Goal: Task Accomplishment & Management: Use online tool/utility

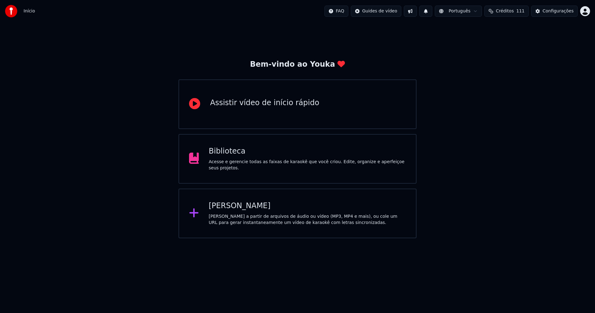
click at [226, 156] on div "Biblioteca" at bounding box center [307, 151] width 197 height 10
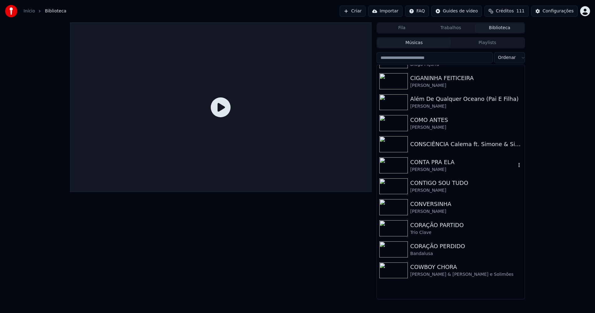
scroll to position [1766, 0]
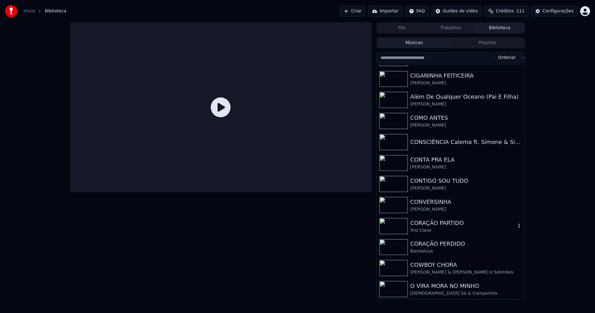
click at [426, 222] on div "CORAÇÃO PARTIDO" at bounding box center [463, 222] width 106 height 9
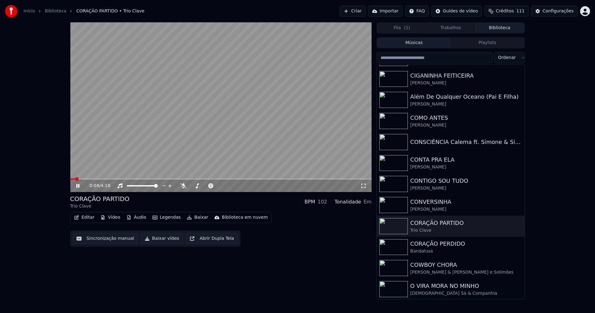
click at [364, 186] on icon at bounding box center [363, 185] width 6 height 5
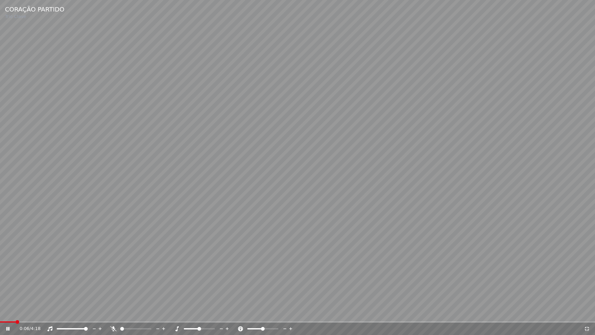
click at [586, 312] on div "0:06 / 4:18" at bounding box center [297, 328] width 590 height 6
click at [587, 312] on icon at bounding box center [587, 328] width 6 height 5
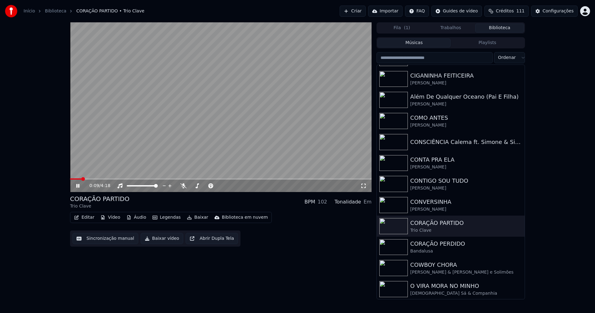
click at [79, 187] on icon at bounding box center [77, 186] width 3 height 4
click at [113, 218] on button "Vídeo" at bounding box center [110, 217] width 25 height 9
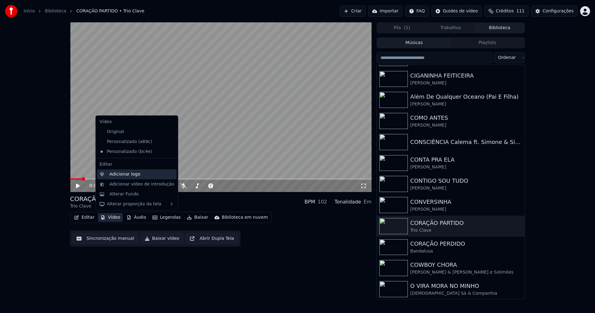
click at [120, 177] on div "Adicionar logo" at bounding box center [124, 174] width 31 height 6
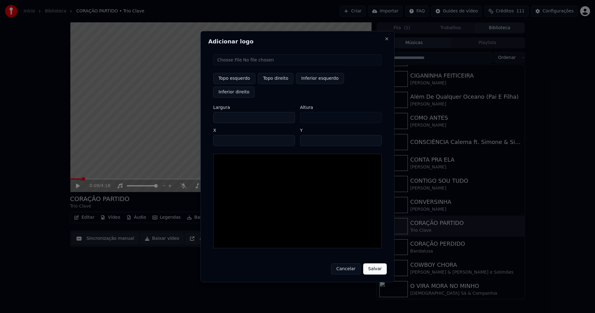
click at [241, 65] on input "file" at bounding box center [297, 59] width 169 height 11
type input "**********"
type input "***"
click at [266, 84] on button "Topo direito" at bounding box center [276, 78] width 36 height 11
type input "****"
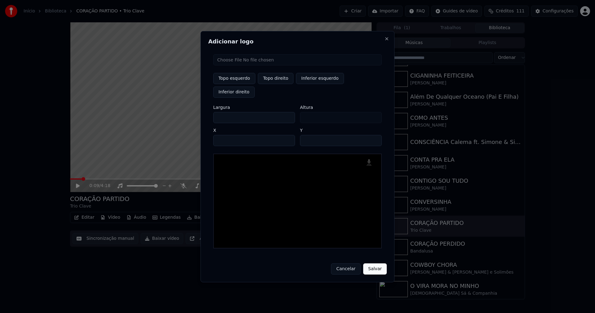
drag, startPoint x: 224, startPoint y: 111, endPoint x: 215, endPoint y: 112, distance: 9.3
click at [215, 112] on input "***" at bounding box center [254, 117] width 82 height 11
type input "**"
type input "***"
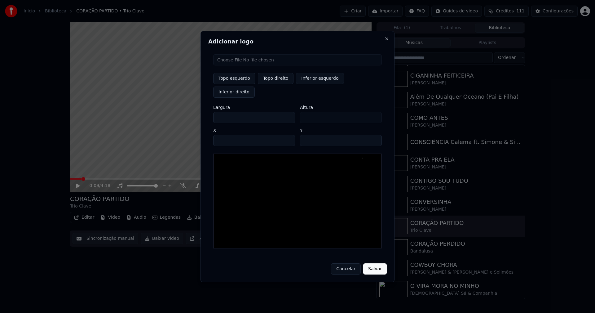
type input "***"
click at [226, 135] on input "****" at bounding box center [254, 140] width 82 height 11
type input "****"
click at [373, 135] on input "**" at bounding box center [341, 140] width 82 height 11
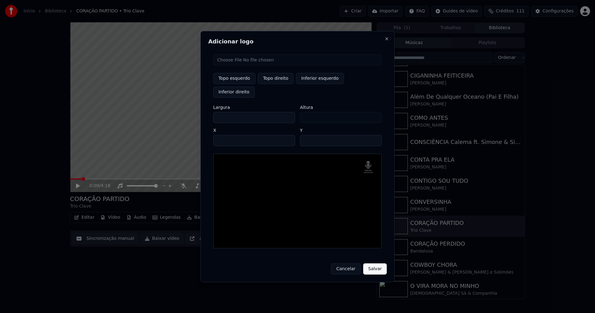
click at [373, 135] on input "**" at bounding box center [341, 140] width 82 height 11
type input "**"
click at [373, 135] on input "**" at bounding box center [341, 140] width 82 height 11
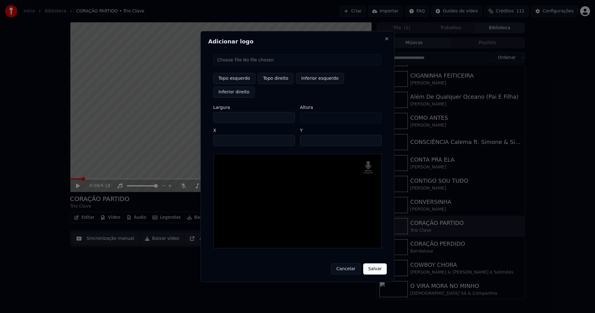
click at [374, 263] on button "Salvar" at bounding box center [375, 268] width 24 height 11
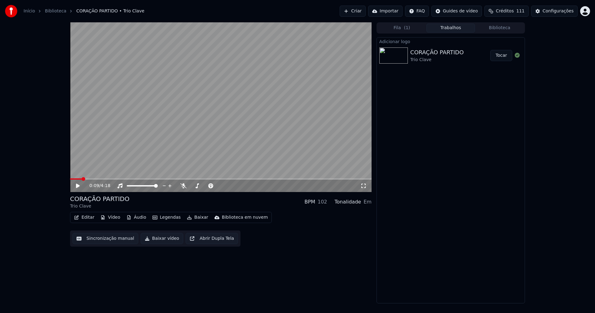
click at [495, 56] on button "Tocar" at bounding box center [501, 55] width 22 height 11
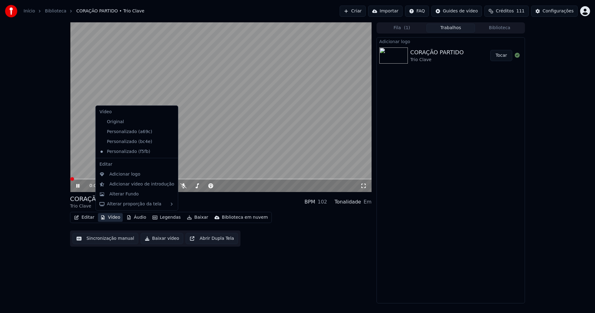
click at [109, 218] on button "Vídeo" at bounding box center [110, 217] width 25 height 9
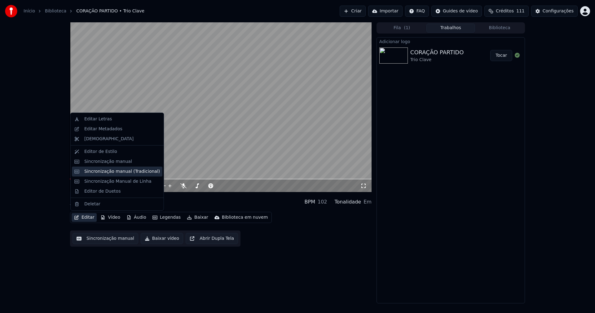
click at [111, 170] on div "Sincronização manual (Tradicional)" at bounding box center [122, 171] width 76 height 6
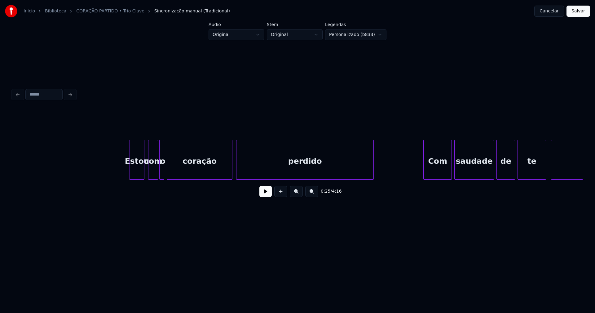
scroll to position [0, 1433]
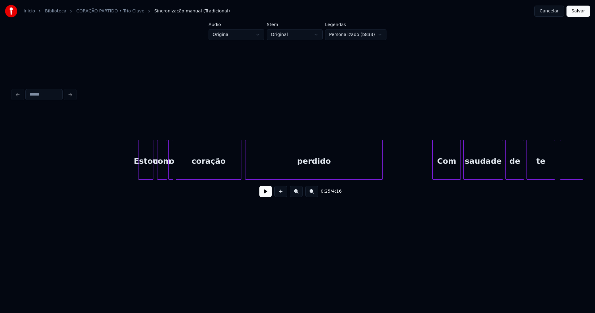
click at [269, 195] on button at bounding box center [265, 191] width 12 height 11
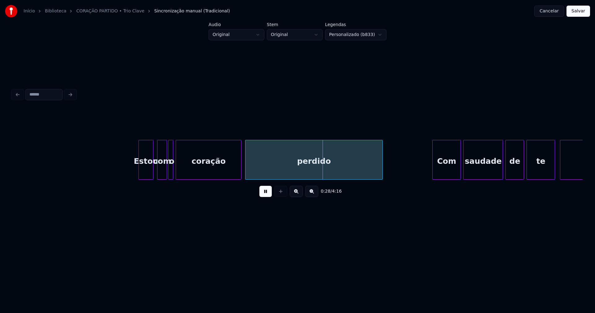
click at [264, 194] on button at bounding box center [265, 191] width 12 height 11
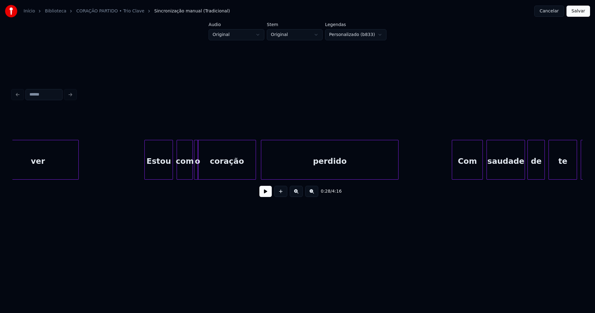
scroll to position [0, 2004]
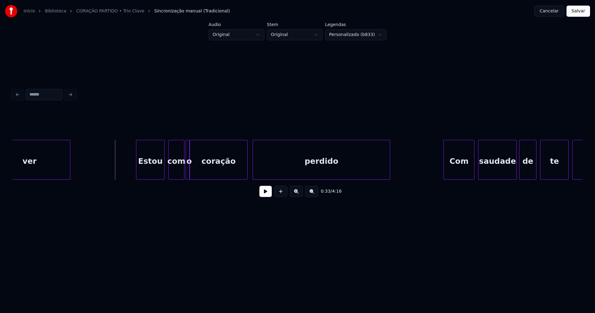
click at [266, 196] on button at bounding box center [265, 191] width 12 height 11
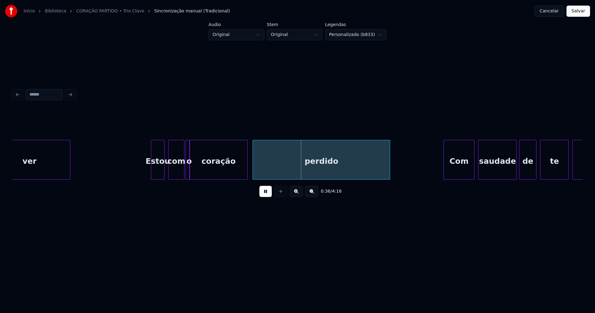
click at [153, 173] on div at bounding box center [152, 159] width 2 height 39
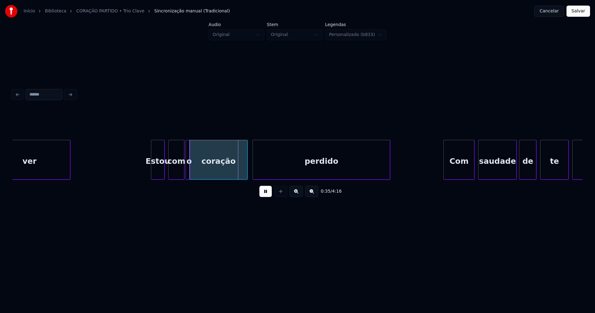
click at [266, 195] on button at bounding box center [265, 191] width 12 height 11
click at [160, 171] on div "Estou" at bounding box center [157, 161] width 13 height 42
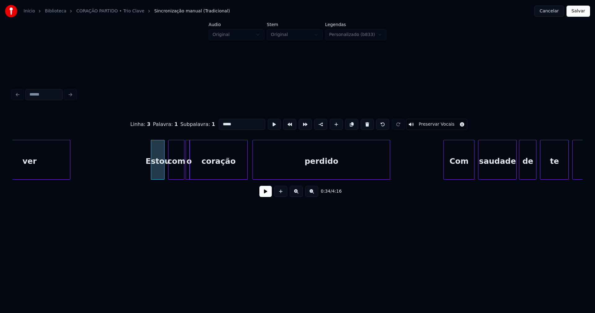
click at [224, 121] on input "*****" at bounding box center [242, 124] width 46 height 11
type input "***"
click at [267, 194] on button at bounding box center [265, 191] width 12 height 11
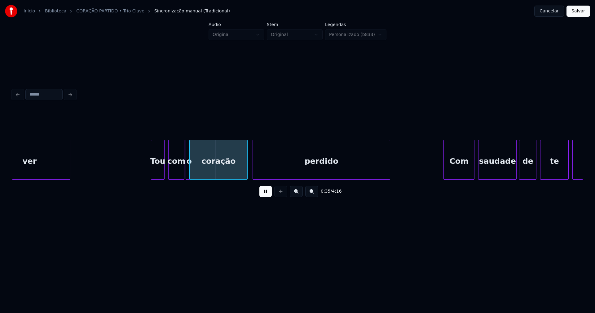
click at [268, 196] on button at bounding box center [265, 191] width 12 height 11
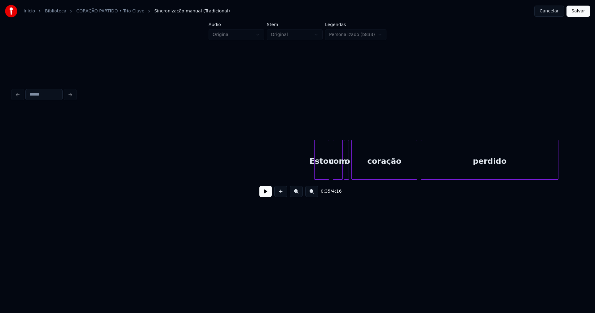
scroll to position [0, 1407]
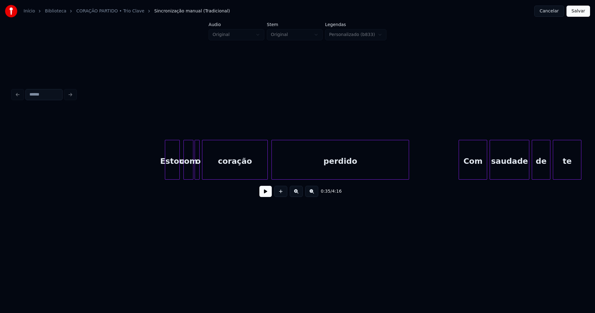
drag, startPoint x: 124, startPoint y: 164, endPoint x: 214, endPoint y: 183, distance: 92.9
click at [267, 194] on button at bounding box center [265, 191] width 12 height 11
click at [266, 195] on button at bounding box center [265, 191] width 12 height 11
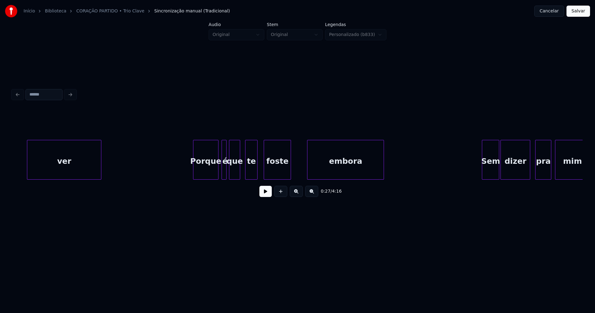
scroll to position [0, 2638]
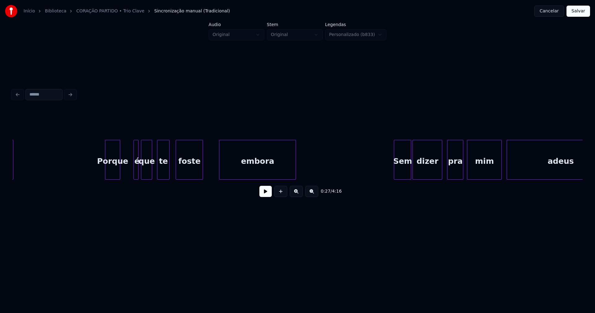
click at [119, 174] on div at bounding box center [119, 159] width 2 height 39
click at [125, 172] on div at bounding box center [125, 159] width 2 height 39
click at [129, 172] on div "é" at bounding box center [128, 161] width 14 height 42
click at [261, 193] on button at bounding box center [265, 191] width 12 height 11
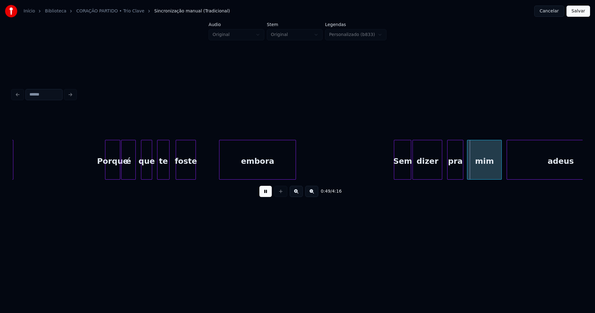
click at [195, 175] on div at bounding box center [195, 159] width 2 height 39
click at [105, 171] on div at bounding box center [106, 159] width 2 height 39
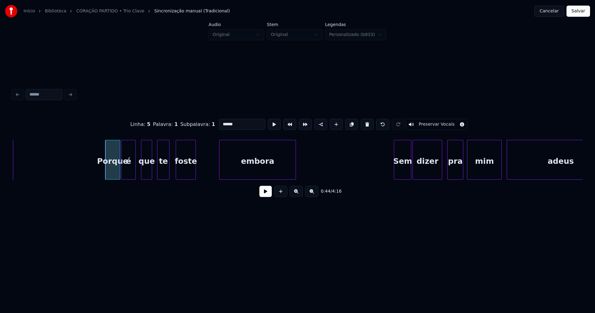
click at [269, 195] on button at bounding box center [265, 191] width 12 height 11
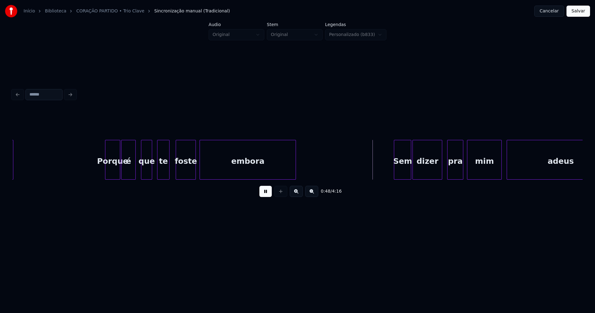
click at [201, 176] on div at bounding box center [201, 159] width 2 height 39
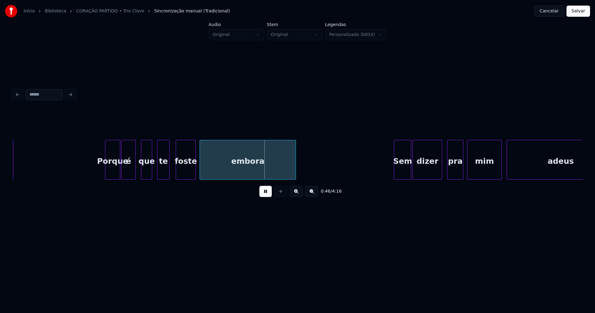
click at [268, 196] on button at bounding box center [265, 191] width 12 height 11
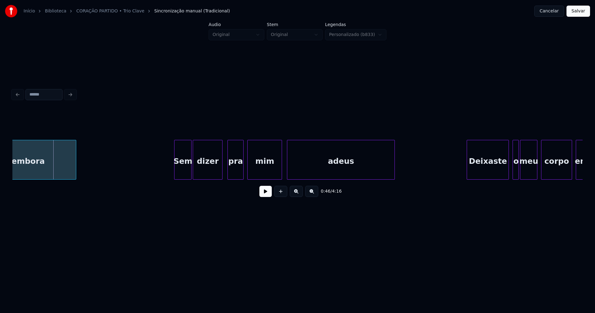
scroll to position [0, 2858]
click at [183, 169] on div "Sem" at bounding box center [180, 161] width 17 height 42
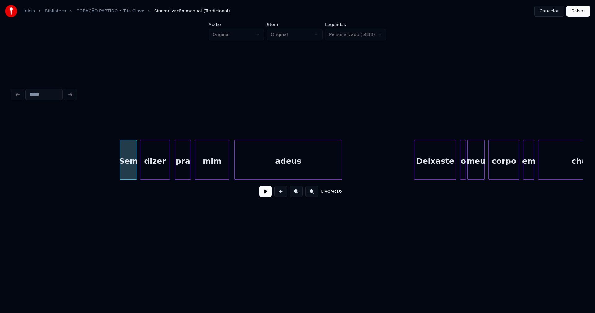
scroll to position [0, 2945]
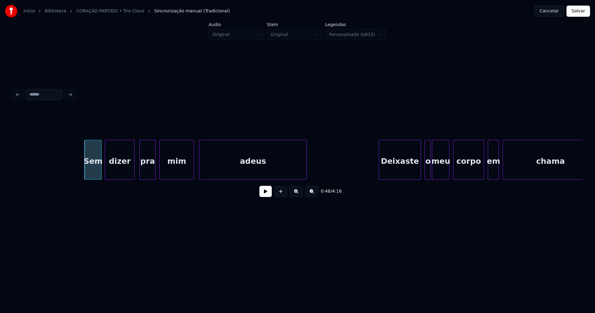
drag, startPoint x: 79, startPoint y: 165, endPoint x: 128, endPoint y: 176, distance: 50.5
click at [266, 196] on button at bounding box center [265, 191] width 12 height 11
click at [187, 174] on div at bounding box center [186, 159] width 2 height 39
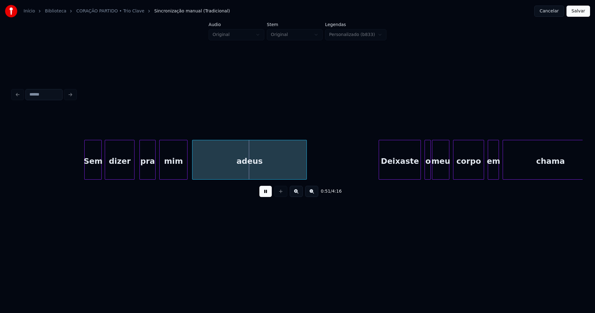
click at [193, 171] on div at bounding box center [193, 159] width 2 height 39
click at [265, 194] on button at bounding box center [265, 191] width 12 height 11
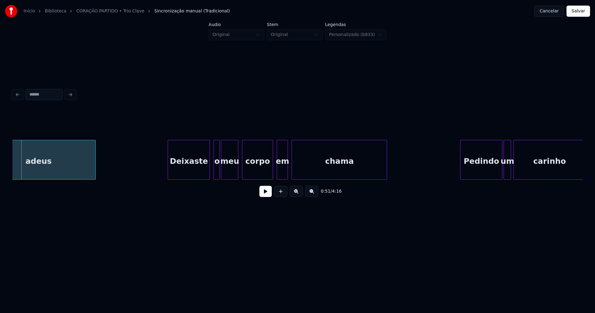
scroll to position [0, 3174]
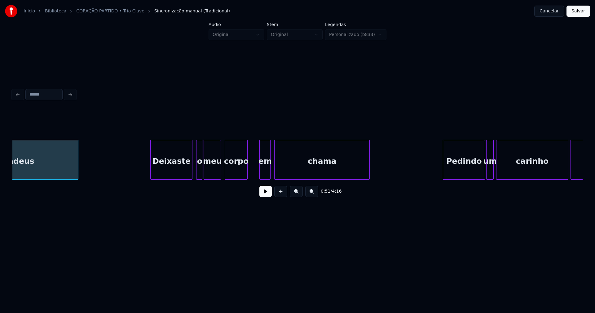
click at [246, 175] on div at bounding box center [246, 159] width 2 height 39
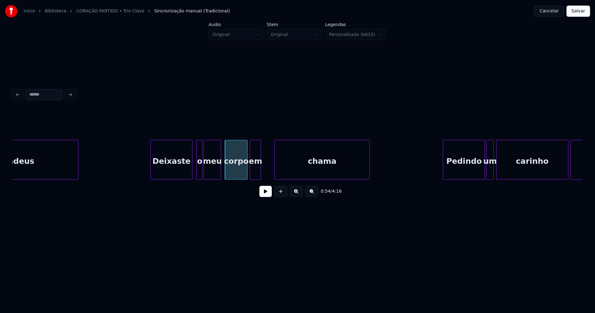
click at [255, 176] on div "em" at bounding box center [255, 161] width 11 height 42
click at [264, 170] on div at bounding box center [265, 159] width 2 height 39
click at [272, 173] on div at bounding box center [272, 159] width 2 height 39
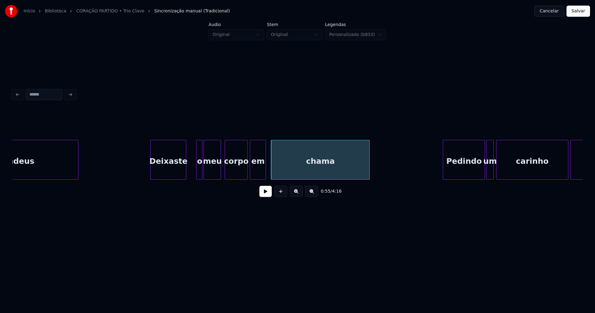
click at [185, 174] on div at bounding box center [185, 159] width 2 height 39
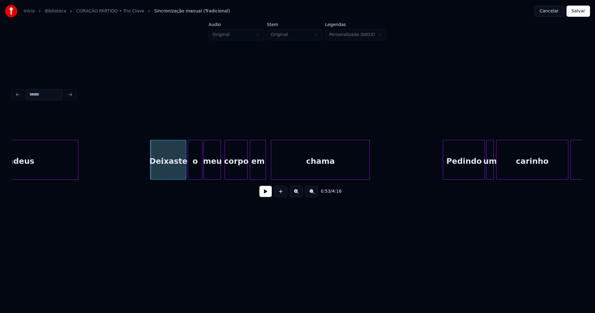
click at [188, 172] on div at bounding box center [189, 159] width 2 height 39
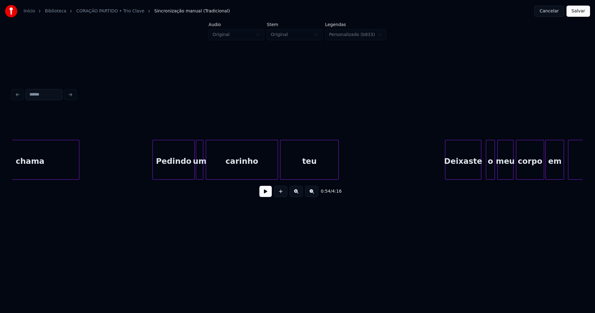
scroll to position [0, 3482]
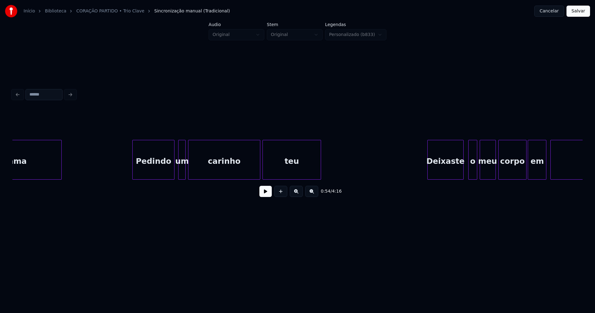
click at [166, 171] on div "Pedindo" at bounding box center [154, 161] width 42 height 42
click at [169, 173] on div at bounding box center [170, 159] width 2 height 39
click at [172, 171] on div at bounding box center [173, 159] width 2 height 39
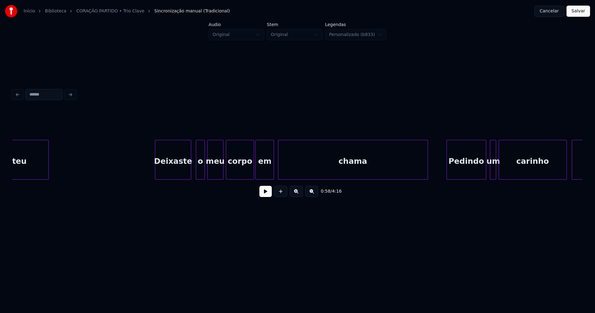
scroll to position [0, 3763]
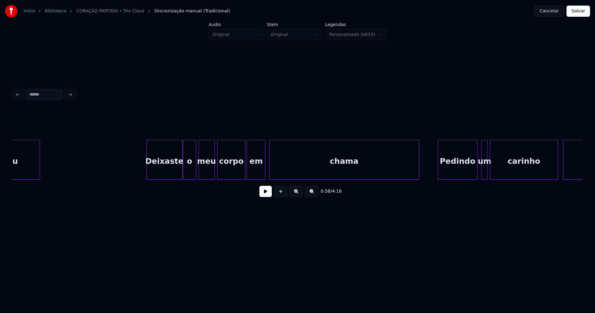
click at [184, 174] on div at bounding box center [184, 159] width 2 height 39
click at [237, 172] on div at bounding box center [237, 159] width 2 height 39
click at [248, 171] on div "em" at bounding box center [250, 161] width 18 height 42
click at [259, 169] on div at bounding box center [259, 159] width 2 height 39
click at [263, 173] on div at bounding box center [264, 159] width 2 height 39
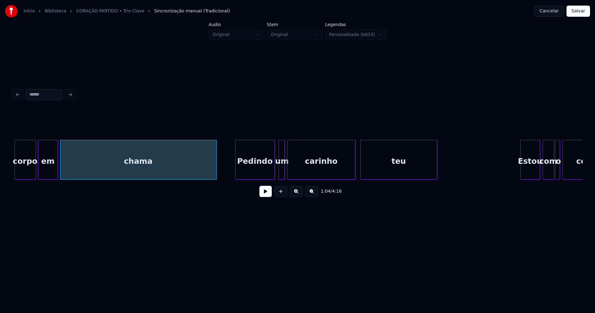
scroll to position [0, 4001]
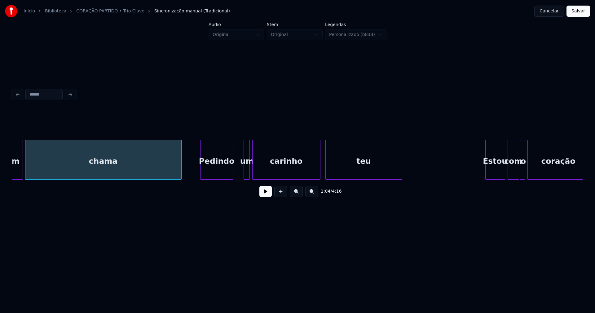
click at [231, 175] on div at bounding box center [232, 159] width 2 height 39
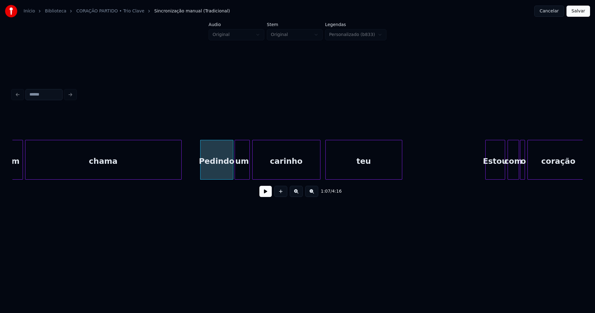
click at [236, 175] on div at bounding box center [236, 159] width 2 height 39
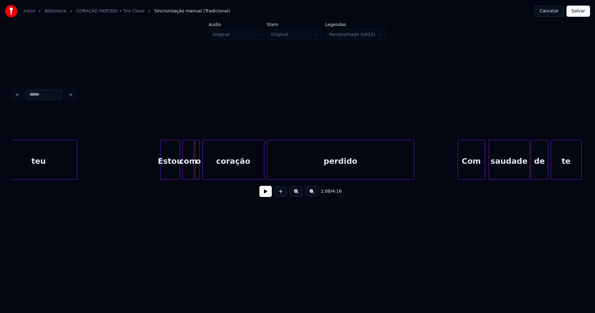
scroll to position [0, 4335]
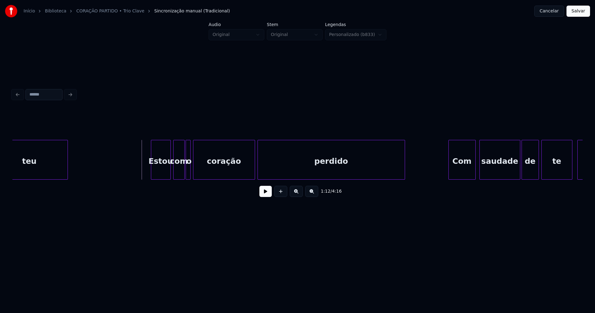
click at [270, 193] on button at bounding box center [265, 191] width 12 height 11
click at [266, 194] on button at bounding box center [265, 191] width 12 height 11
click at [162, 170] on div "Estou" at bounding box center [160, 161] width 19 height 42
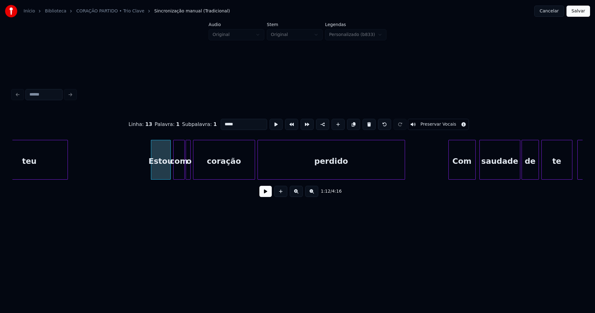
click at [226, 122] on input "*****" at bounding box center [244, 124] width 46 height 11
type input "***"
click at [267, 196] on button at bounding box center [265, 191] width 12 height 11
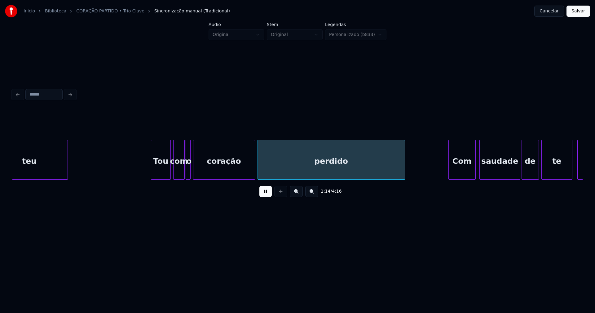
click at [267, 192] on button at bounding box center [265, 191] width 12 height 11
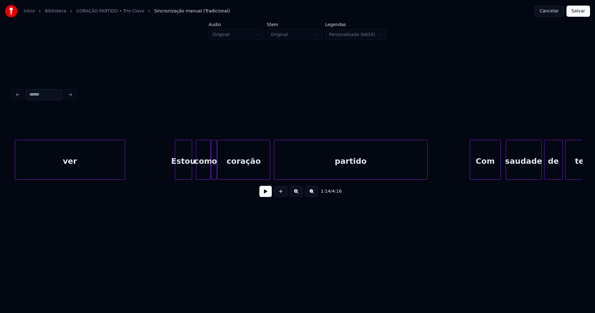
scroll to position [0, 4898]
click at [183, 170] on div "Estou" at bounding box center [183, 161] width 17 height 42
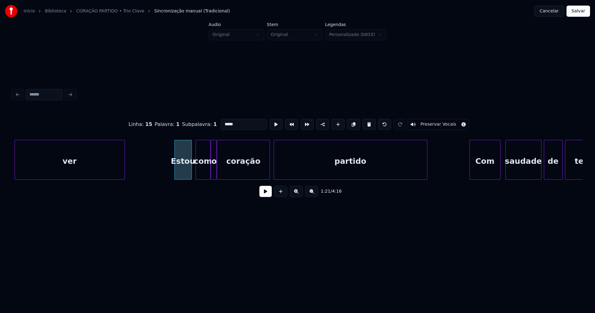
click at [225, 120] on input "*****" at bounding box center [244, 124] width 46 height 11
click at [224, 171] on div at bounding box center [223, 159] width 2 height 39
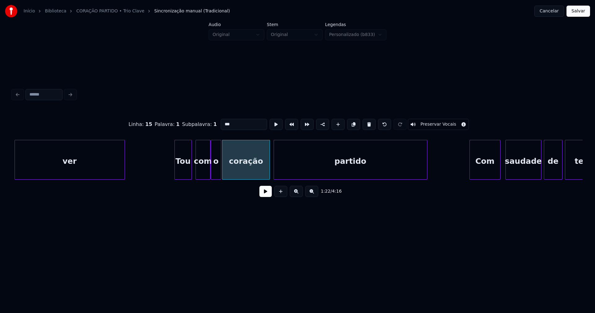
click at [219, 169] on div at bounding box center [220, 159] width 2 height 39
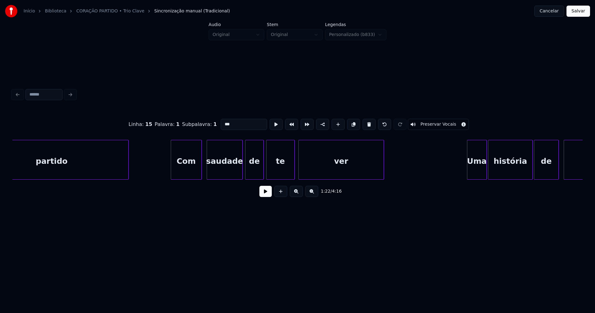
scroll to position [0, 5205]
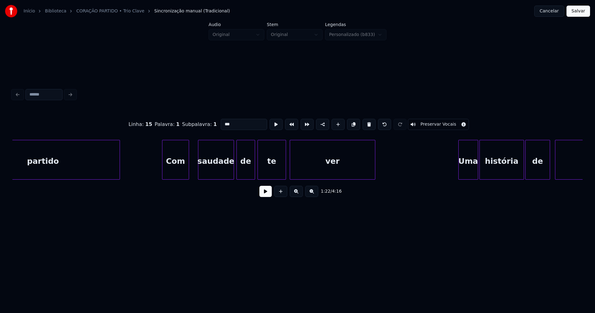
click at [187, 175] on div at bounding box center [188, 159] width 2 height 39
click at [193, 175] on div at bounding box center [193, 159] width 2 height 39
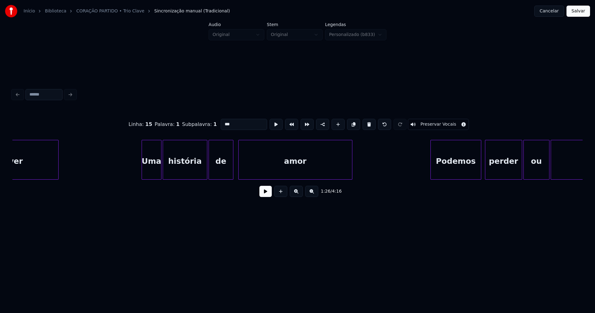
scroll to position [0, 5539]
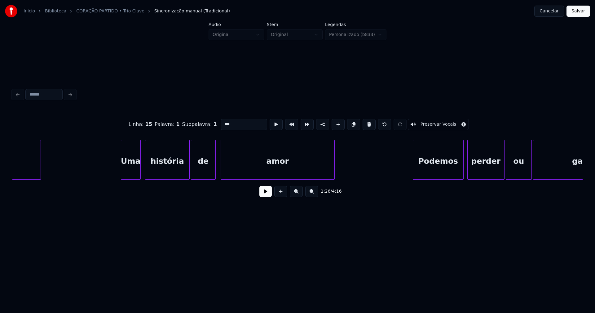
click at [136, 171] on div "Uma" at bounding box center [130, 161] width 19 height 42
click at [168, 170] on div "história" at bounding box center [166, 161] width 44 height 42
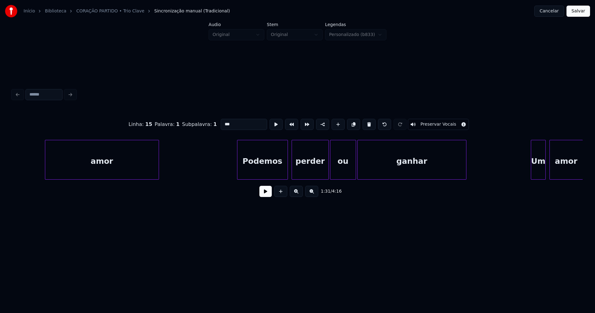
scroll to position [0, 5768]
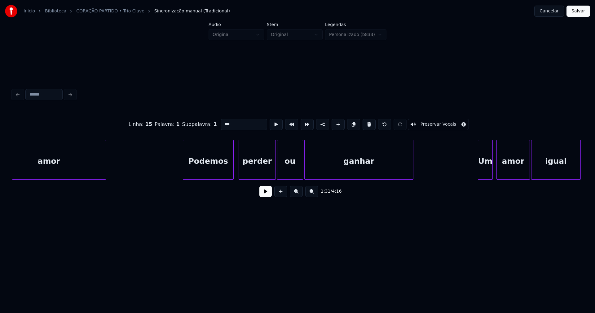
click at [224, 170] on div "Podemos" at bounding box center [208, 161] width 50 height 42
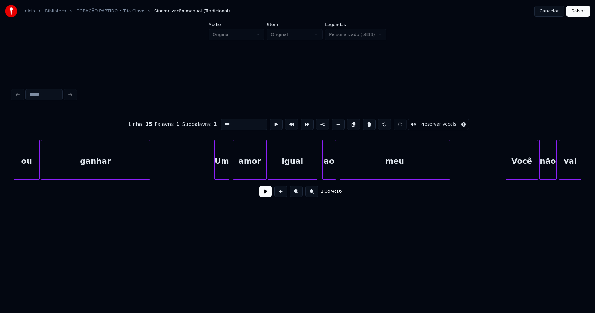
scroll to position [0, 6040]
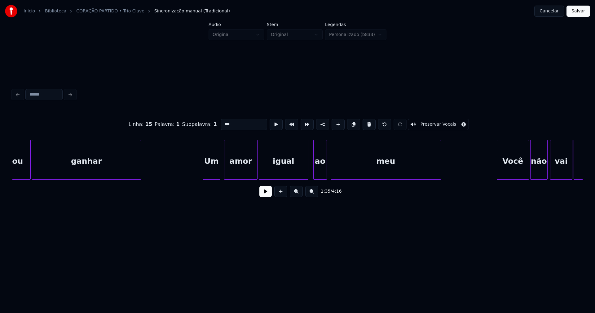
click at [204, 174] on div at bounding box center [204, 159] width 2 height 39
click at [318, 177] on div "ou ganhar Um amor igual ao meu Você não vai encontrar" at bounding box center [297, 160] width 570 height 40
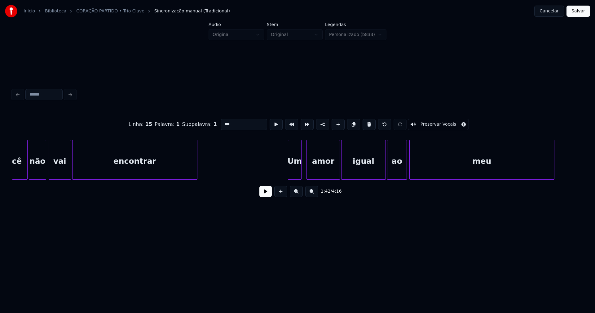
scroll to position [0, 6691]
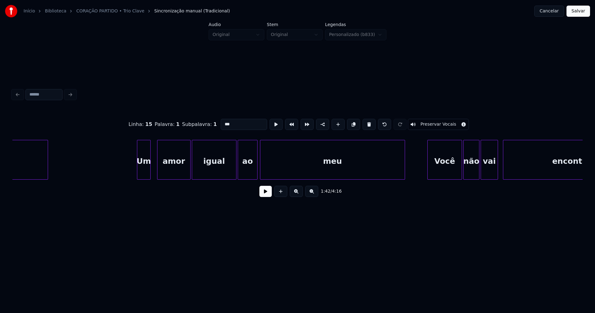
click at [144, 171] on div "Um" at bounding box center [143, 161] width 13 height 42
click at [152, 171] on div at bounding box center [153, 159] width 2 height 39
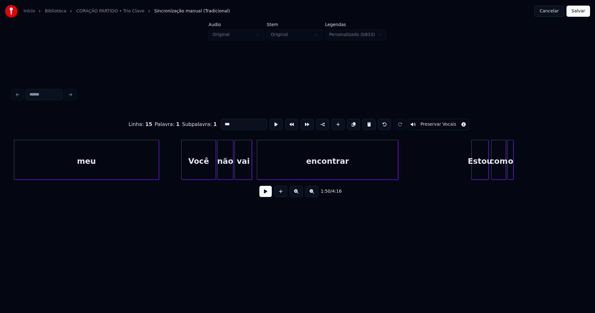
scroll to position [0, 6981]
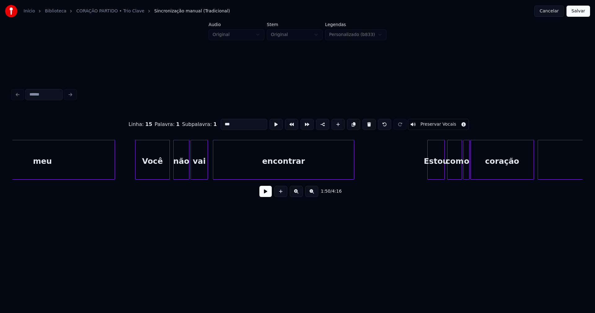
click at [161, 169] on div "Você" at bounding box center [152, 161] width 34 height 42
click at [213, 171] on div at bounding box center [213, 159] width 2 height 39
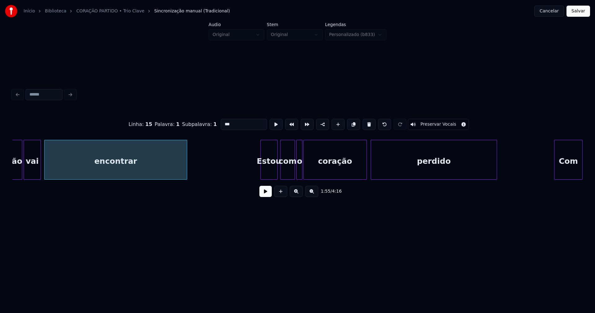
scroll to position [0, 7210]
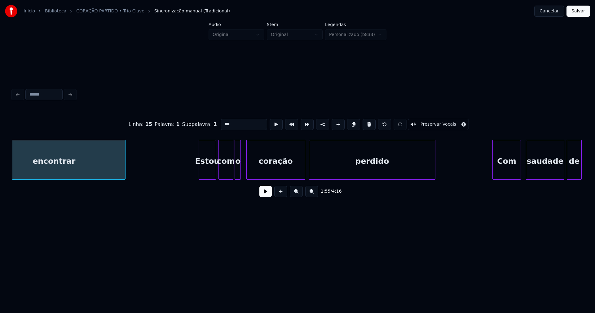
click at [248, 170] on div at bounding box center [248, 159] width 2 height 39
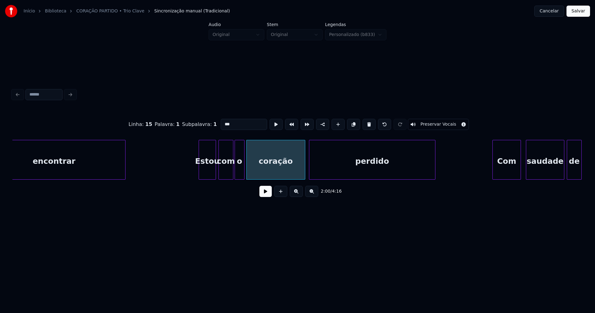
click at [244, 169] on div at bounding box center [243, 159] width 2 height 39
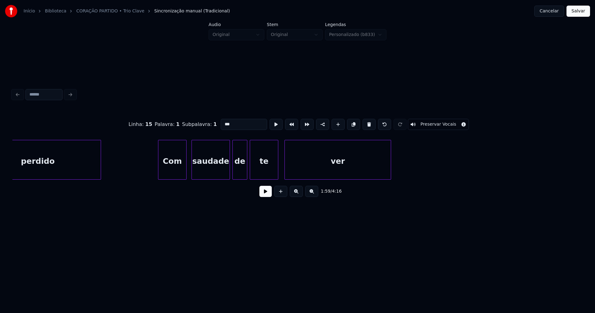
scroll to position [0, 7553]
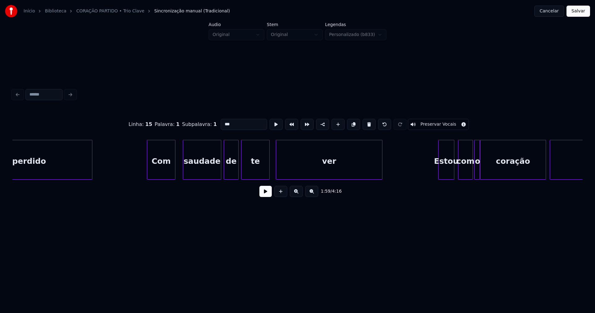
click at [171, 170] on div "Com" at bounding box center [161, 161] width 28 height 42
click at [206, 171] on div "saudade" at bounding box center [202, 161] width 38 height 42
click at [180, 170] on div at bounding box center [181, 159] width 2 height 39
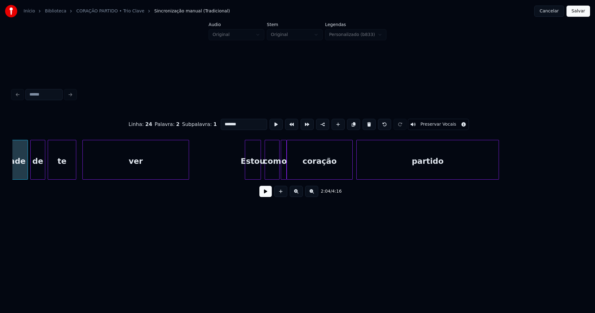
scroll to position [0, 7790]
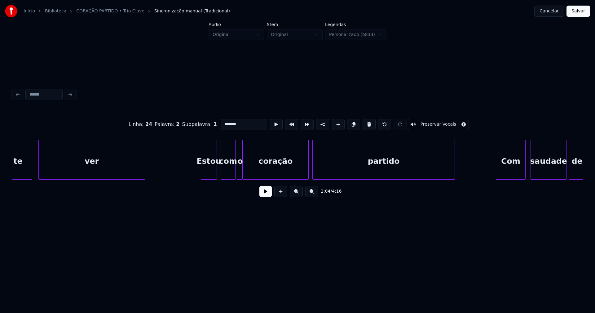
click at [209, 166] on div "Estou" at bounding box center [208, 161] width 15 height 42
click at [226, 120] on input "*****" at bounding box center [244, 124] width 46 height 11
click at [248, 173] on div at bounding box center [249, 159] width 2 height 39
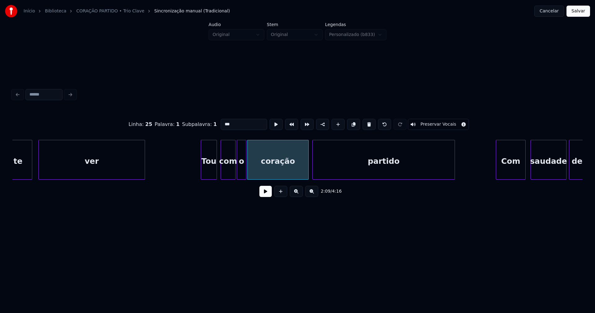
click at [245, 169] on div at bounding box center [245, 159] width 2 height 39
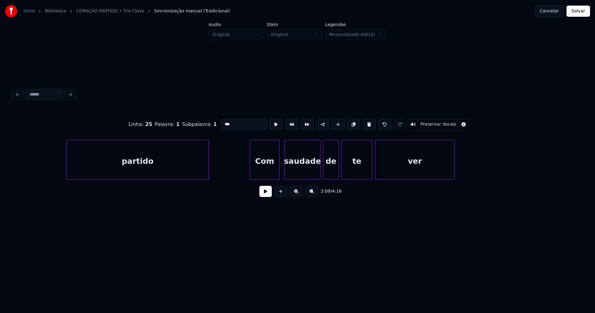
scroll to position [0, 8098]
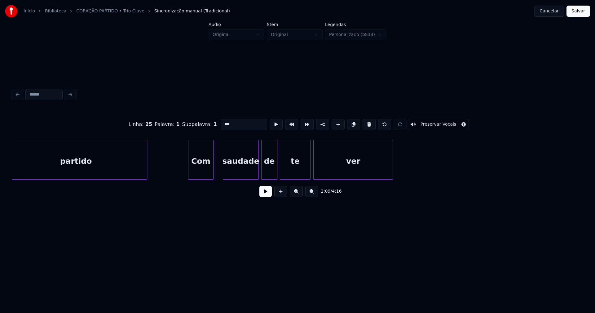
click at [212, 178] on div "partido Com saudade de te ver" at bounding box center [297, 160] width 570 height 40
click at [218, 172] on div at bounding box center [217, 159] width 2 height 39
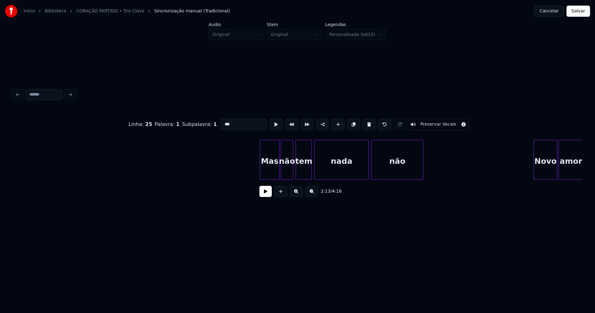
scroll to position [0, 9513]
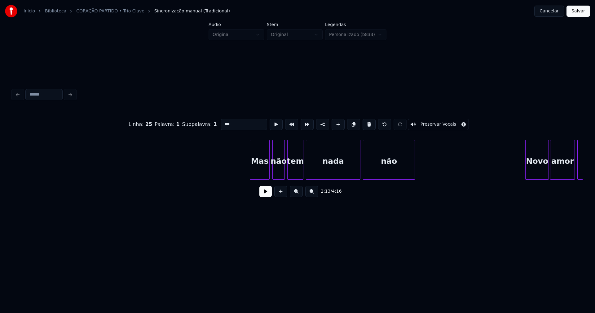
click at [264, 176] on div "Mas" at bounding box center [259, 161] width 19 height 42
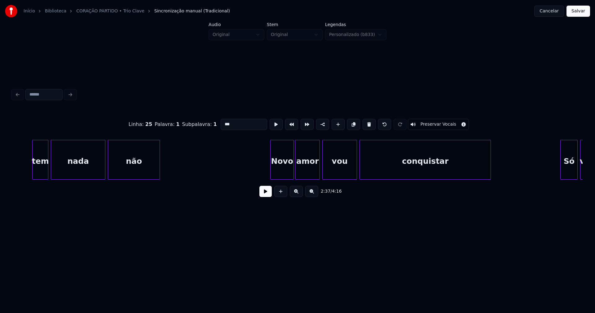
scroll to position [0, 9786]
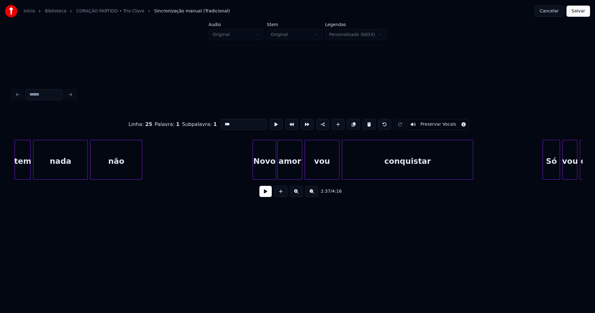
click at [378, 179] on div "tem nada não Novo amor vou conquistar Só vou dar" at bounding box center [297, 160] width 570 height 40
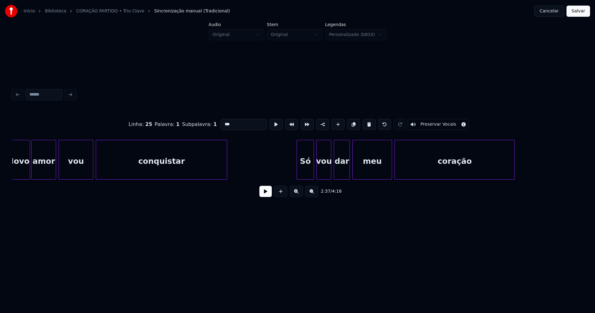
scroll to position [0, 10102]
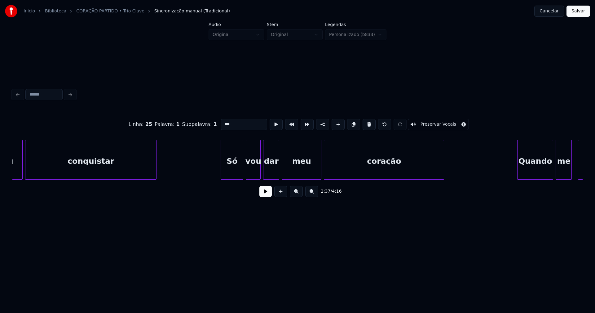
click at [222, 167] on div at bounding box center [222, 159] width 2 height 39
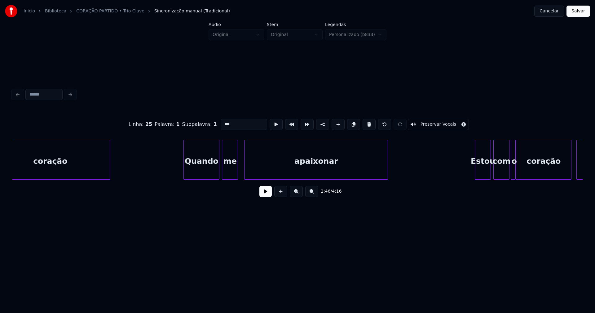
scroll to position [0, 10454]
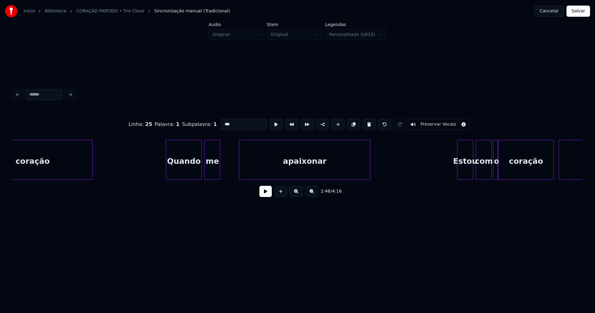
click at [240, 164] on div at bounding box center [240, 159] width 2 height 39
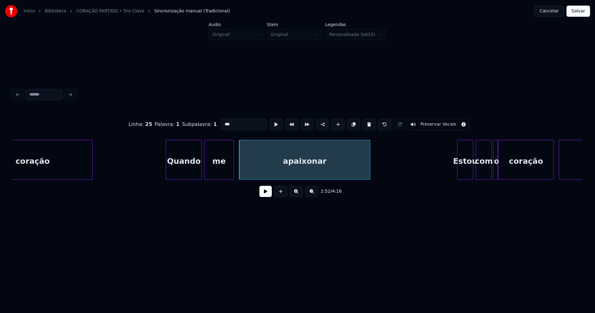
click at [233, 162] on div at bounding box center [232, 159] width 2 height 39
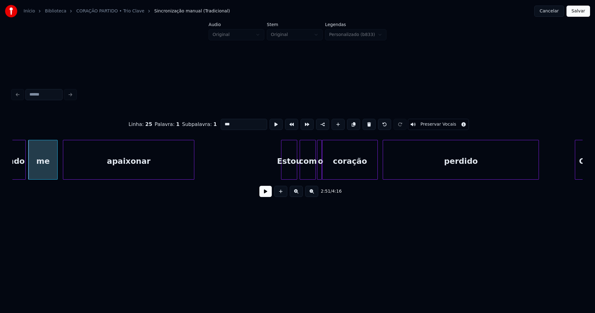
scroll to position [0, 10762]
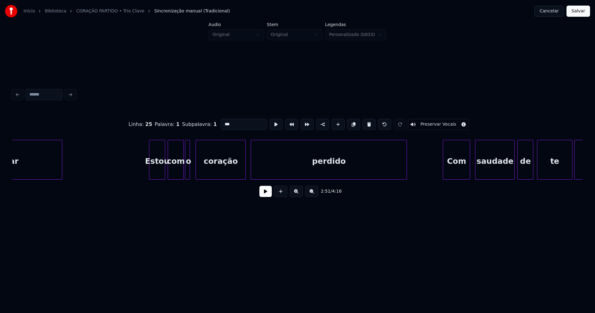
click at [197, 172] on div at bounding box center [197, 159] width 2 height 39
click at [194, 172] on div at bounding box center [193, 159] width 2 height 39
click at [155, 167] on div "Estou" at bounding box center [156, 161] width 15 height 42
click at [226, 121] on input "*****" at bounding box center [244, 124] width 46 height 11
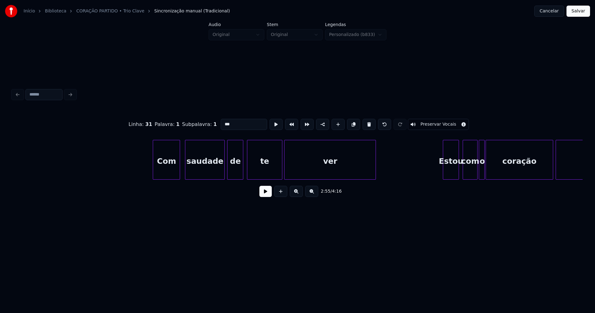
scroll to position [0, 11158]
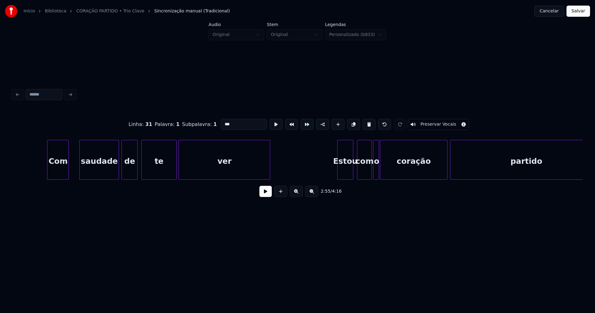
click at [68, 171] on div at bounding box center [68, 159] width 2 height 39
click at [73, 170] on div at bounding box center [73, 159] width 2 height 39
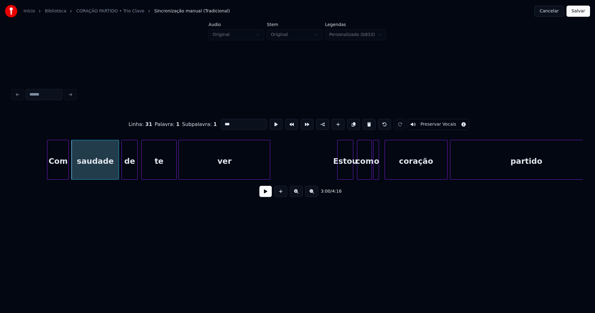
click at [385, 168] on div at bounding box center [386, 159] width 2 height 39
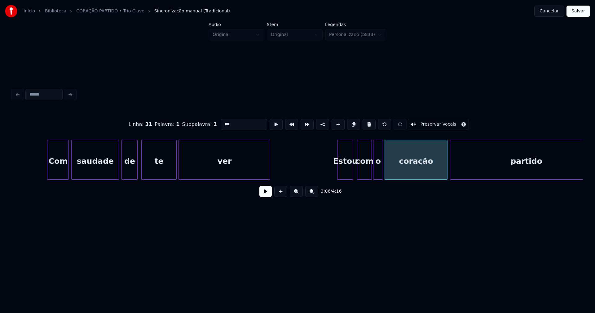
click at [381, 168] on div at bounding box center [382, 159] width 2 height 39
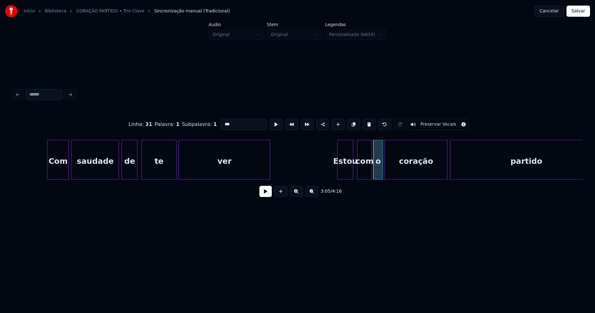
click at [347, 170] on div "Estou" at bounding box center [344, 161] width 15 height 42
click at [224, 121] on input "*****" at bounding box center [244, 124] width 46 height 11
click at [227, 121] on input "*****" at bounding box center [244, 124] width 46 height 11
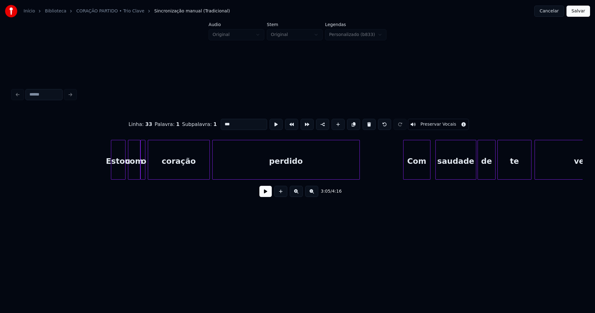
scroll to position [0, 13092]
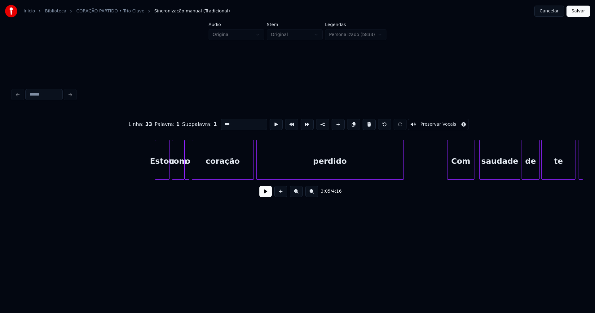
click at [164, 171] on div "Estou" at bounding box center [162, 161] width 14 height 42
click at [225, 121] on input "*****" at bounding box center [244, 124] width 46 height 11
click at [190, 171] on div at bounding box center [190, 159] width 2 height 39
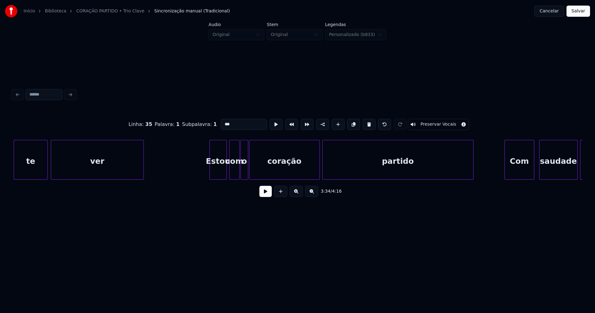
scroll to position [0, 13628]
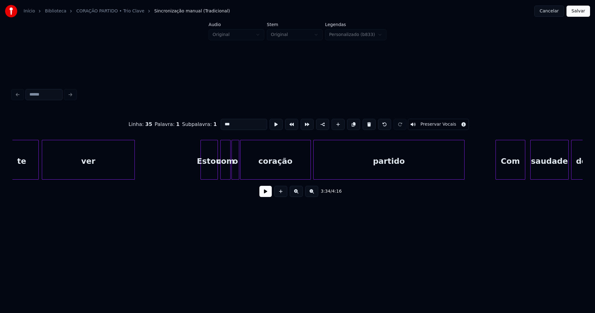
click at [211, 171] on div "Estou" at bounding box center [209, 161] width 17 height 42
click at [225, 121] on input "*****" at bounding box center [244, 124] width 46 height 11
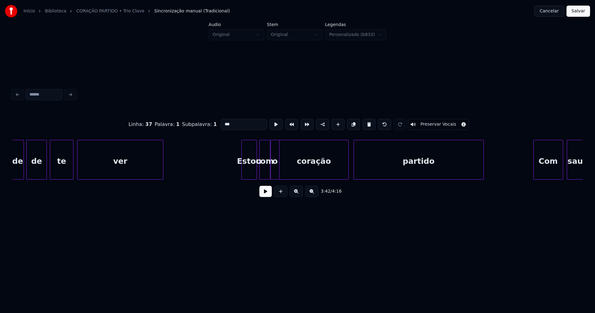
scroll to position [0, 14226]
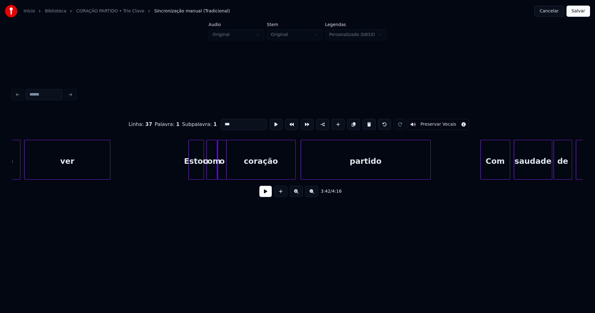
click at [197, 173] on div "Estou" at bounding box center [196, 161] width 15 height 42
click at [226, 120] on input "*****" at bounding box center [244, 124] width 46 height 11
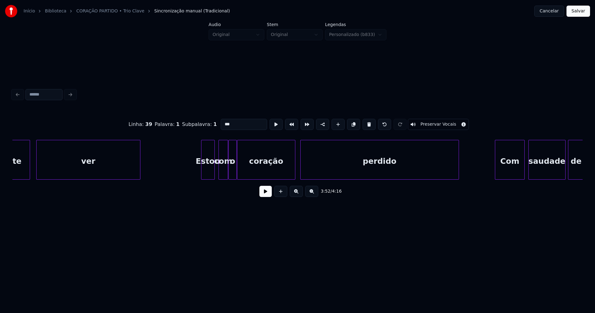
scroll to position [0, 14806]
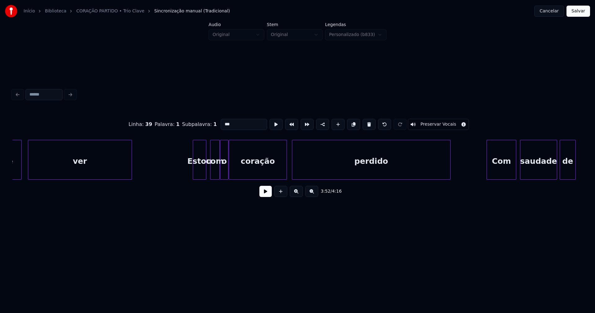
click at [197, 168] on div "Estou" at bounding box center [199, 161] width 13 height 42
click at [227, 121] on input "*****" at bounding box center [244, 124] width 46 height 11
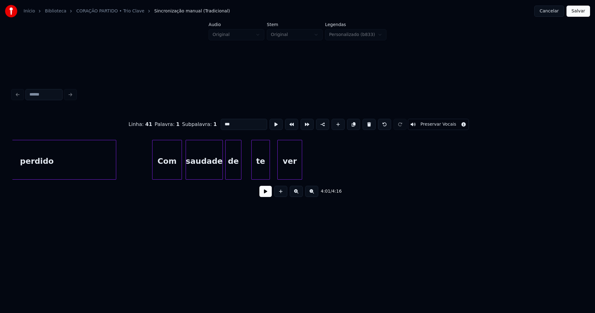
scroll to position [0, 15175]
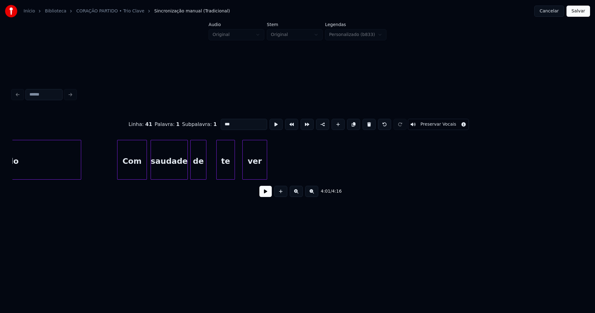
type input "***"
click at [576, 11] on button "Salvar" at bounding box center [578, 11] width 24 height 11
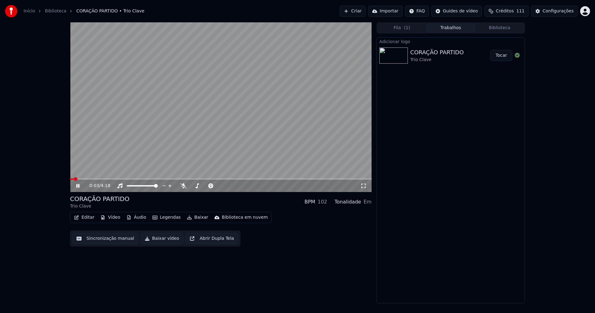
click at [79, 187] on icon at bounding box center [77, 186] width 3 height 4
click at [158, 240] on button "Baixar vídeo" at bounding box center [162, 238] width 42 height 11
click at [89, 219] on button "Editar" at bounding box center [84, 217] width 25 height 9
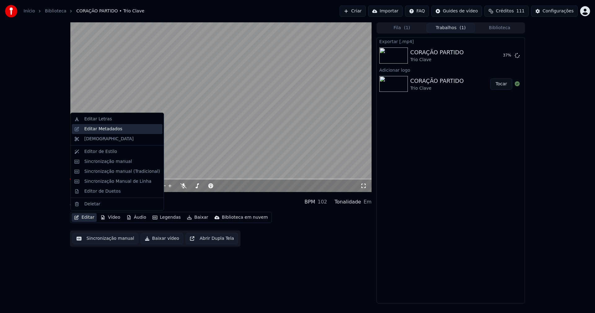
click at [99, 130] on div "Editar Metadados" at bounding box center [103, 129] width 38 height 6
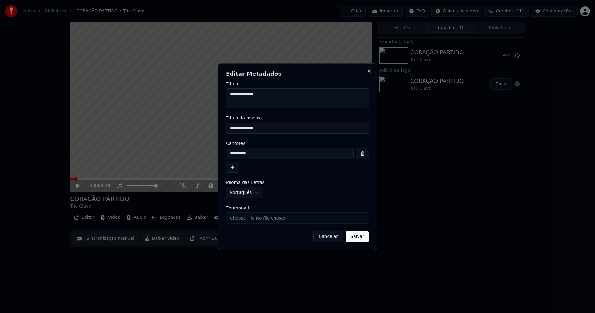
click at [247, 218] on input "Thumbnail" at bounding box center [297, 217] width 143 height 11
type input "**********"
click at [241, 218] on input "Thumbnail" at bounding box center [297, 217] width 143 height 11
click at [243, 215] on input "Thumbnail" at bounding box center [297, 217] width 143 height 11
type input "**********"
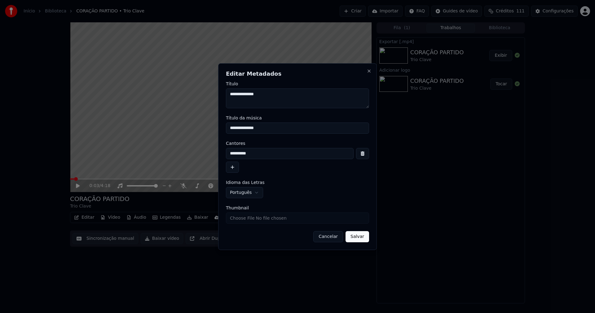
click at [350, 238] on button "Salvar" at bounding box center [357, 236] width 24 height 11
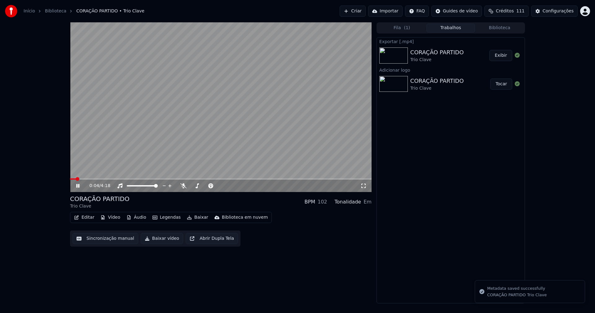
click at [78, 188] on div "0:04 / 4:18" at bounding box center [221, 186] width 297 height 6
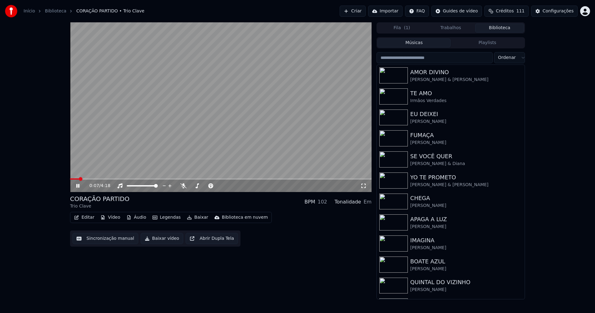
click at [508, 29] on button "Biblioteca" at bounding box center [499, 28] width 49 height 9
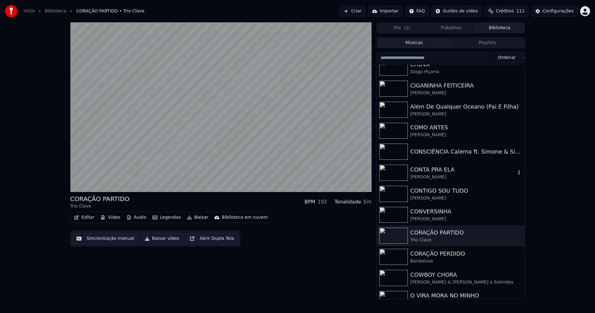
scroll to position [1766, 0]
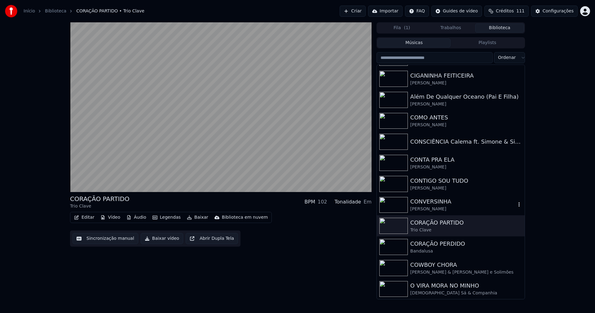
click at [443, 207] on div "[PERSON_NAME]" at bounding box center [463, 209] width 106 height 6
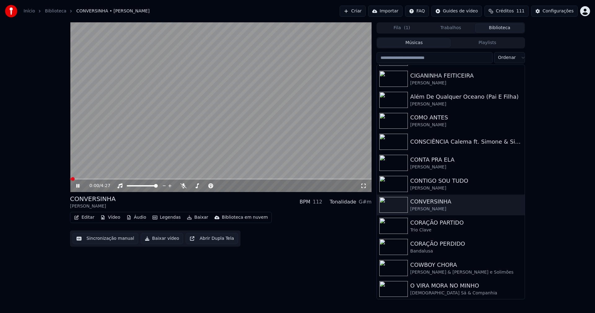
click at [79, 187] on icon at bounding box center [77, 186] width 3 height 4
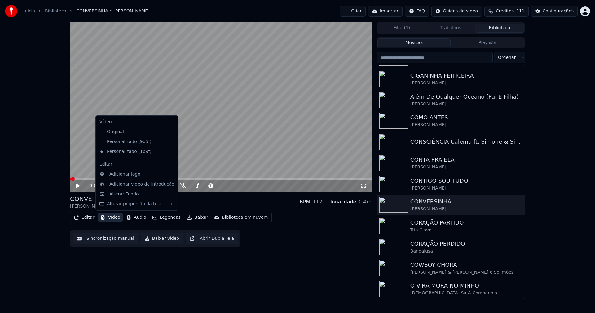
click at [115, 218] on button "Vídeo" at bounding box center [110, 217] width 25 height 9
click at [125, 173] on div "Adicionar logo" at bounding box center [124, 174] width 31 height 6
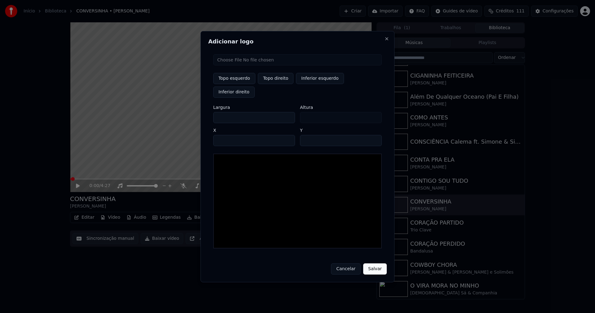
click at [243, 65] on input "file" at bounding box center [297, 59] width 169 height 11
type input "**********"
type input "***"
click at [276, 84] on button "Topo direito" at bounding box center [276, 78] width 36 height 11
type input "****"
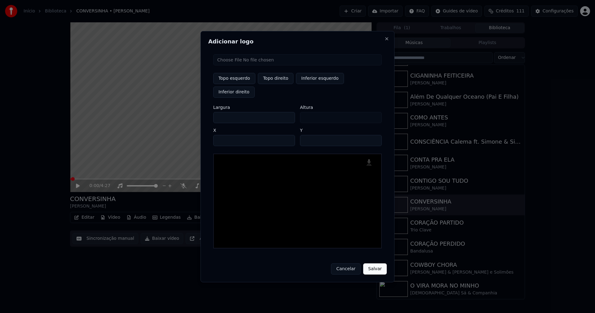
drag, startPoint x: 223, startPoint y: 110, endPoint x: 218, endPoint y: 112, distance: 6.2
click at [218, 112] on input "***" at bounding box center [254, 117] width 82 height 11
type input "**"
type input "***"
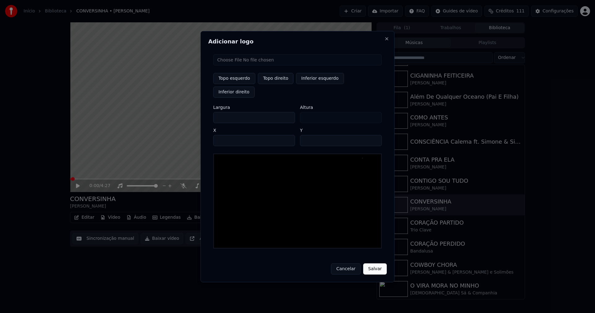
type input "***"
click at [225, 135] on input "****" at bounding box center [254, 140] width 82 height 11
type input "****"
click at [374, 135] on input "**" at bounding box center [341, 140] width 82 height 11
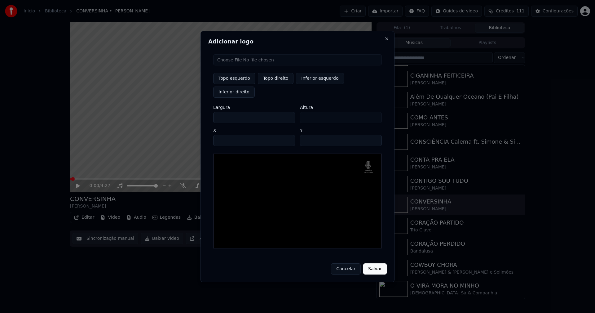
click at [374, 135] on input "**" at bounding box center [341, 140] width 82 height 11
type input "**"
click at [374, 135] on input "**" at bounding box center [341, 140] width 82 height 11
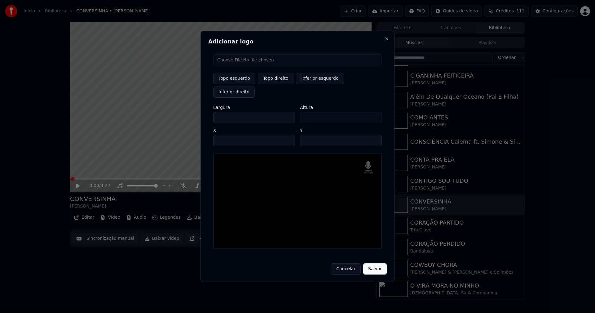
click at [376, 263] on button "Salvar" at bounding box center [375, 268] width 24 height 11
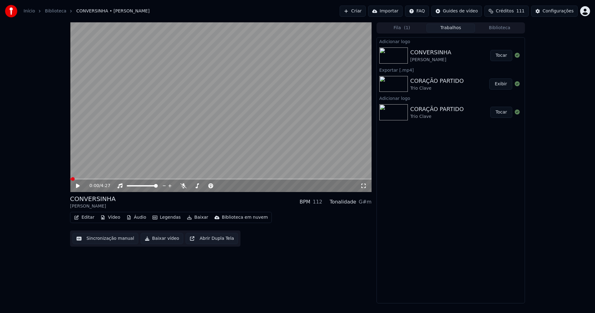
click at [91, 218] on button "Editar" at bounding box center [84, 217] width 25 height 9
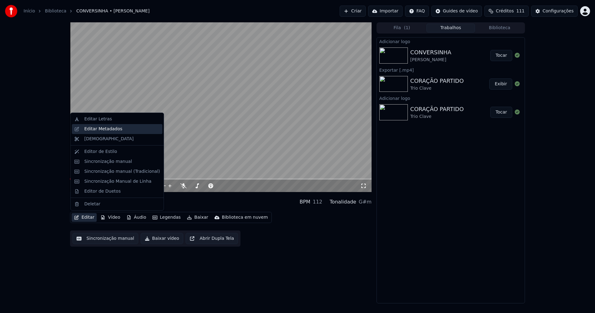
click at [99, 130] on div "Editar Metadados" at bounding box center [103, 129] width 38 height 6
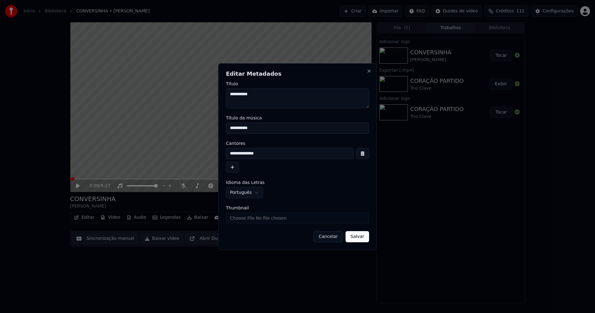
click at [253, 221] on input "Thumbnail" at bounding box center [297, 217] width 143 height 11
type input "**********"
click at [357, 238] on button "Salvar" at bounding box center [357, 236] width 24 height 11
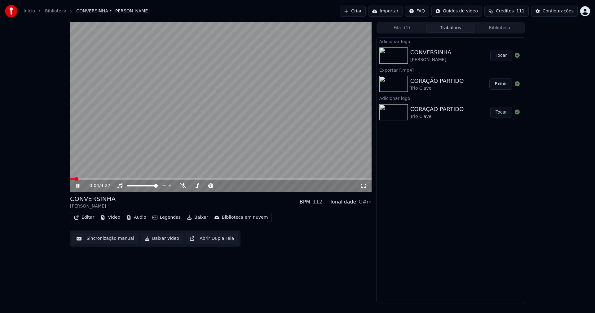
drag, startPoint x: 501, startPoint y: 58, endPoint x: 427, endPoint y: 71, distance: 75.2
click at [501, 58] on button "Tocar" at bounding box center [501, 55] width 22 height 11
click at [90, 216] on button "Editar" at bounding box center [84, 217] width 25 height 9
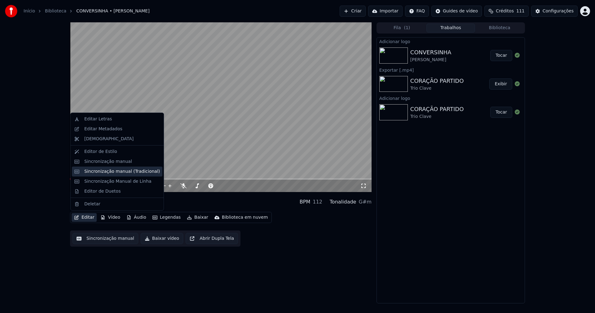
click at [109, 171] on div "Sincronização manual (Tradicional)" at bounding box center [122, 171] width 76 height 6
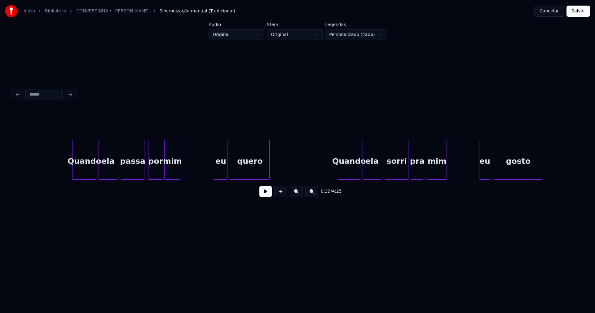
scroll to position [0, 2439]
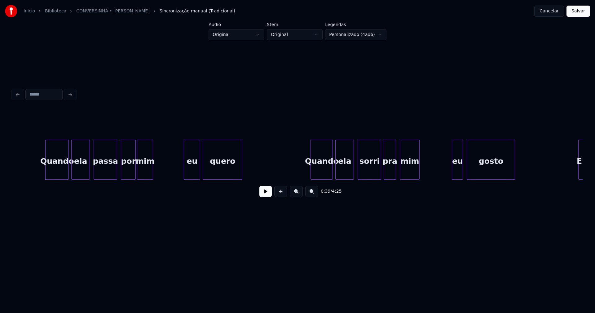
click at [184, 168] on div at bounding box center [185, 159] width 2 height 39
click at [455, 173] on div "eu" at bounding box center [455, 161] width 11 height 42
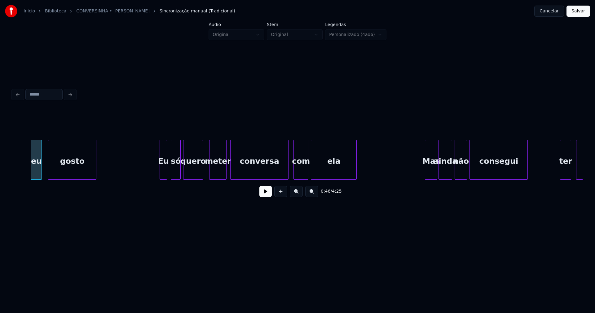
scroll to position [0, 2875]
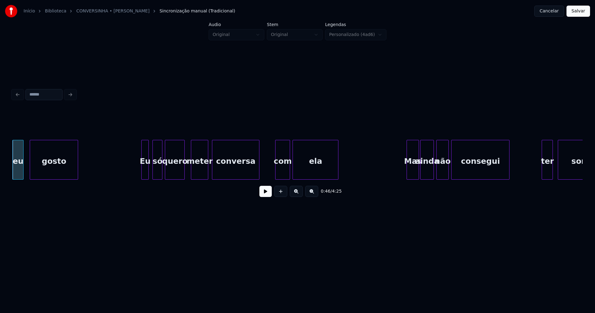
click at [258, 175] on div at bounding box center [258, 159] width 2 height 39
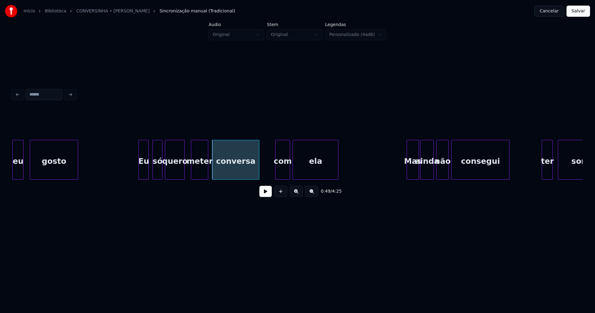
click at [140, 168] on div at bounding box center [140, 159] width 2 height 39
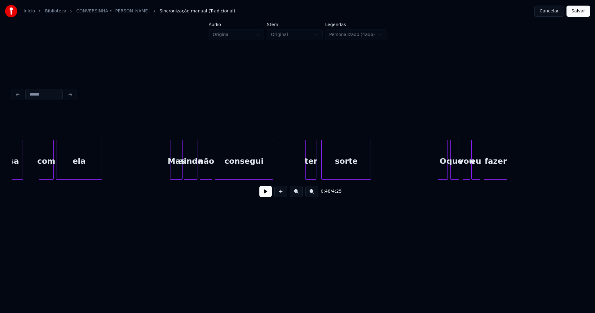
scroll to position [0, 3121]
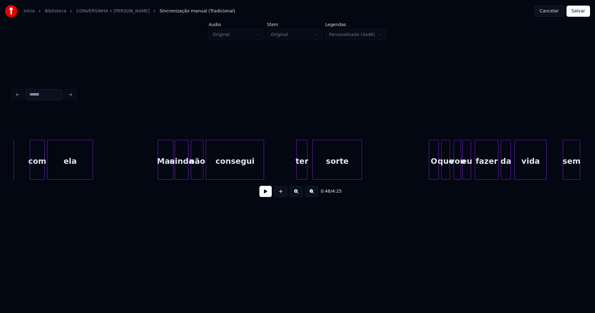
click at [159, 174] on div at bounding box center [159, 159] width 2 height 39
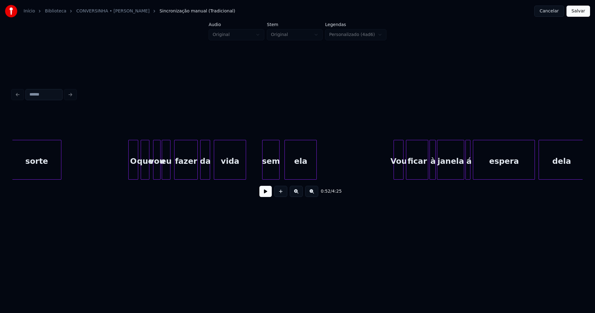
scroll to position [0, 3430]
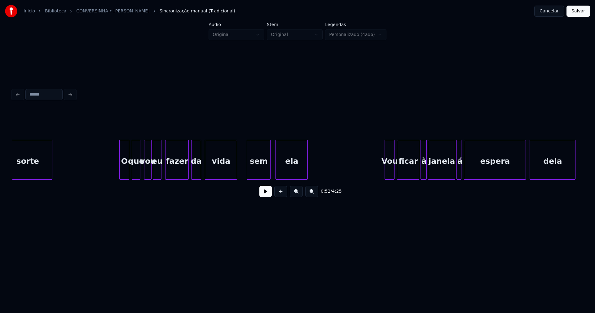
click at [248, 170] on div at bounding box center [248, 159] width 2 height 39
click at [233, 169] on div at bounding box center [233, 159] width 2 height 39
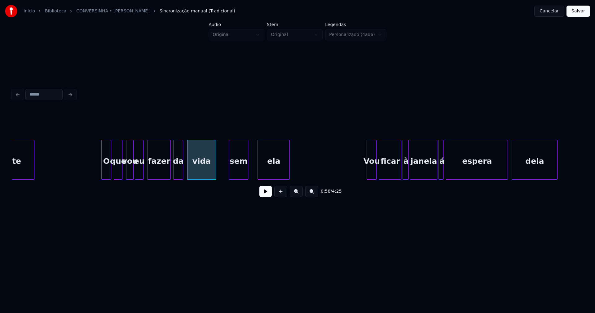
click at [248, 169] on div at bounding box center [247, 159] width 2 height 39
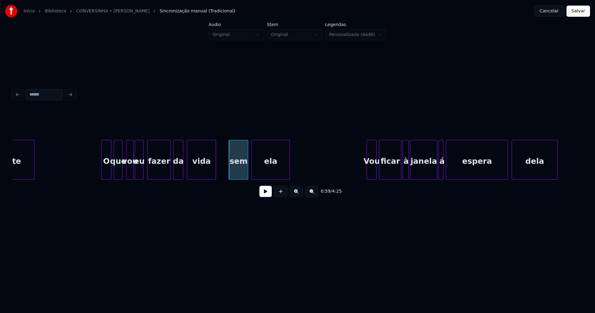
click at [252, 170] on div at bounding box center [253, 159] width 2 height 39
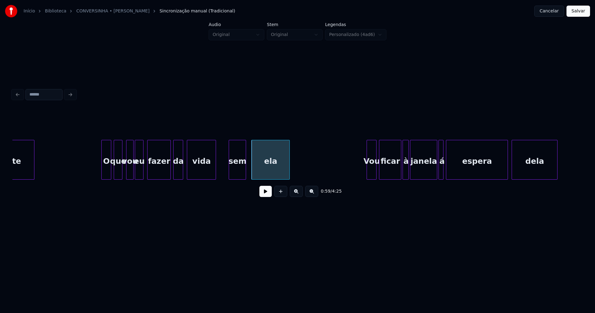
click at [245, 169] on div at bounding box center [245, 159] width 2 height 39
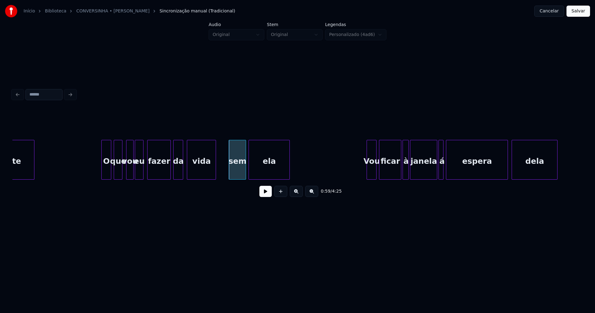
click at [249, 168] on div at bounding box center [250, 159] width 2 height 39
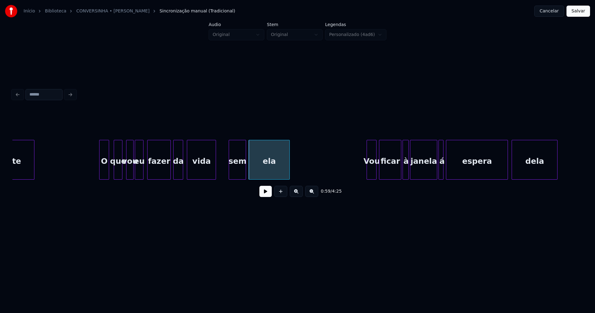
click at [104, 174] on div "O" at bounding box center [103, 161] width 9 height 42
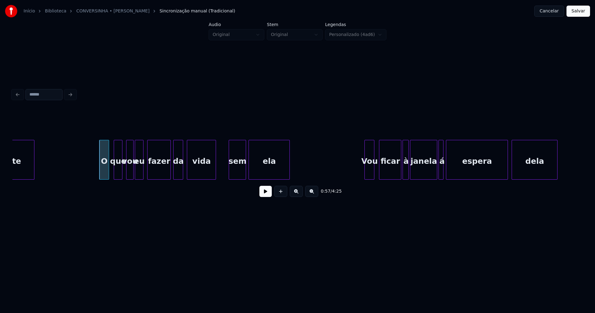
click at [369, 172] on div "Vou" at bounding box center [369, 161] width 9 height 42
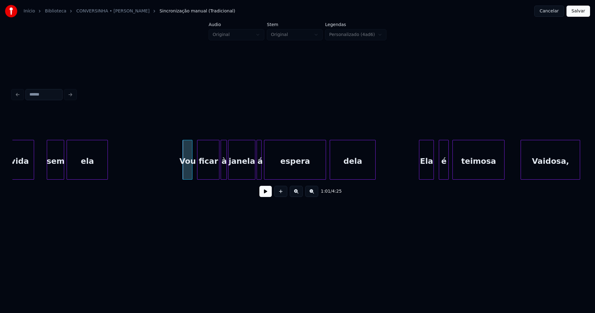
scroll to position [0, 3631]
click at [276, 173] on div at bounding box center [277, 159] width 2 height 39
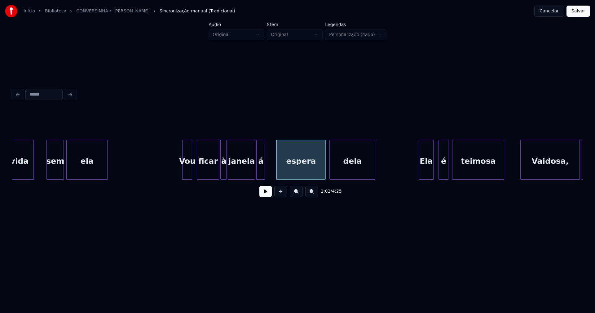
click at [264, 173] on div at bounding box center [264, 159] width 2 height 39
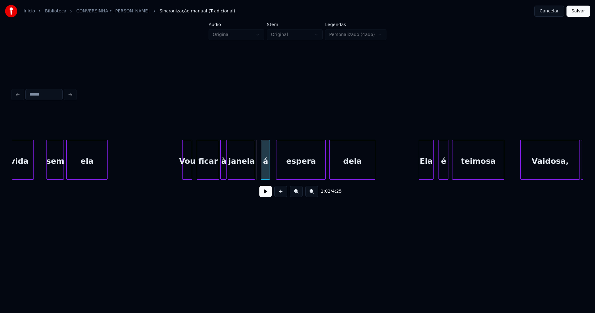
click at [265, 177] on div "vida sem ela Vou ficar à janela á espera dela Ela é teimosa [PERSON_NAME], atre…" at bounding box center [297, 160] width 570 height 40
click at [244, 177] on div "janela" at bounding box center [245, 161] width 27 height 42
click at [228, 174] on div "à" at bounding box center [228, 161] width 6 height 42
click at [220, 171] on div at bounding box center [220, 159] width 2 height 39
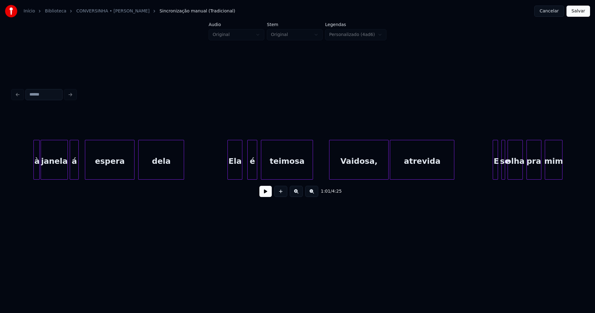
scroll to position [0, 3840]
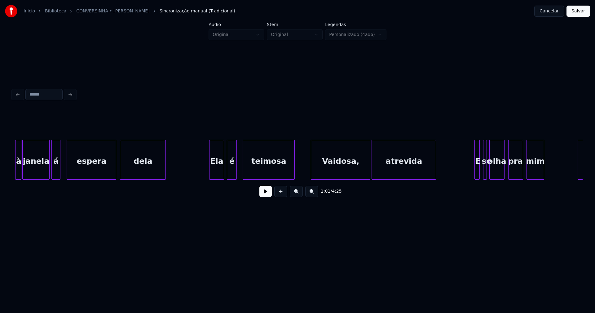
click at [232, 174] on div "é" at bounding box center [231, 161] width 9 height 42
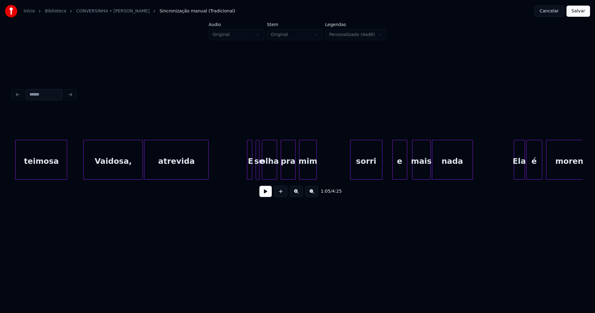
scroll to position [0, 4140]
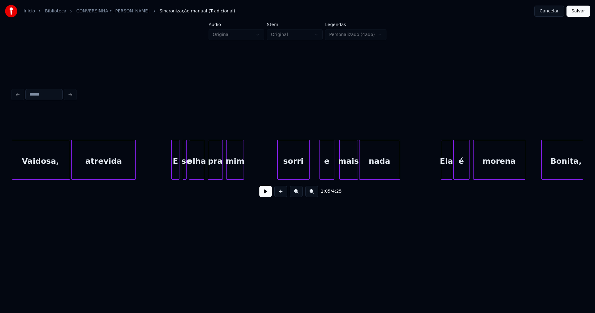
click at [172, 171] on div at bounding box center [173, 159] width 2 height 39
click at [181, 170] on div at bounding box center [181, 159] width 2 height 39
click at [268, 171] on div at bounding box center [268, 159] width 2 height 39
click at [326, 172] on div "e" at bounding box center [324, 161] width 14 height 42
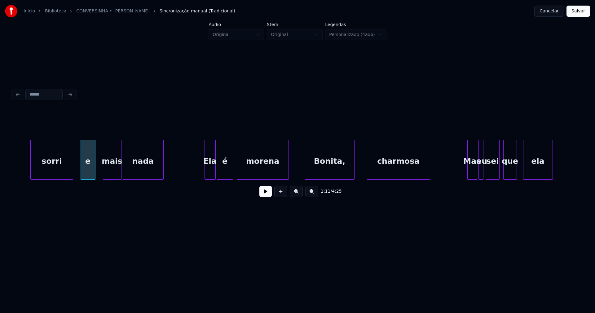
scroll to position [0, 4395]
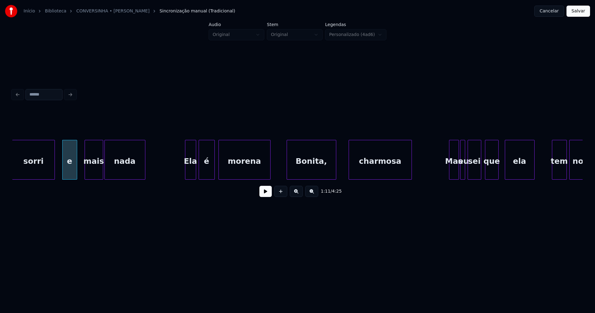
click at [190, 170] on div "Ela" at bounding box center [190, 161] width 11 height 42
click at [344, 172] on div at bounding box center [345, 159] width 2 height 39
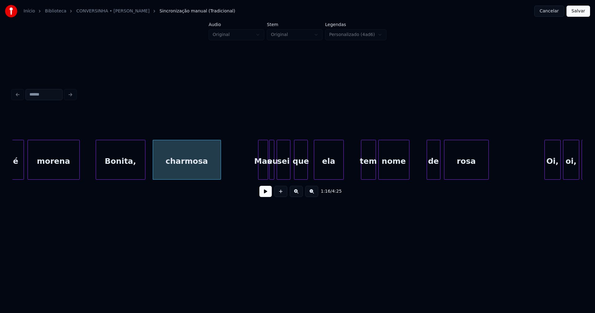
scroll to position [0, 4613]
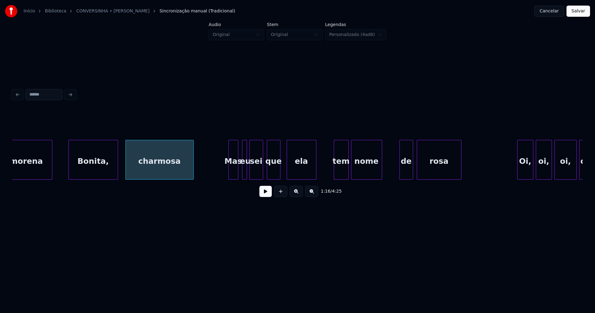
click at [234, 172] on div "Mas" at bounding box center [233, 161] width 9 height 42
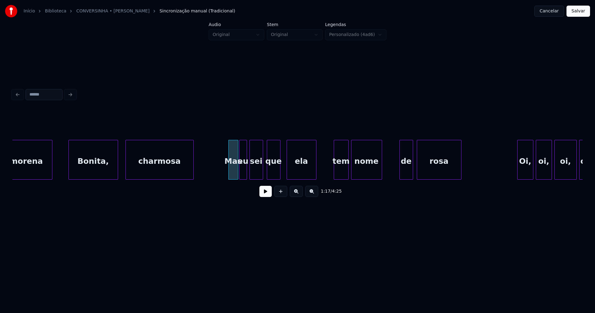
click at [240, 171] on div at bounding box center [241, 159] width 2 height 39
click at [294, 172] on div "ela" at bounding box center [299, 161] width 29 height 42
click at [398, 172] on div at bounding box center [398, 159] width 2 height 39
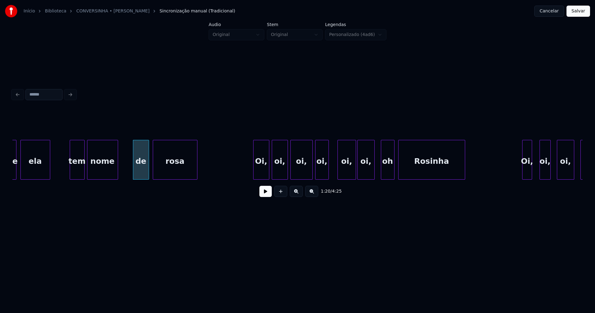
scroll to position [0, 4913]
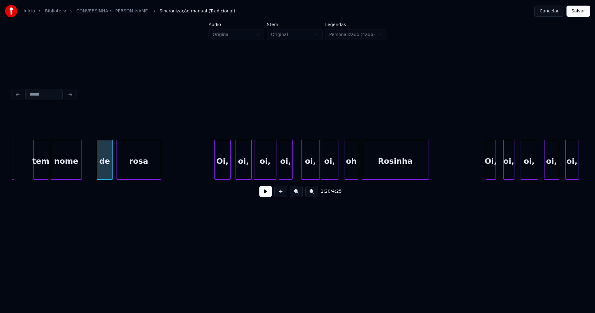
click at [223, 172] on div "Oi," at bounding box center [222, 161] width 15 height 42
click at [241, 175] on div "oi," at bounding box center [240, 161] width 15 height 42
click at [261, 175] on div "oi," at bounding box center [263, 161] width 22 height 42
click at [283, 175] on div "oi," at bounding box center [283, 161] width 13 height 42
click at [309, 172] on div "oi," at bounding box center [308, 161] width 18 height 42
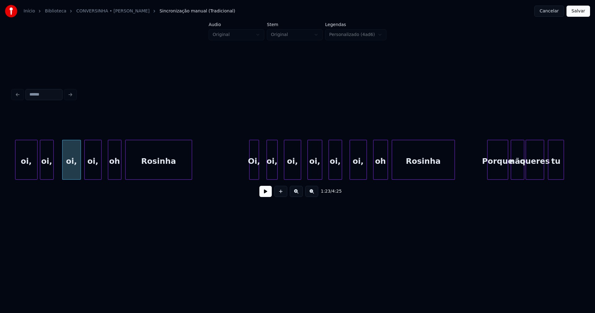
scroll to position [0, 5177]
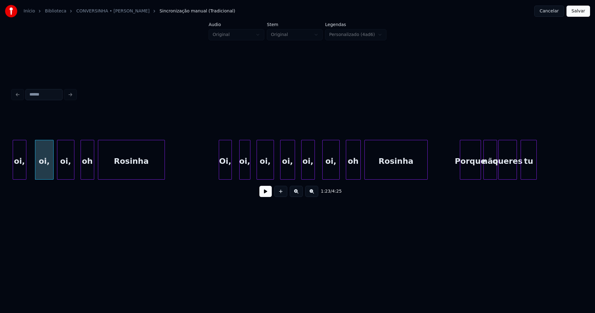
click at [220, 171] on div at bounding box center [220, 159] width 2 height 39
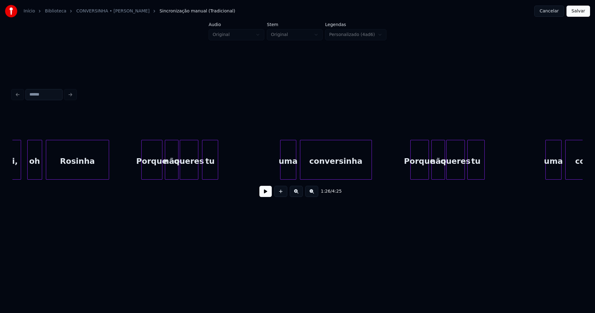
scroll to position [0, 5505]
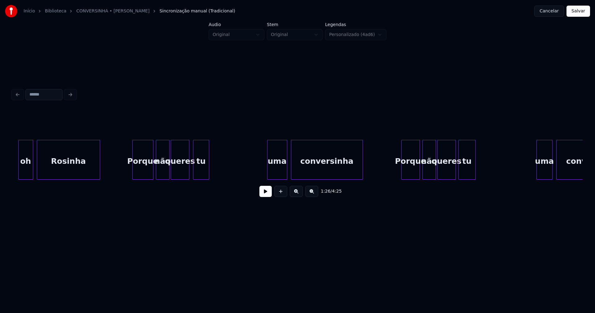
click at [268, 172] on div at bounding box center [268, 159] width 2 height 39
click at [279, 170] on div "uma" at bounding box center [277, 161] width 20 height 42
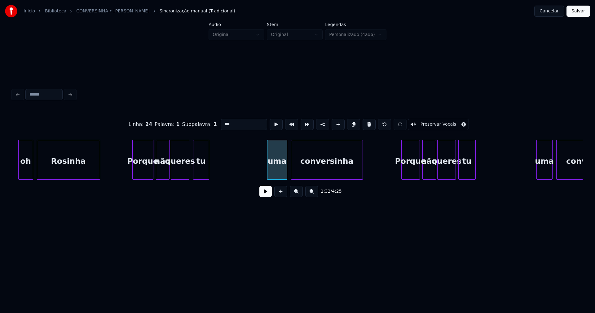
click at [223, 121] on input "***" at bounding box center [244, 124] width 46 height 11
click at [543, 169] on div "uma" at bounding box center [542, 161] width 15 height 42
click at [222, 122] on input "***" at bounding box center [244, 124] width 46 height 11
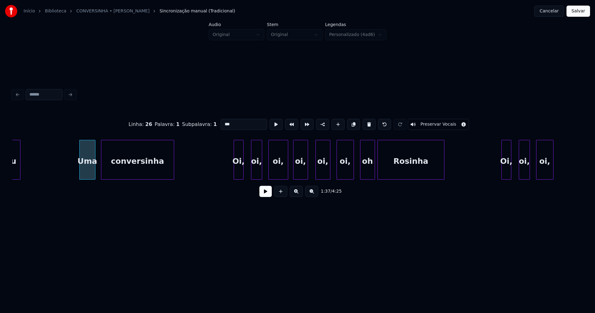
scroll to position [0, 6005]
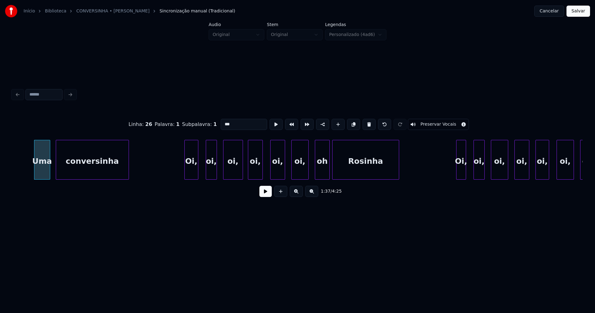
click at [186, 169] on div at bounding box center [186, 159] width 2 height 39
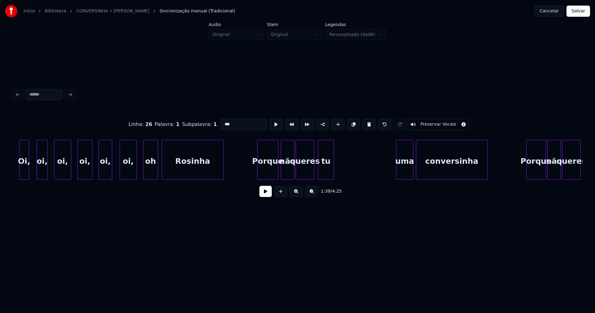
scroll to position [0, 6469]
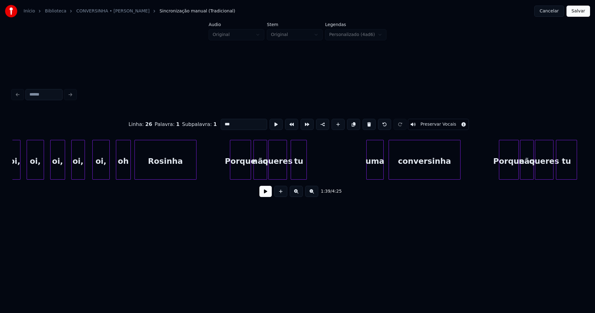
click at [372, 172] on div "uma" at bounding box center [375, 161] width 17 height 42
click at [222, 121] on input "***" at bounding box center [244, 124] width 46 height 11
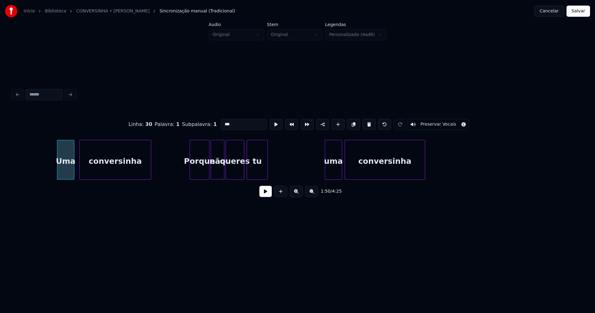
scroll to position [0, 6852]
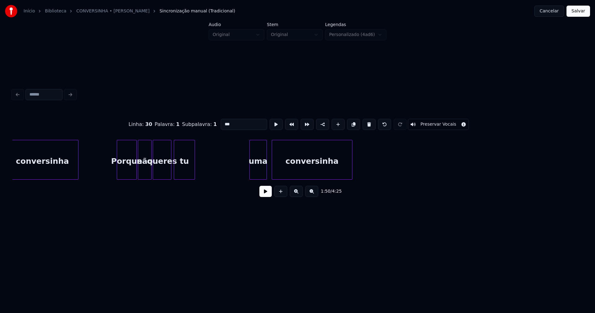
click at [259, 171] on div "uma" at bounding box center [258, 161] width 17 height 42
click at [259, 172] on div "uma" at bounding box center [258, 161] width 17 height 42
click at [222, 121] on input "***" at bounding box center [244, 124] width 46 height 11
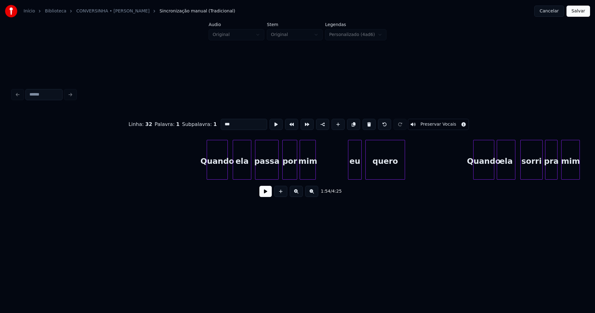
scroll to position [0, 9236]
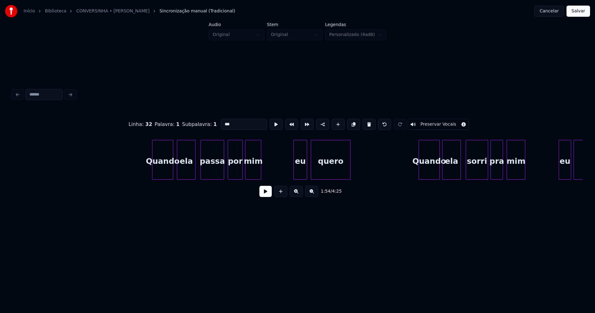
click at [191, 171] on div "ela" at bounding box center [186, 161] width 18 height 42
click at [297, 173] on div "eu" at bounding box center [298, 161] width 13 height 42
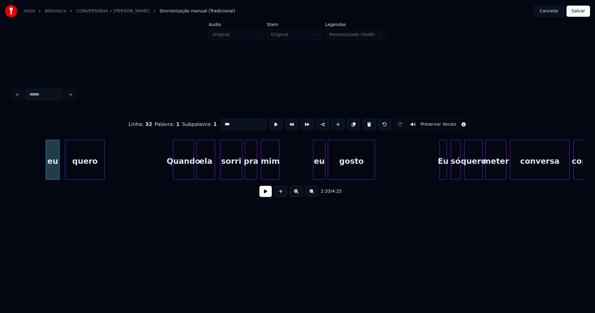
scroll to position [0, 9499]
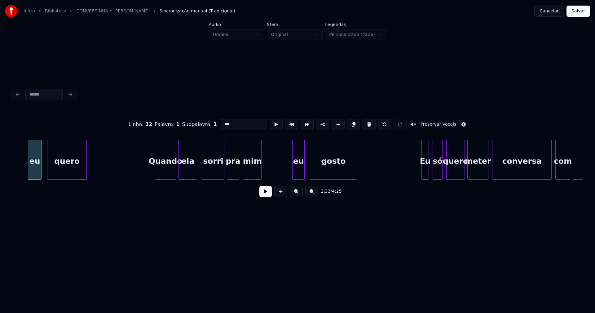
click at [297, 171] on div "eu" at bounding box center [299, 161] width 12 height 42
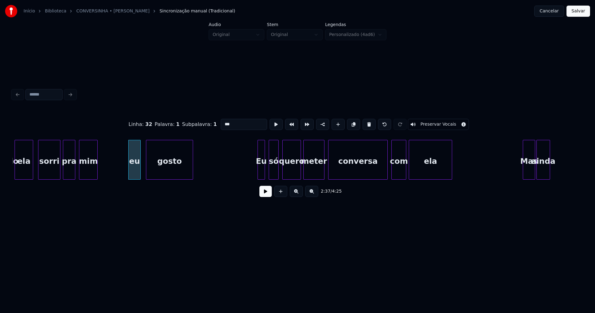
scroll to position [0, 9681]
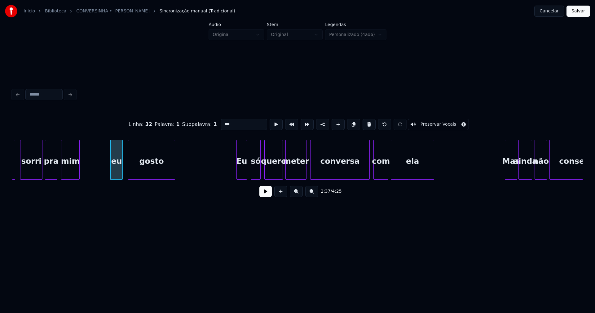
click at [237, 168] on div at bounding box center [238, 159] width 2 height 39
click at [356, 179] on div "ela sorri pra mim eu gosto Eu só quero meter conversa com ela [PERSON_NAME] ain…" at bounding box center [297, 160] width 570 height 40
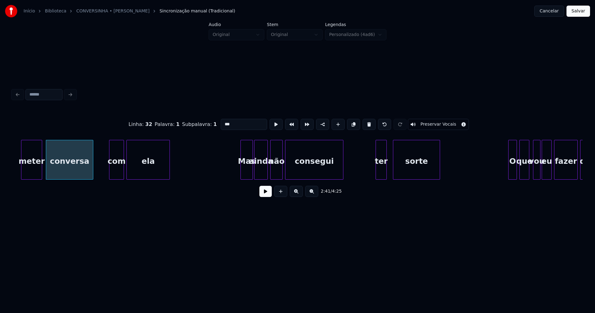
scroll to position [0, 9982]
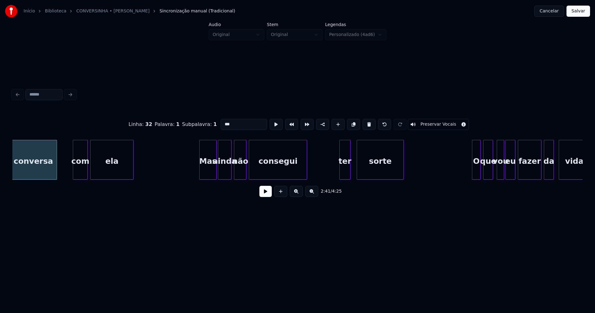
click at [201, 176] on div at bounding box center [201, 159] width 2 height 39
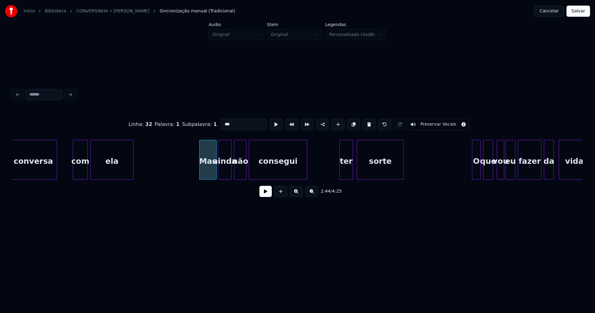
click at [351, 171] on div at bounding box center [352, 159] width 2 height 39
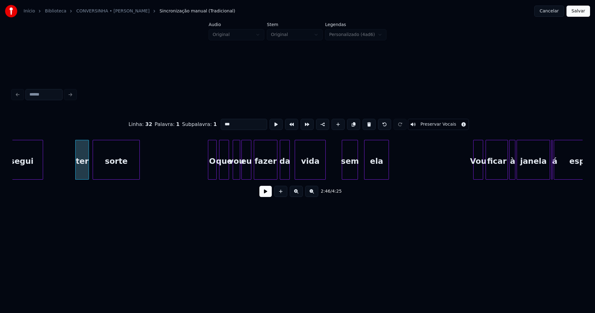
scroll to position [0, 10282]
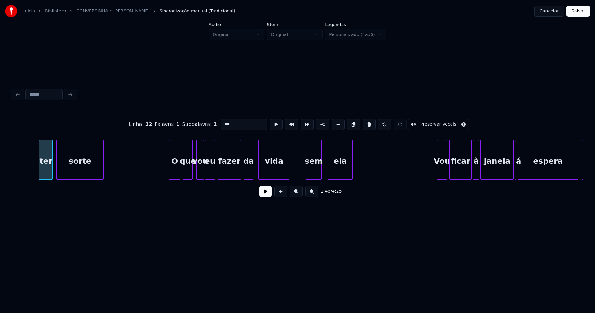
click at [171, 175] on div at bounding box center [170, 159] width 2 height 39
click at [301, 177] on div "ter sorte O que vou eu fazer da vida sem ela Vou ficar à [PERSON_NAME] á espera…" at bounding box center [297, 160] width 570 height 40
click at [288, 172] on div "vida" at bounding box center [272, 160] width 31 height 40
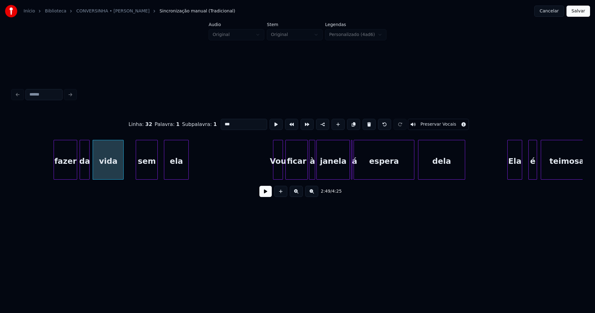
scroll to position [0, 10491]
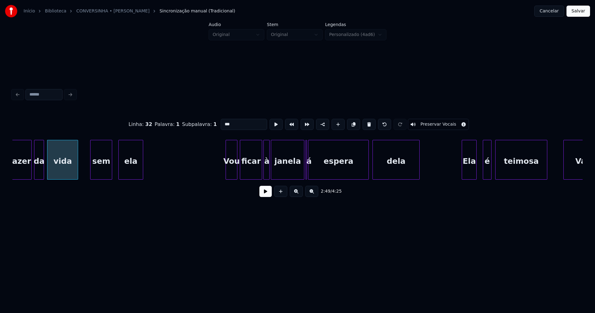
click at [228, 170] on div at bounding box center [227, 159] width 2 height 39
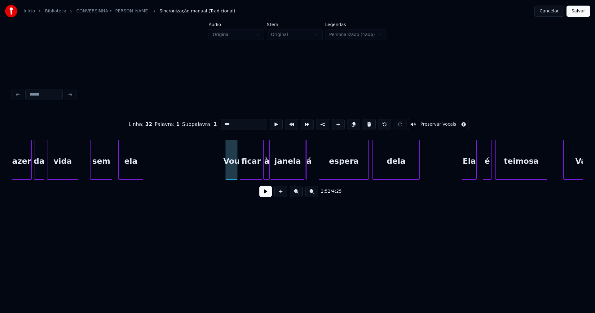
click at [321, 169] on div at bounding box center [320, 159] width 2 height 39
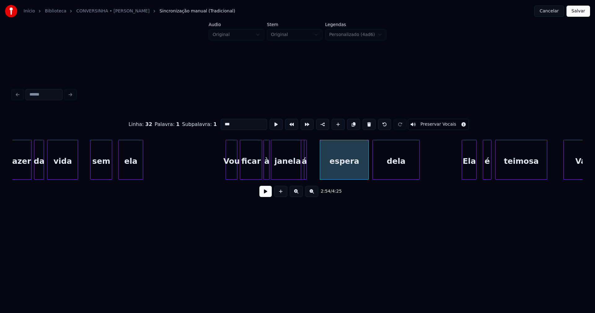
click at [305, 175] on div "á" at bounding box center [304, 160] width 6 height 40
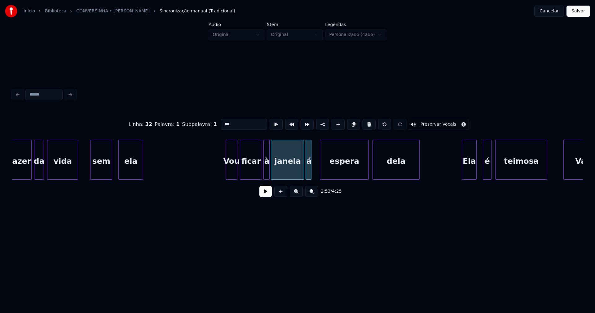
click at [312, 145] on div "á" at bounding box center [309, 161] width 6 height 42
click at [313, 171] on div at bounding box center [312, 159] width 2 height 39
click at [301, 172] on div at bounding box center [302, 159] width 2 height 39
click at [317, 169] on div at bounding box center [317, 159] width 2 height 39
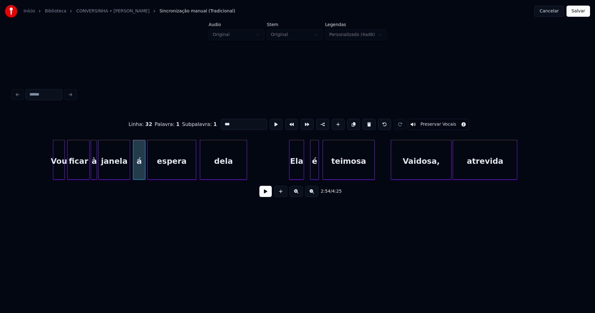
scroll to position [0, 10728]
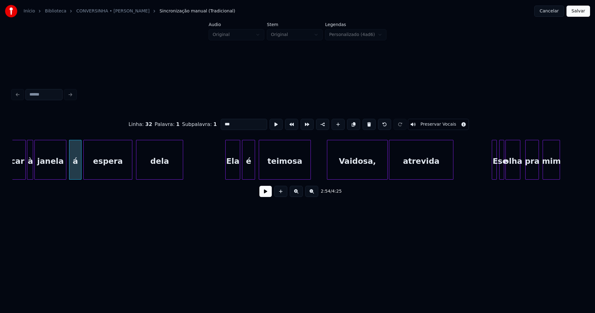
click at [243, 173] on div at bounding box center [243, 159] width 2 height 39
click at [361, 172] on div "Vaidosa," at bounding box center [356, 161] width 60 height 42
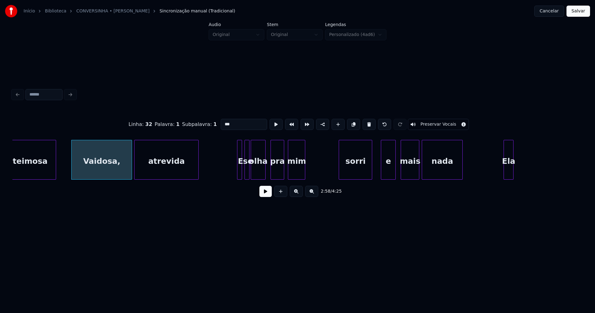
scroll to position [0, 11019]
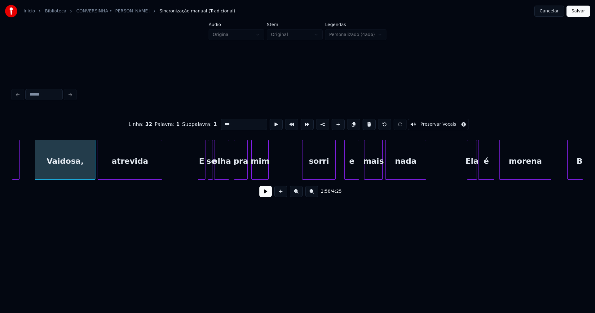
click at [199, 168] on div at bounding box center [199, 159] width 2 height 39
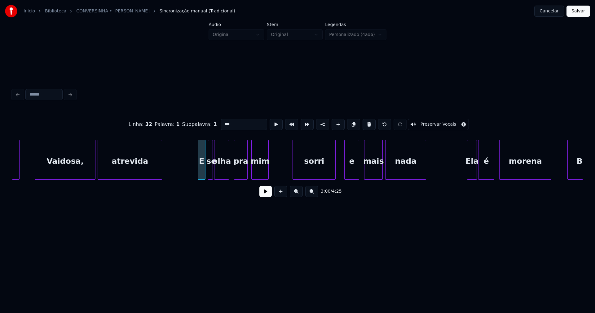
click at [294, 173] on div at bounding box center [294, 159] width 2 height 39
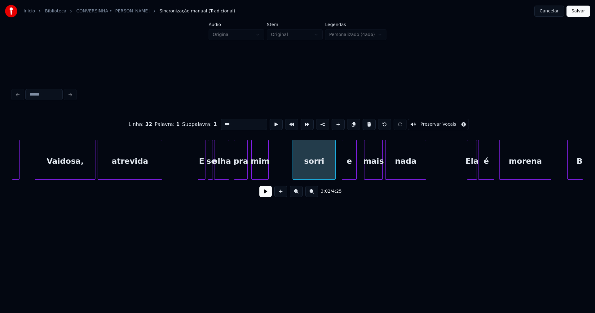
click at [346, 172] on div "e" at bounding box center [349, 161] width 14 height 42
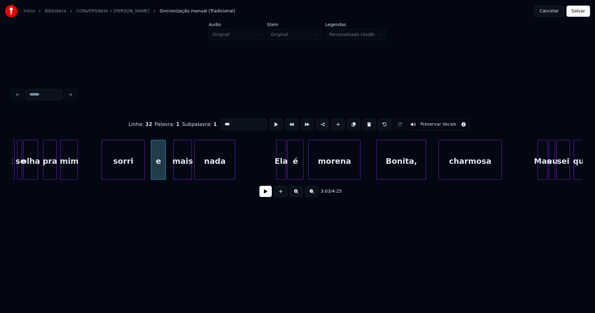
scroll to position [0, 11210]
click at [275, 173] on div at bounding box center [274, 159] width 2 height 39
click at [397, 173] on div "Bonita," at bounding box center [400, 161] width 49 height 42
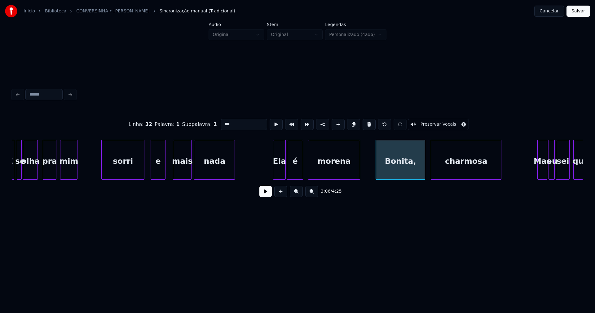
click at [432, 172] on div at bounding box center [432, 159] width 2 height 39
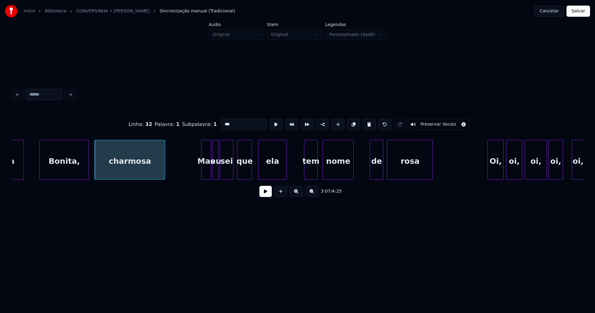
scroll to position [0, 11547]
click at [198, 173] on div at bounding box center [199, 159] width 2 height 39
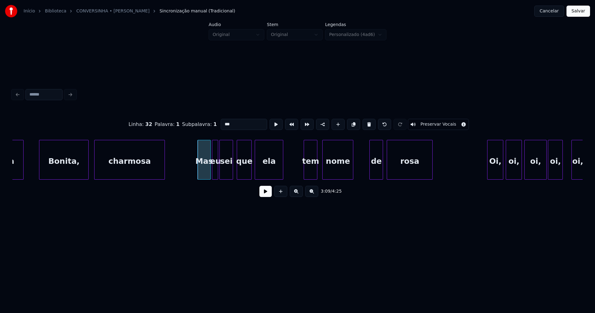
click at [265, 175] on div "ela" at bounding box center [269, 161] width 28 height 42
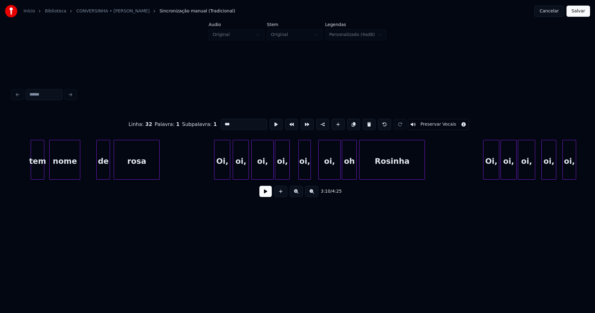
scroll to position [0, 11902]
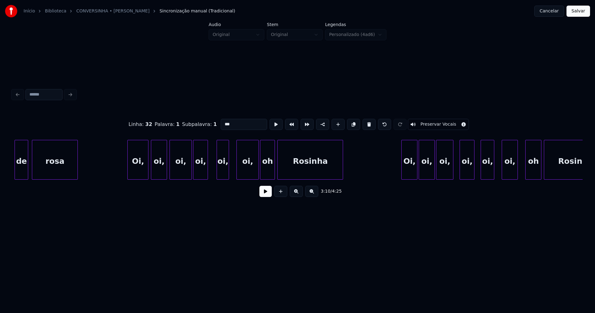
click at [129, 171] on div at bounding box center [129, 159] width 2 height 39
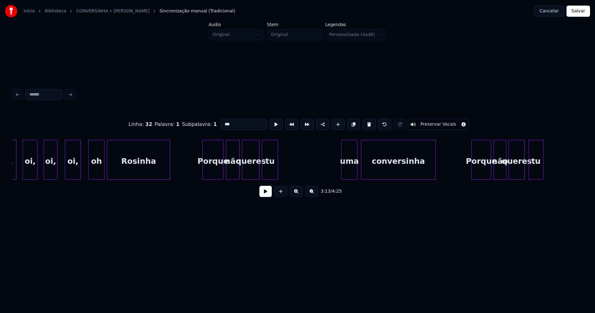
scroll to position [0, 12347]
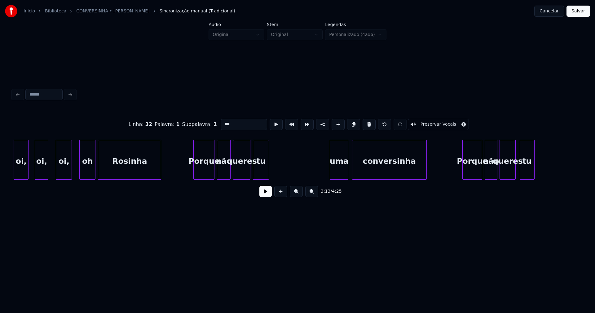
click at [330, 171] on div at bounding box center [331, 159] width 2 height 39
click at [341, 170] on div "uma" at bounding box center [339, 161] width 18 height 42
click at [222, 122] on input "***" at bounding box center [244, 124] width 46 height 11
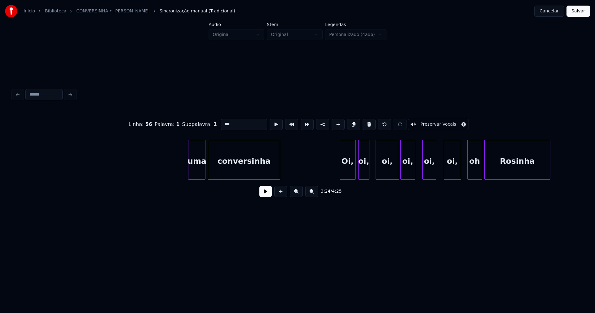
scroll to position [0, 12875]
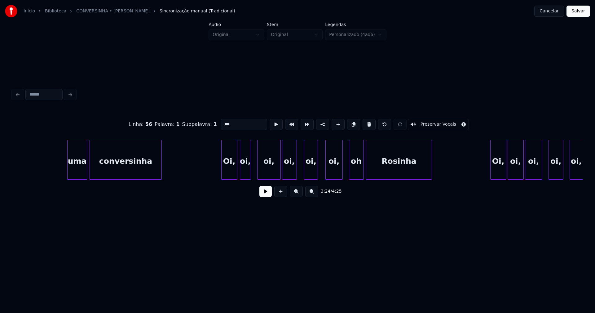
click at [68, 171] on div at bounding box center [69, 159] width 2 height 39
click at [74, 170] on div "uma" at bounding box center [78, 161] width 20 height 42
click at [222, 123] on input "***" at bounding box center [244, 124] width 46 height 11
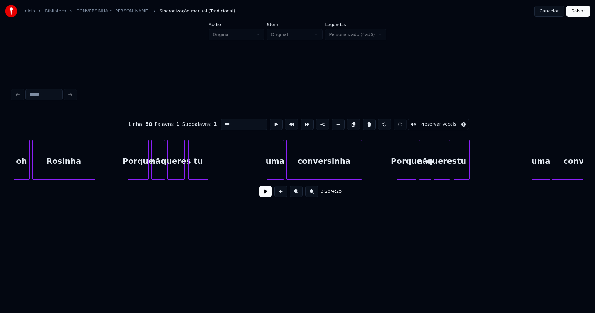
scroll to position [0, 13476]
click at [273, 171] on div "uma" at bounding box center [272, 161] width 17 height 42
click at [273, 172] on div "uma" at bounding box center [272, 161] width 17 height 42
click at [222, 120] on input "***" at bounding box center [244, 124] width 46 height 11
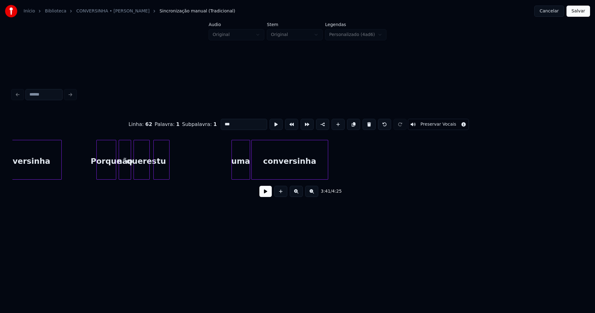
scroll to position [0, 13758]
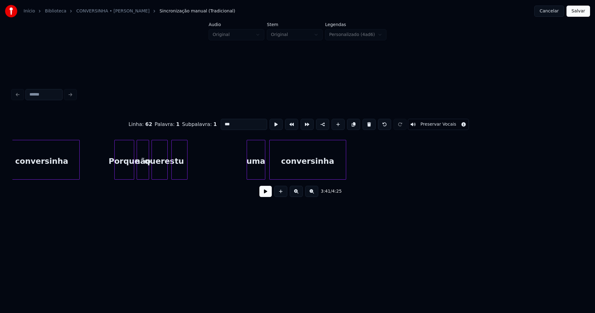
click at [255, 170] on div "uma" at bounding box center [256, 161] width 18 height 42
click at [222, 121] on input "***" at bounding box center [244, 124] width 46 height 11
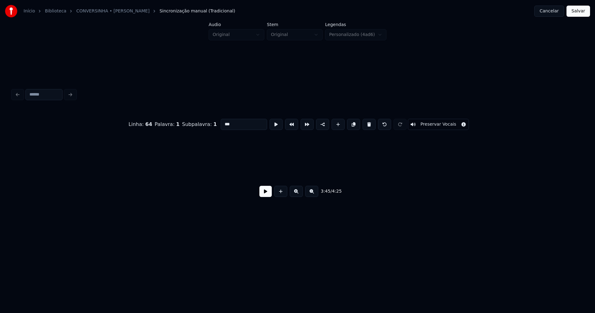
scroll to position [0, 14950]
type input "***"
click at [575, 11] on button "Salvar" at bounding box center [578, 11] width 24 height 11
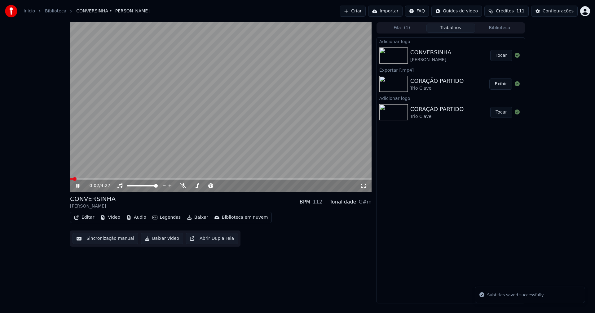
click at [86, 219] on button "Editar" at bounding box center [84, 217] width 25 height 9
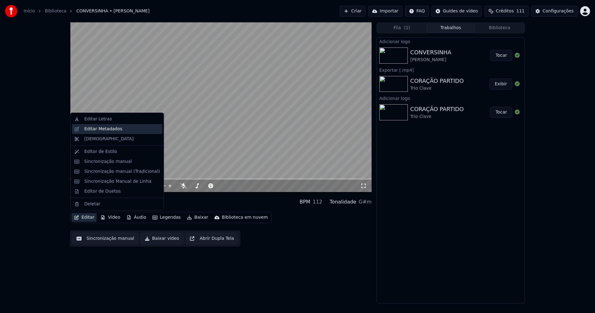
click at [111, 130] on div "Editar Metadados" at bounding box center [103, 129] width 38 height 6
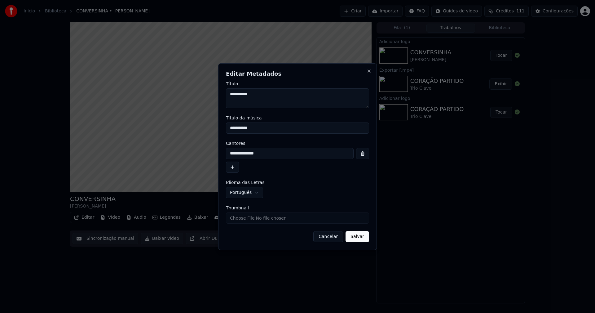
click at [246, 218] on input "Thumbnail" at bounding box center [297, 217] width 143 height 11
type input "**********"
click at [356, 237] on button "Salvar" at bounding box center [357, 236] width 24 height 11
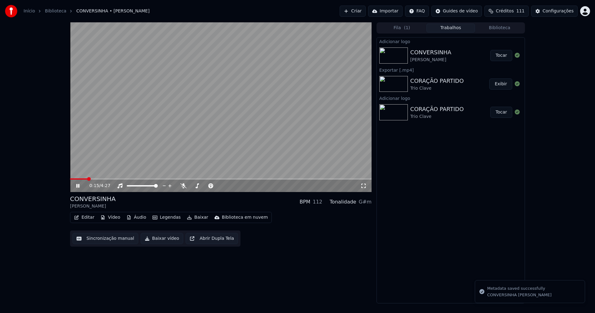
click at [363, 186] on icon at bounding box center [363, 185] width 6 height 5
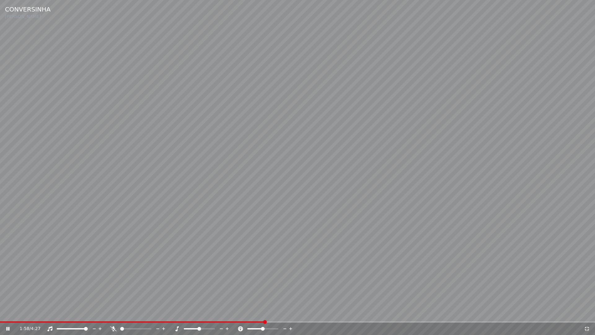
click at [587, 312] on icon at bounding box center [587, 328] width 4 height 4
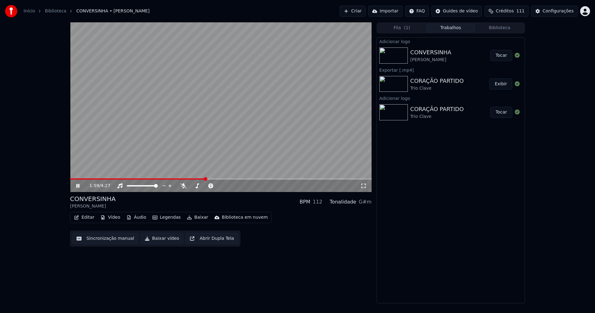
click at [79, 186] on icon at bounding box center [77, 186] width 3 height 4
click at [156, 239] on button "Baixar vídeo" at bounding box center [162, 238] width 42 height 11
click at [503, 28] on button "Biblioteca" at bounding box center [499, 28] width 49 height 9
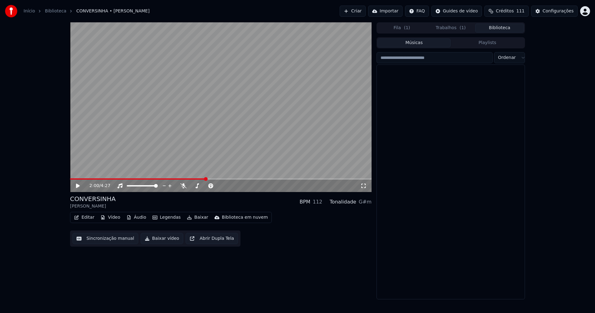
scroll to position [3290, 0]
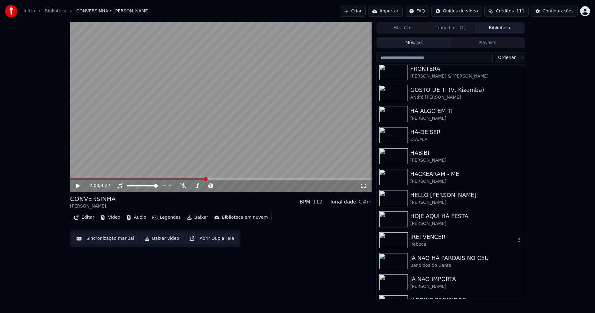
click at [425, 239] on div "IREI VENCER" at bounding box center [463, 236] width 106 height 9
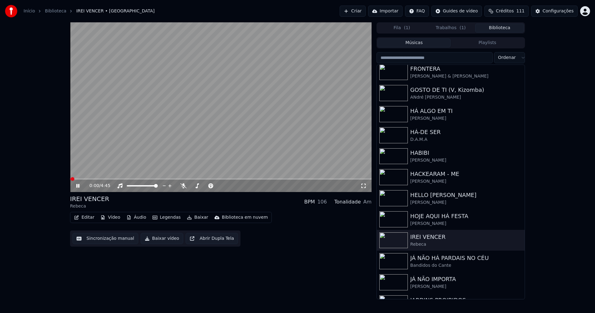
click at [78, 186] on icon at bounding box center [77, 186] width 3 height 4
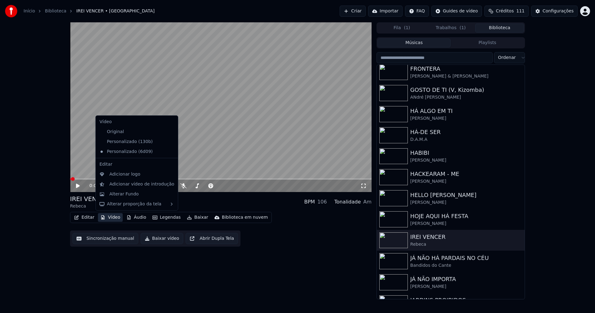
click at [111, 220] on button "Vídeo" at bounding box center [110, 217] width 25 height 9
click at [128, 144] on div "Personalizado (130b)" at bounding box center [132, 142] width 70 height 10
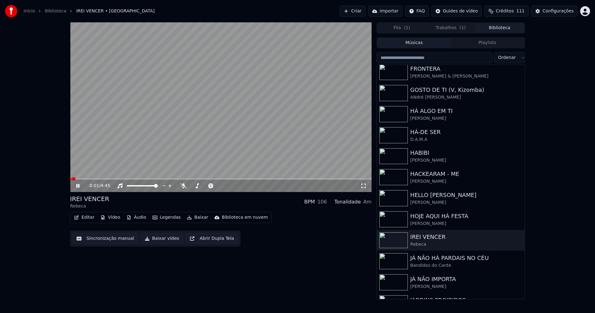
click at [110, 218] on button "Vídeo" at bounding box center [110, 217] width 25 height 9
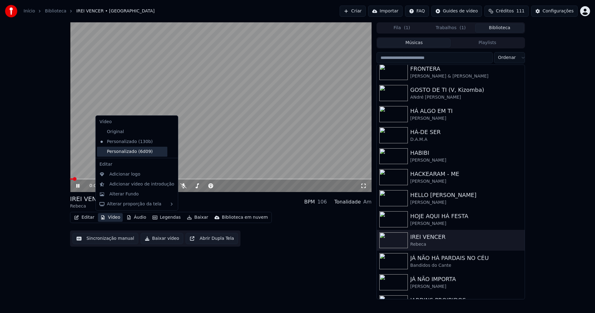
click at [122, 152] on div "Personalizado (6d09)" at bounding box center [132, 152] width 70 height 10
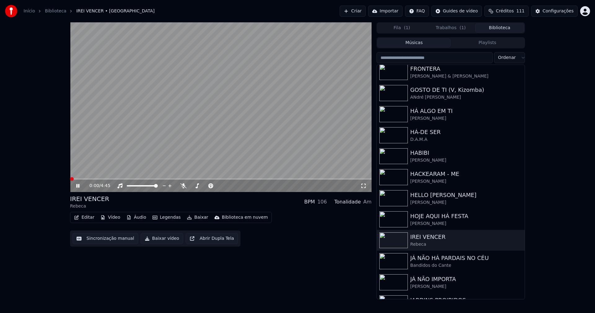
drag, startPoint x: 78, startPoint y: 185, endPoint x: 85, endPoint y: 190, distance: 8.5
click at [78, 185] on icon at bounding box center [82, 185] width 15 height 5
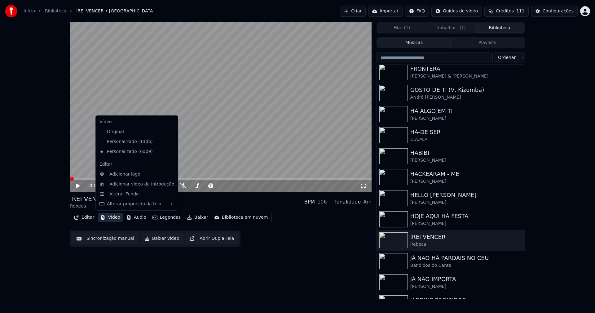
click at [113, 218] on button "Vídeo" at bounding box center [110, 217] width 25 height 9
click at [170, 141] on icon at bounding box center [173, 141] width 7 height 5
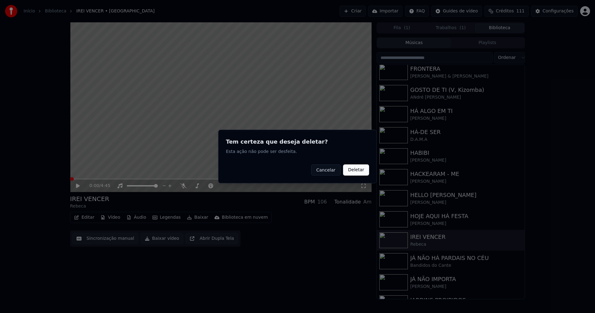
click at [357, 173] on button "Deletar" at bounding box center [356, 169] width 26 height 11
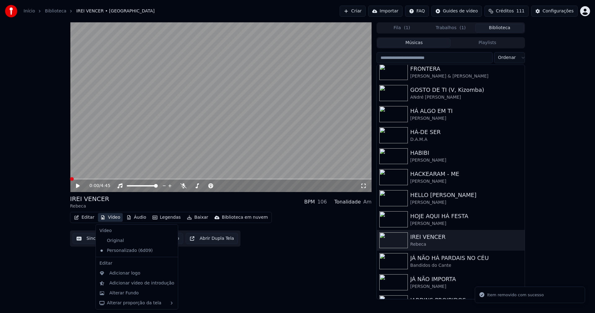
click at [112, 219] on button "Vídeo" at bounding box center [110, 217] width 25 height 9
click at [127, 292] on div "Alterar Fundo" at bounding box center [123, 293] width 29 height 6
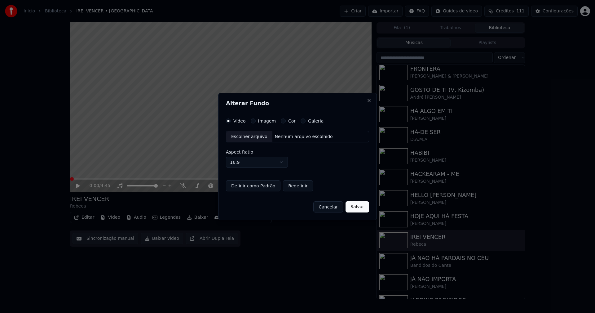
click at [251, 122] on div "Imagem" at bounding box center [263, 120] width 25 height 5
click at [253, 121] on button "Imagem" at bounding box center [253, 120] width 5 height 5
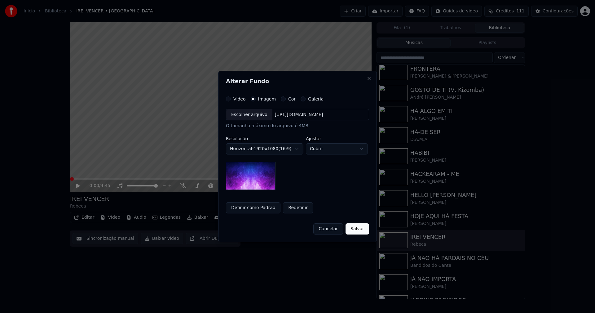
click at [251, 114] on div "Escolher arquivo" at bounding box center [249, 114] width 46 height 11
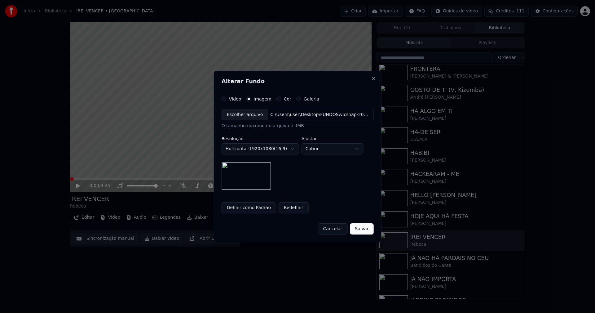
click at [363, 232] on button "Salvar" at bounding box center [362, 228] width 24 height 11
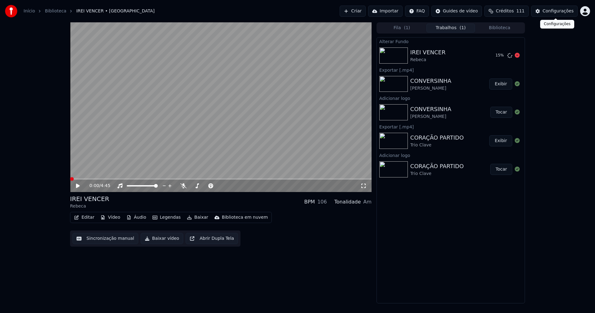
click at [560, 11] on div "Configurações" at bounding box center [558, 11] width 31 height 6
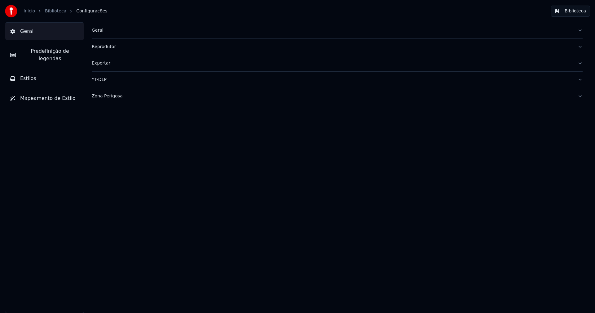
click at [39, 73] on button "Estilos" at bounding box center [44, 78] width 79 height 17
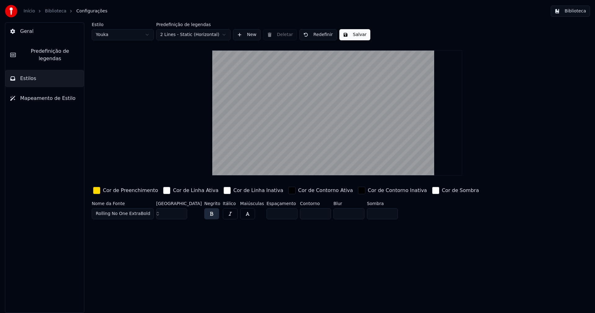
click at [95, 190] on div "button" at bounding box center [96, 190] width 7 height 7
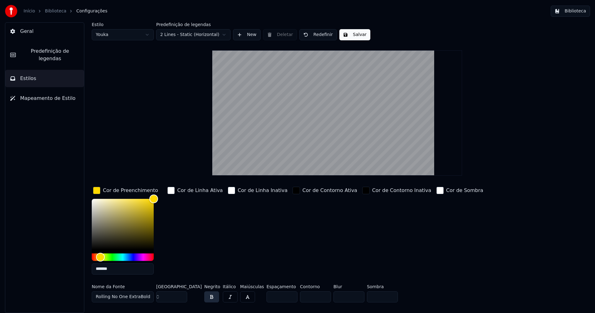
click at [117, 270] on input "*******" at bounding box center [123, 268] width 62 height 11
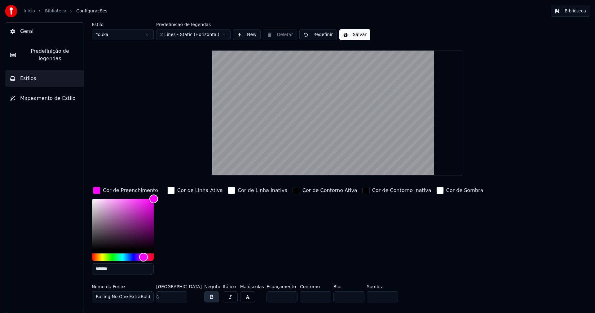
type input "*******"
click at [96, 189] on div "button" at bounding box center [96, 190] width 7 height 7
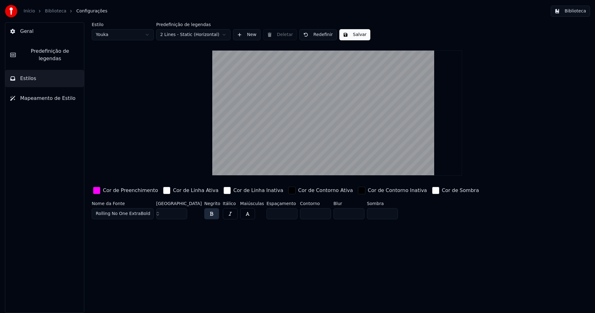
click at [125, 33] on html "Início Biblioteca Configurações Biblioteca Geral Predefinição de legendas Estil…" at bounding box center [297, 156] width 595 height 313
click at [351, 32] on button "Salvar" at bounding box center [354, 34] width 31 height 11
click at [126, 35] on html "Início Biblioteca Configurações Biblioteca Geral Predefinição de legendas Estil…" at bounding box center [297, 156] width 595 height 313
type input "***"
click at [575, 9] on button "Biblioteca" at bounding box center [570, 11] width 39 height 11
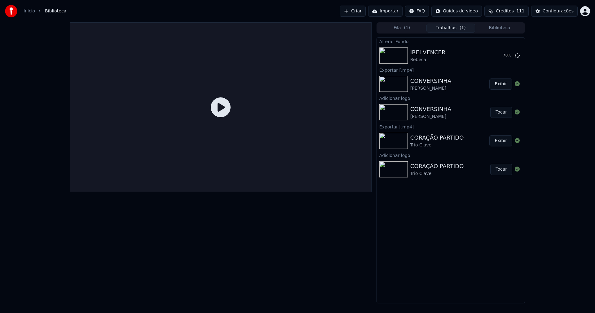
drag, startPoint x: 450, startPoint y: 27, endPoint x: 424, endPoint y: 41, distance: 29.5
click at [450, 27] on button "Trabalhos ( 1 )" at bounding box center [450, 28] width 49 height 9
click at [502, 56] on button "Tocar" at bounding box center [501, 55] width 22 height 11
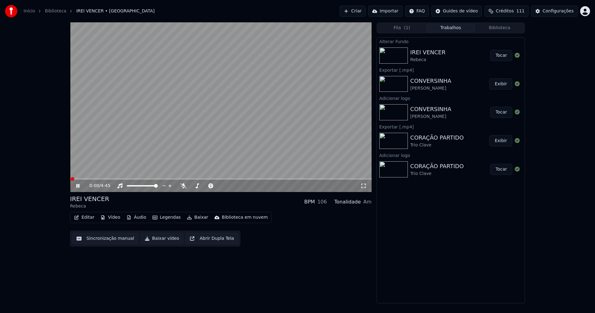
click at [112, 219] on button "Vídeo" at bounding box center [110, 217] width 25 height 9
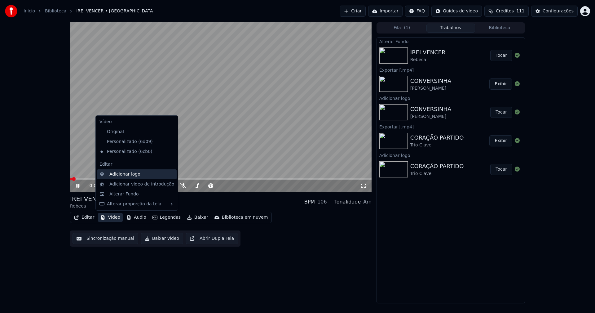
click at [125, 174] on div "Adicionar logo" at bounding box center [124, 174] width 31 height 6
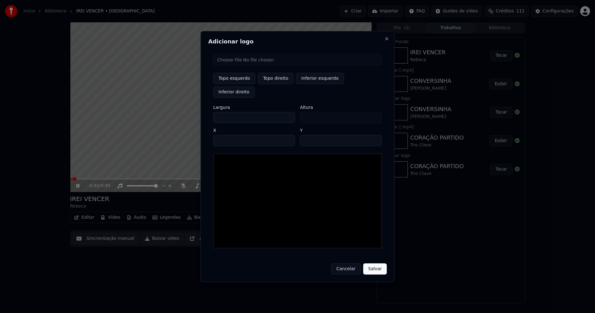
click at [235, 65] on input "file" at bounding box center [297, 59] width 169 height 11
type input "**********"
type input "***"
click at [268, 84] on button "Topo direito" at bounding box center [276, 78] width 36 height 11
type input "****"
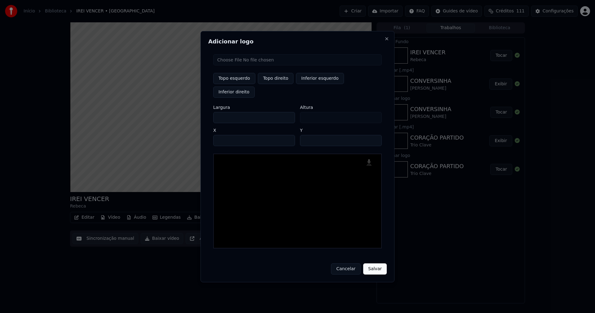
drag, startPoint x: 223, startPoint y: 111, endPoint x: 190, endPoint y: 110, distance: 33.2
click at [190, 110] on body "Início Biblioteca IREI VENCER • [PERSON_NAME] Importar FAQ Guides de vídeo Créd…" at bounding box center [297, 156] width 595 height 313
type input "**"
type input "***"
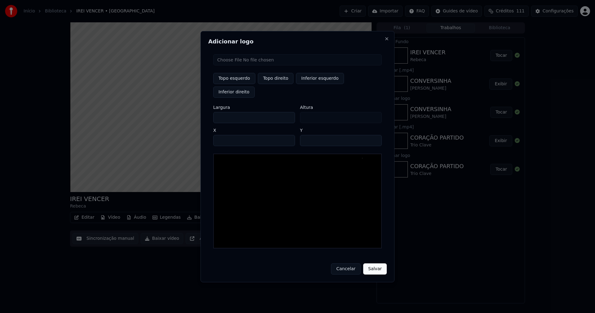
type input "***"
click at [226, 135] on input "****" at bounding box center [254, 140] width 82 height 11
type input "****"
click at [375, 135] on input "**" at bounding box center [341, 140] width 82 height 11
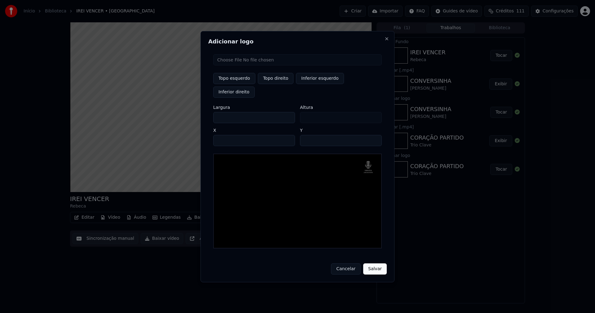
click at [375, 135] on input "**" at bounding box center [341, 140] width 82 height 11
type input "**"
click at [375, 135] on input "**" at bounding box center [341, 140] width 82 height 11
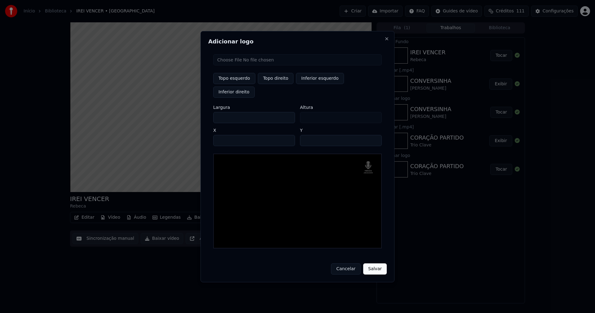
click at [372, 263] on button "Salvar" at bounding box center [375, 268] width 24 height 11
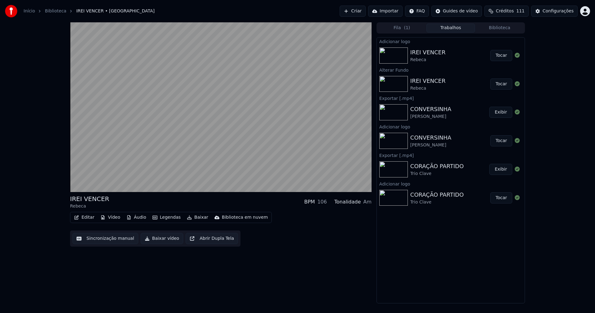
click at [506, 56] on button "Tocar" at bounding box center [501, 55] width 22 height 11
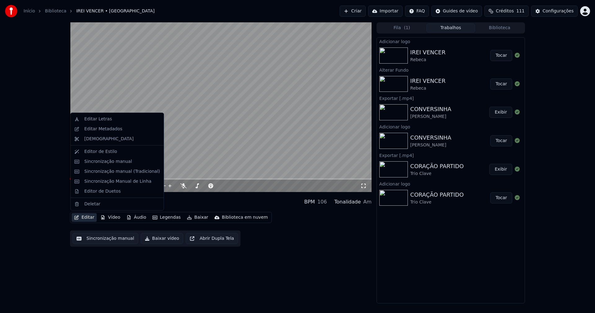
click at [88, 216] on button "Editar" at bounding box center [84, 217] width 25 height 9
click at [101, 171] on div "Sincronização manual (Tradicional)" at bounding box center [122, 171] width 76 height 6
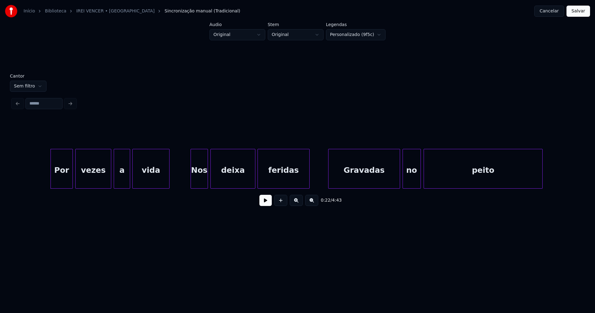
scroll to position [0, 1380]
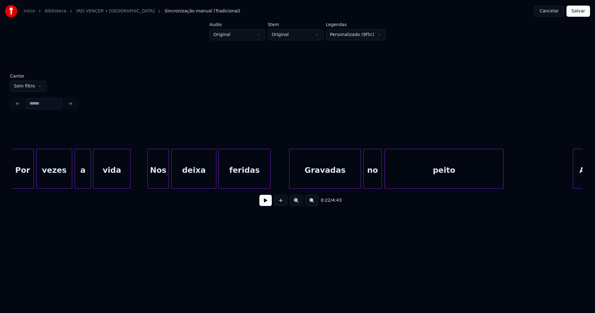
click at [148, 180] on div at bounding box center [149, 168] width 2 height 39
click at [347, 188] on div "Por vezes a vida Nos deixa feridas Gravadas no peito Amores" at bounding box center [297, 169] width 570 height 40
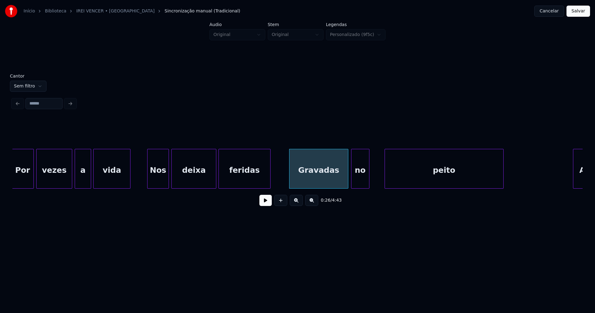
click at [359, 185] on div "no" at bounding box center [360, 170] width 18 height 42
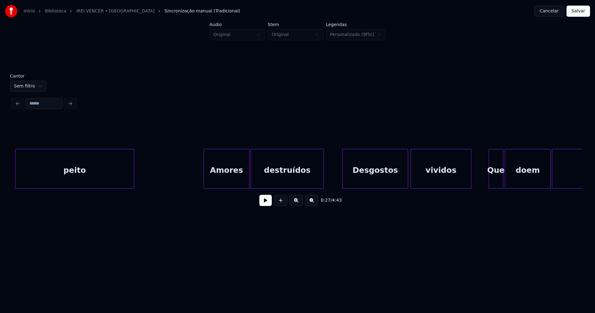
scroll to position [0, 1779]
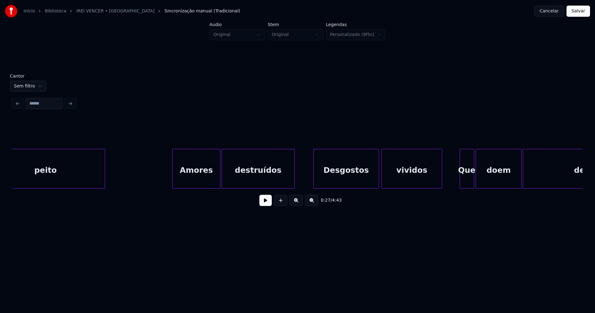
click at [173, 178] on div at bounding box center [174, 168] width 2 height 39
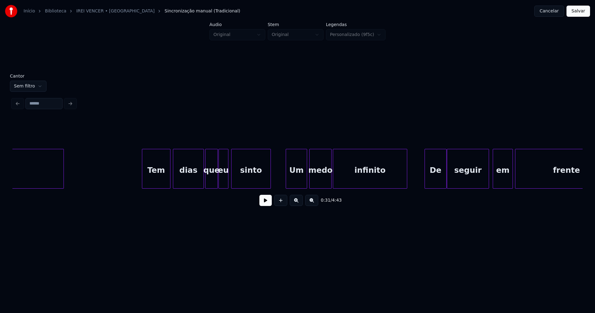
scroll to position [0, 2382]
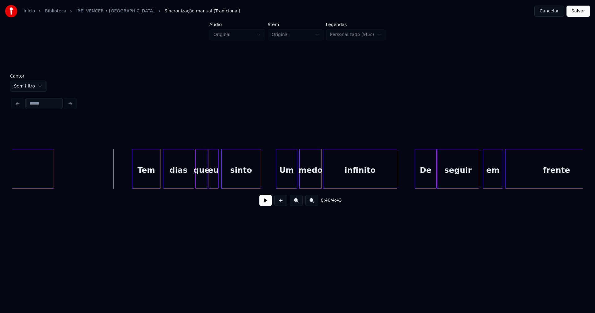
click at [266, 205] on button at bounding box center [265, 200] width 12 height 11
click at [140, 178] on div at bounding box center [140, 168] width 2 height 39
drag, startPoint x: 266, startPoint y: 204, endPoint x: 257, endPoint y: 200, distance: 9.6
click at [266, 204] on button at bounding box center [265, 200] width 12 height 11
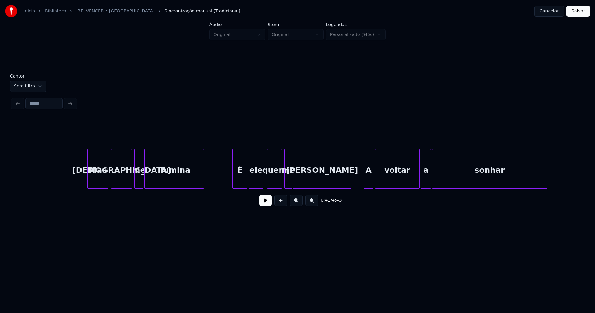
scroll to position [0, 3023]
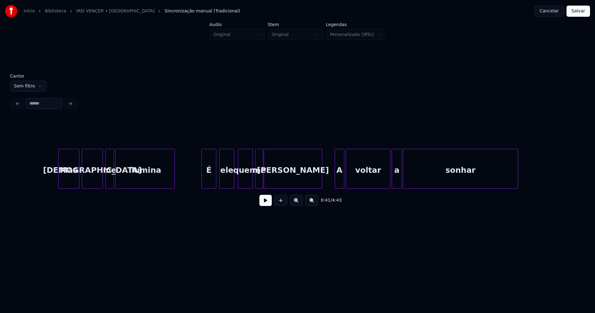
click at [211, 181] on div "É" at bounding box center [209, 170] width 14 height 42
click at [335, 183] on div at bounding box center [334, 168] width 2 height 39
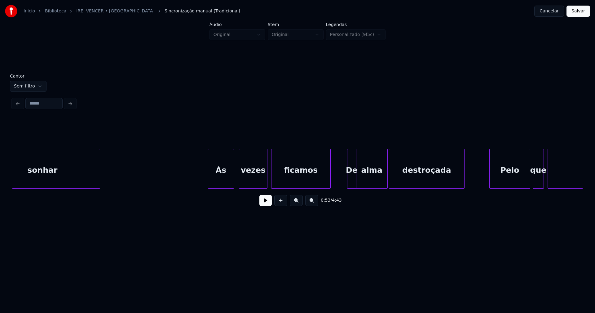
scroll to position [0, 3451]
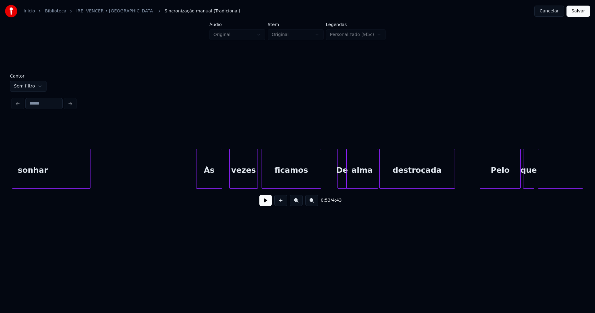
click at [213, 178] on div "Às" at bounding box center [208, 170] width 25 height 42
click at [338, 182] on div at bounding box center [338, 168] width 2 height 39
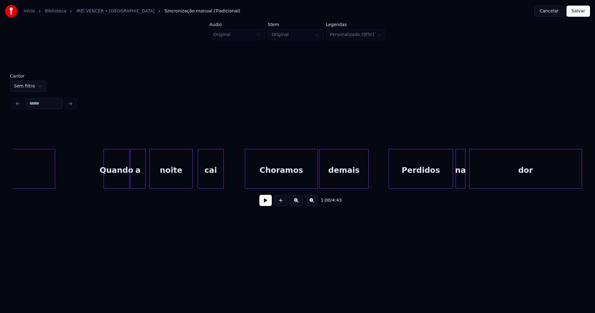
scroll to position [0, 4112]
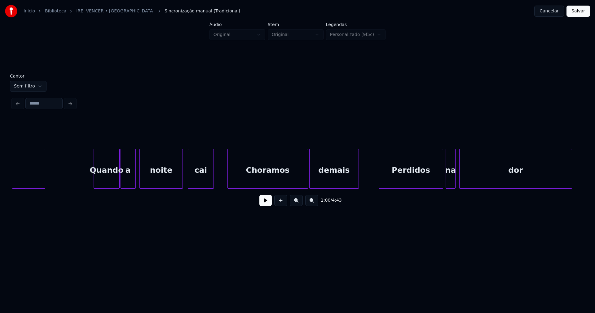
click at [229, 179] on div at bounding box center [229, 168] width 2 height 39
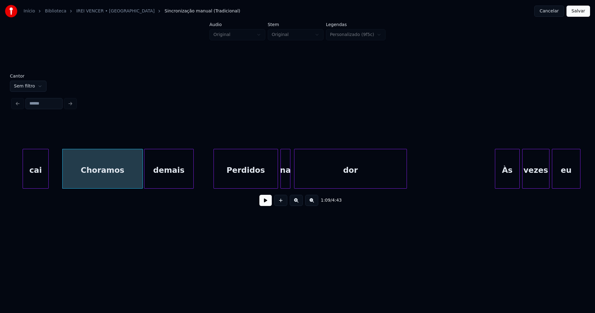
scroll to position [0, 4287]
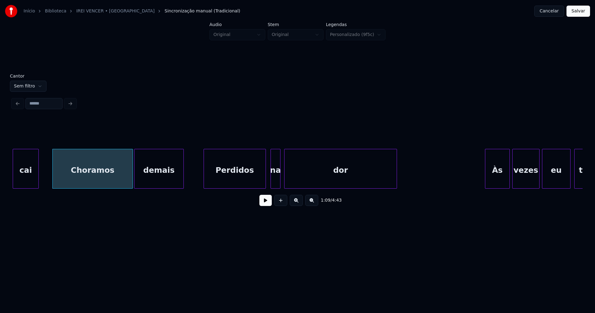
click at [265, 182] on div at bounding box center [265, 168] width 2 height 39
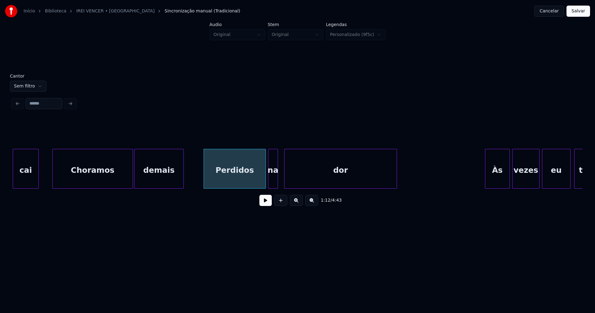
click at [273, 183] on div "na" at bounding box center [272, 170] width 9 height 42
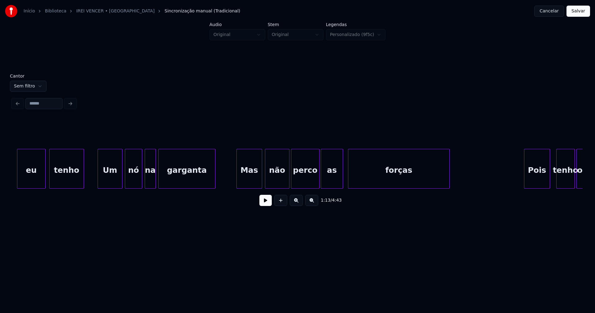
scroll to position [0, 4821]
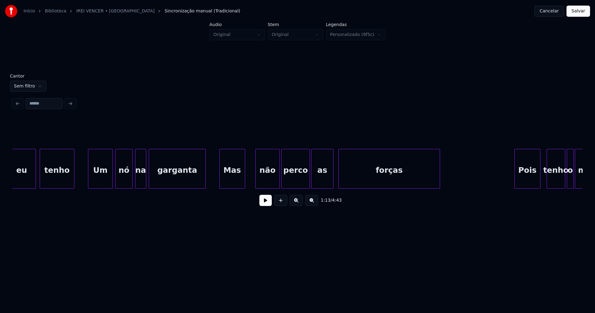
click at [231, 183] on div "Mas" at bounding box center [232, 170] width 25 height 42
click at [250, 178] on div at bounding box center [249, 168] width 2 height 39
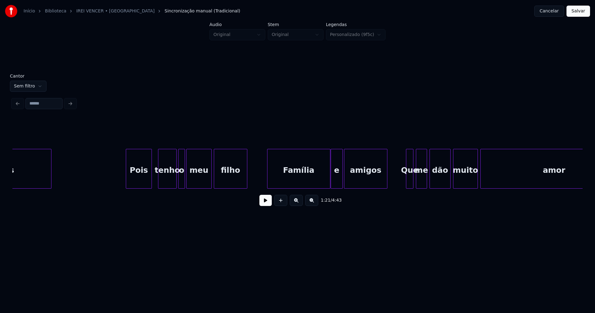
scroll to position [0, 5210]
click at [193, 179] on div at bounding box center [193, 168] width 2 height 39
click at [188, 179] on div at bounding box center [188, 168] width 2 height 39
click at [185, 185] on div "o" at bounding box center [185, 170] width 11 height 42
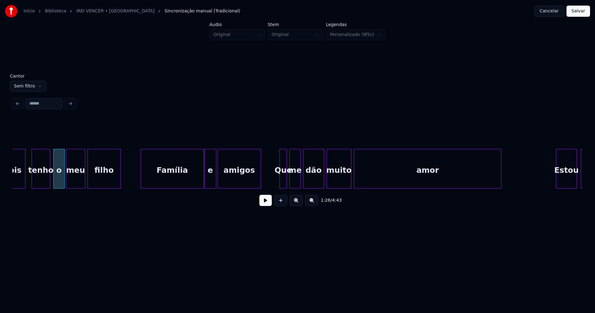
scroll to position [0, 5356]
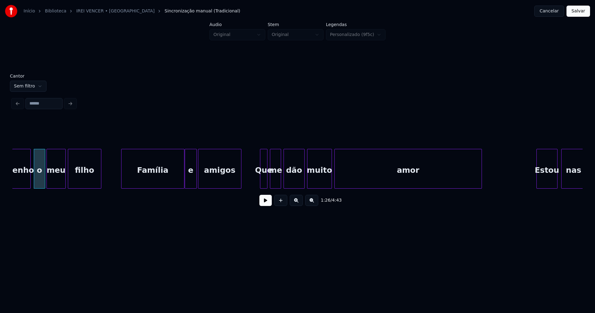
click at [240, 179] on div at bounding box center [240, 168] width 2 height 39
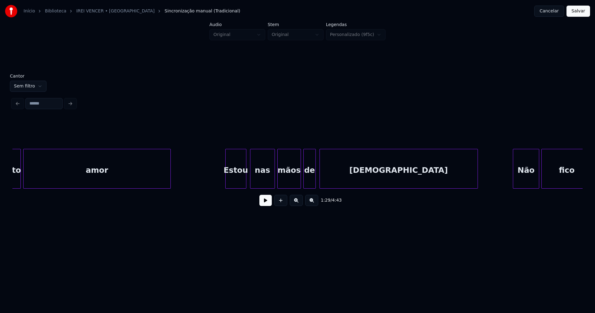
scroll to position [0, 5677]
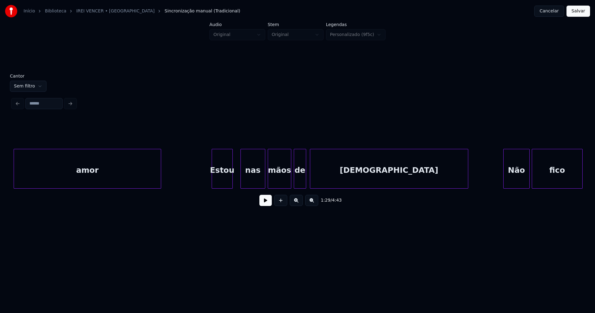
click at [223, 185] on div "Estou" at bounding box center [222, 170] width 20 height 42
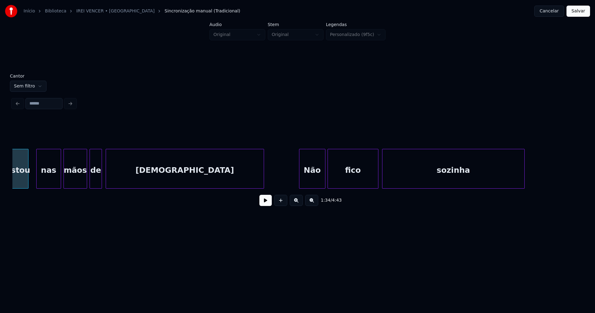
scroll to position [0, 5949]
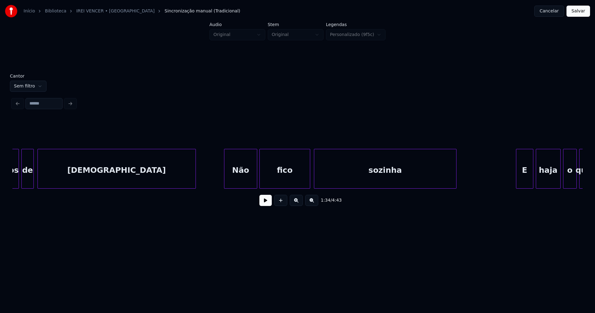
click at [225, 184] on div at bounding box center [225, 168] width 2 height 39
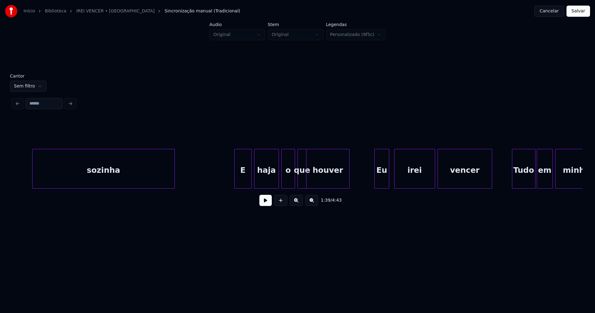
scroll to position [0, 6250]
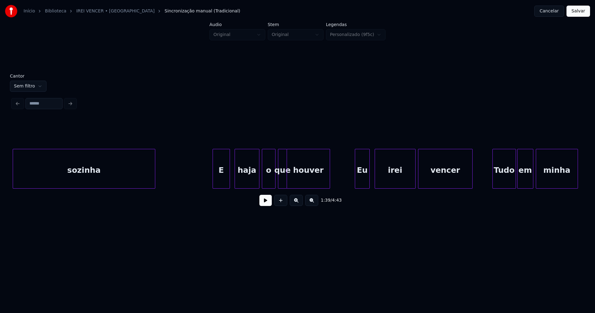
click at [221, 183] on div "E" at bounding box center [221, 170] width 17 height 42
click at [299, 179] on div at bounding box center [298, 168] width 2 height 39
click at [293, 179] on div at bounding box center [294, 168] width 2 height 39
click at [267, 201] on button at bounding box center [265, 200] width 12 height 11
click at [266, 206] on button at bounding box center [265, 200] width 12 height 11
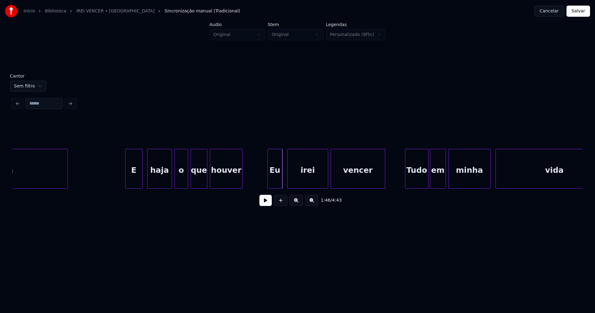
scroll to position [0, 6357]
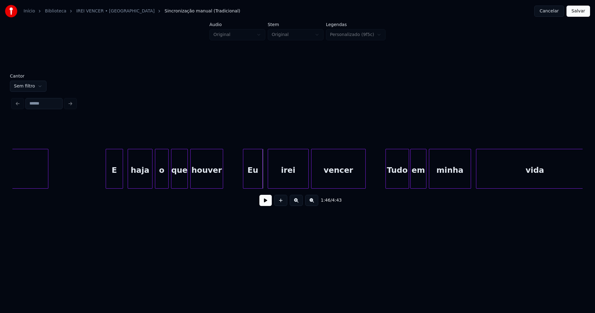
click at [245, 181] on div at bounding box center [244, 168] width 2 height 39
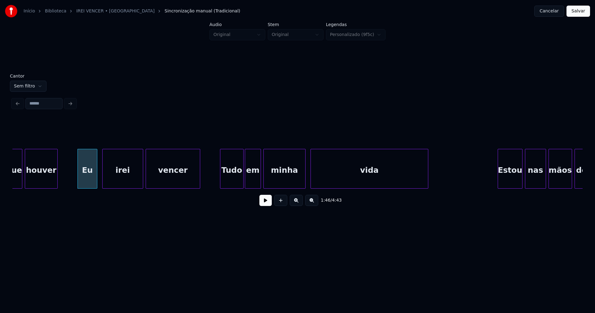
scroll to position [0, 6532]
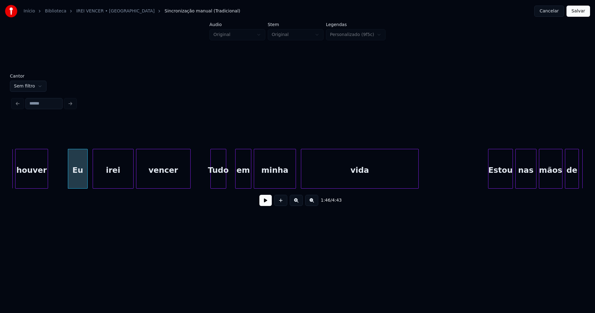
click at [225, 186] on div "Tudo" at bounding box center [218, 169] width 16 height 40
click at [229, 184] on div at bounding box center [230, 168] width 2 height 39
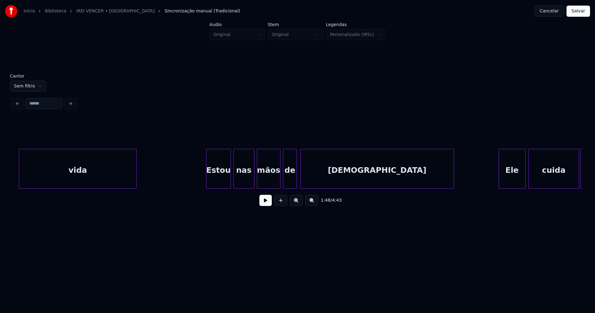
scroll to position [0, 6824]
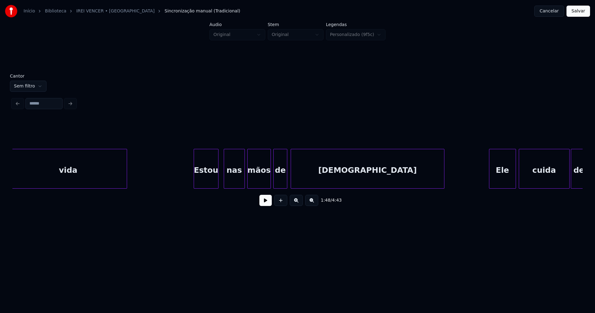
click at [205, 182] on div "Estou" at bounding box center [206, 170] width 24 height 42
click at [232, 178] on div "nas" at bounding box center [232, 170] width 20 height 42
click at [267, 182] on div at bounding box center [267, 168] width 2 height 39
click at [276, 180] on div "de" at bounding box center [276, 170] width 13 height 42
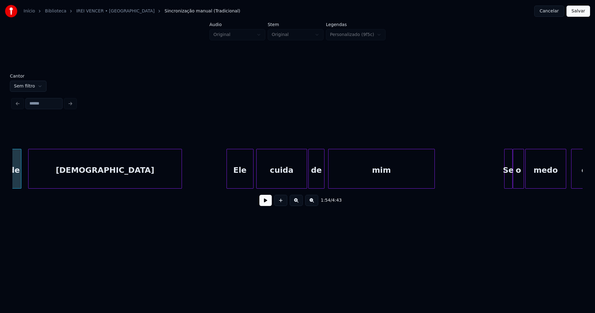
scroll to position [0, 7115]
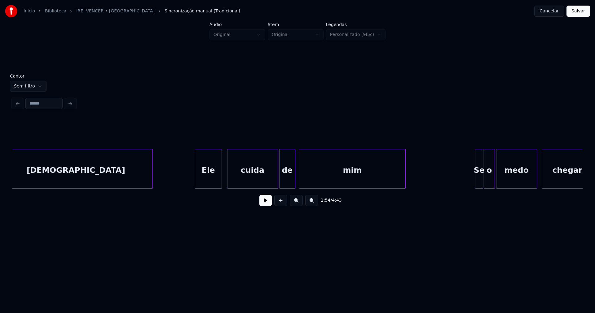
click at [213, 183] on div "Ele" at bounding box center [208, 170] width 26 height 42
click at [251, 179] on div "cuida" at bounding box center [251, 170] width 50 height 42
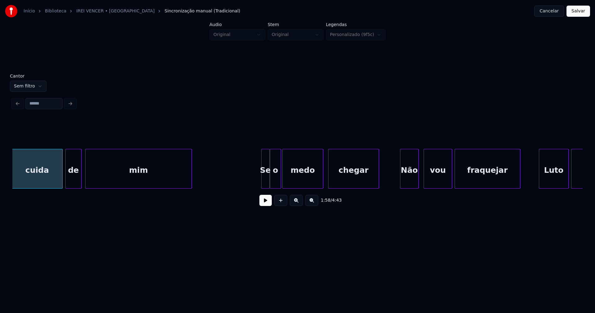
scroll to position [0, 7358]
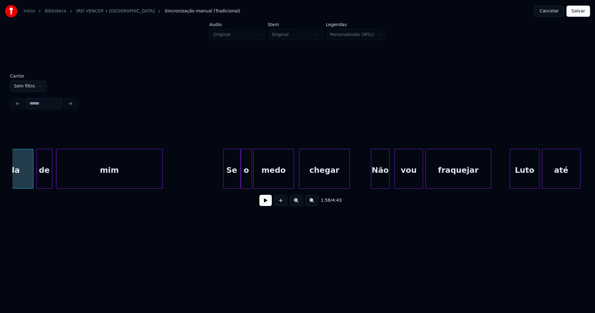
click at [225, 184] on div at bounding box center [224, 168] width 2 height 39
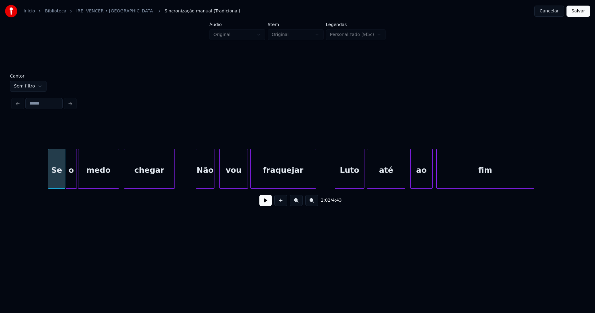
scroll to position [0, 7543]
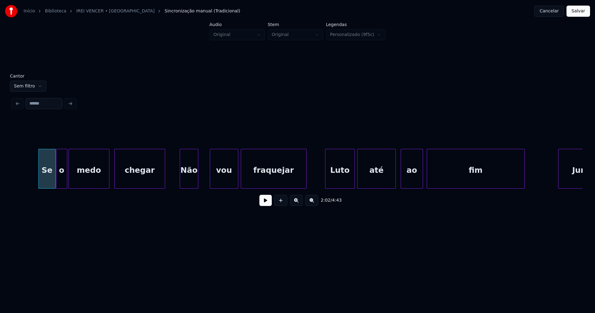
click at [189, 185] on div "Não" at bounding box center [189, 170] width 18 height 42
click at [217, 183] on div "vou" at bounding box center [220, 170] width 28 height 42
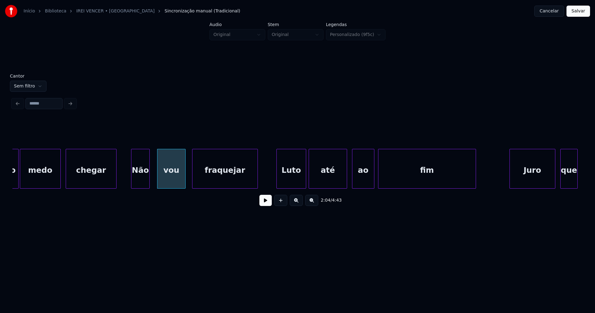
scroll to position [0, 7601]
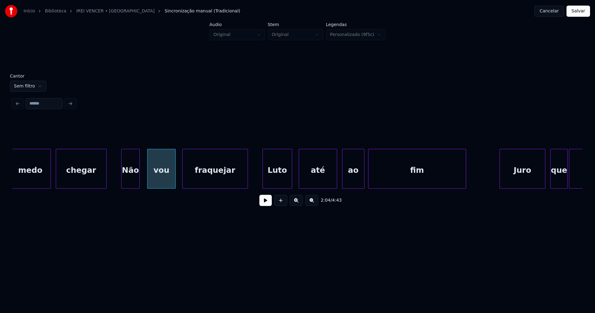
click at [282, 180] on div "Luto" at bounding box center [277, 170] width 29 height 42
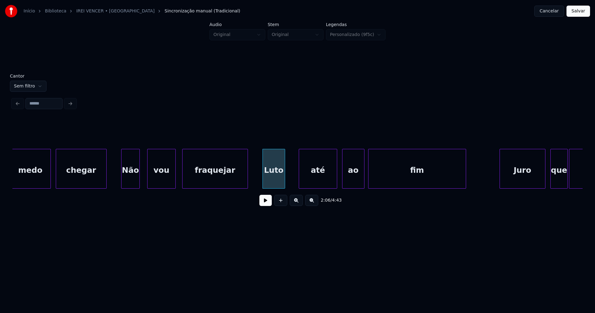
click at [284, 182] on div at bounding box center [284, 168] width 2 height 39
click at [307, 176] on div "até" at bounding box center [317, 170] width 38 height 42
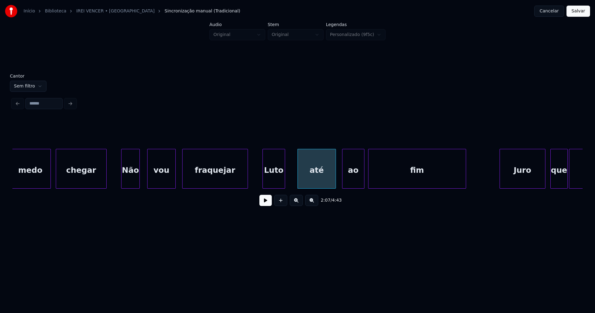
click at [297, 176] on div "até" at bounding box center [316, 169] width 38 height 40
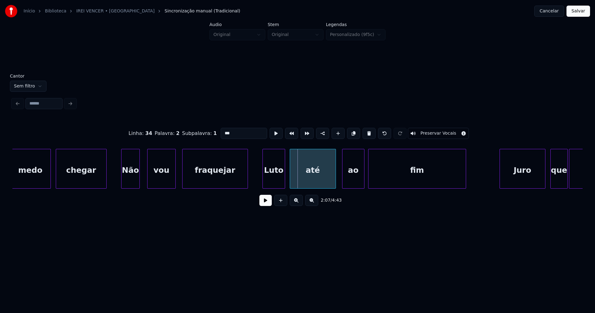
click at [291, 181] on div at bounding box center [291, 168] width 2 height 39
click at [342, 181] on div "ao" at bounding box center [349, 170] width 22 height 42
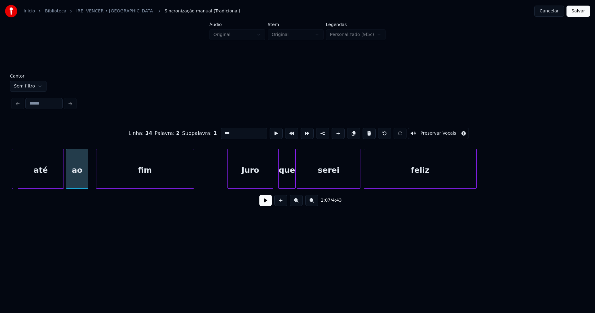
scroll to position [0, 7922]
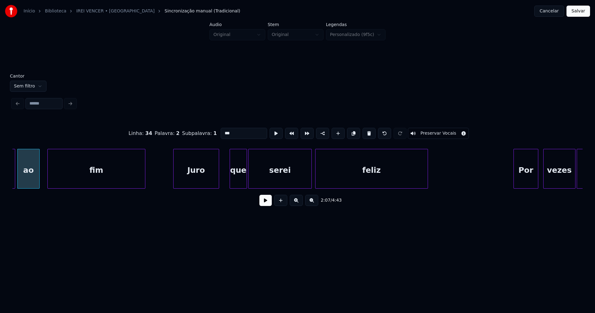
click at [195, 185] on div "Juro" at bounding box center [196, 170] width 45 height 42
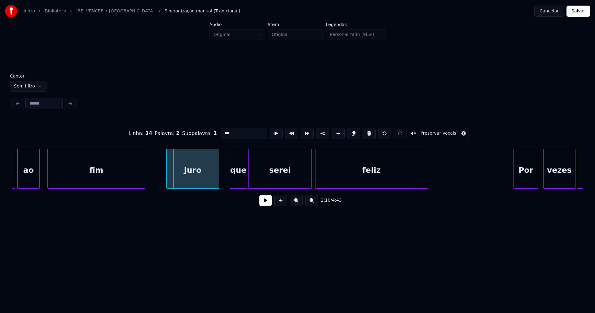
click at [168, 182] on div at bounding box center [168, 168] width 2 height 39
click at [139, 180] on div at bounding box center [139, 168] width 2 height 39
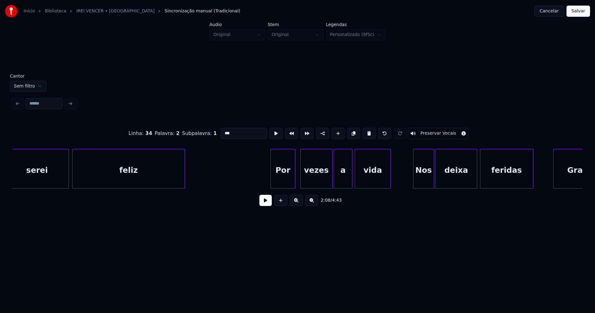
scroll to position [0, 8233]
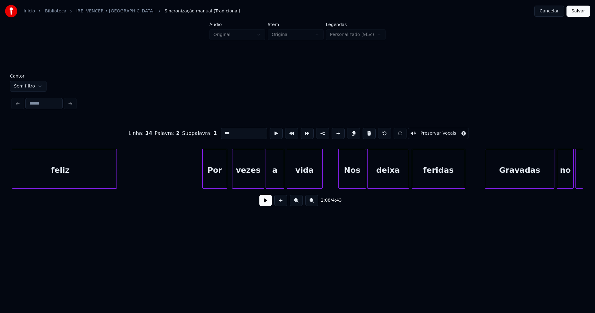
click at [339, 185] on div at bounding box center [340, 168] width 2 height 39
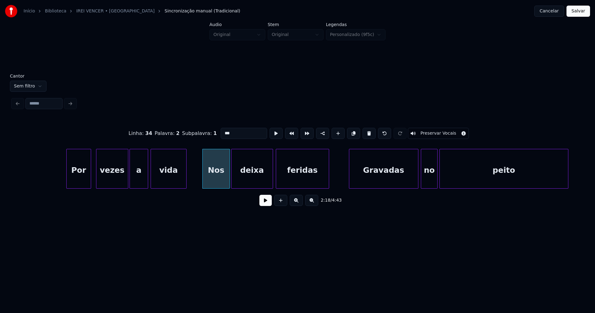
scroll to position [0, 8447]
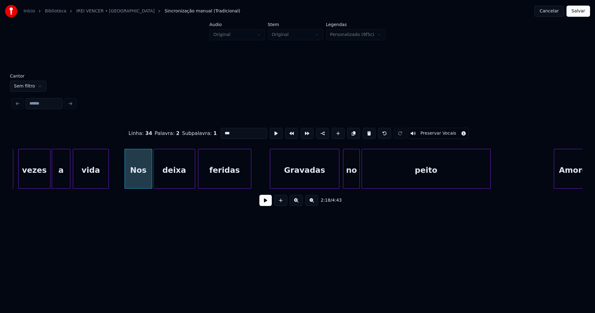
click at [301, 180] on div "Gravadas" at bounding box center [304, 170] width 69 height 42
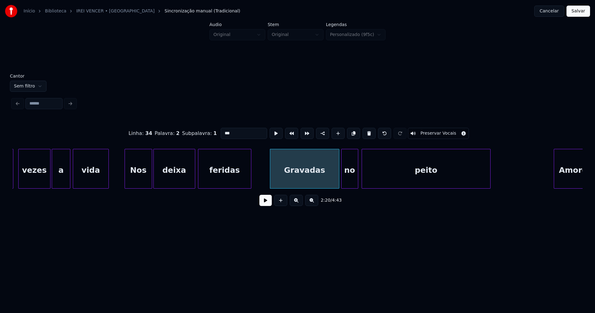
click at [348, 182] on div "no" at bounding box center [349, 170] width 16 height 42
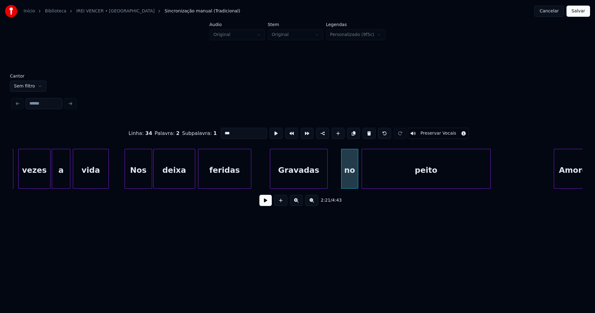
click at [325, 183] on div at bounding box center [326, 168] width 2 height 39
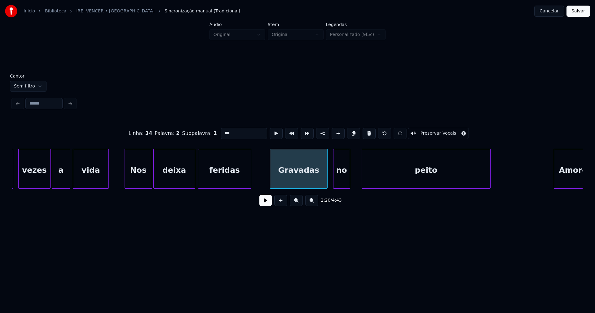
click at [339, 182] on div "no" at bounding box center [341, 170] width 16 height 42
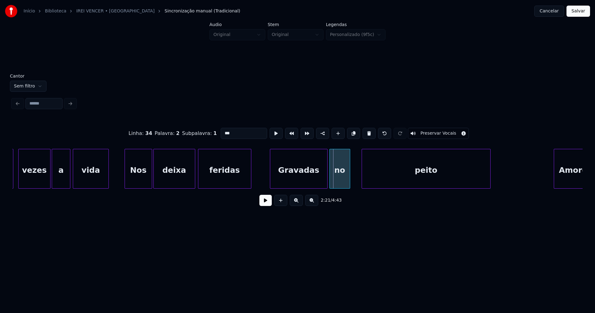
click at [330, 184] on div at bounding box center [331, 168] width 2 height 39
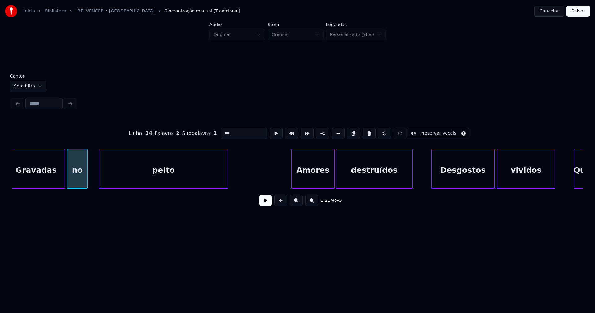
scroll to position [0, 8719]
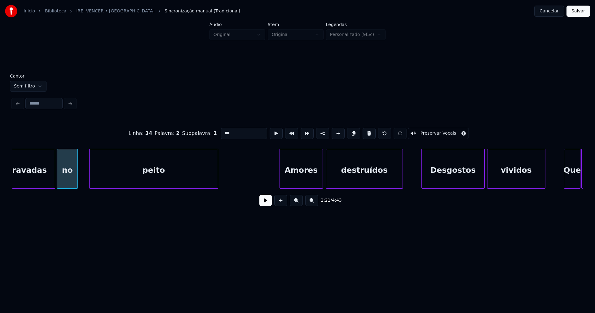
click at [305, 180] on div "Amores" at bounding box center [301, 170] width 43 height 42
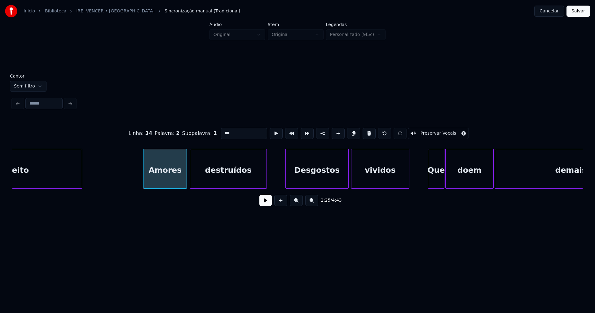
scroll to position [0, 8865]
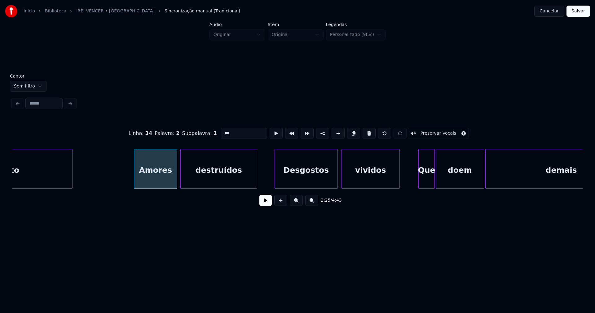
click at [319, 179] on div "Desgostos" at bounding box center [306, 170] width 63 height 42
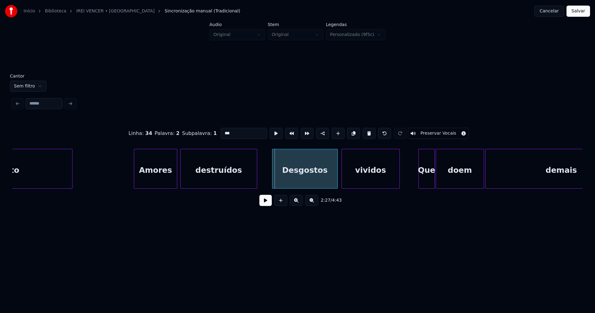
click at [274, 179] on div at bounding box center [273, 168] width 2 height 39
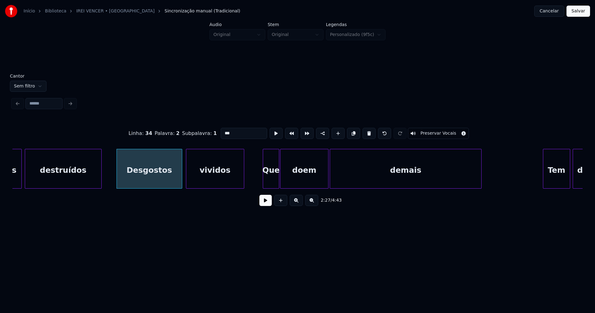
scroll to position [0, 9030]
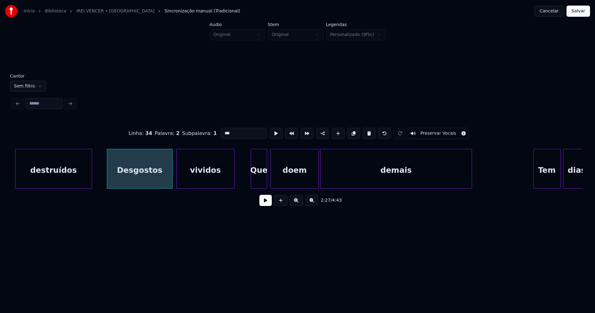
click at [261, 183] on div "Que" at bounding box center [259, 170] width 16 height 42
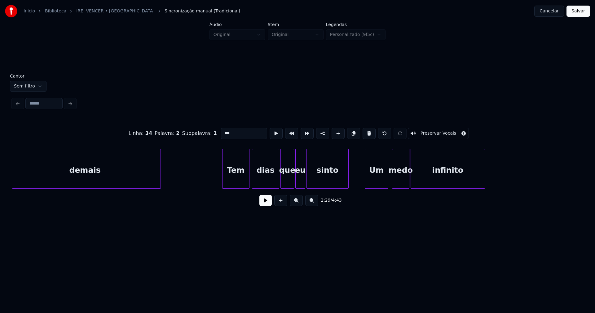
scroll to position [0, 9351]
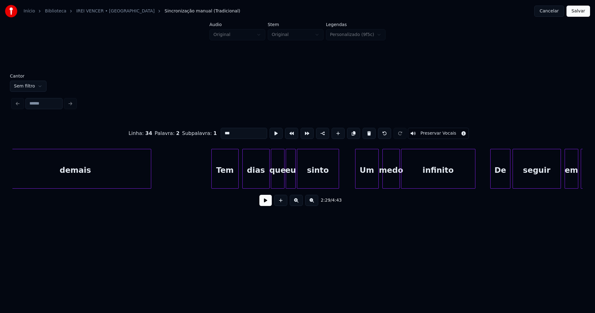
click at [233, 180] on div "Tem" at bounding box center [225, 170] width 27 height 42
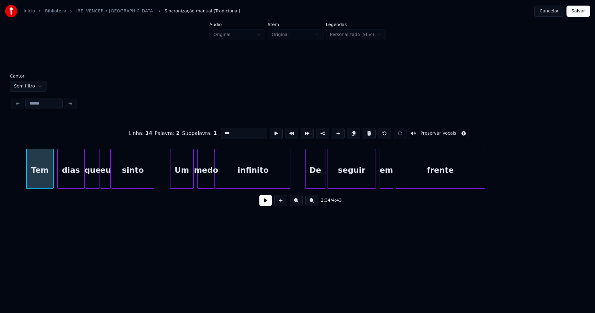
scroll to position [0, 9545]
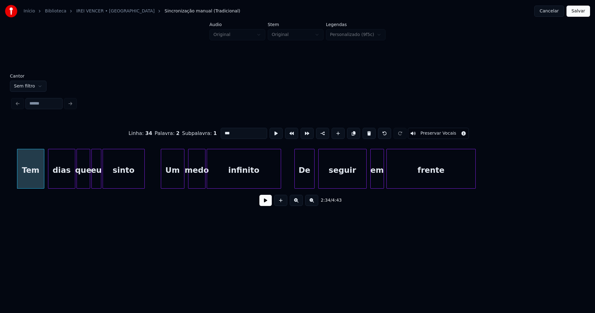
click at [306, 181] on div "De" at bounding box center [305, 170] width 20 height 42
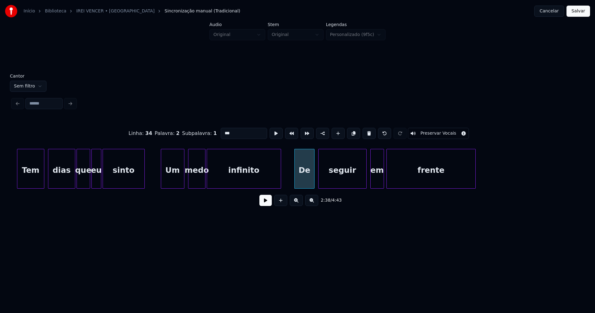
scroll to position [0, 9633]
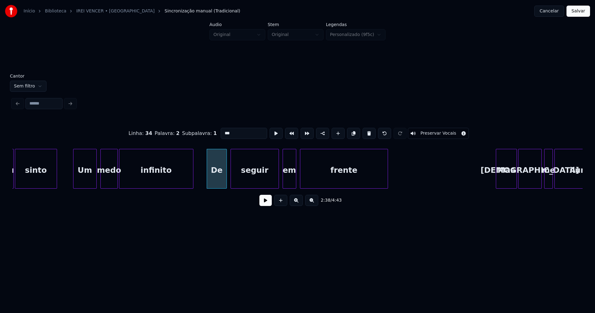
click at [301, 182] on div at bounding box center [301, 168] width 2 height 39
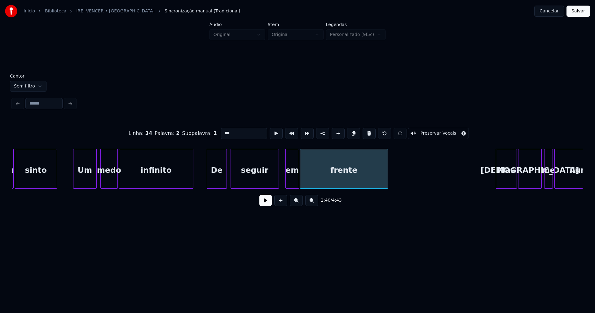
click at [292, 184] on div "em" at bounding box center [292, 170] width 13 height 42
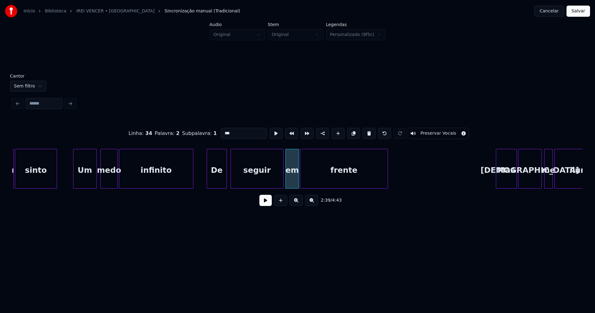
click at [283, 182] on div at bounding box center [282, 168] width 2 height 39
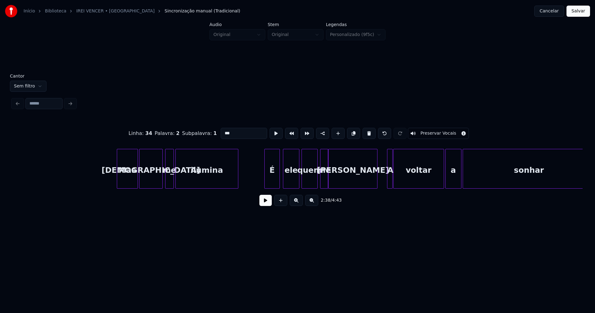
scroll to position [0, 10022]
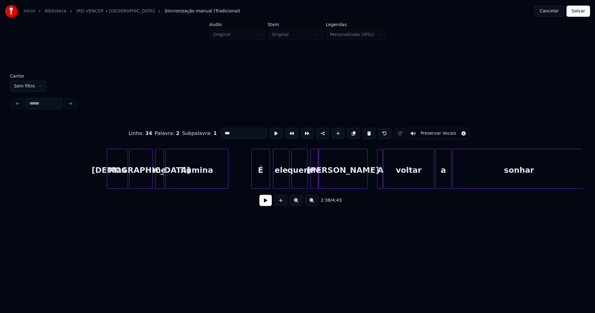
click at [252, 184] on div at bounding box center [253, 168] width 2 height 39
click at [354, 183] on div at bounding box center [355, 168] width 2 height 39
click at [370, 177] on div at bounding box center [370, 168] width 2 height 39
click at [368, 181] on div "A" at bounding box center [368, 170] width 13 height 42
click at [379, 176] on div at bounding box center [380, 168] width 2 height 39
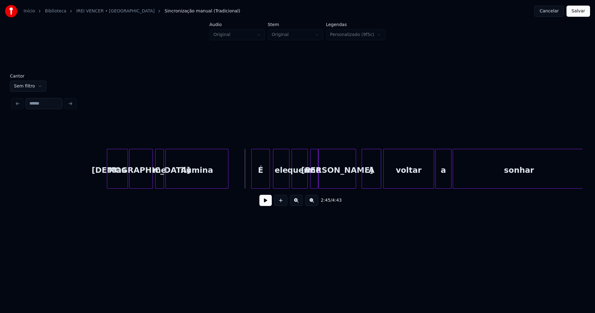
click at [267, 203] on button at bounding box center [265, 200] width 12 height 11
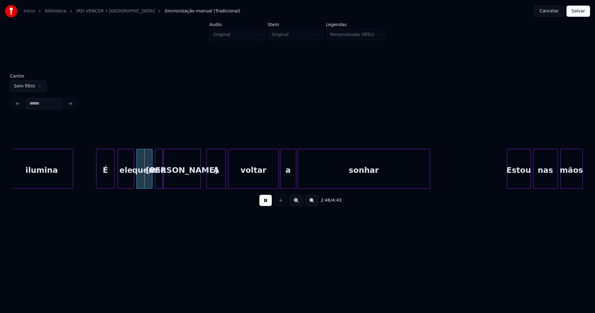
scroll to position [0, 10187]
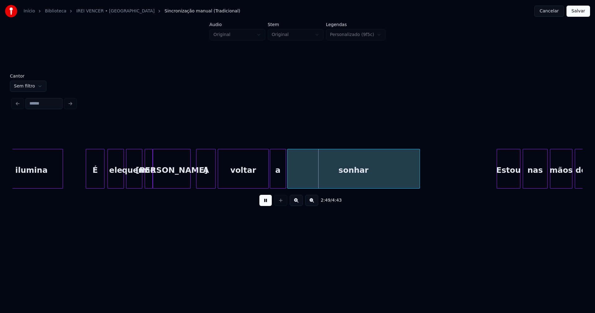
click at [266, 203] on button at bounding box center [265, 200] width 12 height 11
click at [243, 181] on div at bounding box center [243, 168] width 2 height 39
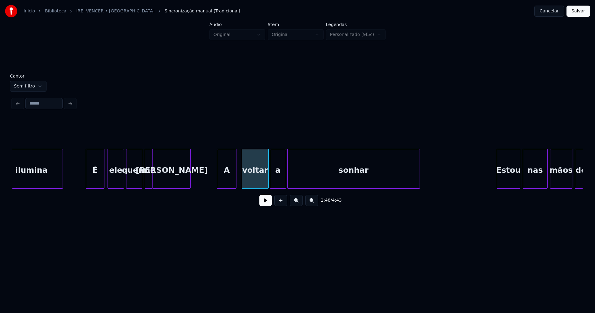
click at [227, 183] on div "A" at bounding box center [226, 170] width 19 height 42
click at [205, 176] on div at bounding box center [206, 168] width 2 height 39
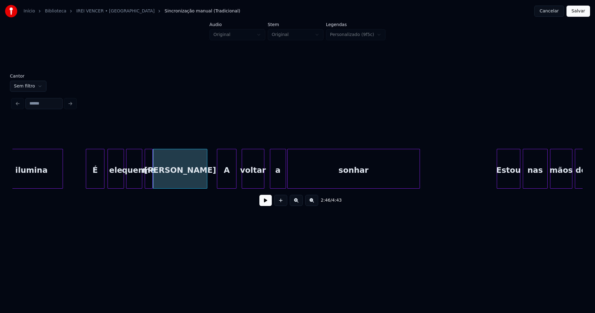
click at [262, 184] on div at bounding box center [263, 168] width 2 height 39
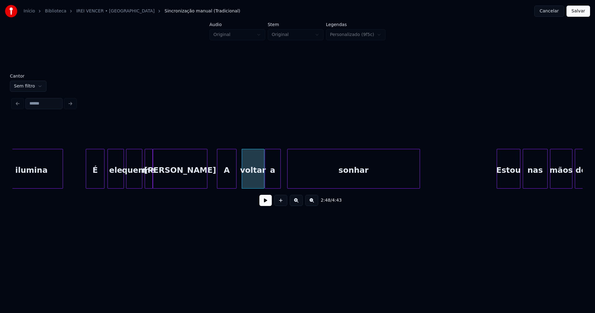
click at [272, 182] on div "a" at bounding box center [272, 170] width 15 height 42
click at [275, 180] on div at bounding box center [275, 168] width 2 height 39
click at [280, 180] on div at bounding box center [281, 168] width 2 height 39
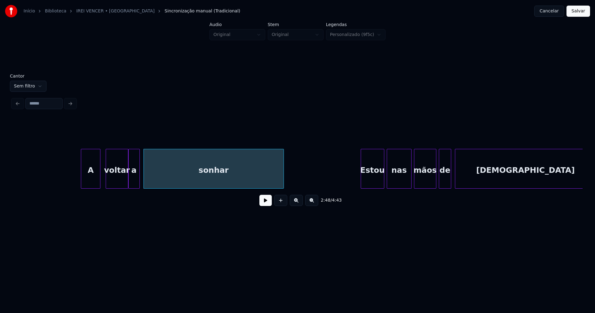
scroll to position [0, 10450]
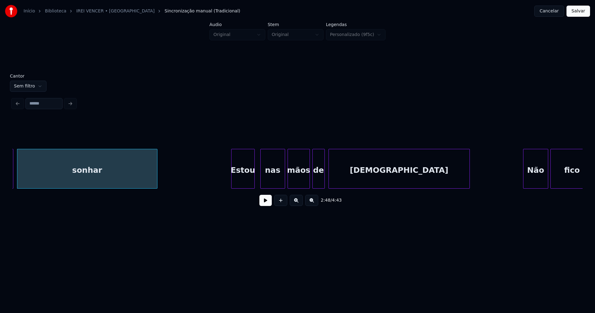
click at [244, 182] on div "Estou" at bounding box center [242, 170] width 23 height 42
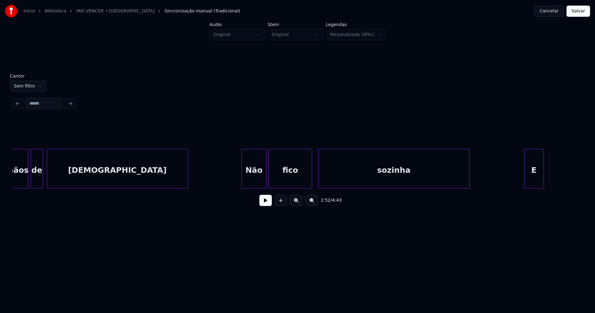
scroll to position [0, 10751]
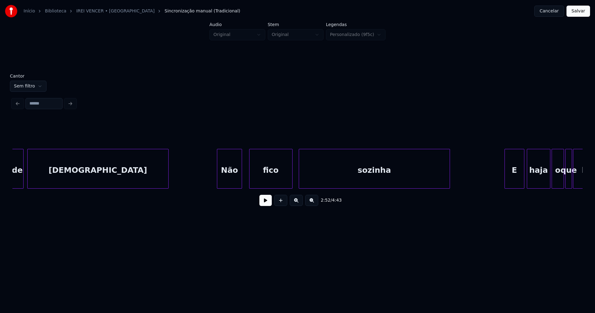
click at [229, 179] on div "Não" at bounding box center [229, 170] width 24 height 42
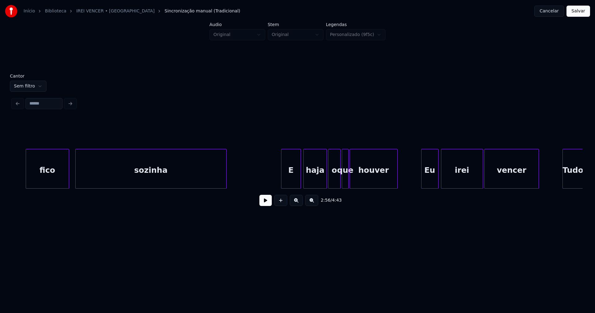
scroll to position [0, 11061]
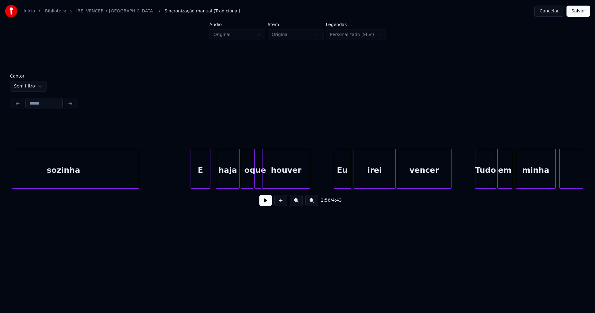
click at [202, 183] on div "E" at bounding box center [200, 170] width 19 height 42
click at [271, 182] on div "houver" at bounding box center [292, 170] width 47 height 42
click at [271, 180] on div "houver" at bounding box center [295, 169] width 48 height 40
click at [276, 179] on div at bounding box center [277, 168] width 2 height 39
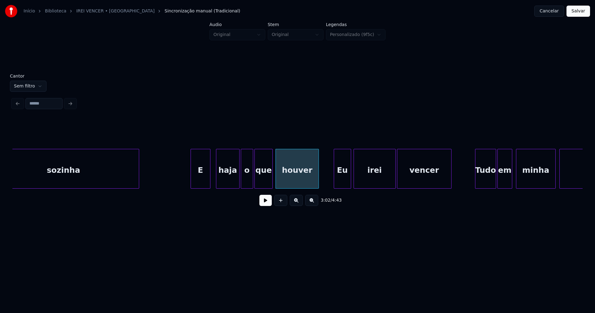
click at [272, 180] on div at bounding box center [272, 168] width 2 height 39
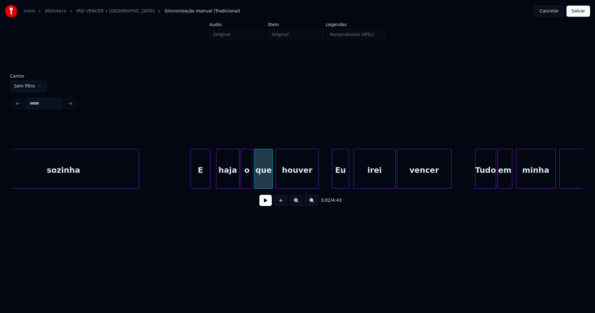
click at [342, 180] on div "Eu" at bounding box center [340, 170] width 17 height 42
click at [367, 175] on div "irei" at bounding box center [374, 170] width 42 height 42
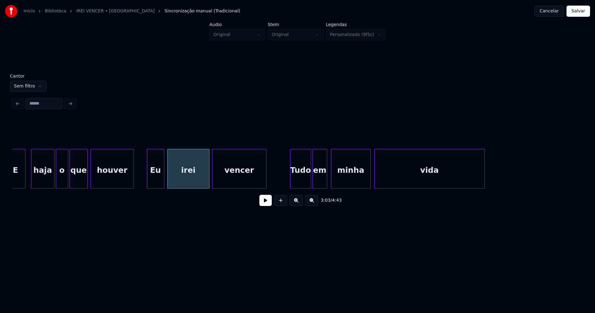
scroll to position [0, 11305]
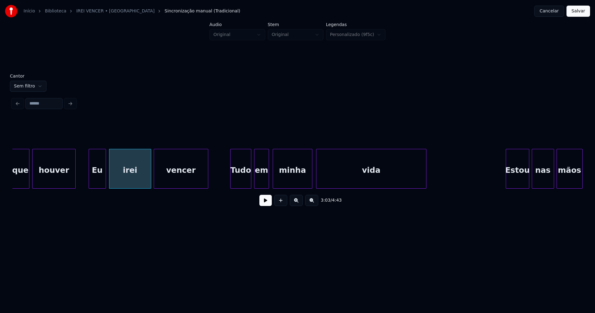
click at [243, 181] on div "Tudo" at bounding box center [241, 170] width 20 height 42
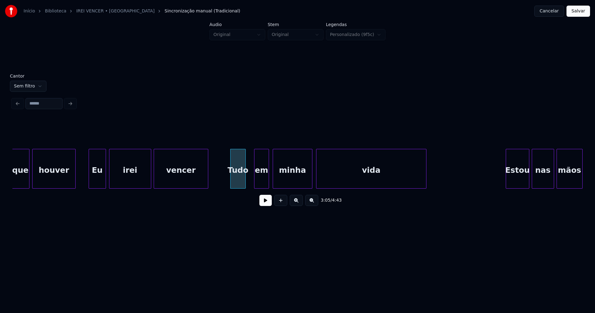
click at [244, 181] on div at bounding box center [245, 168] width 2 height 39
click at [249, 182] on div at bounding box center [249, 168] width 2 height 39
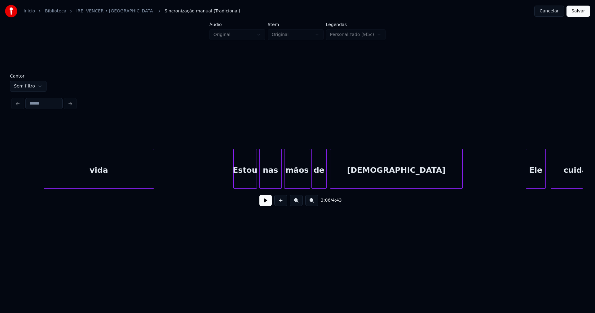
scroll to position [0, 11616]
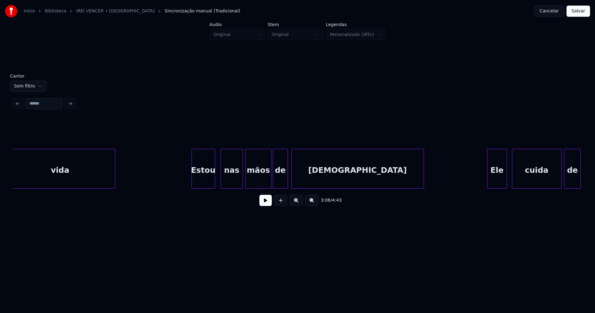
click at [206, 179] on div "Estou" at bounding box center [203, 170] width 23 height 42
click at [225, 181] on div "nas" at bounding box center [230, 170] width 22 height 42
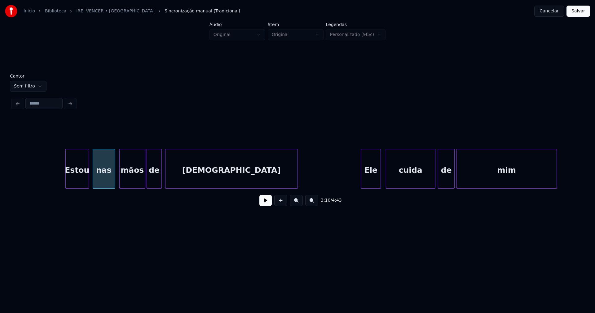
scroll to position [0, 11800]
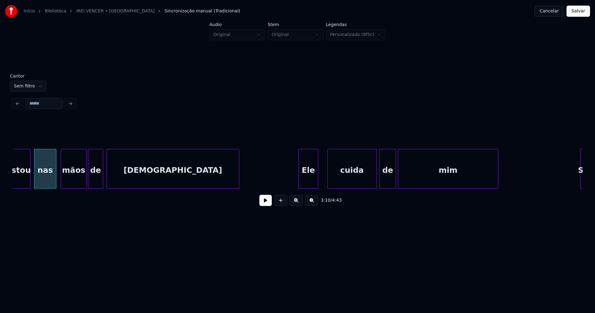
click at [302, 183] on div "Ele" at bounding box center [308, 170] width 19 height 42
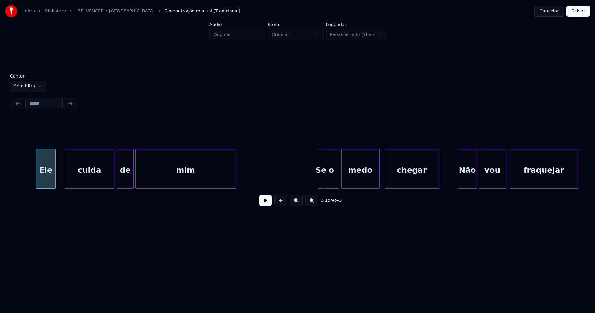
scroll to position [0, 12082]
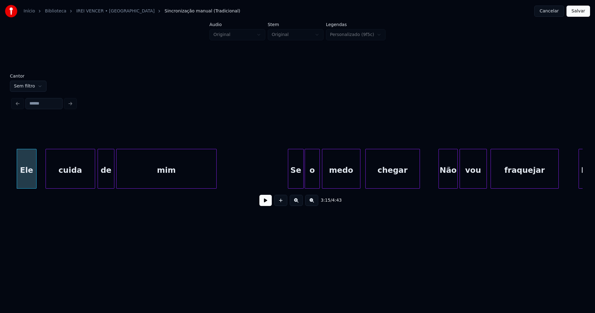
click at [288, 180] on div at bounding box center [289, 168] width 2 height 39
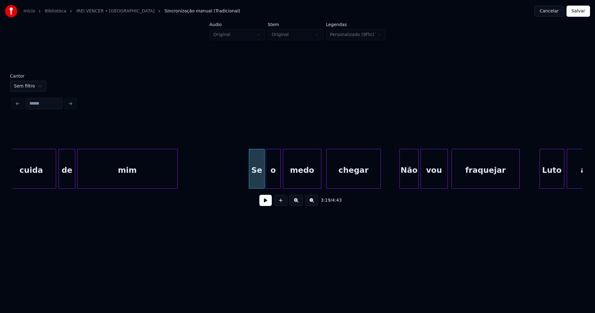
scroll to position [0, 12170]
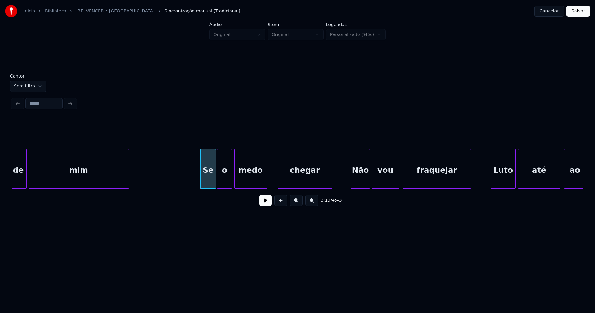
click at [265, 185] on div at bounding box center [266, 168] width 2 height 39
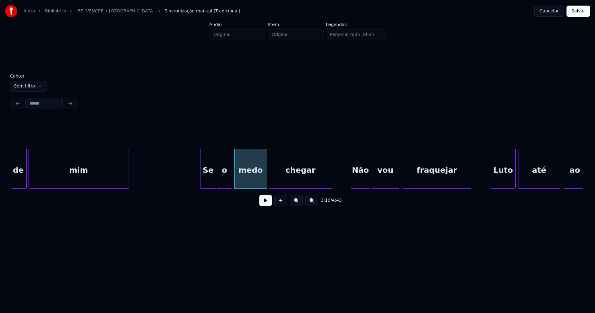
click at [270, 178] on div at bounding box center [270, 168] width 2 height 39
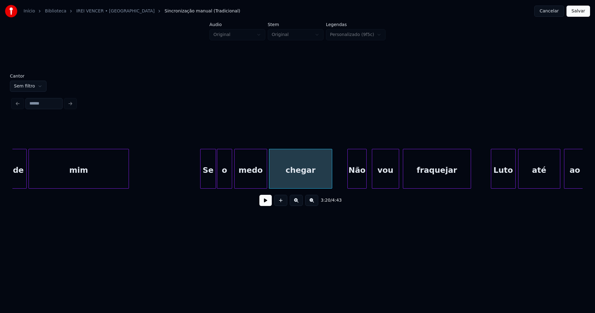
click at [356, 181] on div "Não" at bounding box center [357, 170] width 19 height 42
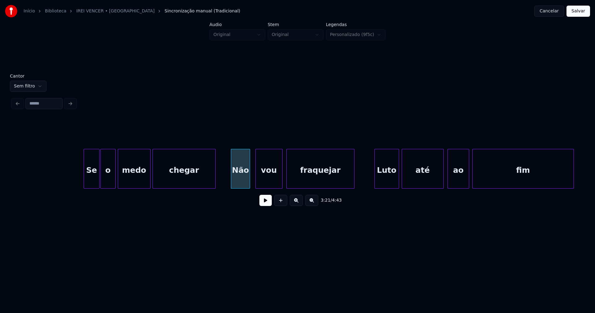
scroll to position [0, 12403]
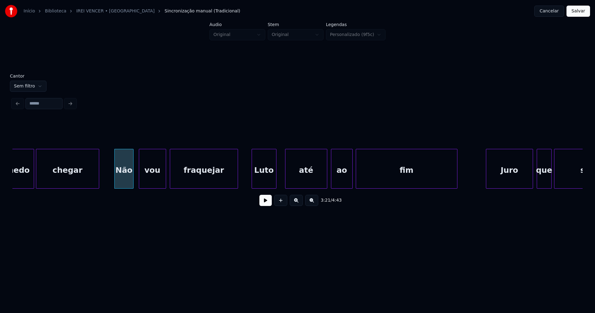
click at [266, 187] on div "medo chegar Não vou fraquejar Luto até ao fim Juro que serei" at bounding box center [297, 169] width 570 height 40
click at [271, 183] on div at bounding box center [271, 168] width 2 height 39
click at [277, 184] on div at bounding box center [278, 168] width 2 height 39
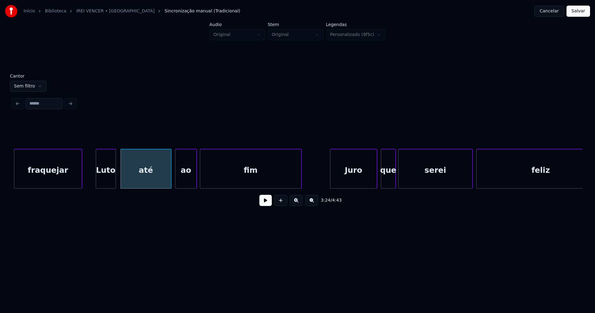
scroll to position [0, 12656]
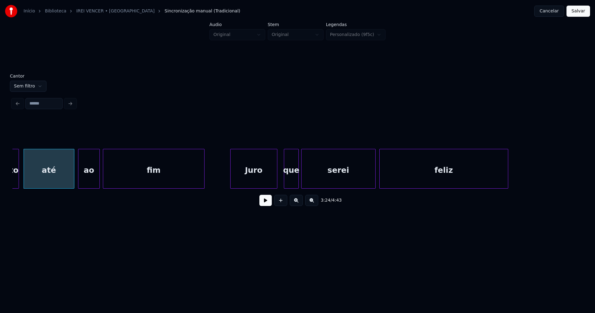
click at [267, 185] on div "Juro" at bounding box center [254, 170] width 46 height 42
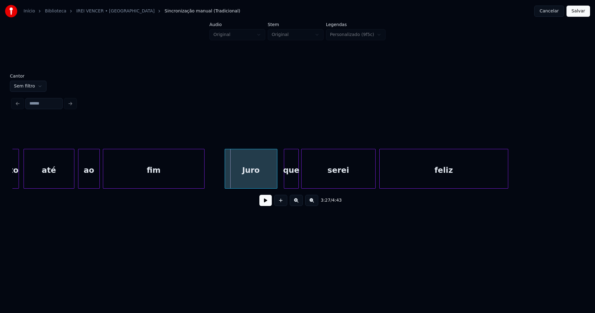
click at [226, 178] on div at bounding box center [226, 168] width 2 height 39
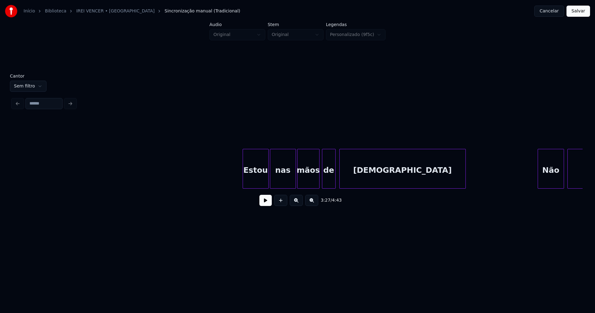
scroll to position [0, 13832]
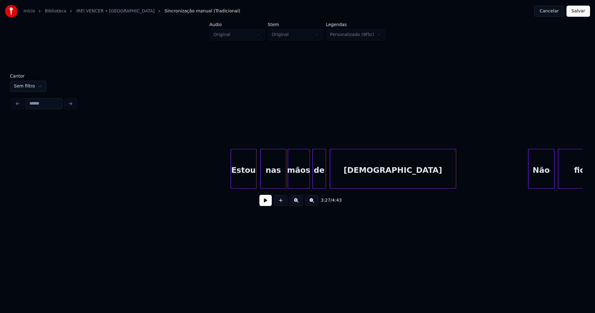
click at [250, 181] on div "Estou" at bounding box center [243, 170] width 25 height 42
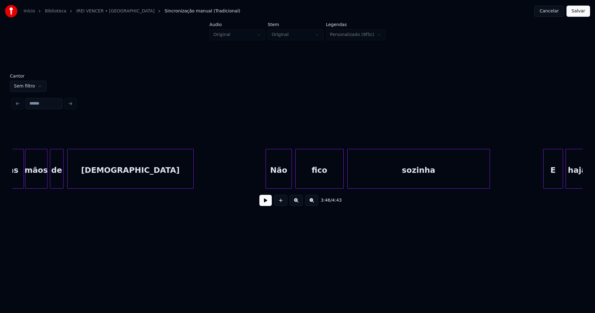
scroll to position [0, 14114]
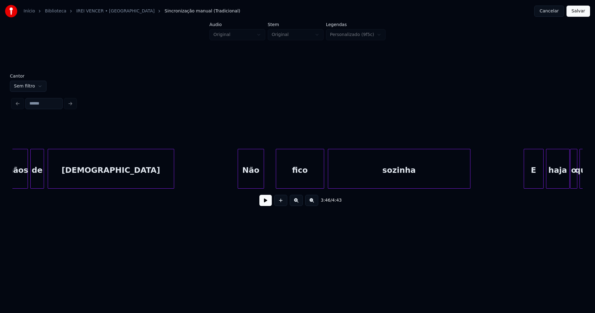
click at [249, 180] on div "Não" at bounding box center [251, 170] width 26 height 42
click at [270, 174] on div at bounding box center [269, 168] width 2 height 39
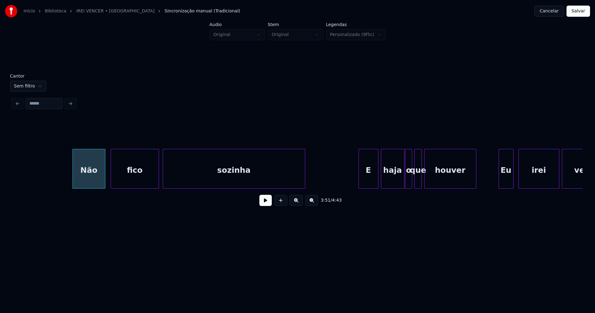
scroll to position [0, 14376]
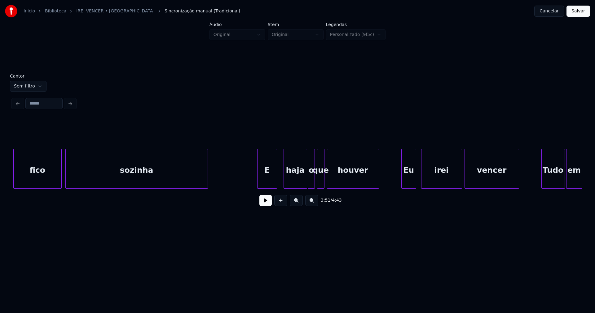
click at [272, 186] on div "fico sozinha E haja o que houver Eu irei vencer [PERSON_NAME] em" at bounding box center [297, 169] width 570 height 40
click at [298, 186] on div "fico sozinha E haja o que houver Eu irei vencer [PERSON_NAME] em" at bounding box center [297, 169] width 570 height 40
click at [297, 184] on div at bounding box center [297, 168] width 2 height 39
click at [288, 184] on div "haja" at bounding box center [288, 170] width 17 height 42
click at [306, 181] on div at bounding box center [305, 168] width 2 height 39
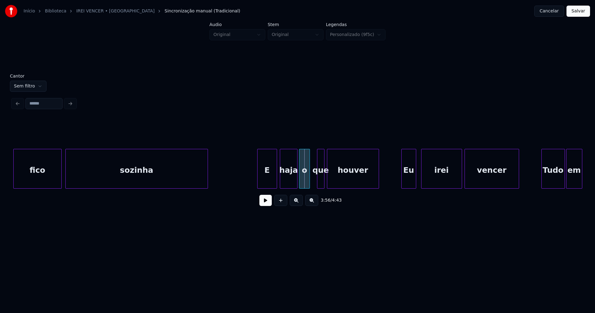
click at [305, 184] on div "o" at bounding box center [304, 170] width 10 height 42
click at [315, 181] on div at bounding box center [315, 168] width 2 height 39
click at [318, 181] on div "que" at bounding box center [316, 170] width 11 height 42
click at [326, 182] on div at bounding box center [326, 168] width 2 height 39
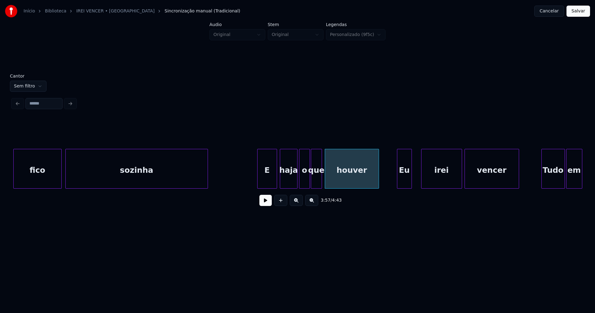
click at [403, 186] on div "fico sozinha E haja o que houver Eu irei vencer [PERSON_NAME] em" at bounding box center [297, 169] width 570 height 40
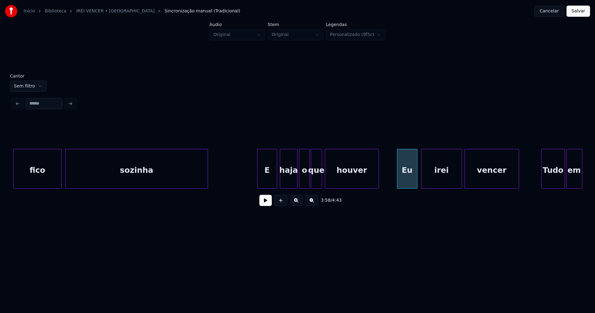
click at [417, 176] on div at bounding box center [416, 168] width 2 height 39
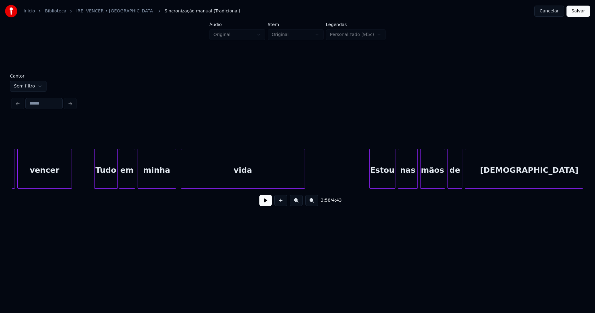
scroll to position [0, 14843]
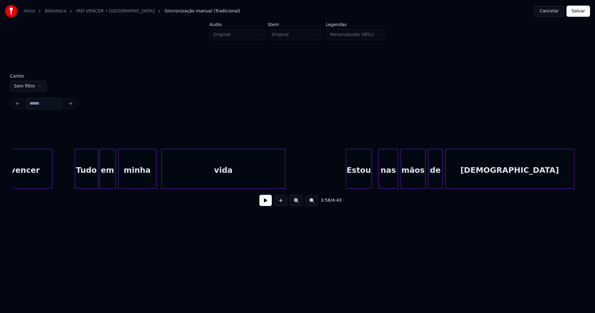
click at [361, 181] on div "Estou" at bounding box center [358, 170] width 25 height 42
click at [384, 180] on div "nas" at bounding box center [386, 170] width 19 height 42
click at [409, 181] on div "mãos" at bounding box center [411, 170] width 24 height 42
click at [434, 183] on div "de" at bounding box center [433, 170] width 14 height 42
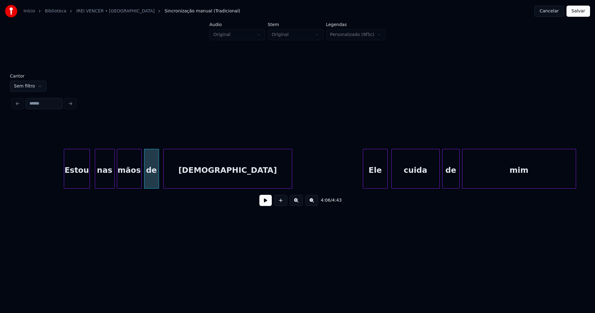
scroll to position [0, 15193]
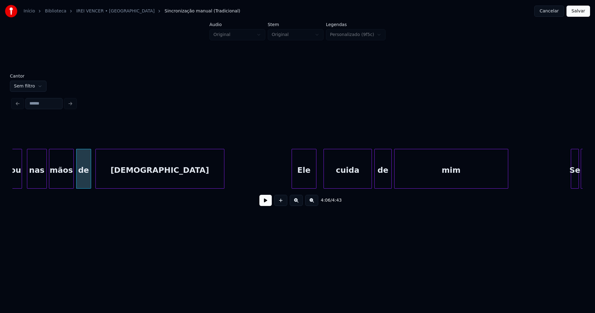
click at [302, 182] on div "Ele" at bounding box center [304, 170] width 24 height 42
click at [349, 182] on div "cuida" at bounding box center [346, 170] width 48 height 42
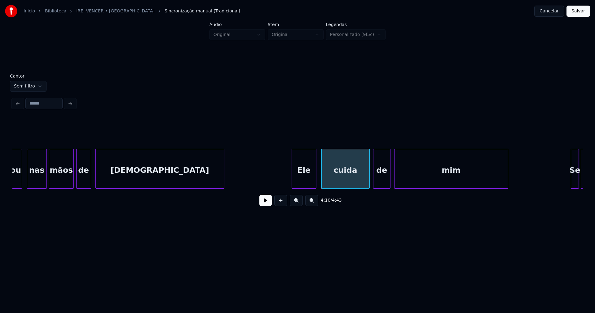
click at [382, 184] on div "de" at bounding box center [381, 170] width 17 height 42
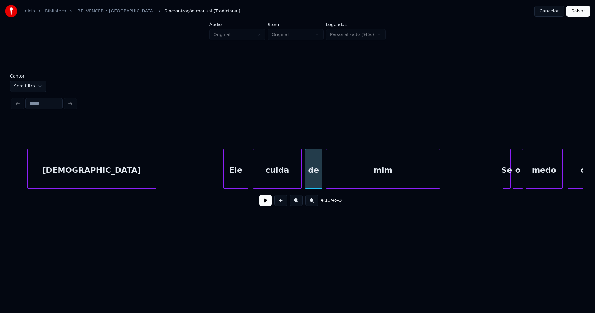
scroll to position [0, 15407]
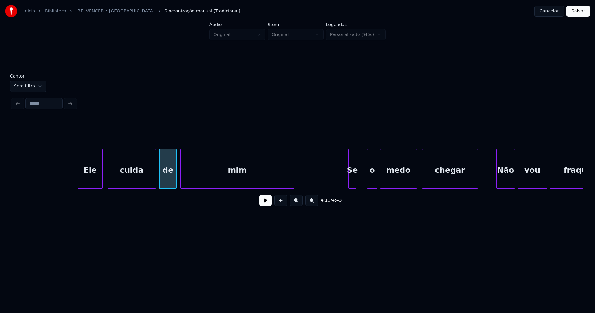
click at [352, 183] on div "Se" at bounding box center [352, 170] width 7 height 42
click at [358, 179] on div at bounding box center [358, 168] width 2 height 39
click at [363, 181] on div at bounding box center [362, 168] width 2 height 39
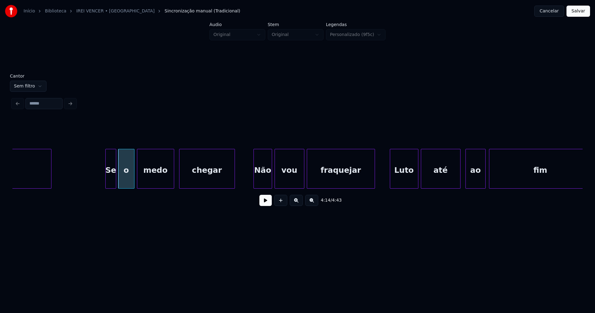
scroll to position [0, 15669]
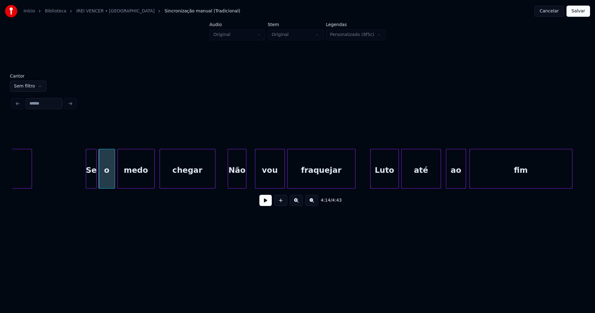
click at [237, 185] on div "Não" at bounding box center [237, 170] width 18 height 42
click at [266, 181] on div "vou" at bounding box center [266, 170] width 29 height 42
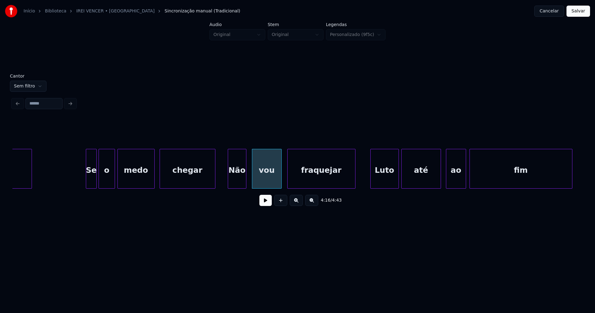
click at [303, 179] on div "fraquejar" at bounding box center [322, 170] width 68 height 42
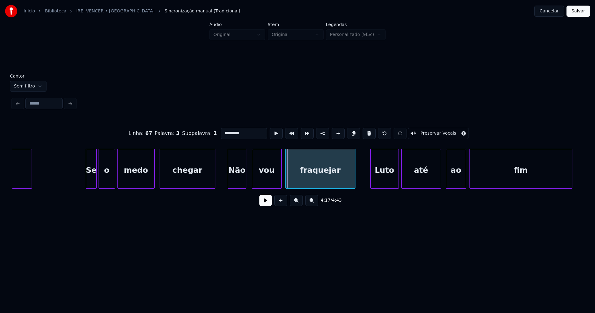
click at [286, 178] on div at bounding box center [287, 168] width 2 height 39
click at [389, 173] on div "Luto" at bounding box center [383, 170] width 28 height 42
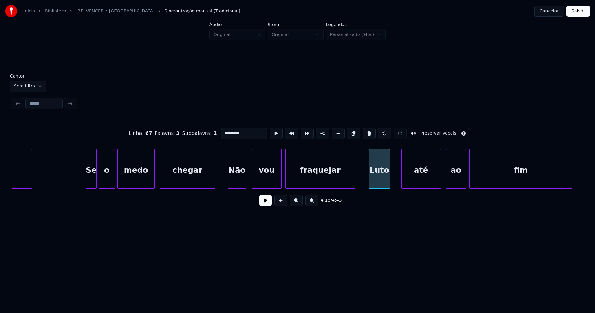
click at [388, 180] on div at bounding box center [389, 168] width 2 height 39
click at [394, 179] on div at bounding box center [395, 168] width 2 height 39
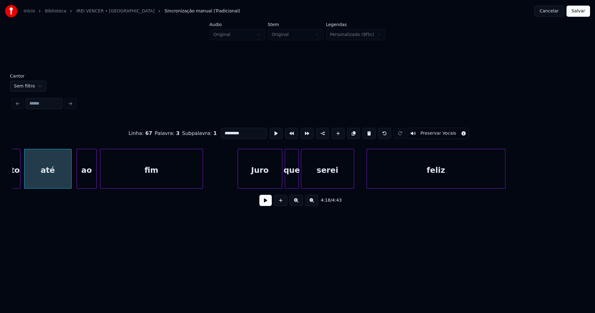
scroll to position [0, 16058]
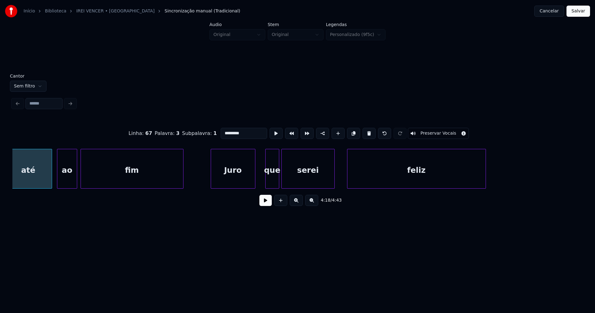
click at [236, 180] on div "Juro" at bounding box center [233, 170] width 44 height 42
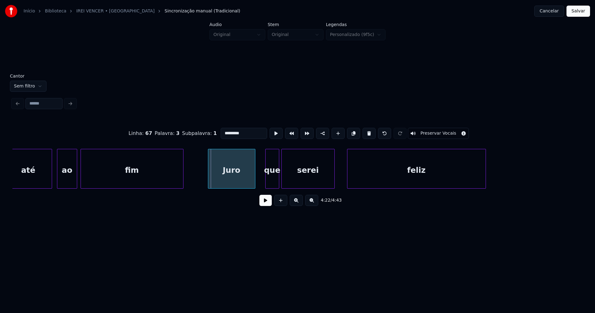
click at [209, 177] on div at bounding box center [209, 168] width 2 height 39
click at [263, 183] on div at bounding box center [263, 168] width 2 height 39
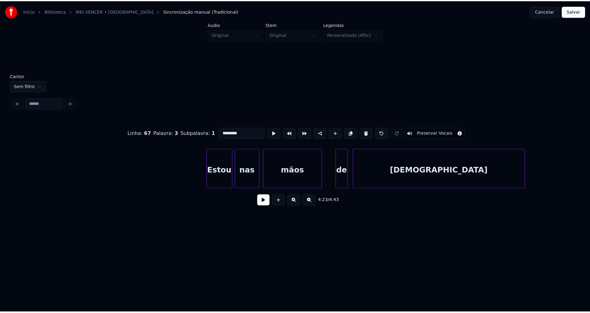
scroll to position [0, 16709]
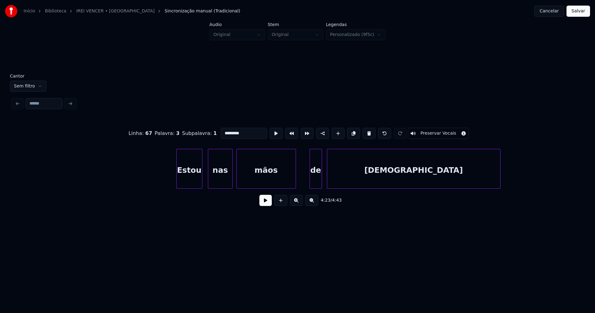
click at [191, 179] on div "Estou" at bounding box center [189, 170] width 25 height 42
click at [259, 179] on div "mãos" at bounding box center [264, 170] width 59 height 42
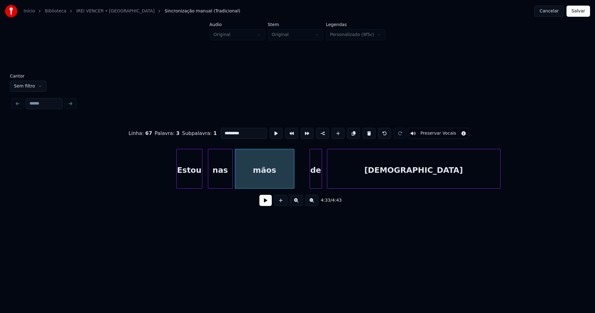
drag, startPoint x: 557, startPoint y: 191, endPoint x: 560, endPoint y: 189, distance: 3.2
click at [560, 188] on div "Estou nas mãos de [DEMOGRAPHIC_DATA]" at bounding box center [297, 169] width 570 height 40
click at [476, 180] on div at bounding box center [477, 168] width 2 height 39
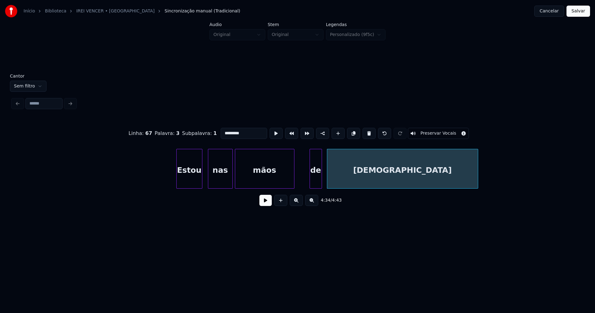
click at [577, 12] on button "Salvar" at bounding box center [578, 11] width 24 height 11
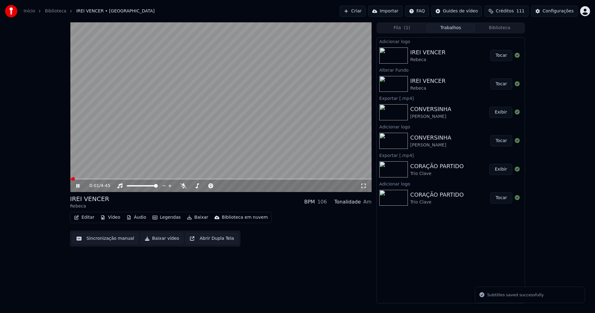
click at [90, 219] on button "Editar" at bounding box center [84, 217] width 25 height 9
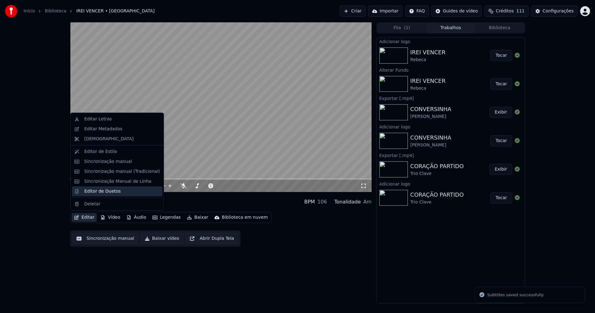
click at [100, 195] on div "Editor de Duetos" at bounding box center [117, 191] width 90 height 10
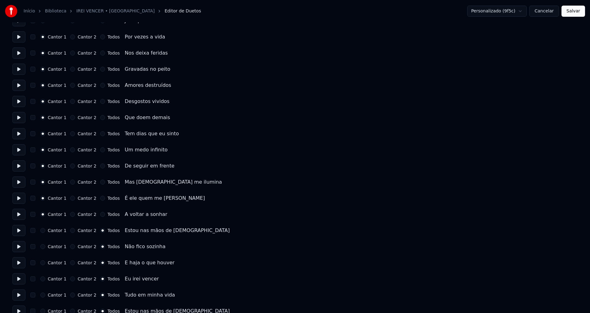
scroll to position [682, 0]
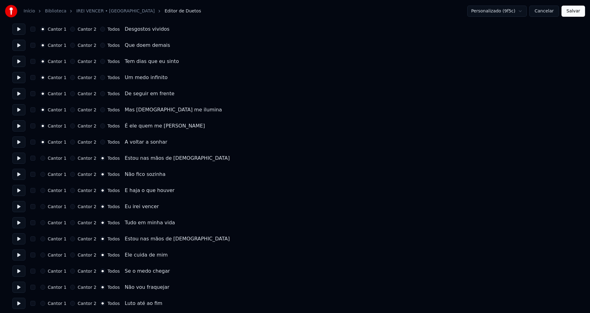
click at [543, 14] on button "Cancelar" at bounding box center [544, 11] width 30 height 11
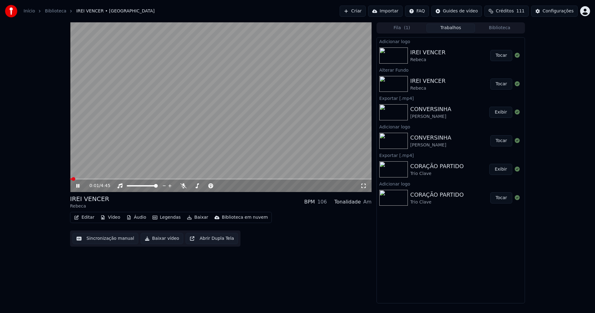
click at [187, 178] on span at bounding box center [220, 178] width 301 height 1
click at [363, 188] on icon at bounding box center [363, 185] width 6 height 5
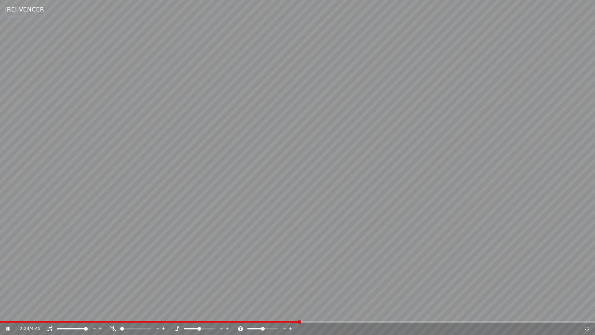
click at [587, 312] on icon at bounding box center [587, 328] width 6 height 5
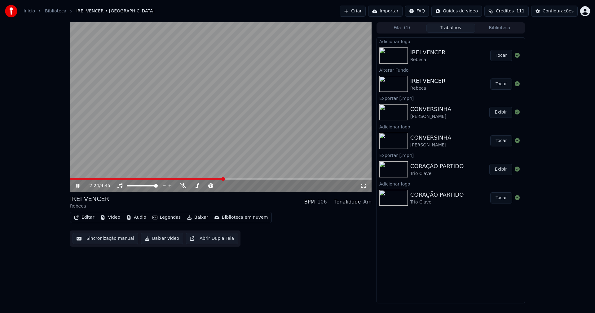
click at [78, 187] on icon at bounding box center [82, 185] width 15 height 5
click at [160, 240] on button "Baixar vídeo" at bounding box center [162, 238] width 42 height 11
click at [86, 219] on button "Editar" at bounding box center [84, 217] width 25 height 9
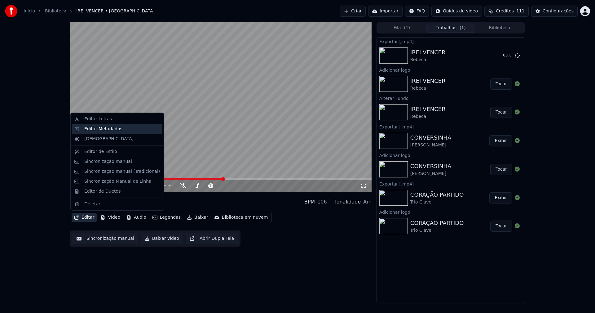
click at [99, 127] on div "Editar Metadados" at bounding box center [103, 129] width 38 height 6
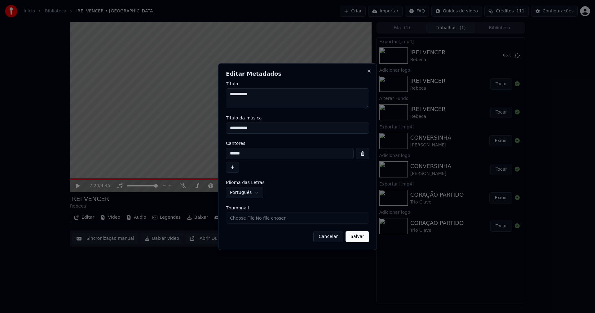
click at [244, 218] on input "Thumbnail" at bounding box center [297, 217] width 143 height 11
type input "**********"
click at [359, 238] on button "Salvar" at bounding box center [357, 236] width 24 height 11
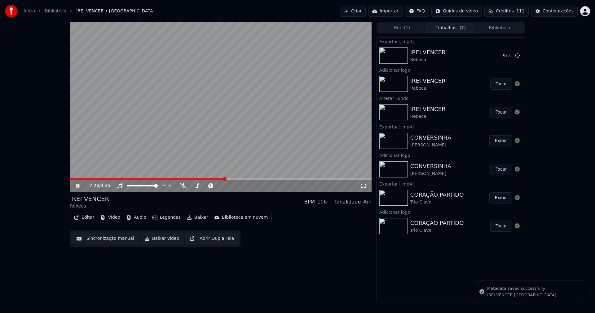
click at [77, 187] on icon at bounding box center [77, 186] width 3 height 4
click at [501, 26] on button "Biblioteca" at bounding box center [499, 28] width 49 height 9
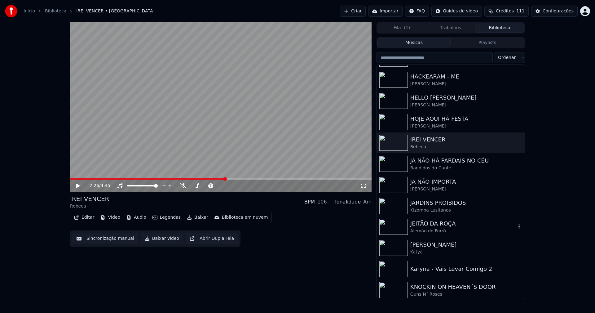
scroll to position [3357, 0]
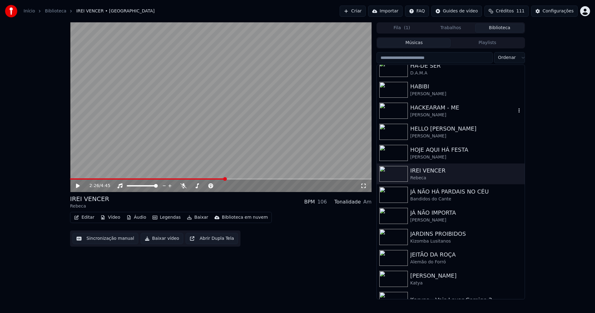
click at [435, 110] on div "HACKEARAM - ME" at bounding box center [463, 107] width 106 height 9
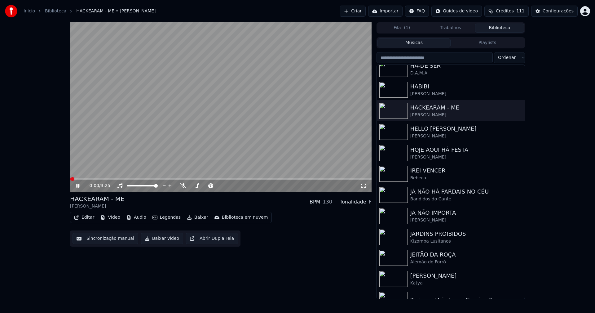
click at [79, 186] on icon at bounding box center [77, 186] width 3 height 4
click at [116, 218] on button "Vídeo" at bounding box center [110, 217] width 25 height 9
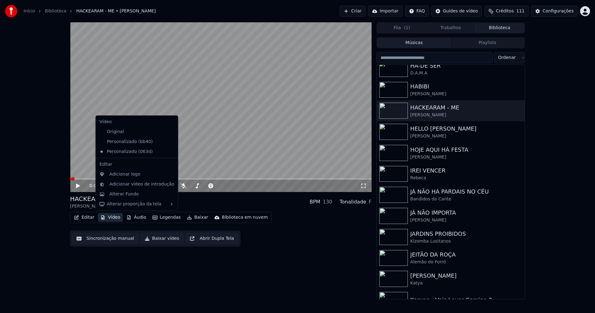
click at [170, 141] on icon at bounding box center [173, 141] width 7 height 5
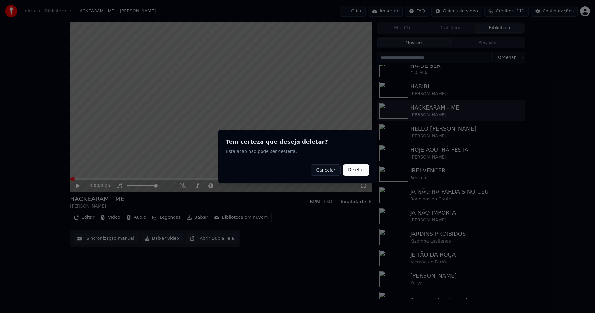
click at [360, 168] on button "Deletar" at bounding box center [356, 169] width 26 height 11
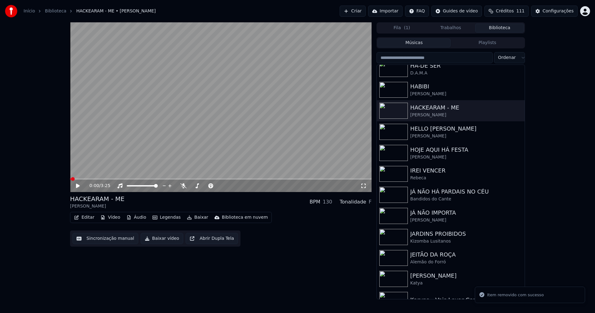
click at [116, 217] on button "Vídeo" at bounding box center [110, 217] width 25 height 9
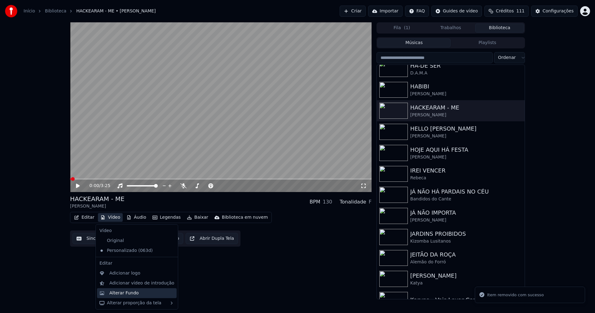
click at [131, 292] on div "Alterar Fundo" at bounding box center [123, 293] width 29 height 6
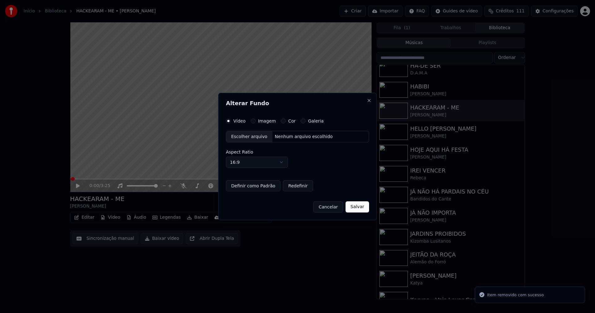
click at [251, 123] on button "Imagem" at bounding box center [253, 120] width 5 height 5
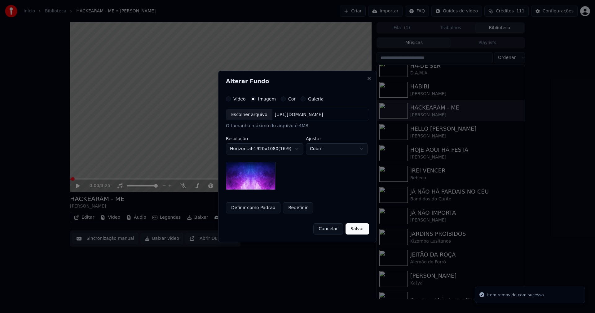
click at [246, 116] on div "Escolher arquivo" at bounding box center [249, 114] width 46 height 11
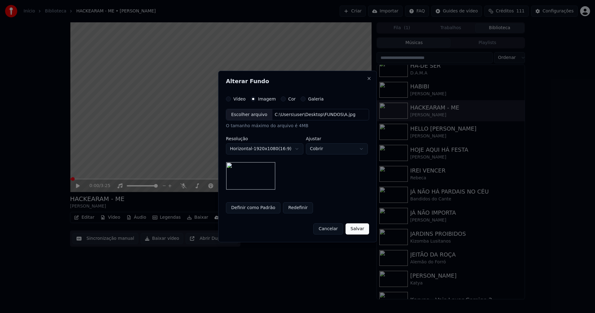
click at [363, 228] on button "Salvar" at bounding box center [357, 228] width 24 height 11
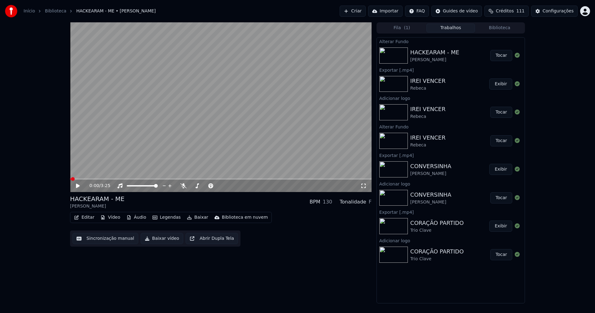
click at [508, 57] on button "Tocar" at bounding box center [501, 55] width 22 height 11
click at [111, 217] on button "Vídeo" at bounding box center [110, 217] width 25 height 9
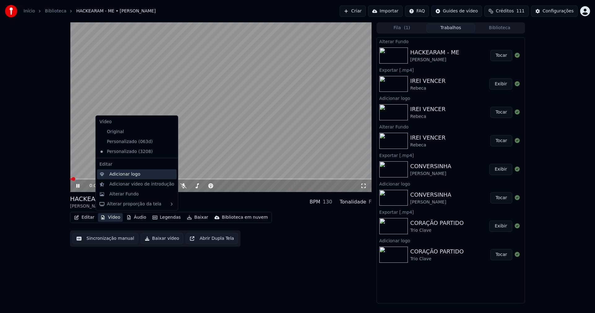
click at [123, 174] on div "Adicionar logo" at bounding box center [124, 174] width 31 height 6
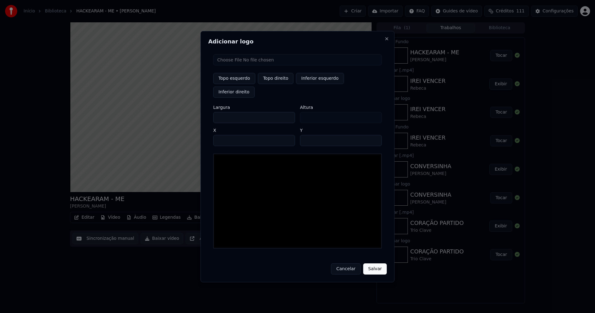
click at [234, 65] on input "file" at bounding box center [297, 59] width 169 height 11
type input "**********"
type input "***"
click at [276, 84] on button "Topo direito" at bounding box center [276, 78] width 36 height 11
type input "****"
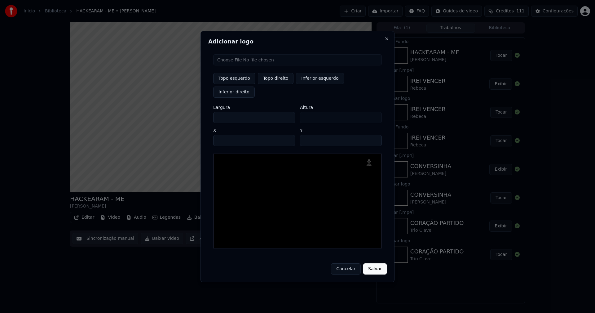
drag, startPoint x: 224, startPoint y: 110, endPoint x: 196, endPoint y: 115, distance: 28.6
click at [196, 115] on body "Início Biblioteca HACKEARAM - ME • [PERSON_NAME] Importar FAQ Guides de vídeo C…" at bounding box center [297, 156] width 595 height 313
type input "**"
type input "***"
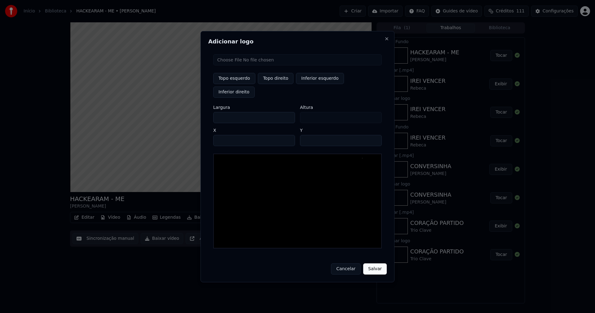
type input "***"
click at [226, 135] on input "****" at bounding box center [254, 140] width 82 height 11
type input "****"
click at [374, 135] on input "**" at bounding box center [341, 140] width 82 height 11
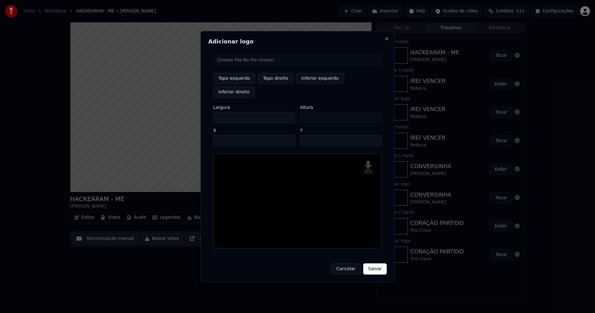
click at [374, 135] on input "**" at bounding box center [341, 140] width 82 height 11
type input "**"
click at [374, 135] on input "**" at bounding box center [341, 140] width 82 height 11
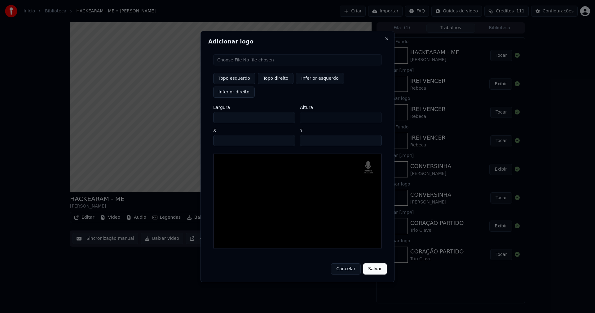
drag, startPoint x: 376, startPoint y: 262, endPoint x: 379, endPoint y: 262, distance: 3.4
click at [376, 263] on button "Salvar" at bounding box center [375, 268] width 24 height 11
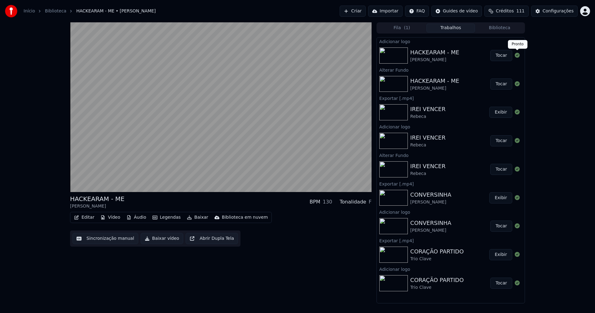
click at [509, 55] on button "Tocar" at bounding box center [501, 55] width 22 height 11
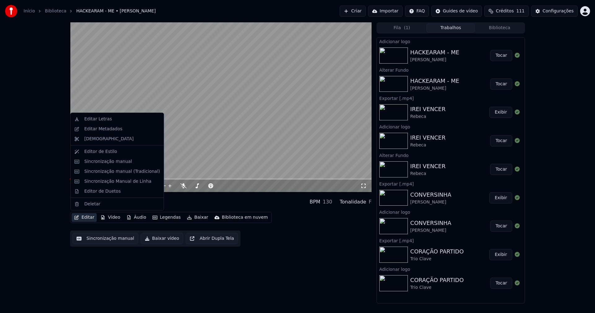
click at [91, 218] on button "Editar" at bounding box center [84, 217] width 25 height 9
click at [115, 173] on div "Sincronização manual (Tradicional)" at bounding box center [122, 171] width 76 height 6
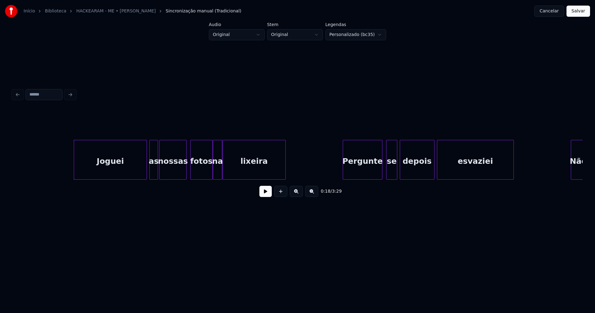
scroll to position [0, 1063]
click at [108, 167] on div "Joguei" at bounding box center [103, 161] width 73 height 42
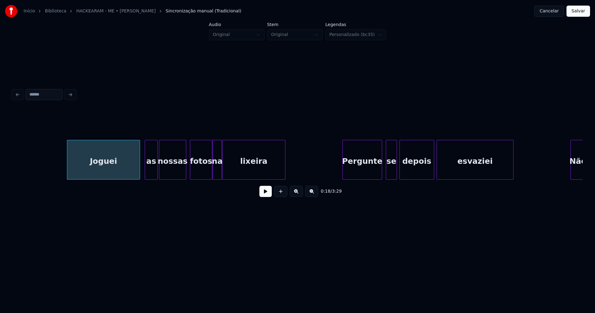
click at [146, 169] on div at bounding box center [146, 159] width 2 height 39
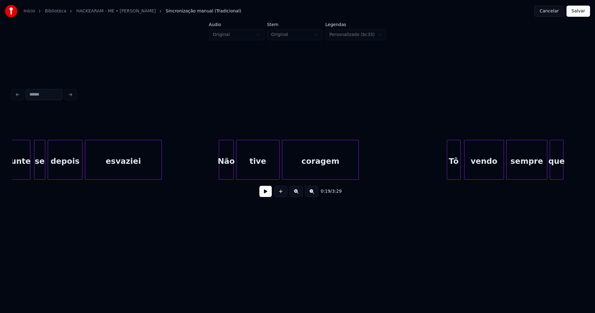
scroll to position [0, 1436]
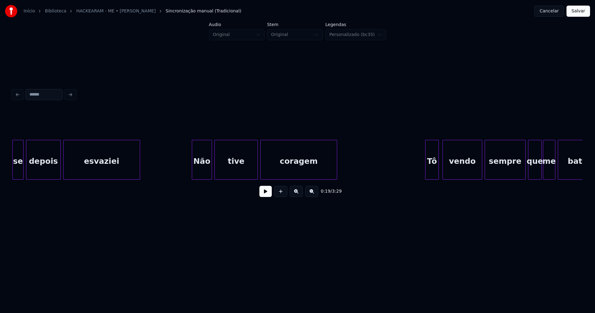
click at [192, 171] on div at bounding box center [193, 159] width 2 height 39
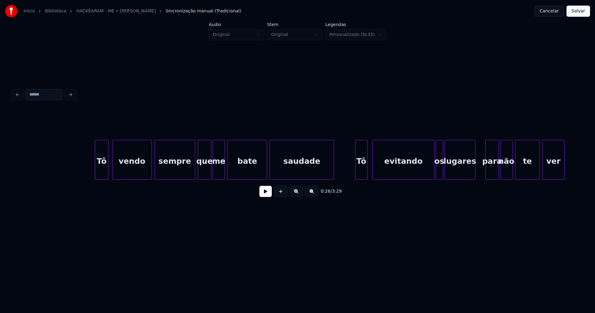
scroll to position [0, 1774]
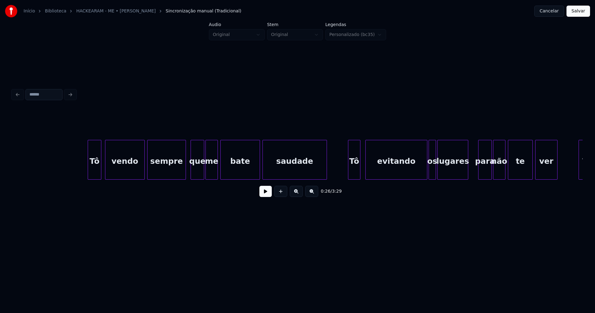
click at [185, 171] on div at bounding box center [185, 159] width 2 height 39
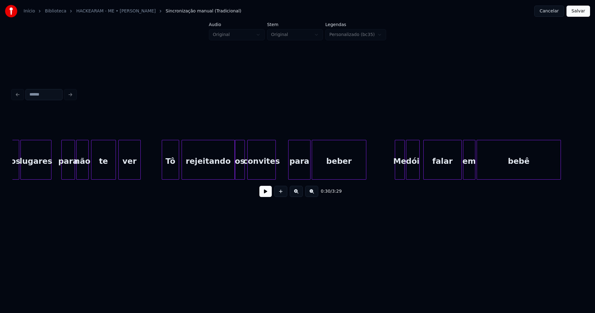
scroll to position [0, 2198]
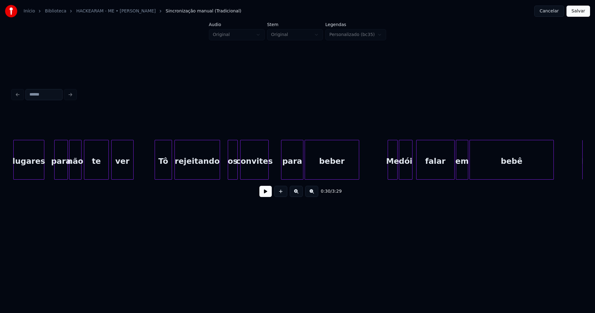
click at [218, 173] on div at bounding box center [219, 159] width 2 height 39
click at [227, 174] on div "os" at bounding box center [227, 161] width 9 height 42
click at [237, 168] on div at bounding box center [236, 159] width 2 height 39
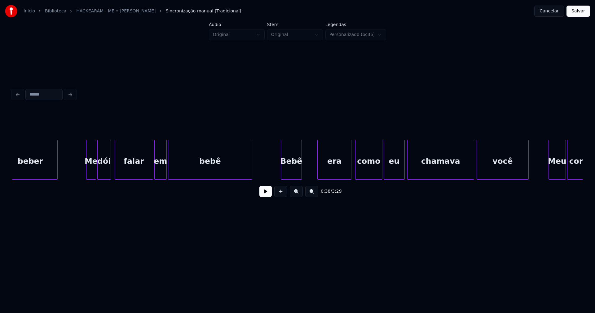
scroll to position [0, 2521]
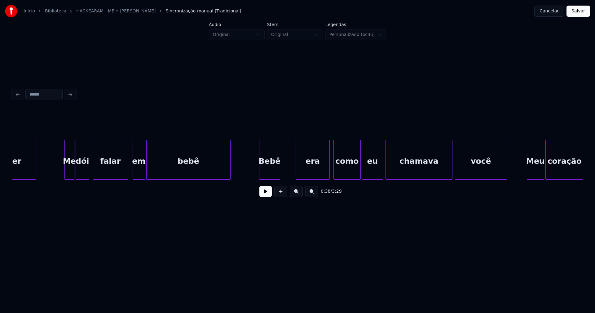
click at [126, 175] on div at bounding box center [127, 159] width 2 height 39
click at [130, 171] on div at bounding box center [131, 159] width 2 height 39
click at [268, 198] on div "0:44 / 3:29" at bounding box center [297, 191] width 560 height 14
click at [267, 192] on button at bounding box center [265, 191] width 12 height 11
drag, startPoint x: 266, startPoint y: 196, endPoint x: 287, endPoint y: 161, distance: 40.3
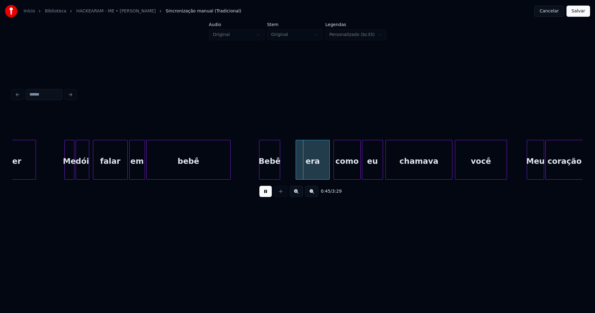
click at [266, 196] on button at bounding box center [265, 191] width 12 height 11
click at [290, 165] on div at bounding box center [291, 159] width 2 height 39
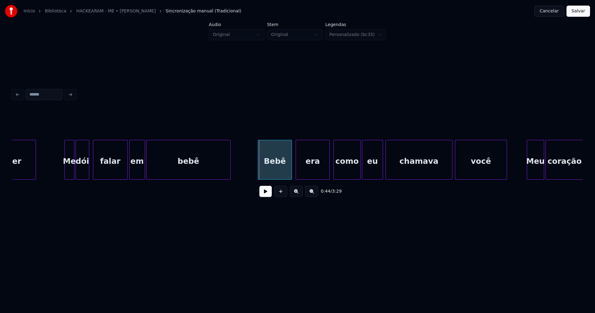
click at [259, 165] on div at bounding box center [259, 159] width 2 height 39
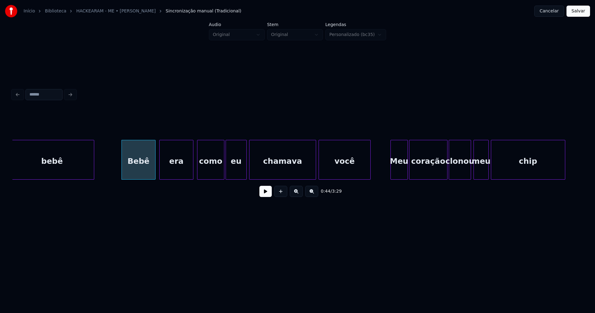
scroll to position [0, 2679]
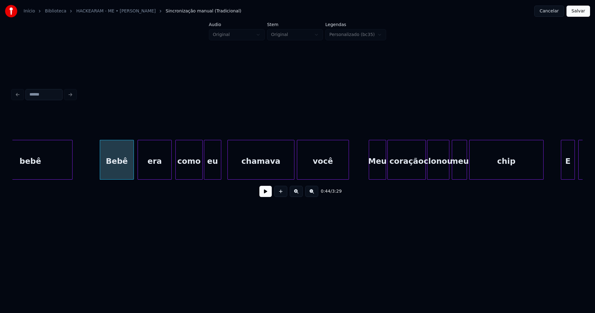
click at [221, 173] on div at bounding box center [220, 159] width 2 height 39
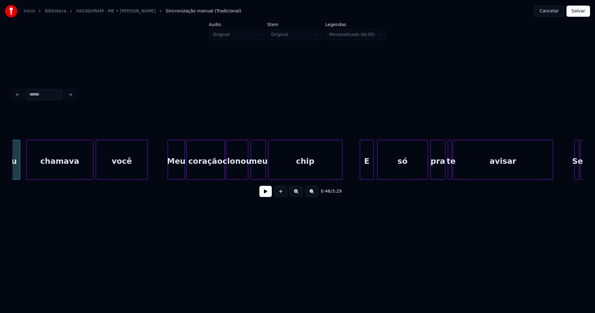
scroll to position [0, 2887]
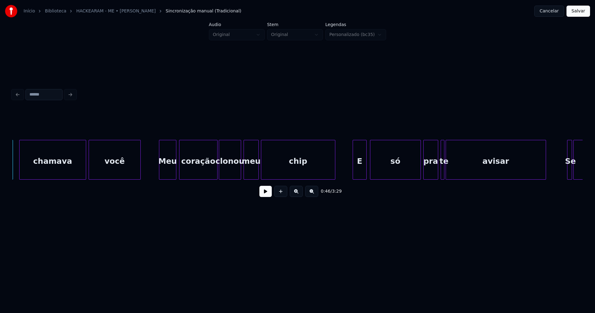
click at [166, 173] on div "Meu" at bounding box center [167, 161] width 17 height 42
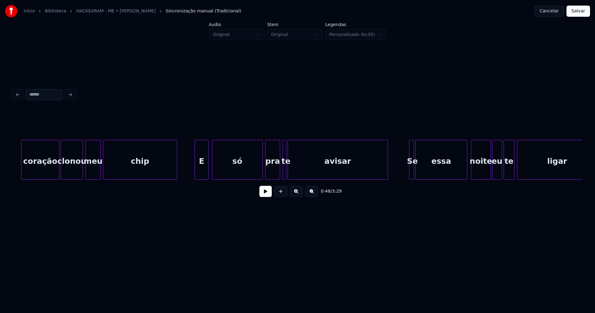
scroll to position [0, 3052]
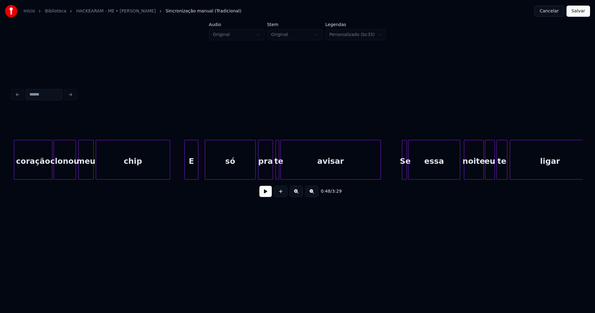
click at [194, 172] on div "E" at bounding box center [191, 161] width 13 height 42
click at [293, 169] on div at bounding box center [292, 159] width 2 height 39
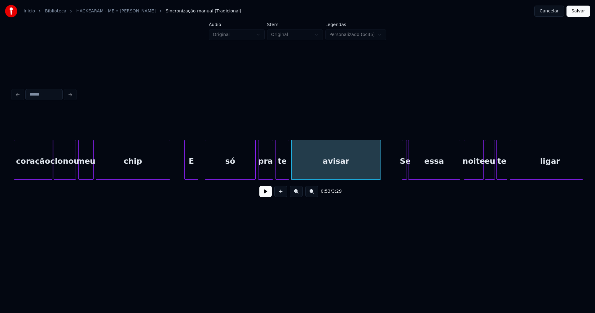
click at [288, 170] on div at bounding box center [288, 159] width 2 height 39
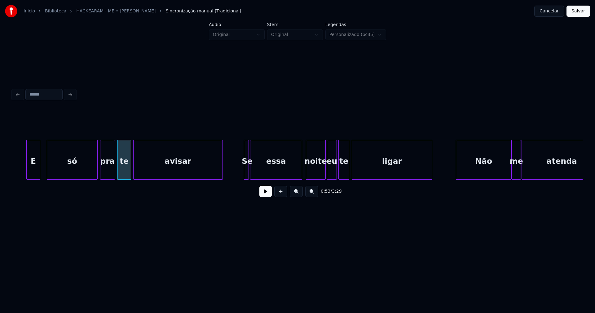
scroll to position [0, 3232]
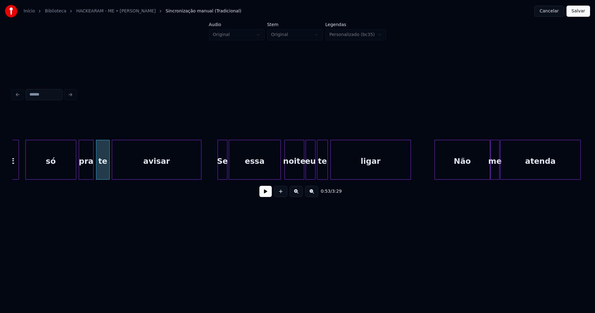
click at [219, 172] on div at bounding box center [219, 159] width 2 height 39
click at [292, 171] on div "noite" at bounding box center [292, 161] width 19 height 42
click at [298, 171] on div at bounding box center [297, 159] width 2 height 39
click at [302, 173] on div at bounding box center [302, 159] width 2 height 39
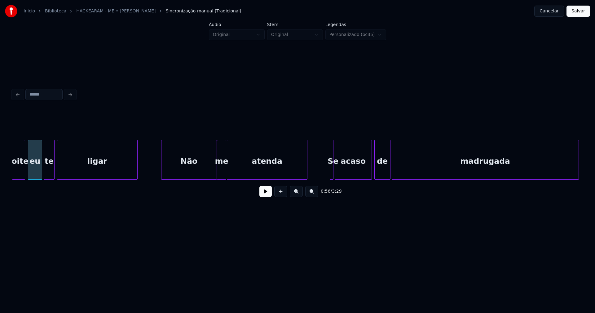
scroll to position [0, 3512]
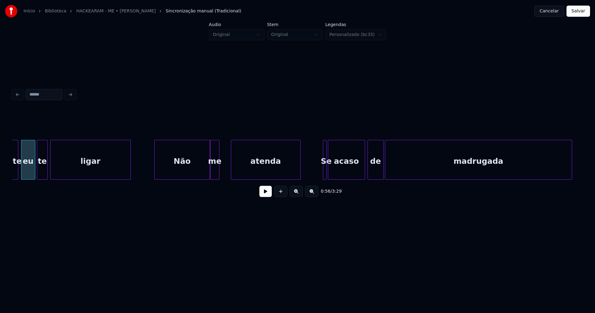
click at [232, 169] on div at bounding box center [232, 159] width 2 height 39
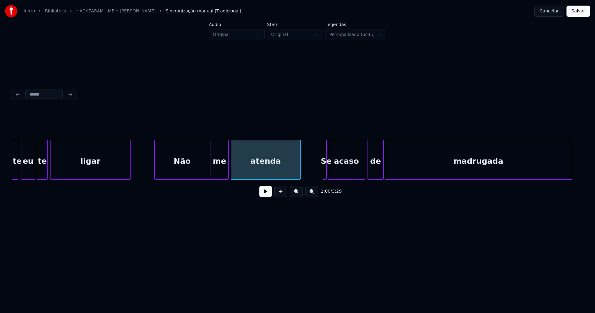
click at [228, 167] on div at bounding box center [228, 159] width 2 height 39
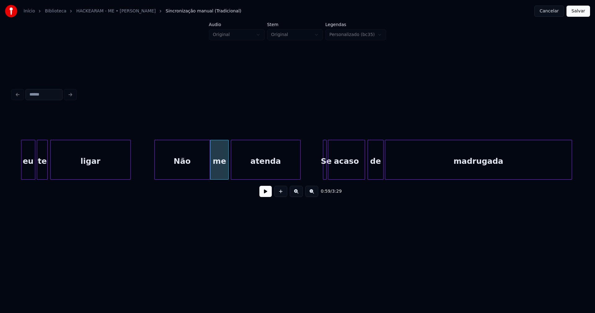
scroll to position [0, 3627]
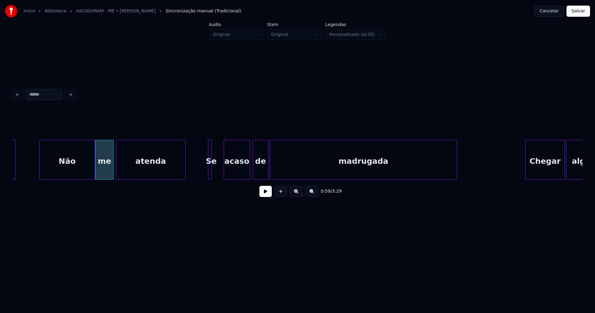
click at [225, 168] on div at bounding box center [225, 159] width 2 height 39
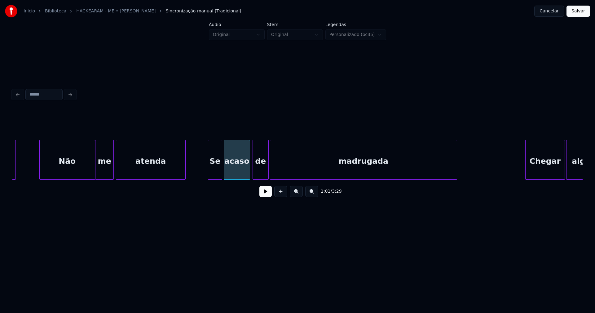
click at [221, 169] on div at bounding box center [221, 159] width 2 height 39
click at [204, 174] on div at bounding box center [205, 159] width 2 height 39
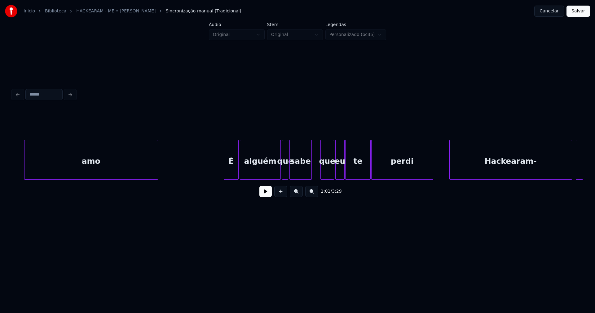
scroll to position [0, 4848]
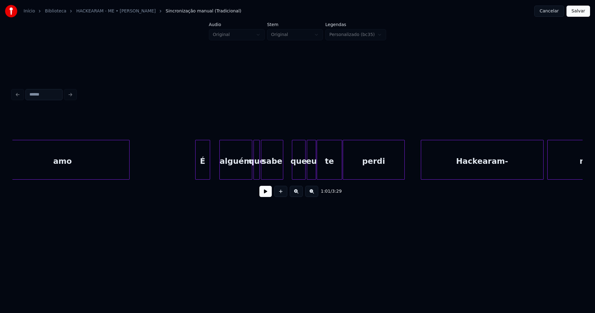
click at [221, 168] on div at bounding box center [221, 159] width 2 height 39
click at [216, 165] on div at bounding box center [216, 159] width 2 height 39
click at [193, 168] on div at bounding box center [192, 159] width 2 height 39
click at [284, 166] on div at bounding box center [285, 159] width 2 height 39
click at [249, 174] on div at bounding box center [249, 159] width 2 height 39
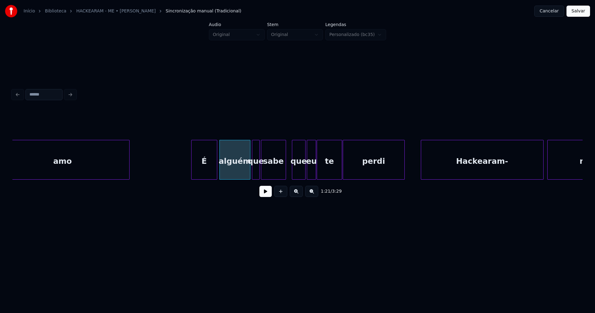
click at [253, 172] on div at bounding box center [253, 159] width 2 height 39
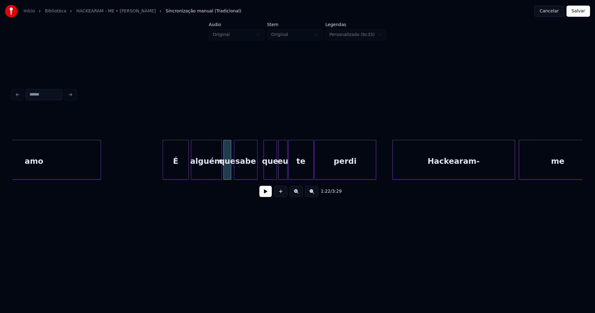
click at [234, 170] on div at bounding box center [235, 159] width 2 height 39
click at [232, 172] on div at bounding box center [232, 159] width 2 height 39
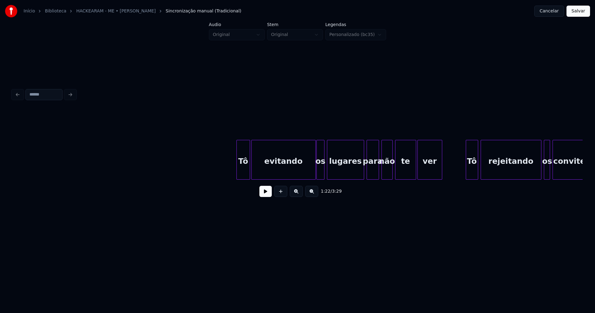
scroll to position [0, 6471]
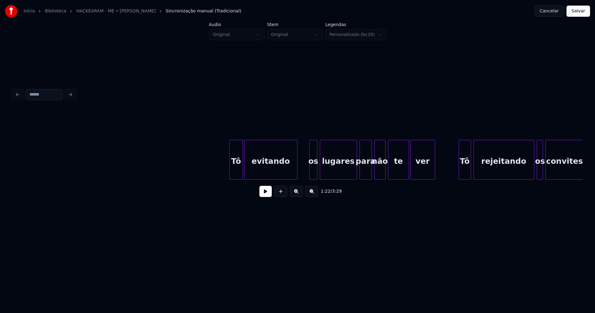
click at [296, 178] on div "Tô evitando os lugares para não te ver Tô rejeitando os convites" at bounding box center [297, 160] width 570 height 40
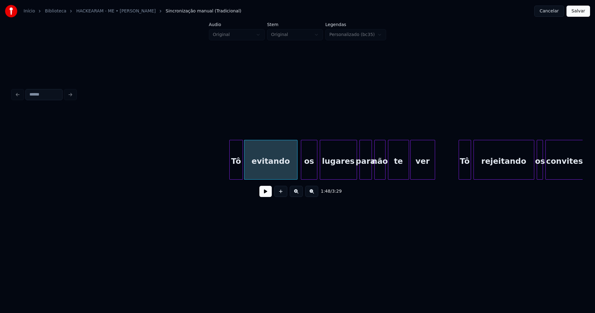
click at [301, 173] on div at bounding box center [302, 159] width 2 height 39
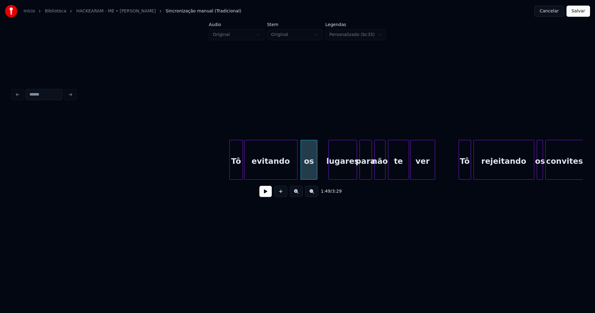
click at [330, 171] on div at bounding box center [330, 159] width 2 height 39
click at [316, 176] on div at bounding box center [316, 159] width 2 height 39
click at [319, 173] on div at bounding box center [320, 159] width 2 height 39
click at [353, 173] on div at bounding box center [354, 159] width 2 height 39
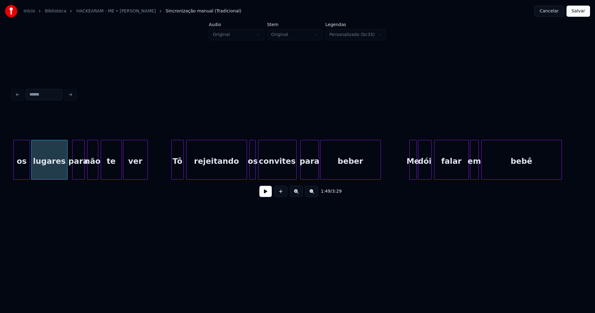
scroll to position [0, 6759]
click at [293, 172] on div at bounding box center [294, 159] width 2 height 39
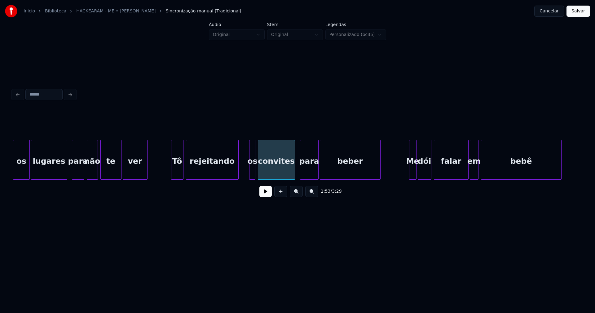
click at [238, 176] on div at bounding box center [237, 159] width 2 height 39
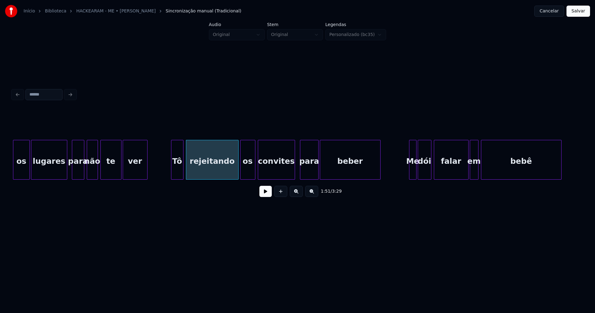
click at [240, 174] on div at bounding box center [241, 159] width 2 height 39
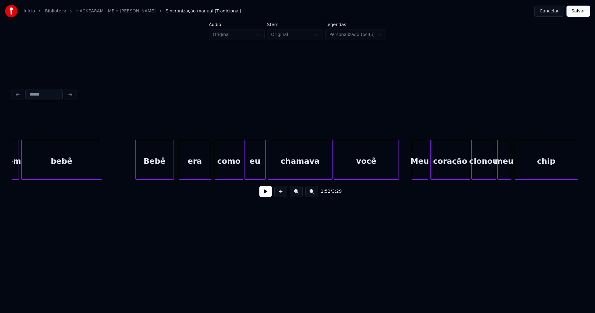
scroll to position [0, 7232]
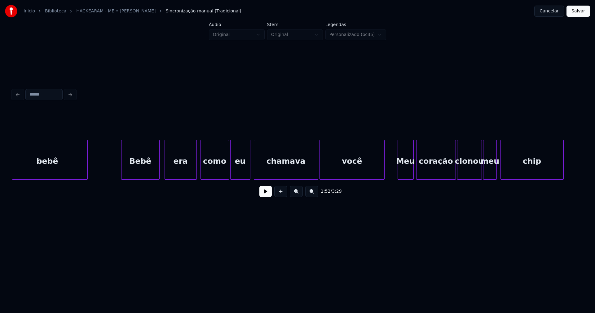
click at [249, 172] on div at bounding box center [249, 159] width 2 height 39
click at [254, 173] on div "chamava" at bounding box center [286, 160] width 64 height 40
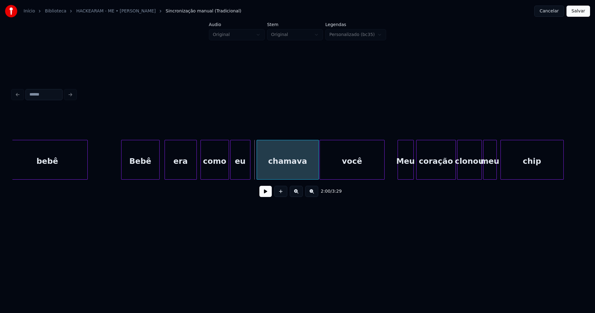
click at [257, 175] on div at bounding box center [258, 159] width 2 height 39
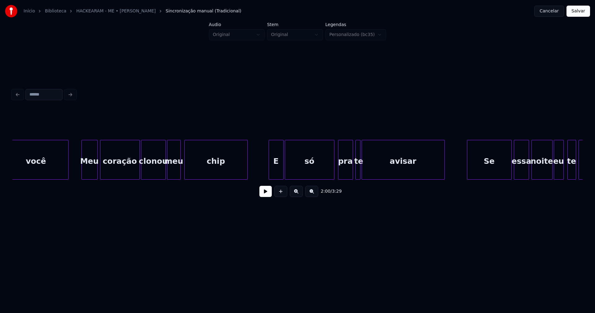
scroll to position [0, 7555]
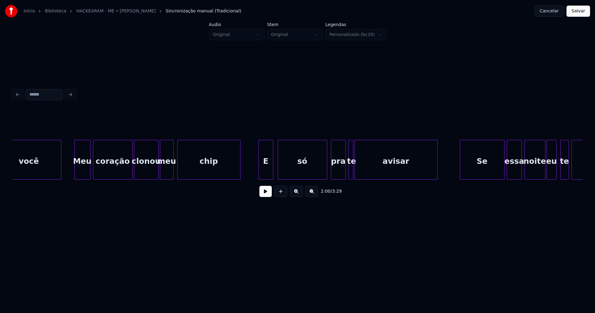
click at [268, 172] on div "E" at bounding box center [266, 161] width 14 height 42
click at [365, 170] on div at bounding box center [365, 159] width 2 height 39
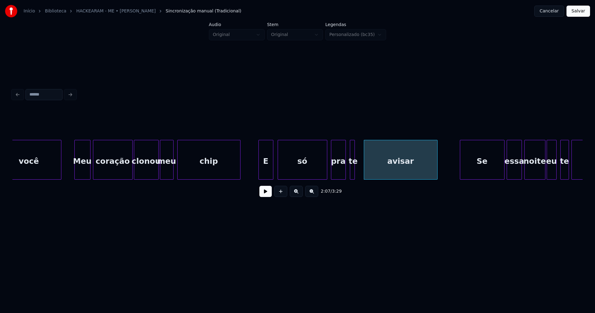
click at [355, 173] on div "te" at bounding box center [353, 161] width 6 height 42
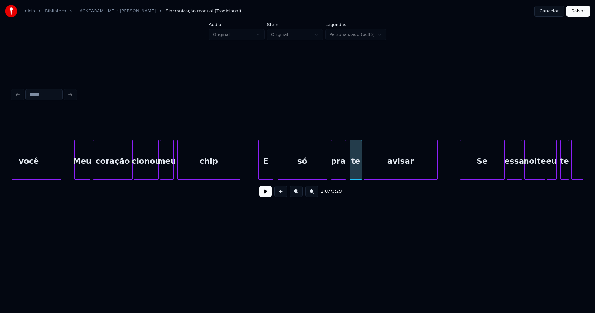
click at [361, 170] on div at bounding box center [361, 159] width 2 height 39
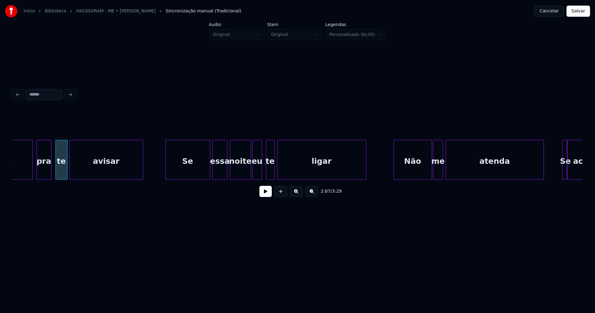
scroll to position [0, 7864]
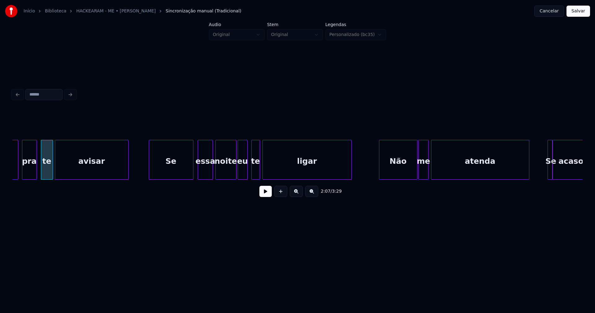
click at [183, 168] on div "Se" at bounding box center [171, 161] width 44 height 42
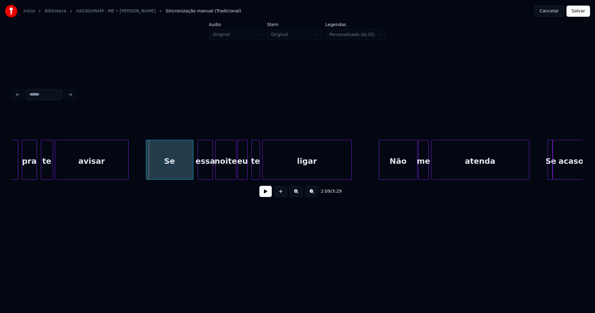
click at [146, 167] on div at bounding box center [147, 159] width 2 height 39
click at [230, 174] on div at bounding box center [230, 159] width 2 height 39
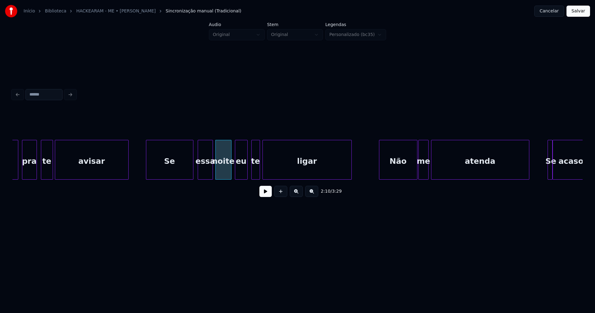
click at [236, 172] on div at bounding box center [236, 159] width 2 height 39
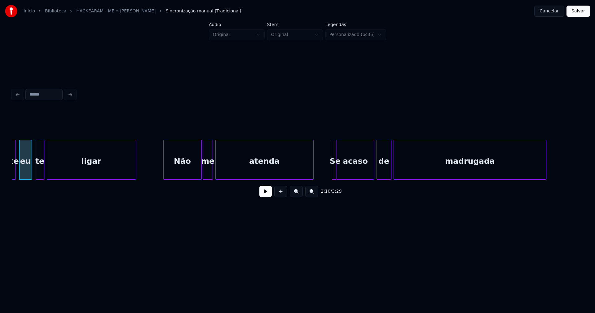
scroll to position [0, 8087]
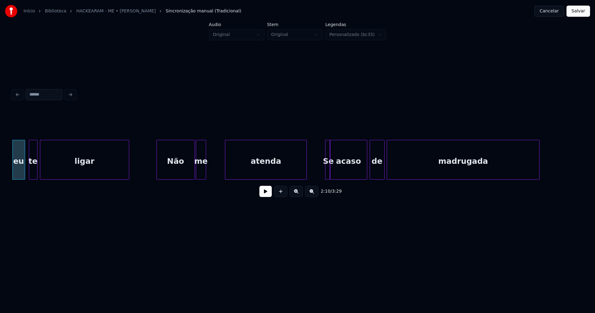
click at [226, 172] on div at bounding box center [226, 159] width 2 height 39
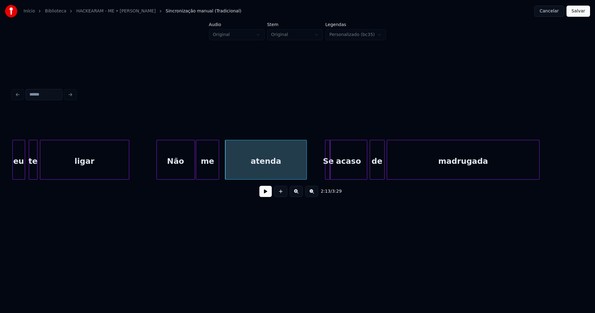
click at [219, 169] on div at bounding box center [218, 159] width 2 height 39
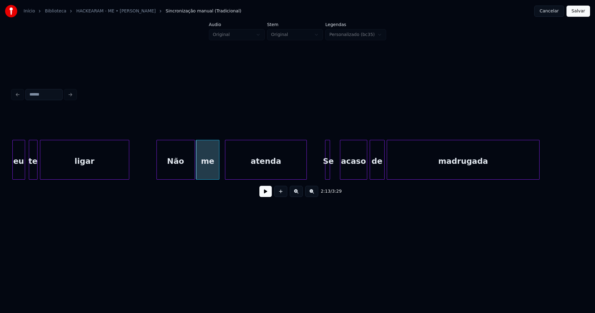
click at [341, 172] on div at bounding box center [341, 159] width 2 height 39
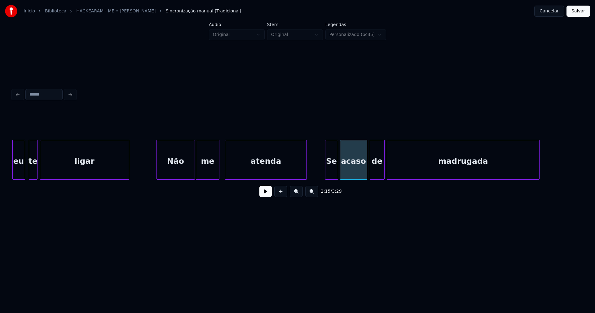
click at [337, 170] on div at bounding box center [337, 159] width 2 height 39
click at [333, 172] on div "Se" at bounding box center [330, 161] width 12 height 42
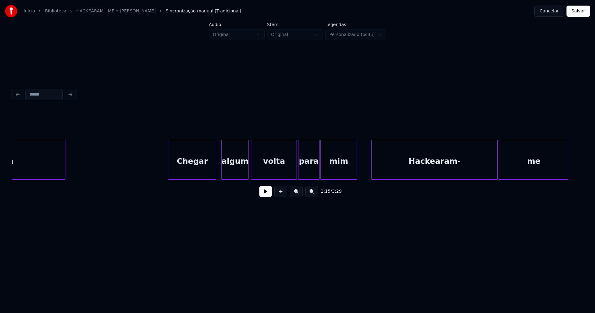
scroll to position [0, 8568]
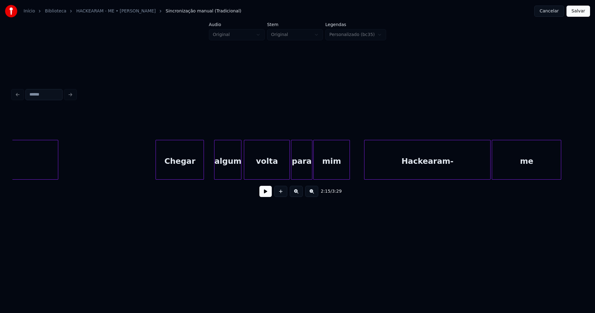
click at [187, 171] on div "Chegar" at bounding box center [180, 161] width 48 height 42
click at [210, 170] on div at bounding box center [210, 159] width 2 height 39
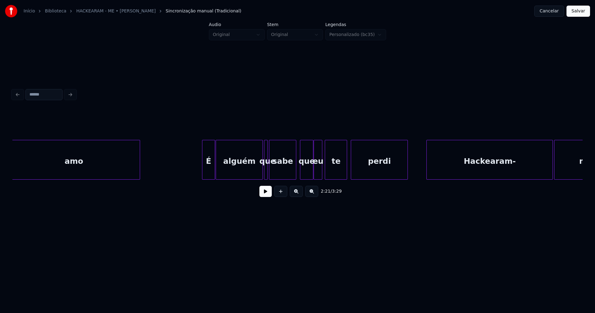
scroll to position [0, 9437]
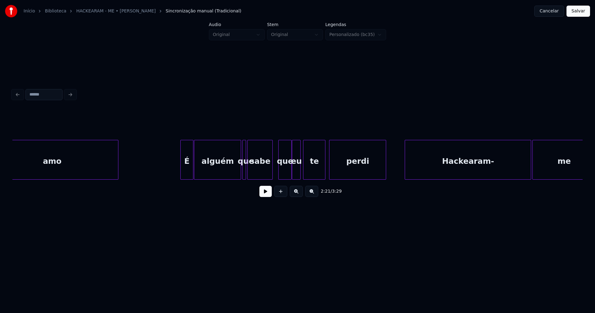
click at [272, 175] on div at bounding box center [272, 159] width 2 height 39
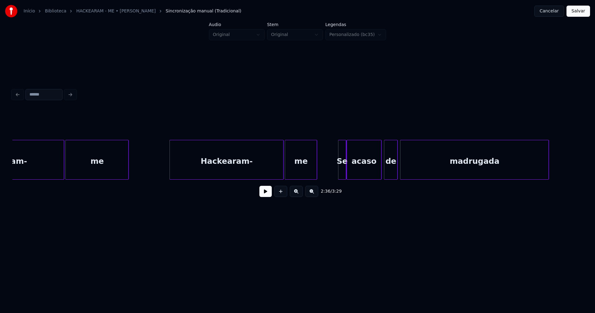
scroll to position [0, 10005]
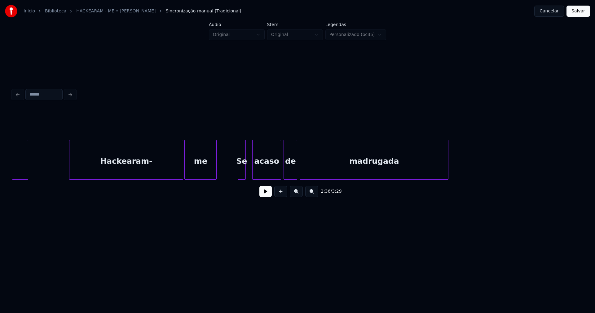
click at [254, 168] on div at bounding box center [254, 159] width 2 height 39
click at [249, 168] on div at bounding box center [249, 159] width 2 height 39
click at [235, 168] on div at bounding box center [236, 159] width 2 height 39
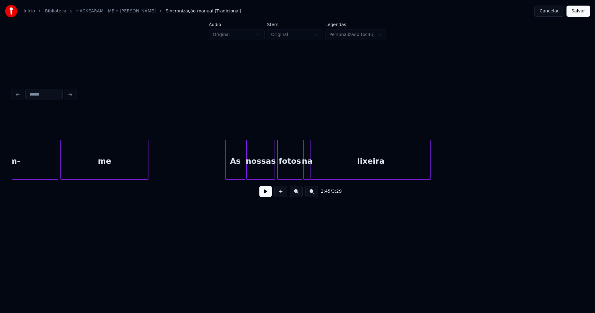
scroll to position [0, 11980]
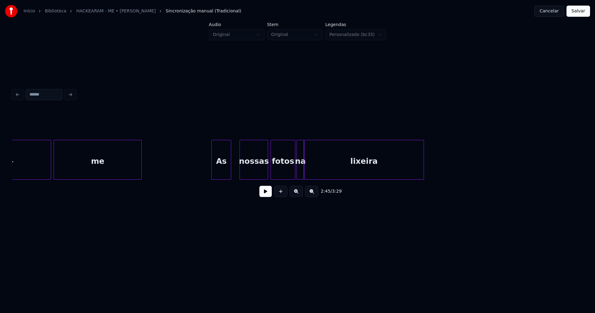
click at [224, 172] on div "As" at bounding box center [221, 161] width 19 height 42
click at [258, 169] on div "nossas" at bounding box center [253, 161] width 28 height 42
click at [319, 177] on div "lixeira" at bounding box center [370, 160] width 107 height 40
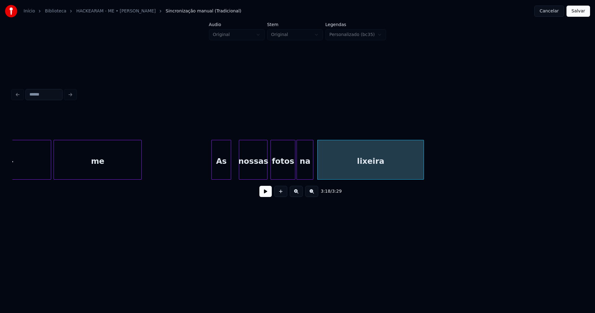
click at [311, 175] on div at bounding box center [312, 159] width 2 height 39
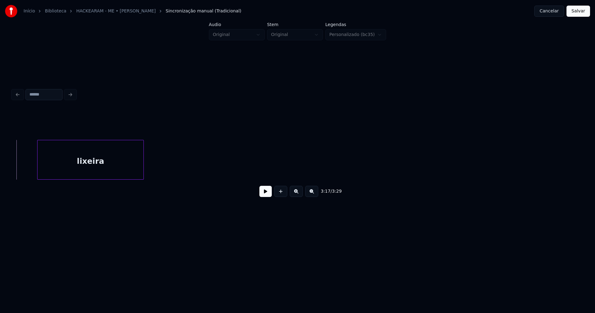
scroll to position [0, 12310]
click at [580, 12] on button "Salvar" at bounding box center [578, 11] width 24 height 11
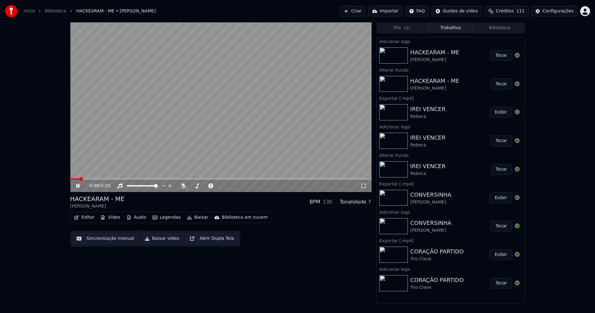
click at [79, 186] on icon at bounding box center [77, 186] width 3 height 4
click at [160, 240] on button "Baixar vídeo" at bounding box center [162, 238] width 42 height 11
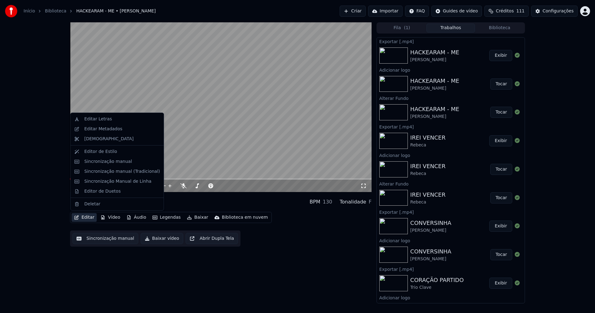
click at [89, 220] on button "Editar" at bounding box center [84, 217] width 25 height 9
click at [102, 131] on div "Editar Metadados" at bounding box center [117, 129] width 90 height 10
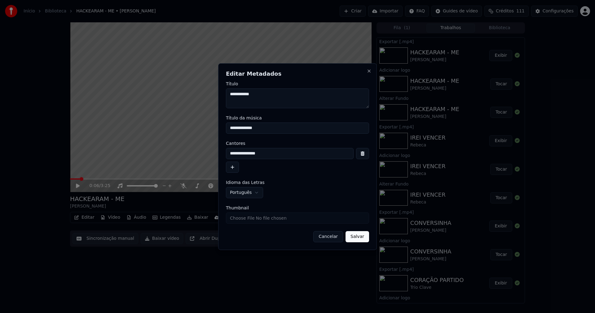
click at [246, 219] on input "Thumbnail" at bounding box center [297, 217] width 143 height 11
type input "**********"
click at [360, 239] on button "Salvar" at bounding box center [357, 236] width 24 height 11
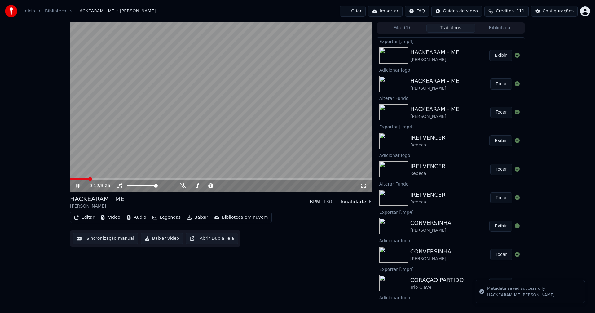
click at [81, 185] on icon at bounding box center [82, 185] width 15 height 5
click at [504, 27] on button "Biblioteca" at bounding box center [499, 28] width 49 height 9
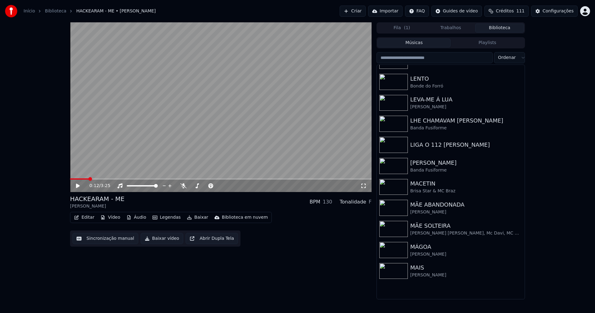
scroll to position [3754, 0]
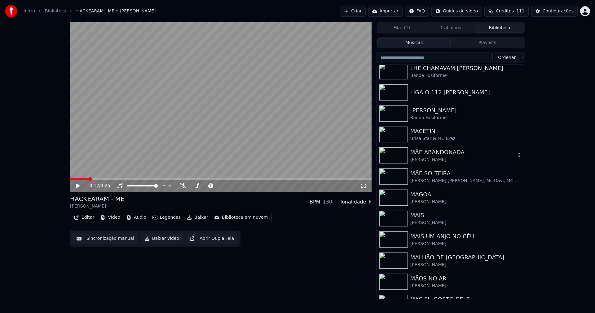
click at [432, 157] on div "[PERSON_NAME]" at bounding box center [463, 159] width 106 height 6
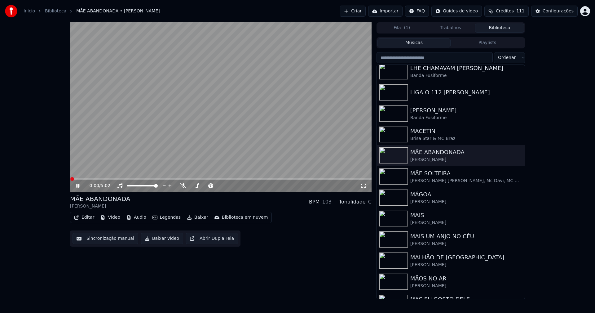
click at [78, 187] on icon at bounding box center [82, 185] width 15 height 5
click at [117, 217] on button "Vídeo" at bounding box center [110, 217] width 25 height 9
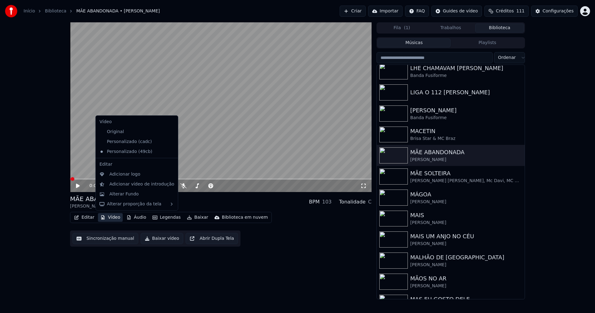
click at [170, 141] on icon at bounding box center [172, 141] width 4 height 5
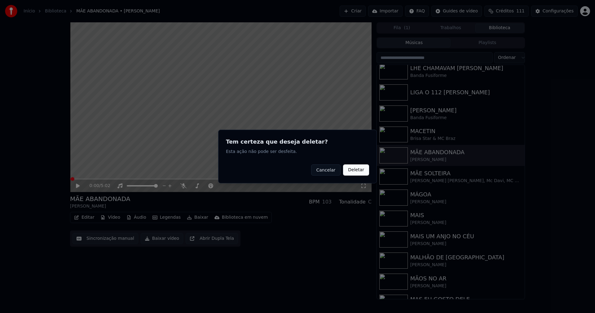
drag, startPoint x: 354, startPoint y: 169, endPoint x: 323, endPoint y: 165, distance: 31.0
click at [354, 169] on button "Deletar" at bounding box center [356, 169] width 26 height 11
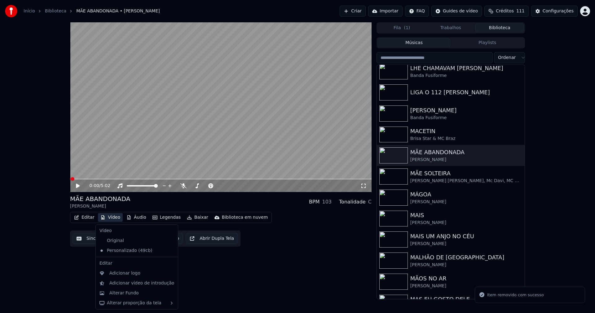
click at [115, 219] on button "Vídeo" at bounding box center [110, 217] width 25 height 9
click at [125, 291] on div "Alterar Fundo" at bounding box center [123, 293] width 29 height 6
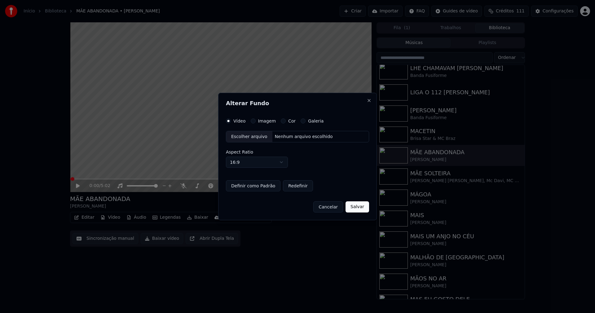
click at [253, 121] on button "Imagem" at bounding box center [253, 120] width 5 height 5
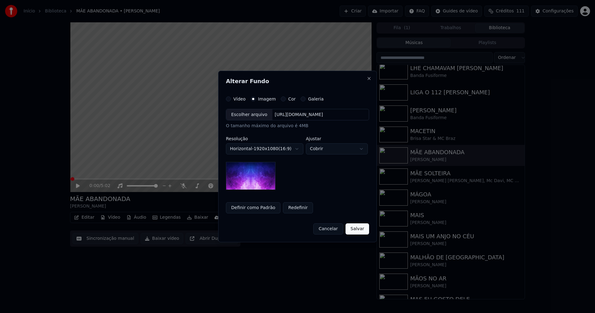
click at [248, 116] on div "Escolher arquivo" at bounding box center [249, 114] width 46 height 11
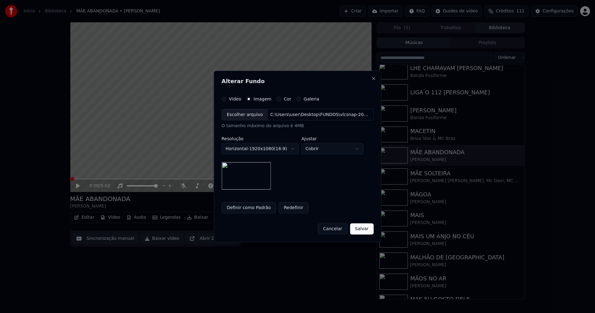
click at [358, 229] on button "Salvar" at bounding box center [362, 228] width 24 height 11
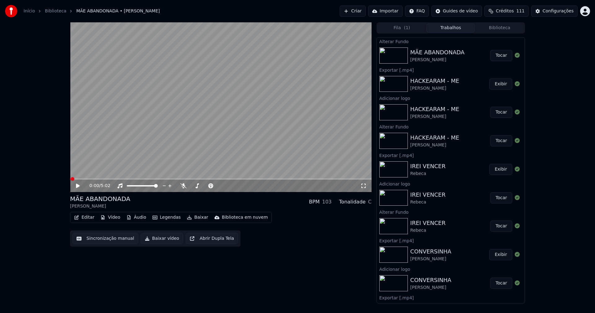
click at [504, 57] on button "Tocar" at bounding box center [501, 55] width 22 height 11
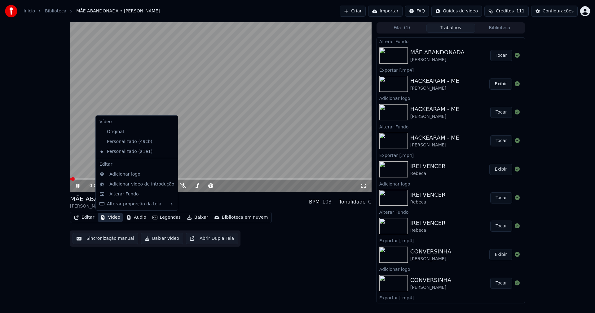
click at [110, 214] on button "Vídeo" at bounding box center [110, 217] width 25 height 9
click at [125, 177] on div "Adicionar logo" at bounding box center [124, 174] width 31 height 6
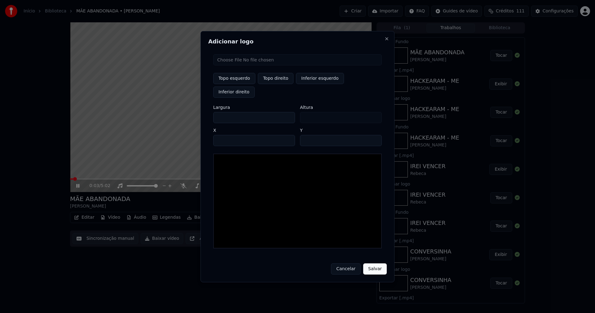
click at [242, 65] on input "file" at bounding box center [297, 59] width 169 height 11
type input "**********"
type input "***"
click at [273, 84] on button "Topo direito" at bounding box center [276, 78] width 36 height 11
type input "****"
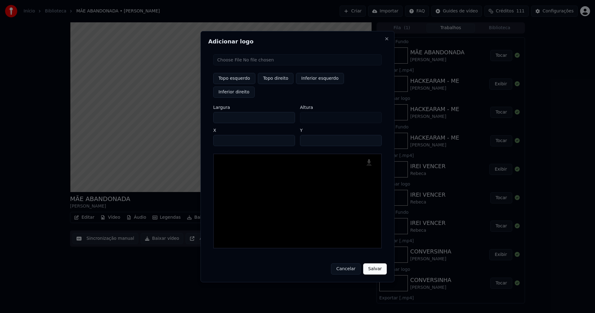
drag, startPoint x: 223, startPoint y: 110, endPoint x: 198, endPoint y: 114, distance: 26.0
click at [198, 114] on body "Início Biblioteca MÃE ABANDONADA • [PERSON_NAME] Importar FAQ Guides de vídeo C…" at bounding box center [297, 156] width 595 height 313
type input "**"
type input "***"
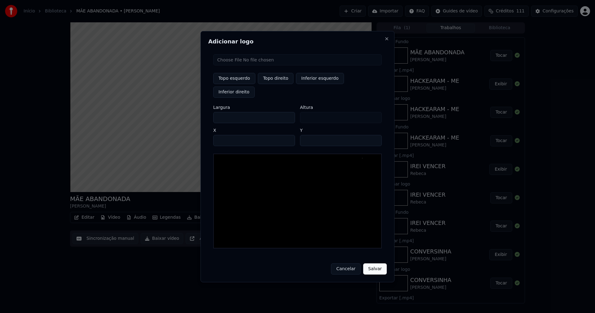
type input "***"
click at [227, 135] on input "****" at bounding box center [254, 140] width 82 height 11
type input "****"
click at [374, 135] on input "**" at bounding box center [341, 140] width 82 height 11
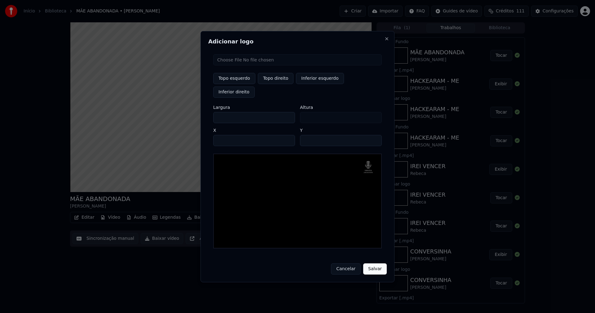
click at [374, 135] on input "**" at bounding box center [341, 140] width 82 height 11
type input "**"
click at [374, 135] on input "**" at bounding box center [341, 140] width 82 height 11
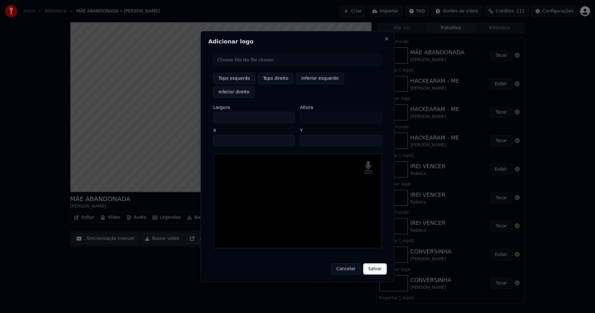
click at [375, 263] on button "Salvar" at bounding box center [375, 268] width 24 height 11
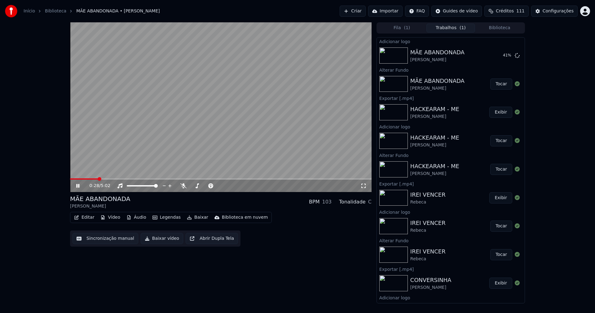
click at [75, 186] on icon at bounding box center [82, 185] width 15 height 5
click at [560, 11] on div "Configurações" at bounding box center [558, 11] width 31 height 6
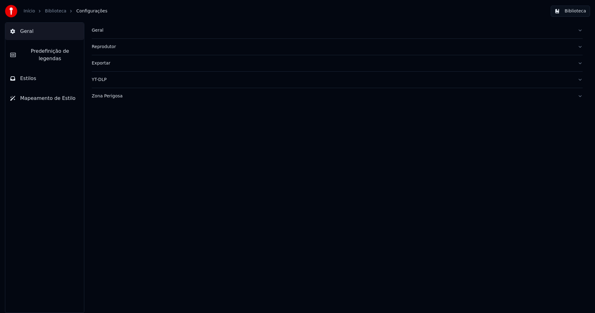
click at [57, 72] on button "Estilos" at bounding box center [44, 78] width 79 height 17
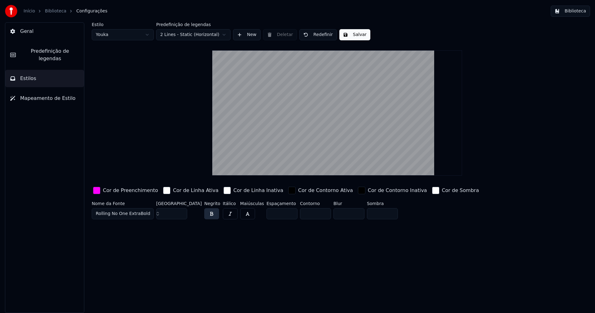
drag, startPoint x: 95, startPoint y: 191, endPoint x: 117, endPoint y: 196, distance: 23.2
click at [95, 191] on div "button" at bounding box center [96, 190] width 7 height 7
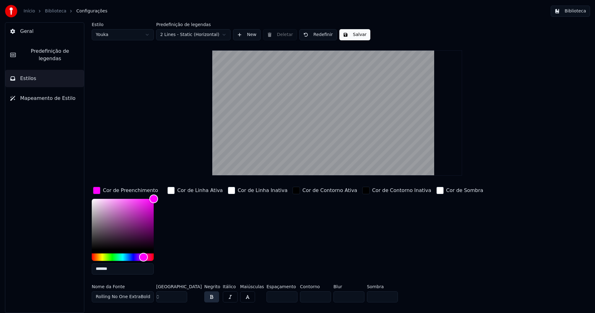
click at [121, 270] on input "*******" at bounding box center [123, 268] width 62 height 11
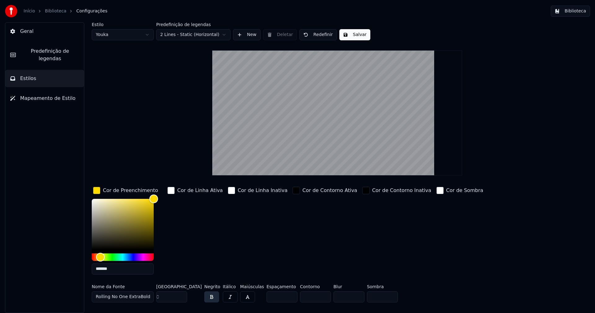
type input "*******"
click at [97, 190] on div "button" at bounding box center [96, 190] width 7 height 7
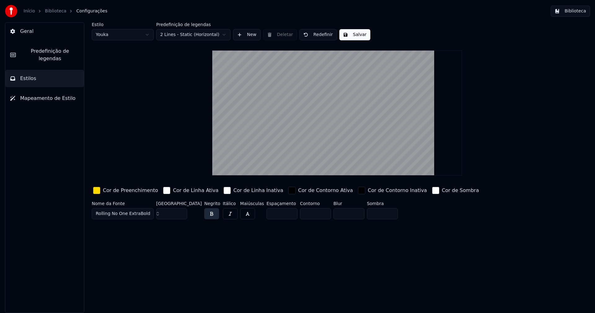
click at [344, 36] on button "Salvar" at bounding box center [354, 34] width 31 height 11
click at [578, 12] on button "Biblioteca" at bounding box center [570, 11] width 39 height 11
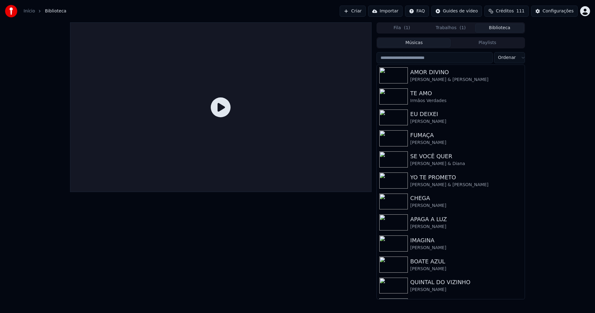
click at [451, 26] on button "Trabalhos ( 1 )" at bounding box center [450, 28] width 49 height 9
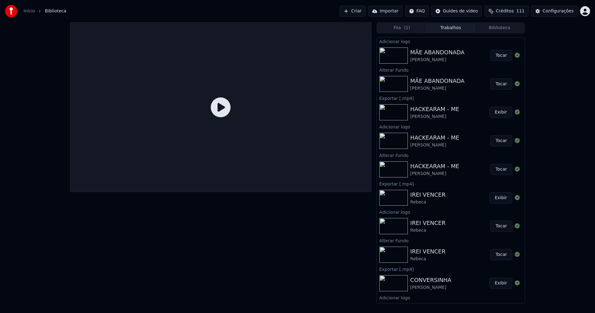
click at [502, 57] on button "Tocar" at bounding box center [501, 55] width 22 height 11
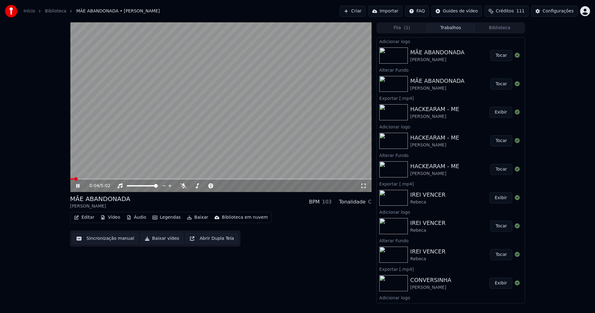
click at [88, 217] on button "Editar" at bounding box center [84, 217] width 25 height 9
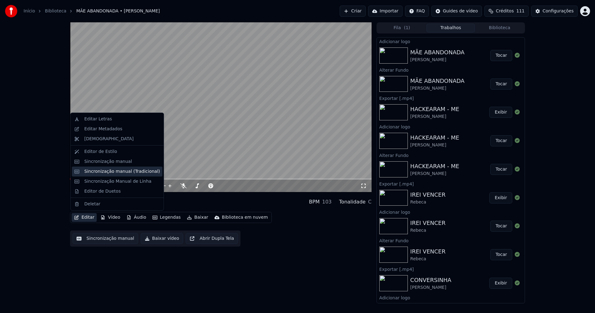
click at [121, 173] on div "Sincronização manual (Tradicional)" at bounding box center [122, 171] width 76 height 6
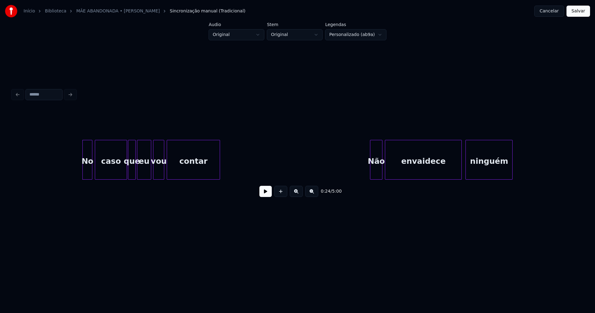
scroll to position [0, 1433]
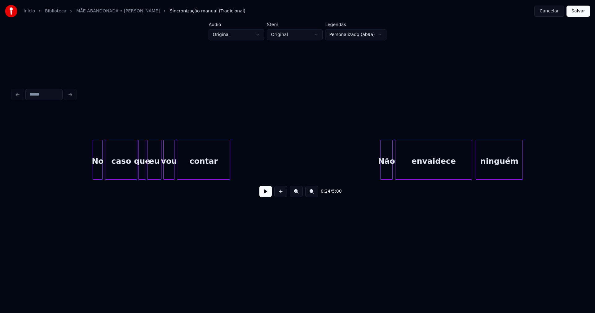
click at [266, 192] on button at bounding box center [265, 191] width 12 height 11
click at [75, 168] on div at bounding box center [76, 159] width 2 height 39
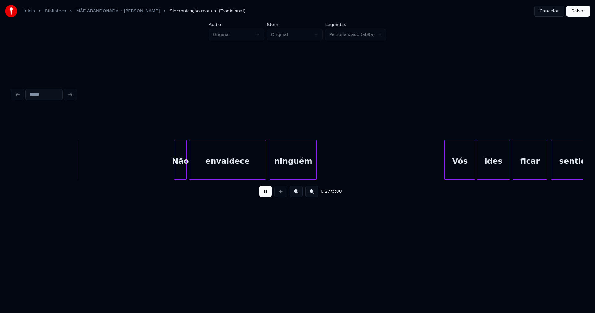
scroll to position [0, 1701]
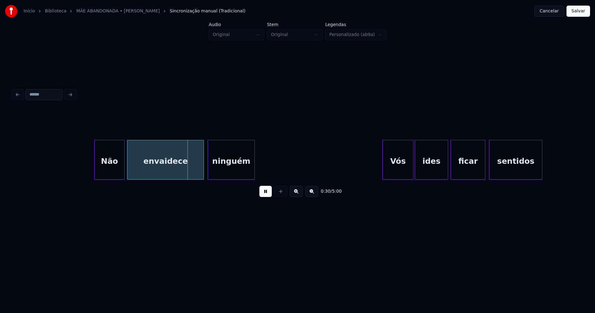
click at [95, 174] on div at bounding box center [96, 159] width 2 height 39
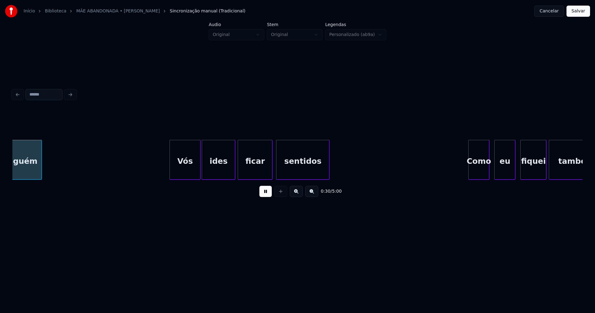
scroll to position [0, 1920]
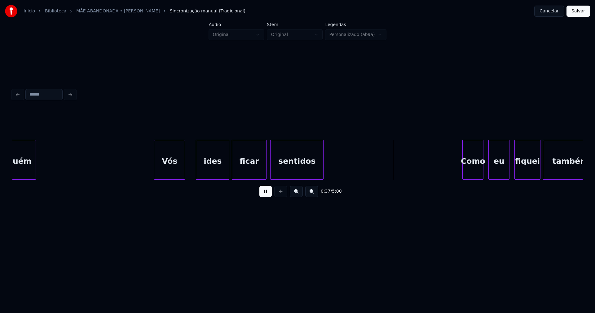
click at [168, 179] on div "Vós ides ficar sentidos Como eu fiquei também ninguém" at bounding box center [297, 160] width 570 height 40
click at [187, 167] on div at bounding box center [186, 159] width 2 height 39
click at [209, 170] on div "ides" at bounding box center [211, 161] width 33 height 42
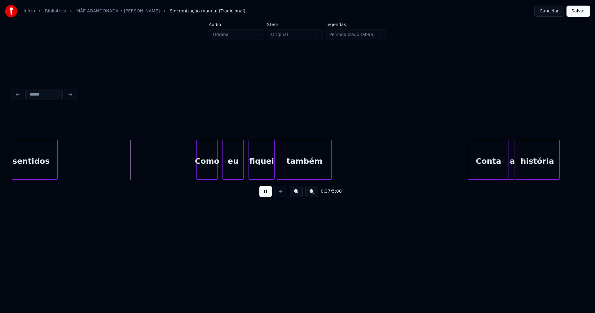
scroll to position [0, 2237]
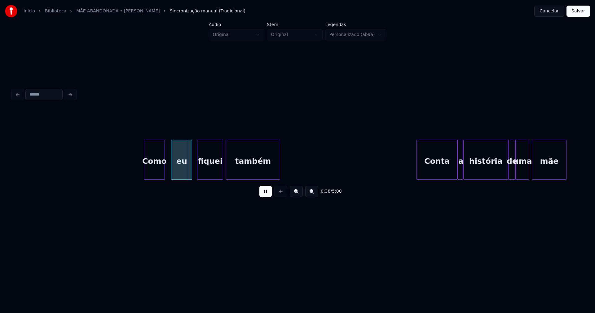
click at [158, 173] on div "Como" at bounding box center [154, 161] width 20 height 42
click at [178, 174] on div "eu" at bounding box center [179, 161] width 20 height 42
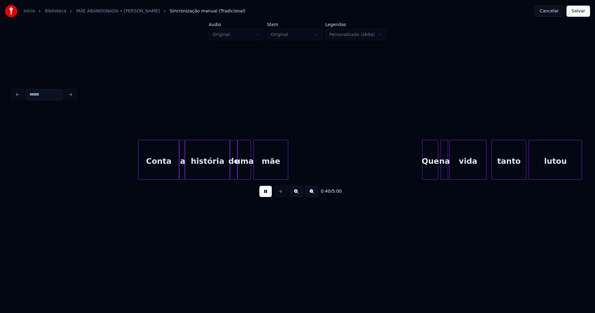
scroll to position [0, 2522]
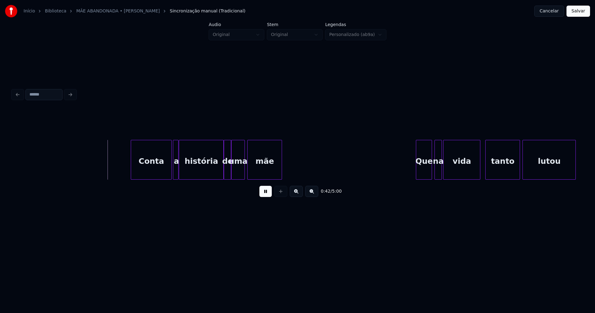
click at [154, 174] on div "Conta" at bounding box center [151, 161] width 40 height 42
click at [186, 171] on div at bounding box center [186, 159] width 2 height 39
click at [181, 170] on div at bounding box center [181, 159] width 2 height 39
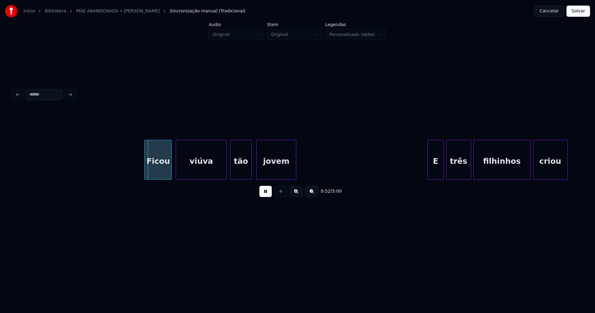
click at [168, 167] on div "Ficou" at bounding box center [158, 161] width 27 height 42
click at [435, 172] on div "E" at bounding box center [431, 161] width 15 height 42
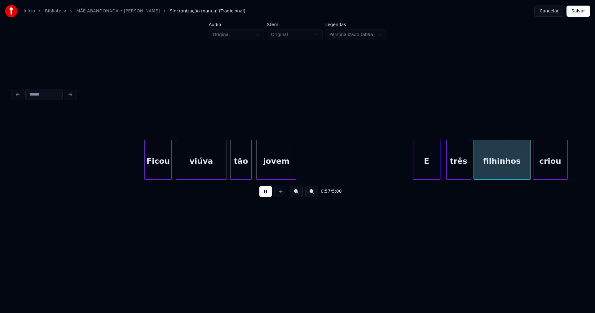
click at [415, 174] on div at bounding box center [414, 159] width 2 height 39
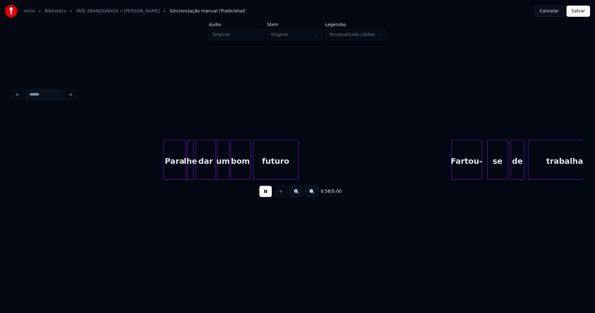
scroll to position [0, 3658]
click at [174, 175] on div "Para" at bounding box center [170, 161] width 22 height 42
click at [184, 174] on div at bounding box center [184, 159] width 2 height 39
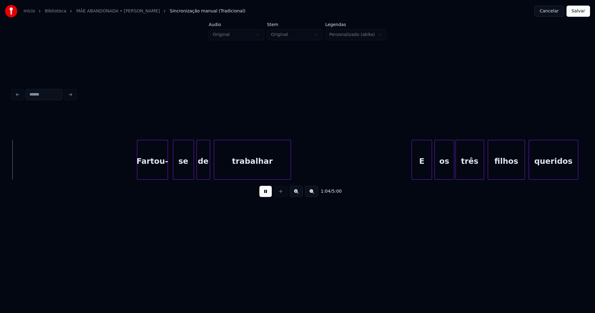
scroll to position [0, 3972]
click at [133, 174] on div at bounding box center [134, 159] width 2 height 39
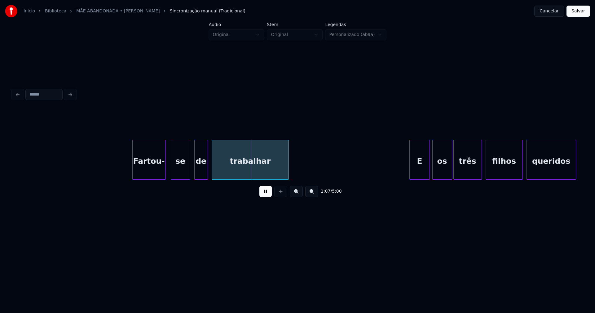
click at [189, 174] on div at bounding box center [189, 159] width 2 height 39
click at [199, 172] on div "de" at bounding box center [199, 161] width 13 height 42
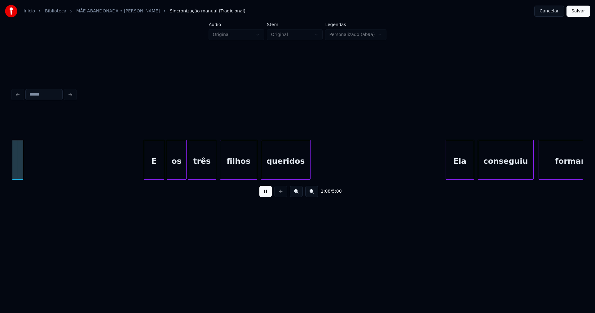
scroll to position [0, 4242]
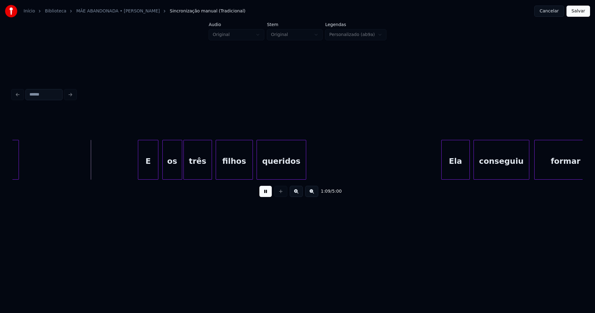
click at [151, 171] on div "E" at bounding box center [148, 161] width 20 height 42
click at [171, 171] on div "os" at bounding box center [171, 161] width 19 height 42
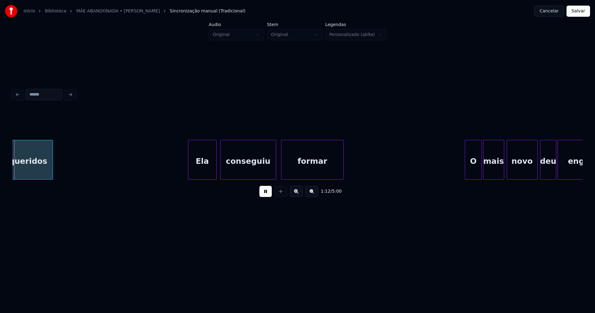
scroll to position [0, 4500]
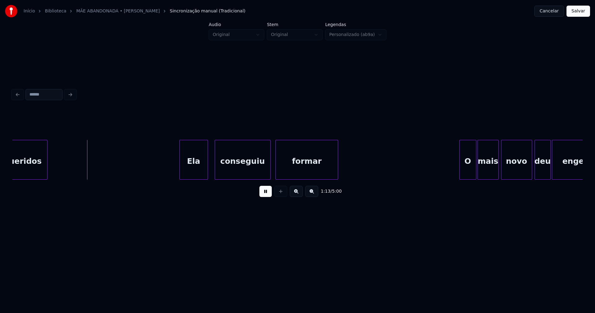
click at [195, 170] on div "Ela" at bounding box center [194, 161] width 28 height 42
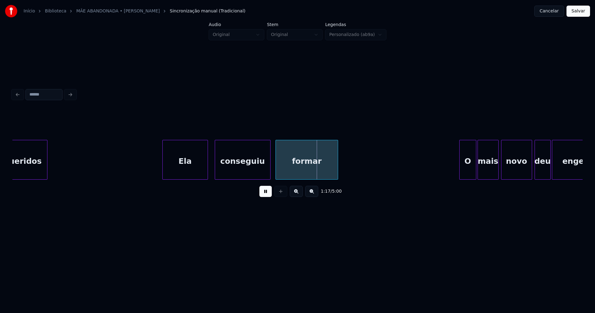
click at [163, 173] on div at bounding box center [164, 159] width 2 height 39
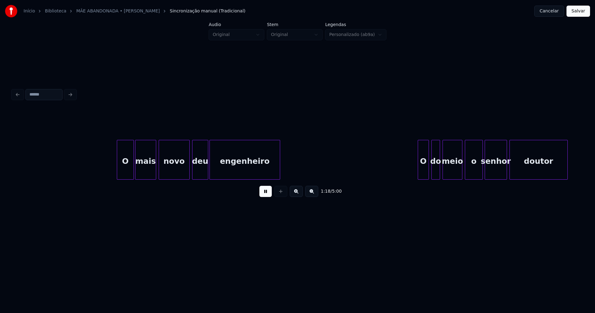
scroll to position [0, 4854]
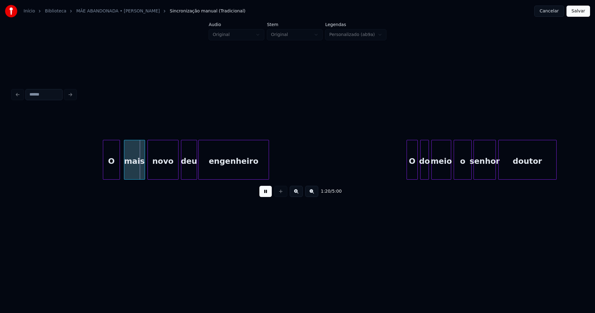
click at [113, 174] on div "O" at bounding box center [111, 161] width 16 height 42
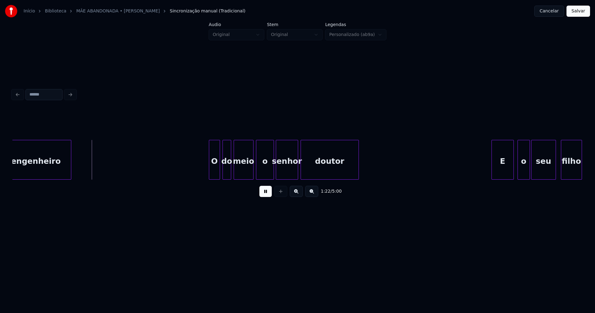
scroll to position [0, 5072]
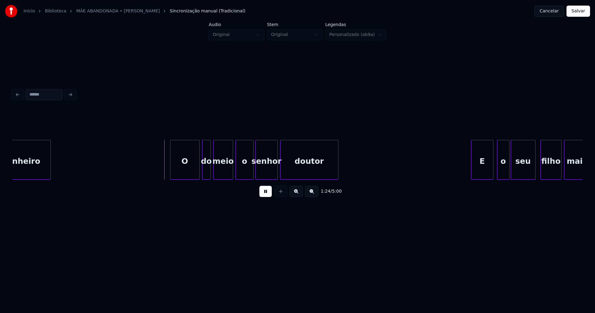
click at [171, 169] on div at bounding box center [171, 159] width 2 height 39
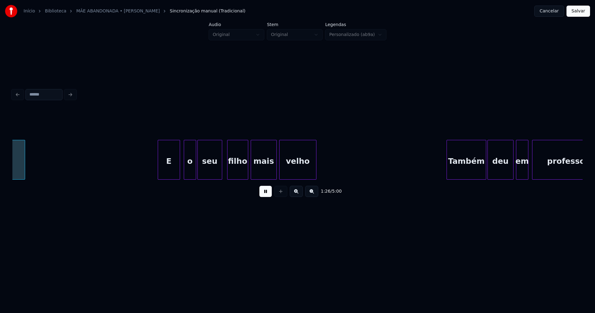
scroll to position [0, 5390]
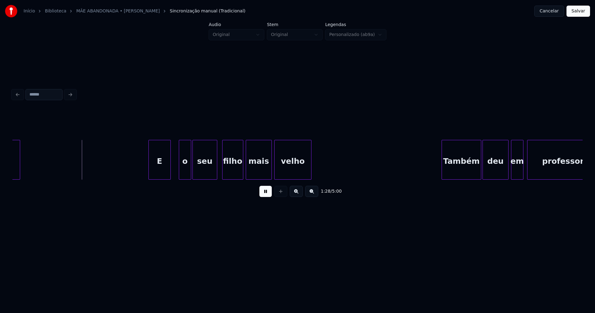
click at [159, 172] on div "E" at bounding box center [160, 161] width 22 height 42
click at [178, 173] on div "o" at bounding box center [177, 161] width 12 height 42
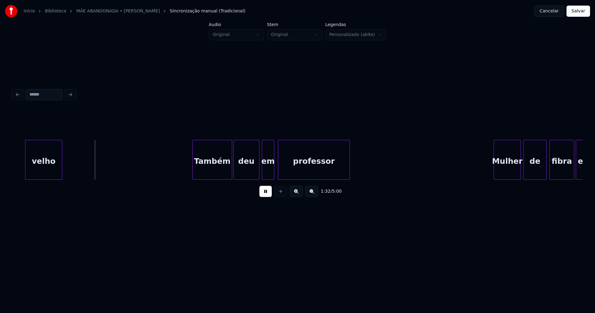
scroll to position [0, 5660]
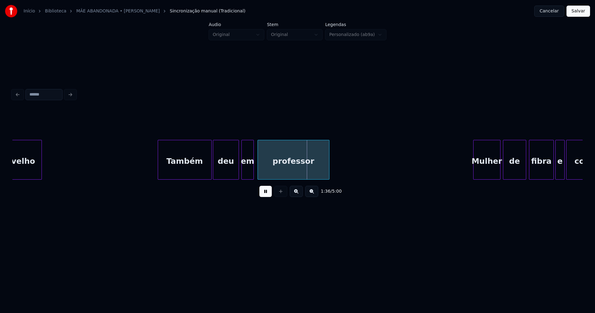
click at [159, 173] on div at bounding box center [159, 159] width 2 height 39
click at [233, 172] on div at bounding box center [234, 159] width 2 height 39
click at [237, 174] on div at bounding box center [237, 159] width 2 height 39
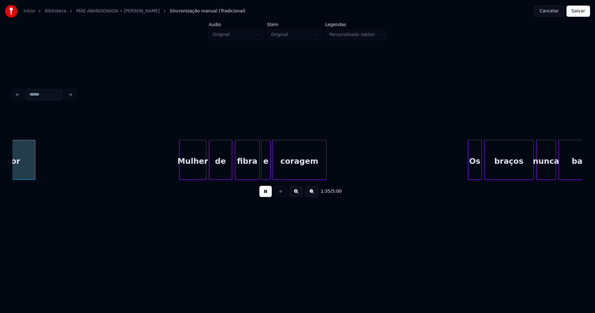
scroll to position [0, 5958]
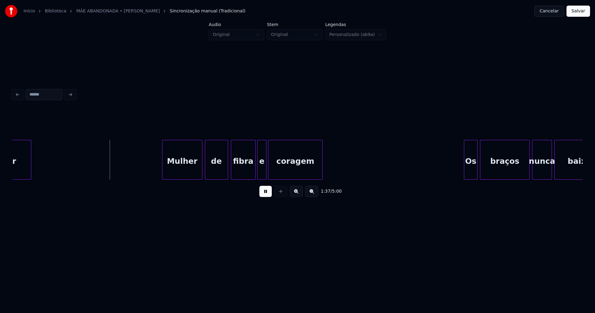
click at [162, 173] on div at bounding box center [163, 159] width 2 height 39
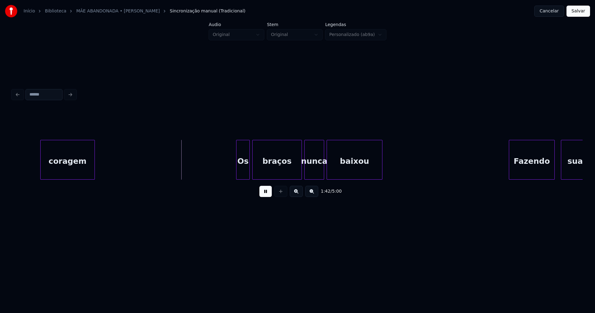
scroll to position [0, 6227]
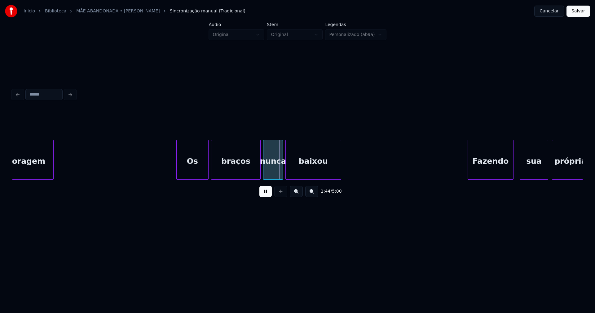
click at [177, 173] on div at bounding box center [178, 159] width 2 height 39
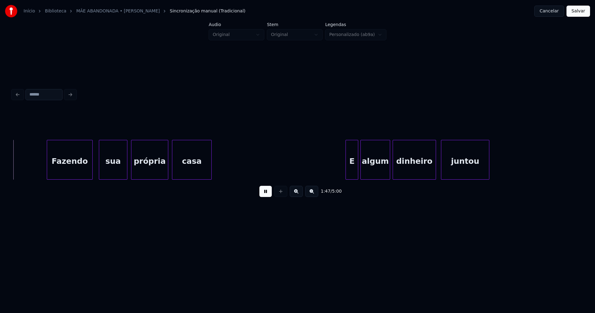
scroll to position [0, 6648]
click at [337, 169] on div at bounding box center [337, 159] width 2 height 39
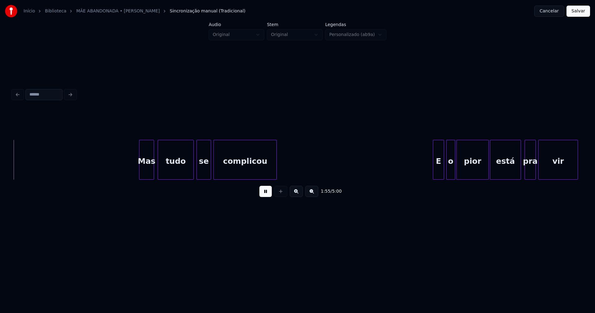
scroll to position [0, 7156]
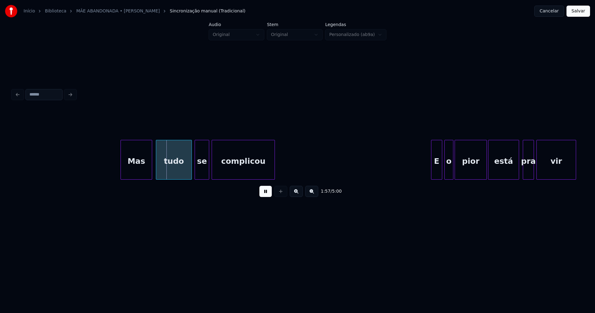
click at [121, 169] on div at bounding box center [122, 159] width 2 height 39
click at [429, 170] on div "E" at bounding box center [428, 161] width 11 height 42
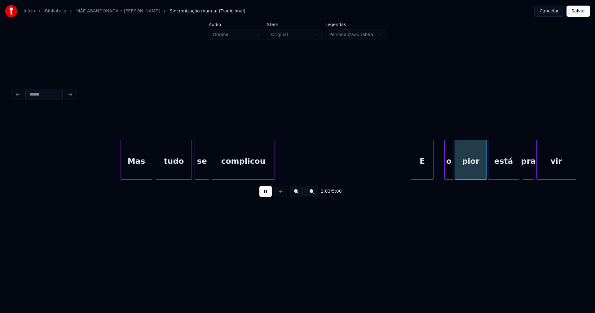
click at [412, 175] on div at bounding box center [412, 159] width 2 height 39
click at [438, 173] on div "o" at bounding box center [439, 161] width 8 height 42
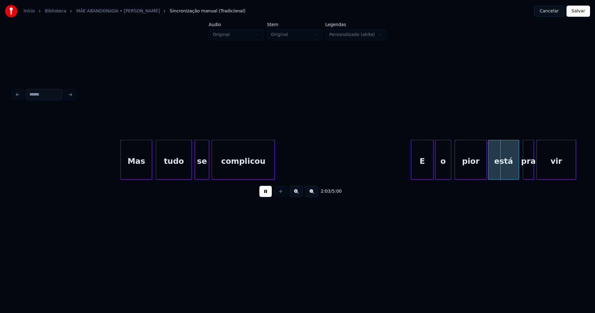
click at [450, 170] on div at bounding box center [450, 159] width 2 height 39
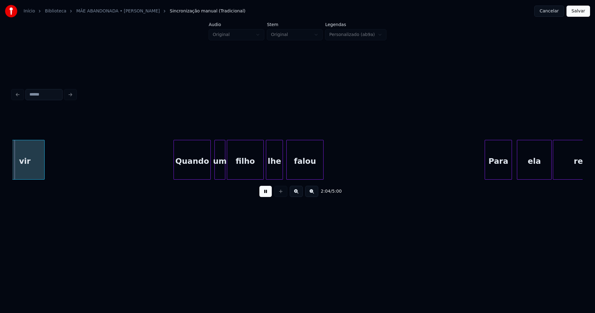
scroll to position [0, 7691]
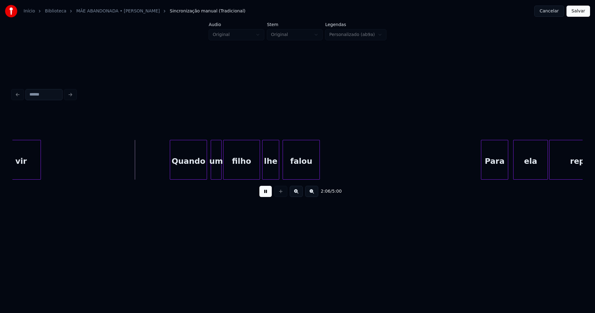
click at [193, 170] on div "Quando" at bounding box center [188, 161] width 37 height 42
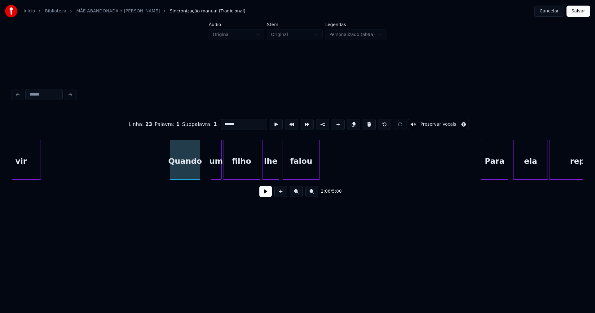
click at [199, 174] on div at bounding box center [199, 159] width 2 height 39
click at [207, 175] on div "um" at bounding box center [207, 161] width 10 height 42
click at [266, 195] on button at bounding box center [265, 191] width 12 height 11
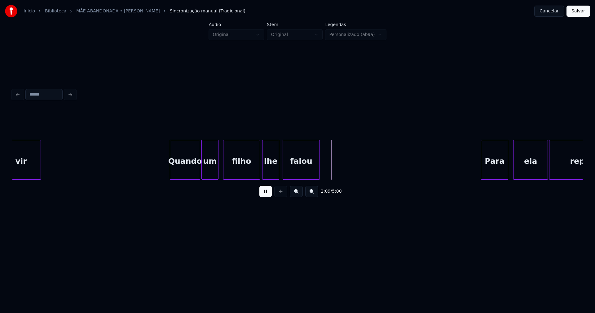
click at [218, 166] on div at bounding box center [217, 159] width 2 height 39
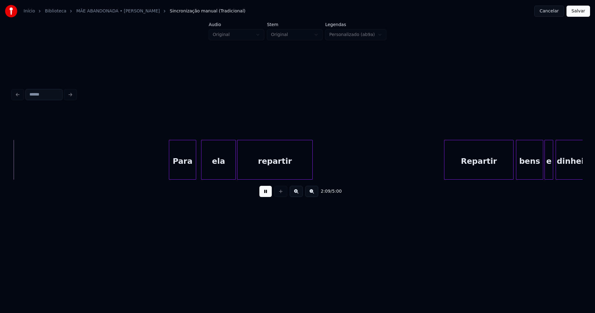
scroll to position [0, 8006]
click at [176, 170] on div "Para" at bounding box center [178, 161] width 27 height 42
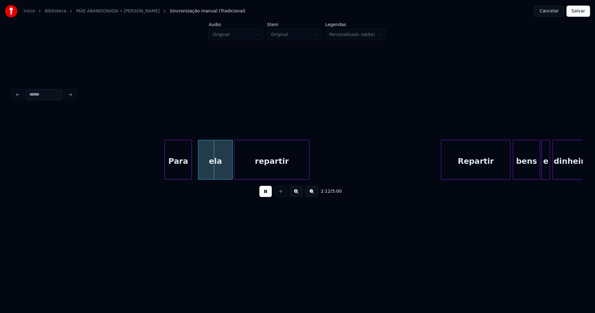
click at [210, 169] on div "ela" at bounding box center [212, 161] width 34 height 42
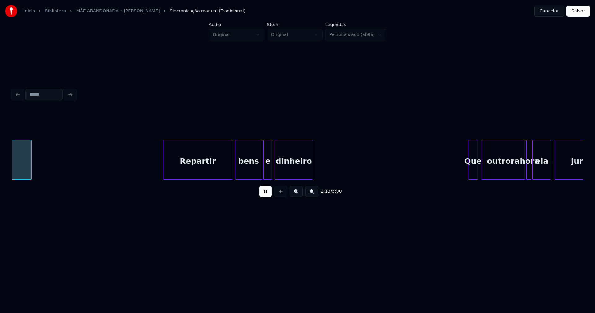
scroll to position [0, 8284]
click at [188, 172] on div "Repartir" at bounding box center [196, 161] width 69 height 42
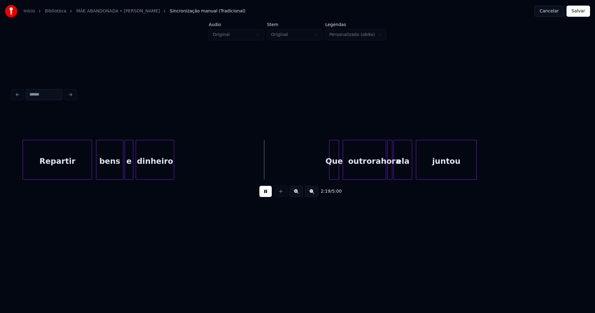
scroll to position [0, 8464]
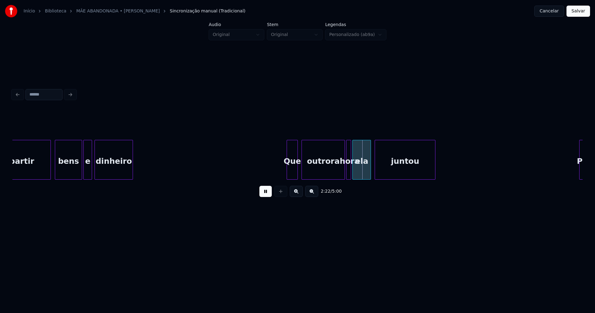
click at [288, 173] on div at bounding box center [288, 159] width 2 height 39
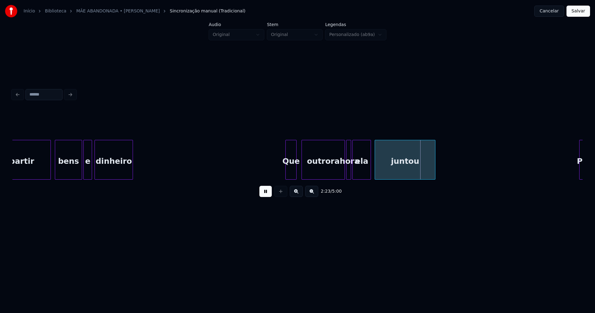
click at [293, 175] on div "Que" at bounding box center [291, 161] width 11 height 42
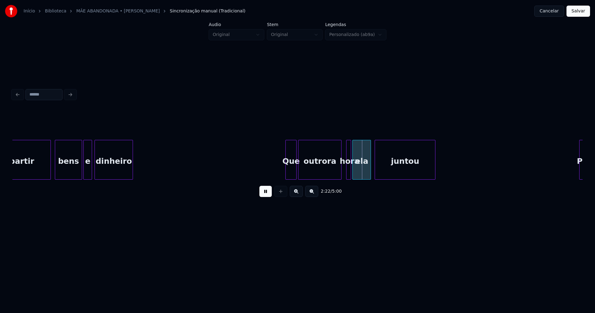
click at [310, 171] on div "outrora" at bounding box center [319, 161] width 43 height 42
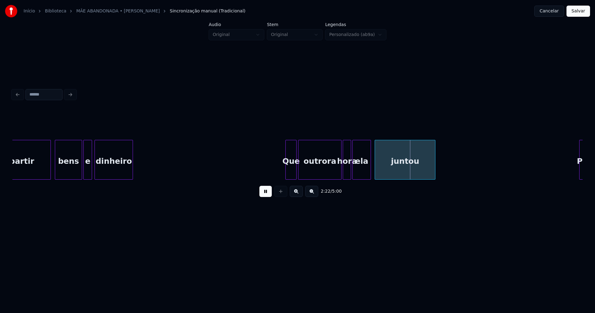
click at [344, 172] on div at bounding box center [344, 159] width 2 height 39
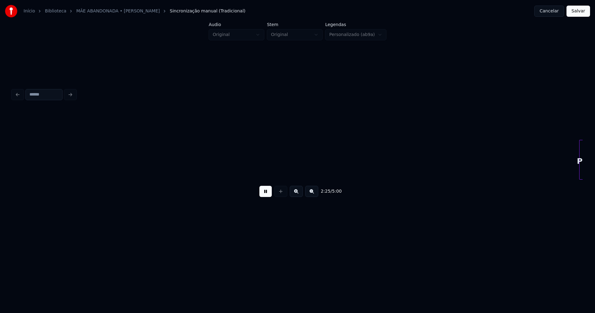
scroll to position [0, 9035]
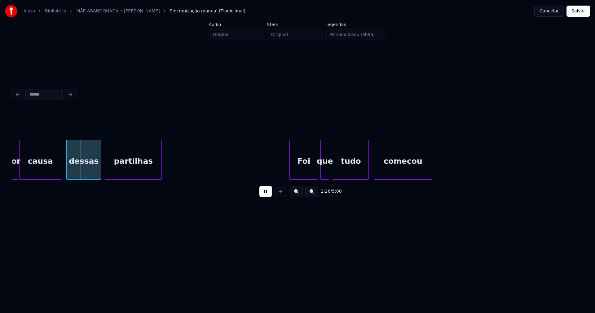
click at [268, 195] on button at bounding box center [265, 191] width 12 height 11
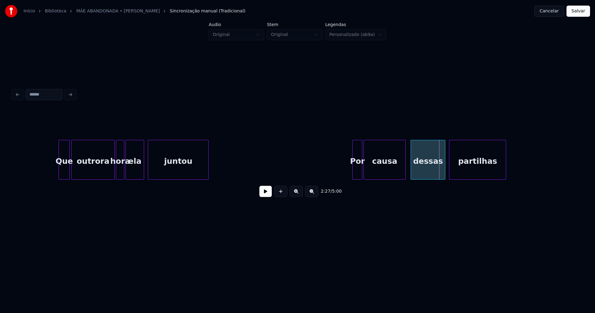
scroll to position [0, 8567]
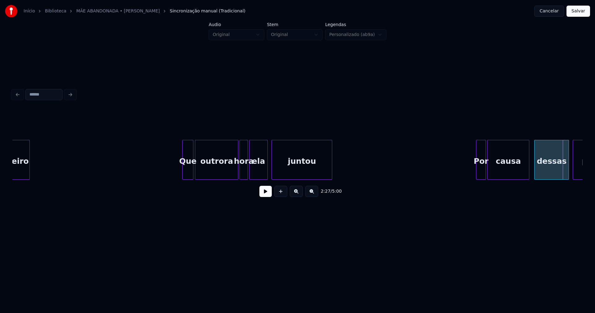
click at [244, 169] on div "hora" at bounding box center [244, 161] width 8 height 42
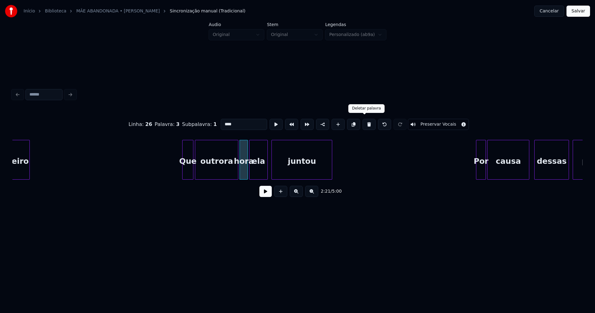
click at [363, 123] on button at bounding box center [369, 124] width 13 height 11
type input "*******"
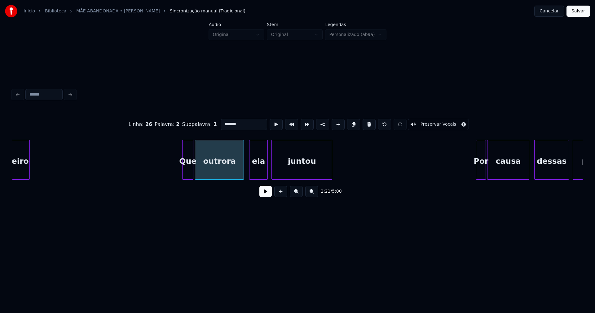
click at [243, 170] on div at bounding box center [243, 159] width 2 height 39
click at [256, 171] on div "ela" at bounding box center [256, 161] width 18 height 42
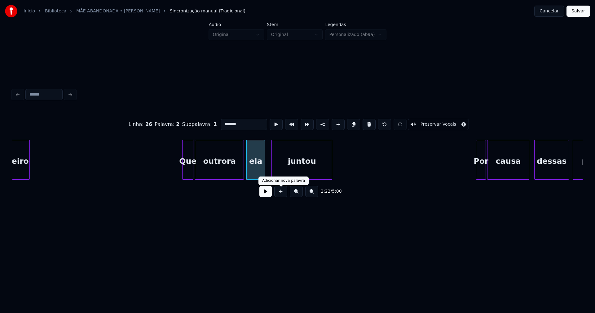
click at [266, 192] on button at bounding box center [265, 191] width 12 height 11
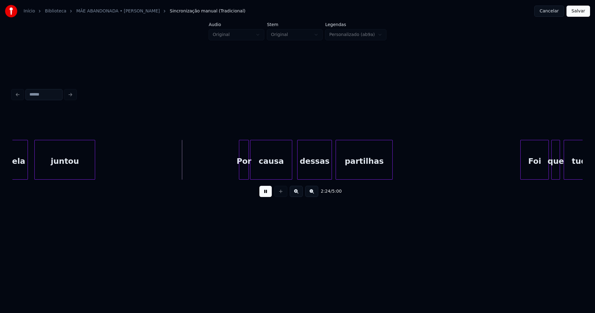
scroll to position [0, 8825]
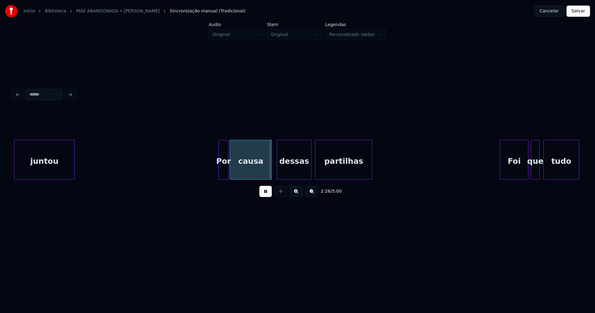
click at [180, 165] on div "Por causa dessas partilhas juntou Foi que tudo" at bounding box center [499, 160] width 18622 height 40
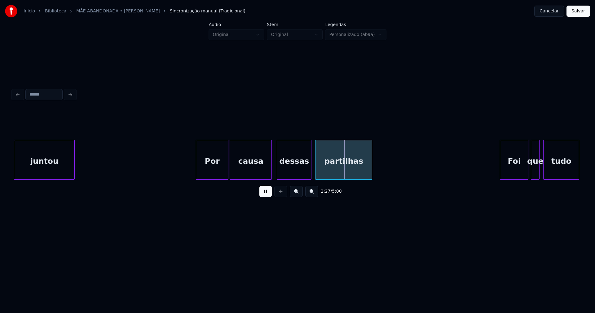
click at [198, 171] on div at bounding box center [197, 159] width 2 height 39
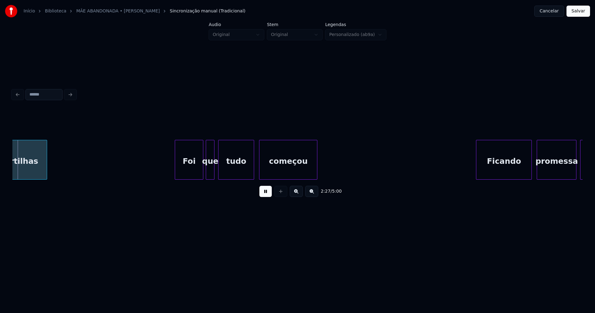
scroll to position [0, 9150]
click at [188, 174] on div "Foi" at bounding box center [186, 161] width 28 height 42
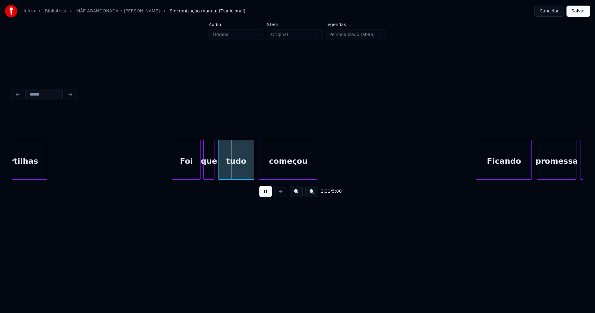
click at [205, 172] on div at bounding box center [205, 159] width 2 height 39
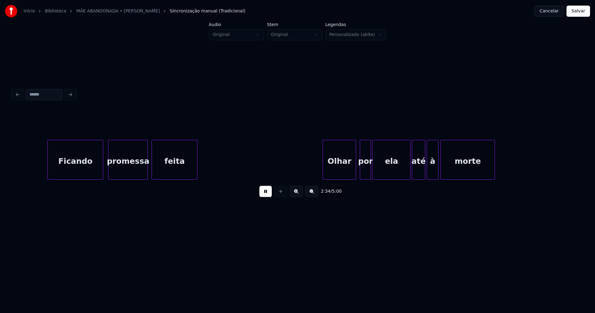
scroll to position [0, 9579]
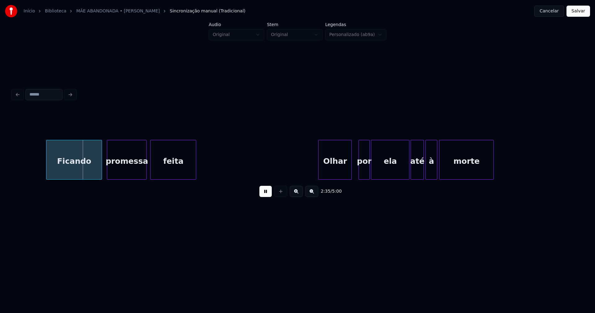
click at [341, 172] on div "Olhar" at bounding box center [335, 161] width 33 height 42
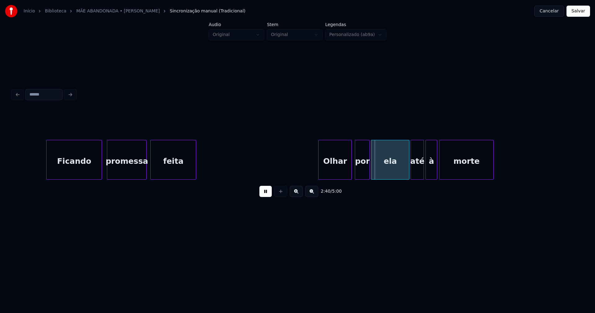
click at [356, 173] on div at bounding box center [356, 159] width 2 height 39
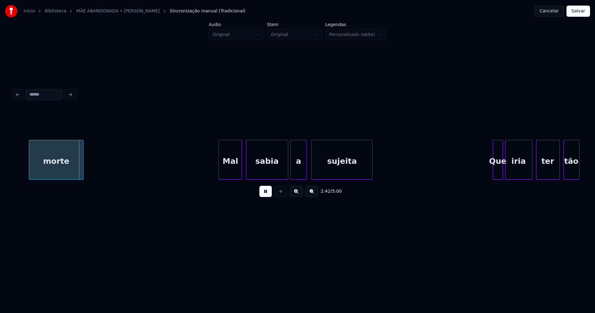
scroll to position [0, 10010]
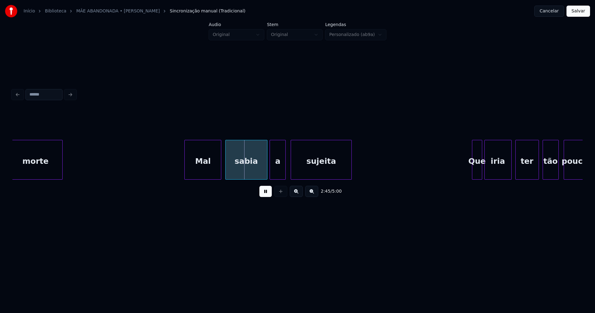
click at [186, 169] on div at bounding box center [186, 159] width 2 height 39
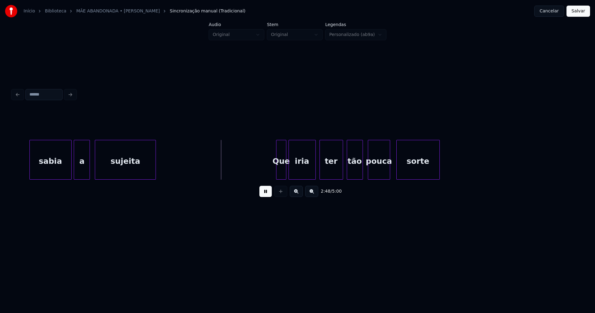
scroll to position [0, 10258]
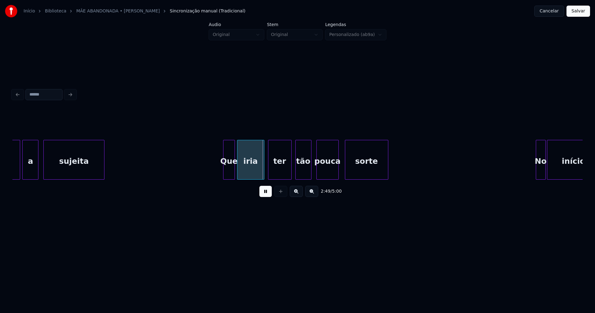
click at [224, 172] on div at bounding box center [224, 159] width 2 height 39
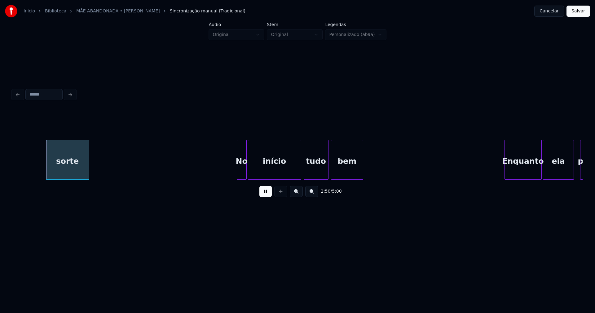
scroll to position [0, 10588]
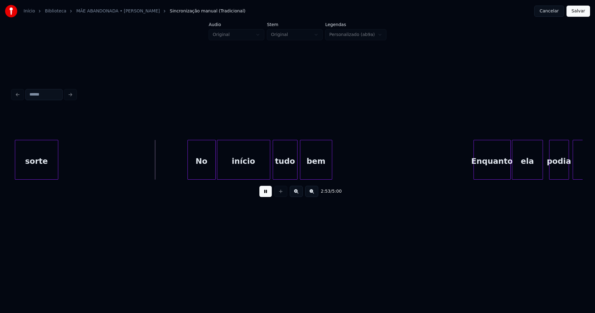
click at [189, 172] on div at bounding box center [189, 159] width 2 height 39
click at [350, 163] on div at bounding box center [349, 159] width 2 height 39
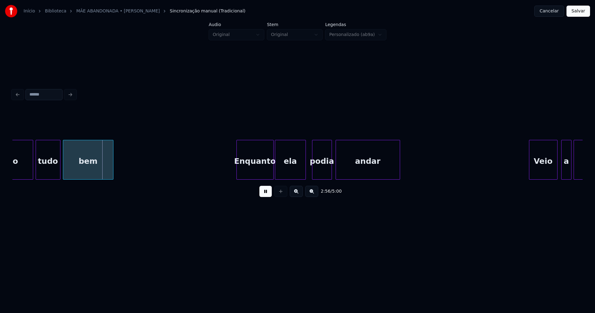
scroll to position [0, 10918]
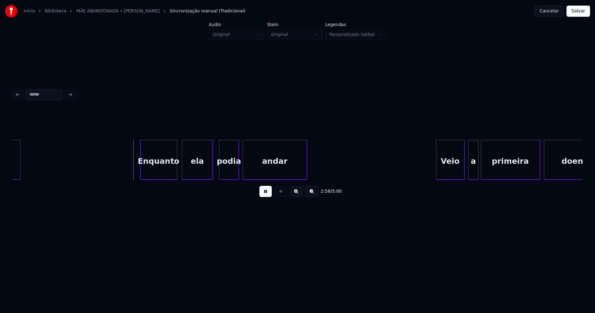
click at [157, 174] on div "Enquanto" at bounding box center [158, 161] width 37 height 42
click at [171, 169] on div at bounding box center [171, 159] width 2 height 39
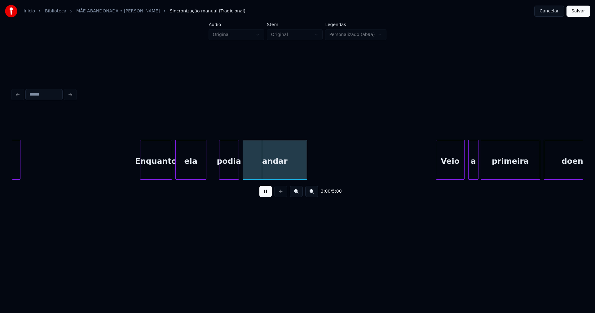
click at [190, 169] on div "ela" at bounding box center [191, 161] width 30 height 42
click at [211, 163] on div at bounding box center [211, 159] width 2 height 39
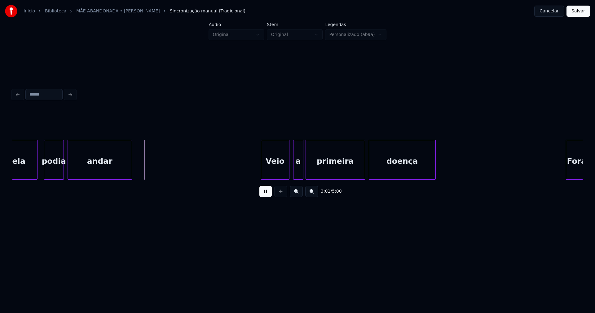
scroll to position [0, 11196]
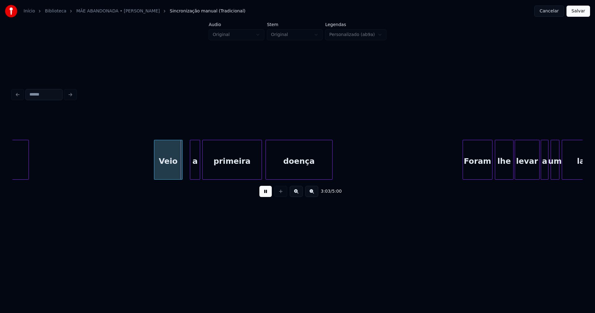
click at [171, 169] on div "Veio" at bounding box center [168, 161] width 28 height 42
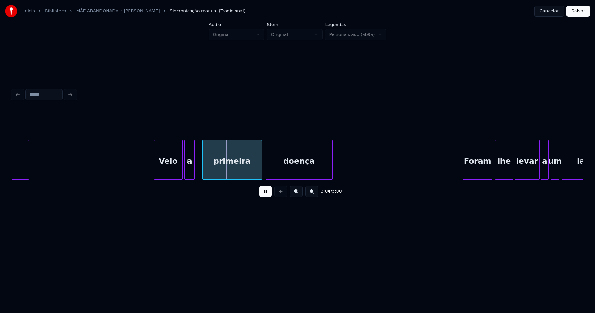
click at [189, 171] on div "a" at bounding box center [190, 161] width 10 height 42
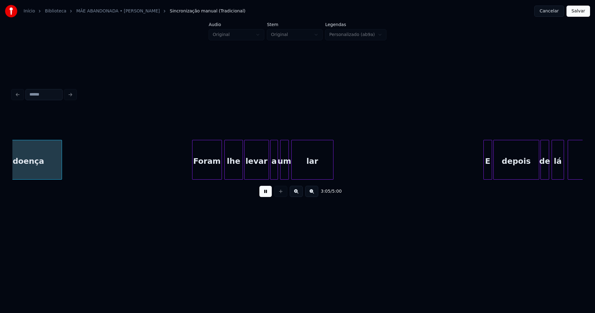
scroll to position [0, 11469]
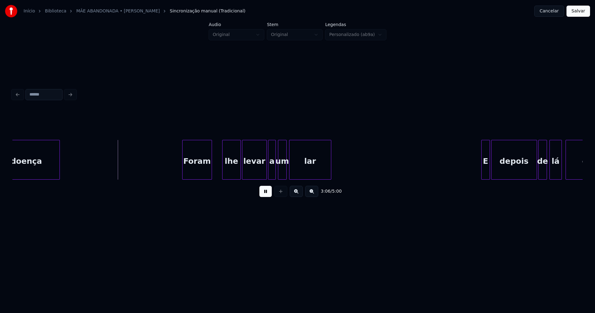
click at [197, 175] on div "Foram" at bounding box center [197, 161] width 29 height 42
click at [175, 174] on div at bounding box center [175, 159] width 2 height 39
click at [234, 172] on div "lhe" at bounding box center [230, 161] width 18 height 42
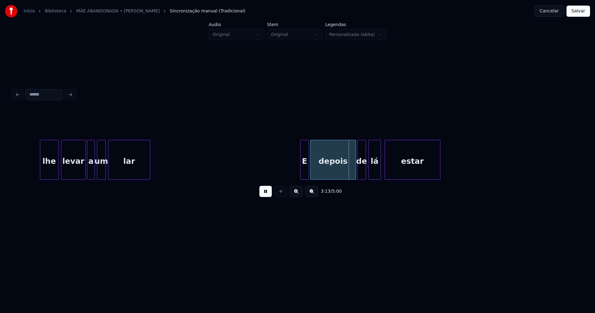
scroll to position [0, 11670]
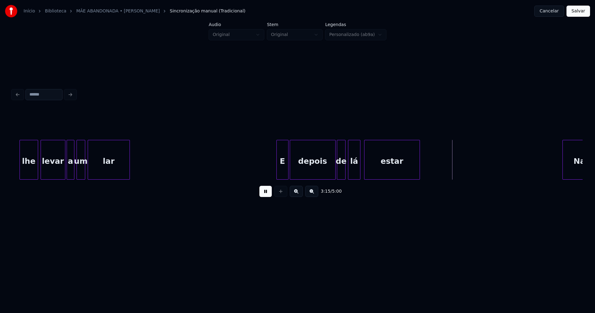
click at [277, 172] on div at bounding box center [278, 159] width 2 height 39
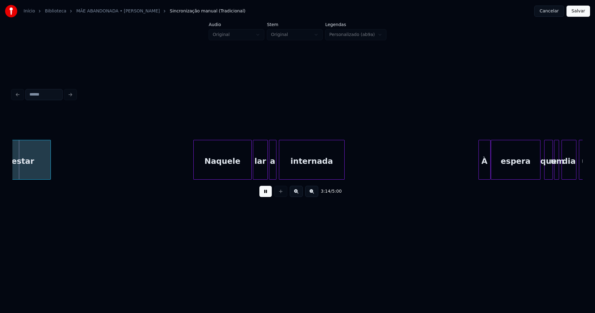
scroll to position [0, 12040]
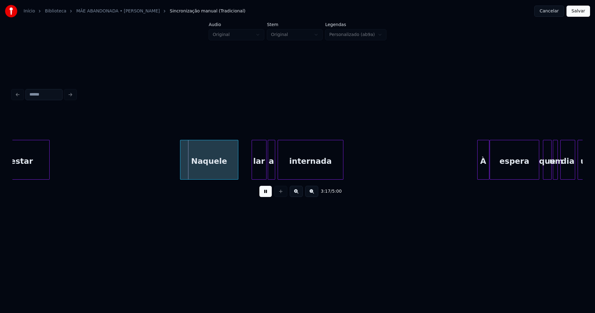
click at [210, 174] on div "Naquele" at bounding box center [209, 161] width 58 height 42
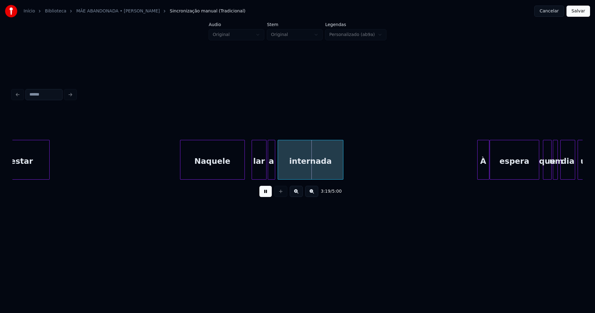
click at [244, 168] on div at bounding box center [244, 159] width 2 height 39
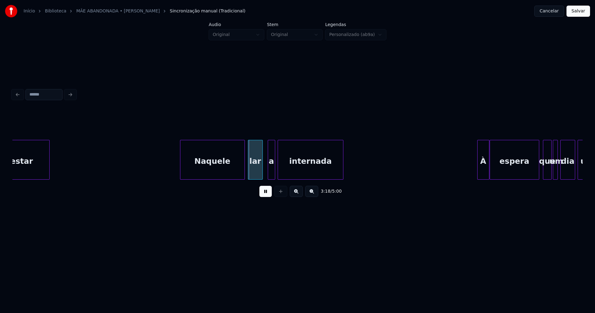
click at [257, 172] on div "lar" at bounding box center [255, 161] width 14 height 42
click at [267, 175] on div "a" at bounding box center [268, 161] width 7 height 42
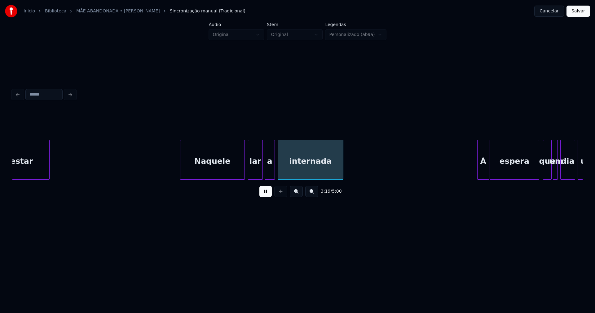
click at [273, 172] on div at bounding box center [274, 159] width 2 height 39
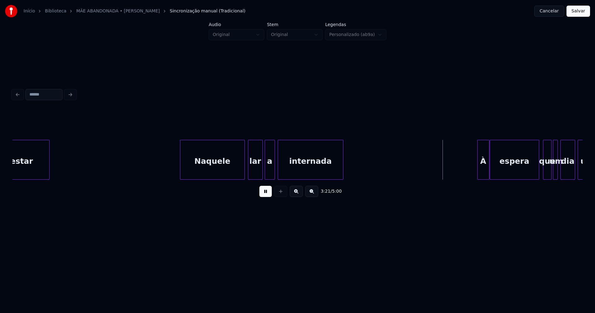
click at [267, 195] on button at bounding box center [265, 191] width 12 height 11
click at [271, 168] on div "a" at bounding box center [270, 161] width 10 height 42
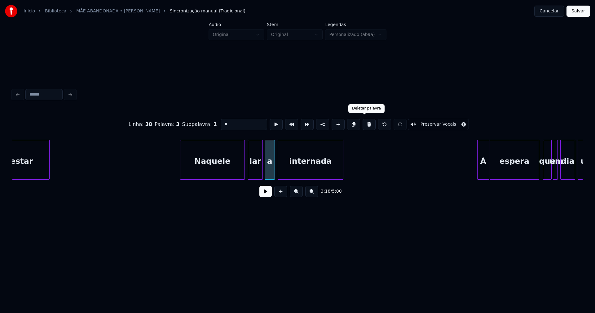
click at [363, 119] on button at bounding box center [369, 124] width 13 height 11
type input "***"
click at [266, 173] on div at bounding box center [266, 159] width 2 height 39
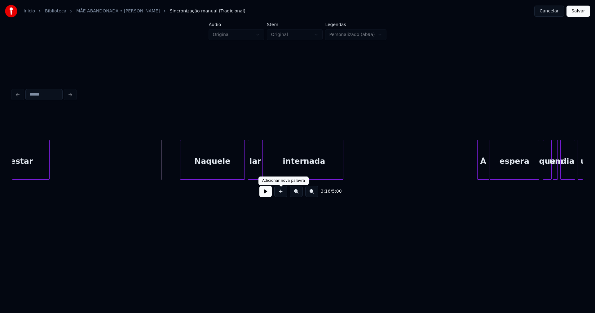
click at [263, 195] on button at bounding box center [265, 191] width 12 height 11
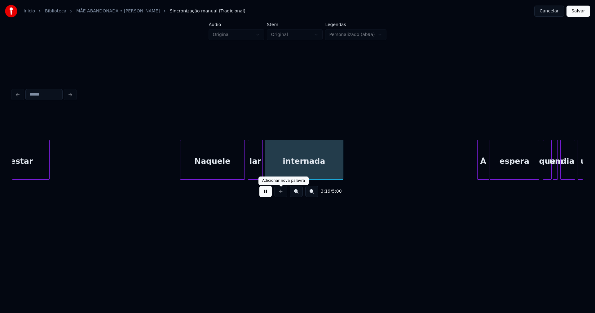
click at [268, 196] on button at bounding box center [265, 191] width 12 height 11
click at [290, 174] on div "internada" at bounding box center [304, 161] width 78 height 42
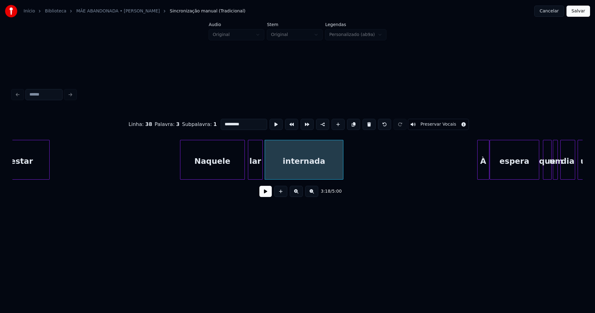
click at [222, 121] on input "*********" at bounding box center [244, 124] width 46 height 11
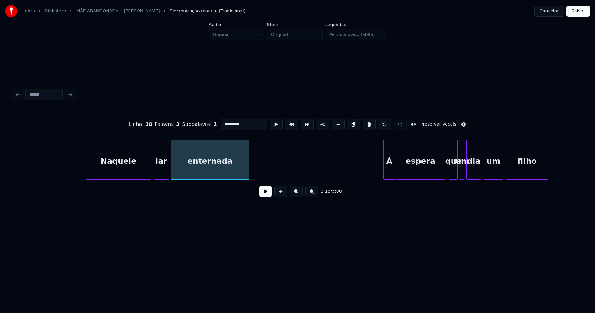
scroll to position [0, 12175]
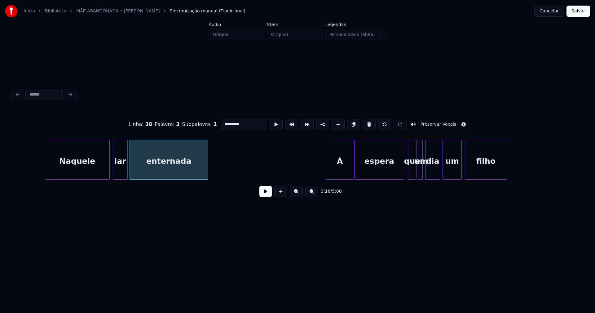
click at [328, 171] on div at bounding box center [327, 159] width 2 height 39
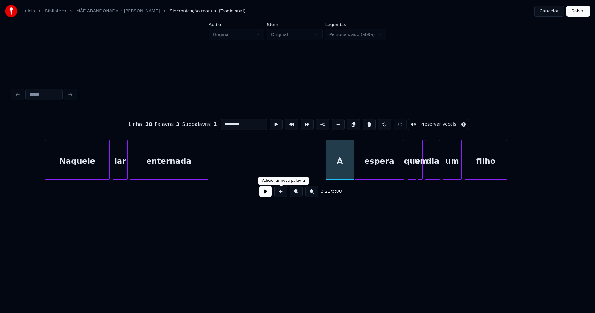
type input "*********"
click at [264, 197] on button at bounding box center [265, 191] width 12 height 11
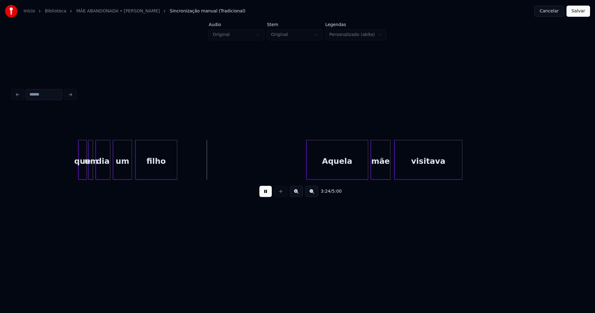
scroll to position [0, 12567]
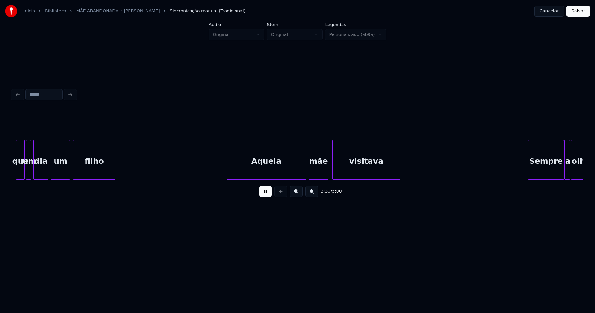
click at [228, 169] on div at bounding box center [228, 159] width 2 height 39
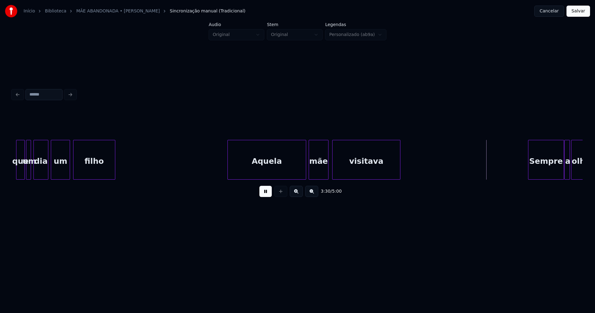
click at [228, 169] on div at bounding box center [229, 159] width 2 height 39
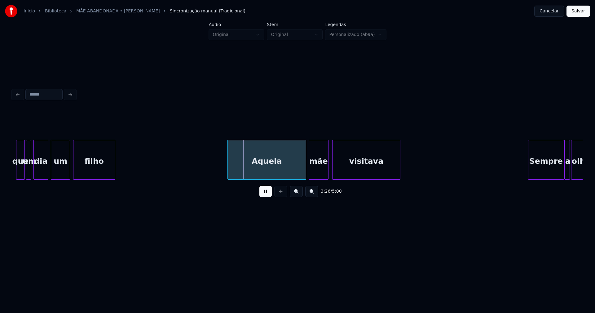
click at [247, 164] on div "Aquela" at bounding box center [267, 161] width 78 height 42
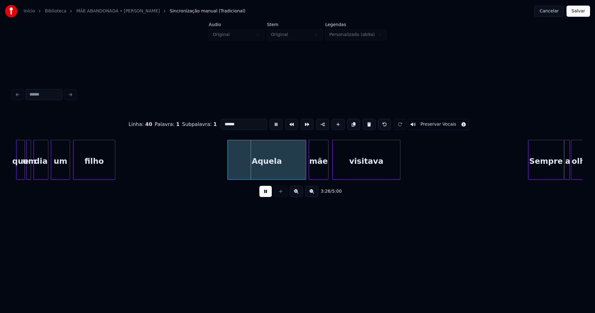
click at [261, 195] on button at bounding box center [265, 191] width 12 height 11
click at [223, 123] on input "******" at bounding box center [244, 124] width 46 height 11
type input "*********"
click at [264, 196] on button at bounding box center [265, 191] width 12 height 11
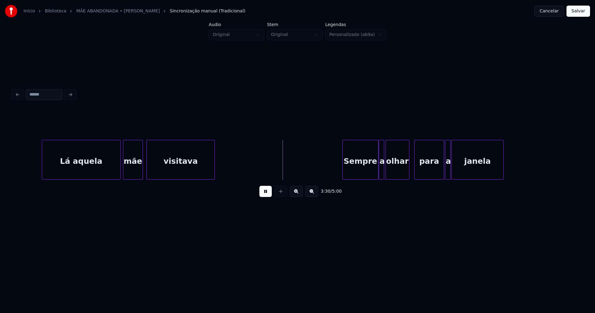
scroll to position [0, 12835]
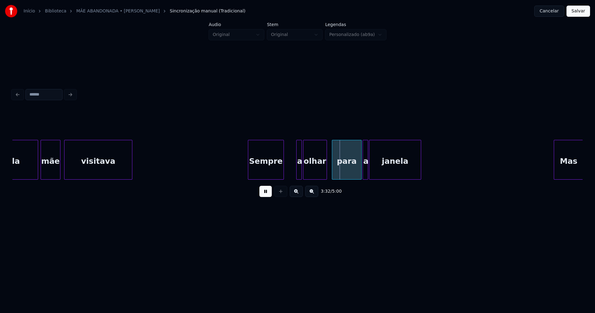
click at [273, 173] on div "Sempre" at bounding box center [265, 161] width 35 height 42
click at [287, 171] on div at bounding box center [287, 159] width 2 height 39
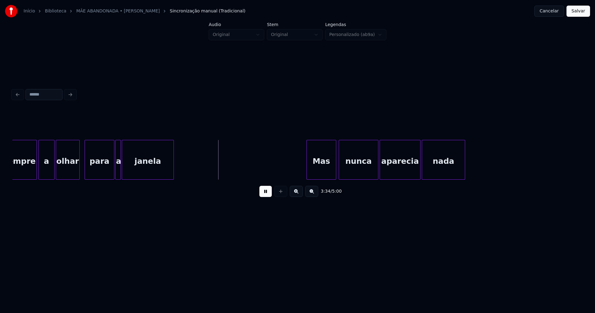
scroll to position [0, 13155]
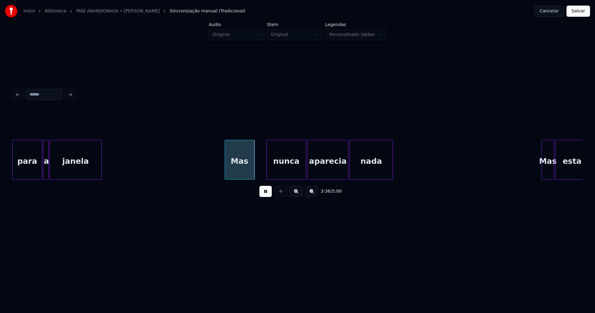
click at [244, 172] on div "Mas" at bounding box center [239, 161] width 29 height 42
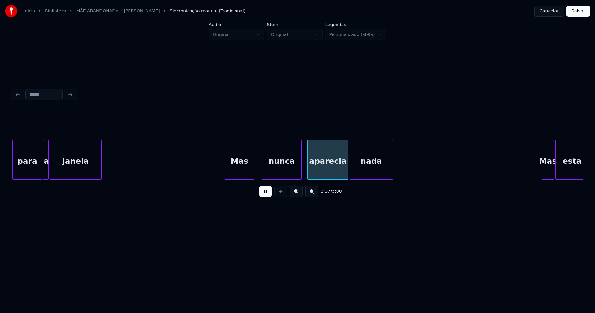
click at [277, 171] on div "nunca" at bounding box center [281, 161] width 39 height 42
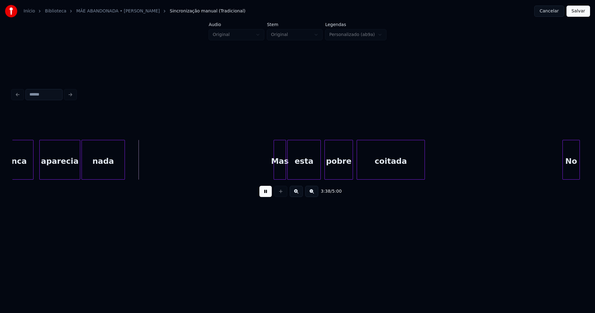
scroll to position [0, 13433]
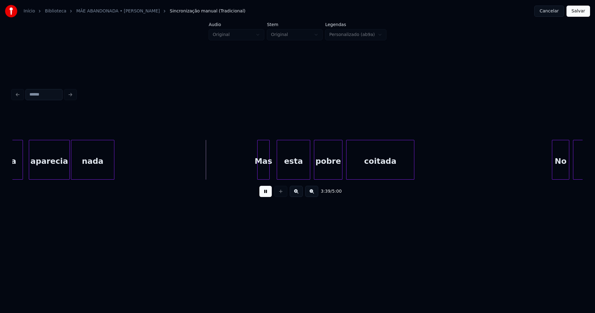
click at [262, 176] on div "Mas" at bounding box center [263, 161] width 12 height 42
click at [245, 174] on div at bounding box center [245, 159] width 2 height 39
click at [295, 175] on div "esta" at bounding box center [289, 161] width 33 height 42
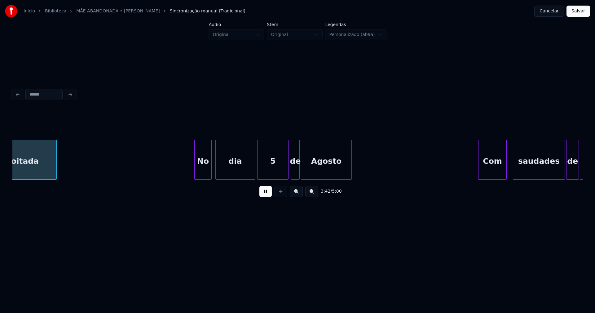
scroll to position [0, 13798]
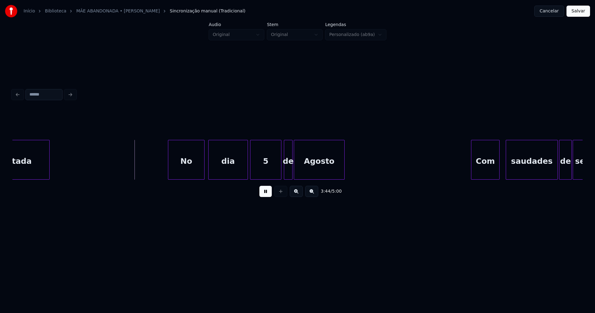
click at [169, 173] on div at bounding box center [169, 159] width 2 height 39
click at [270, 196] on button at bounding box center [265, 191] width 12 height 11
click at [268, 168] on div "5" at bounding box center [265, 161] width 31 height 42
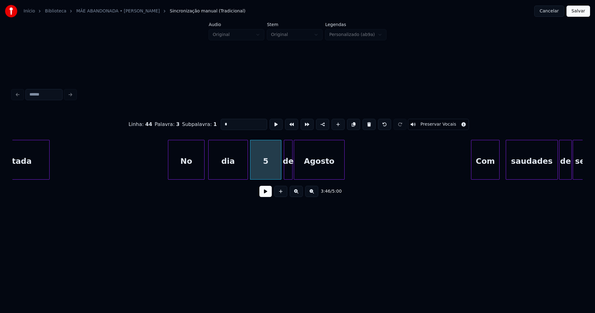
drag, startPoint x: 224, startPoint y: 121, endPoint x: 213, endPoint y: 123, distance: 11.2
click at [213, 123] on div "Linha : 44 [GEOGRAPHIC_DATA] : 3 Subpalavra : 1 * Preservar Vocais" at bounding box center [297, 124] width 570 height 31
type input "*****"
click at [260, 195] on div "3:46 / 5:00" at bounding box center [297, 191] width 560 height 14
click at [265, 193] on button at bounding box center [265, 191] width 12 height 11
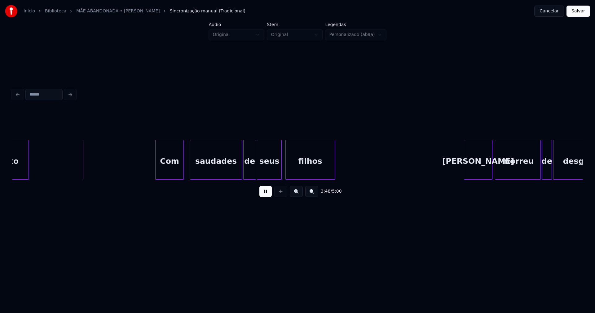
scroll to position [0, 14081]
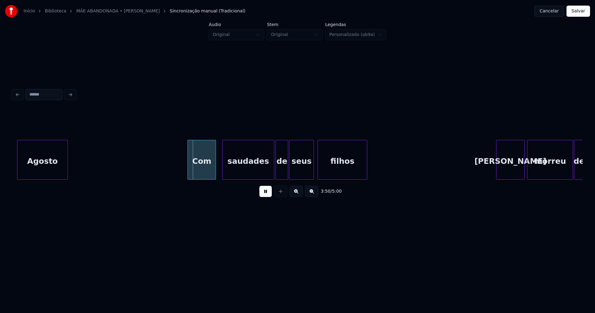
click at [36, 165] on div "Agosto" at bounding box center [42, 160] width 51 height 40
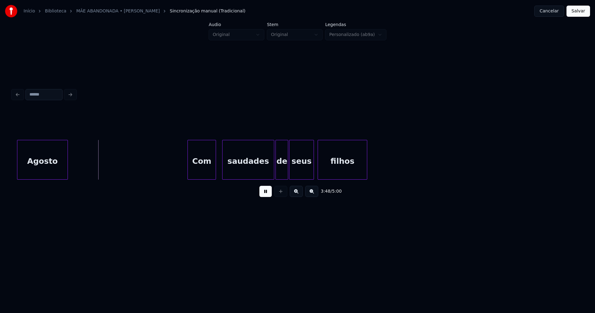
scroll to position [0, 13907]
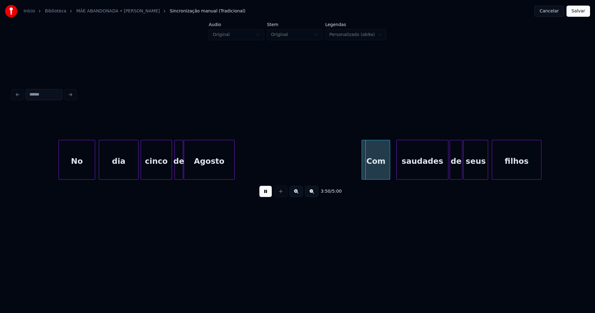
click at [211, 165] on div "Agosto" at bounding box center [209, 161] width 50 height 42
click at [257, 168] on div at bounding box center [256, 159] width 2 height 39
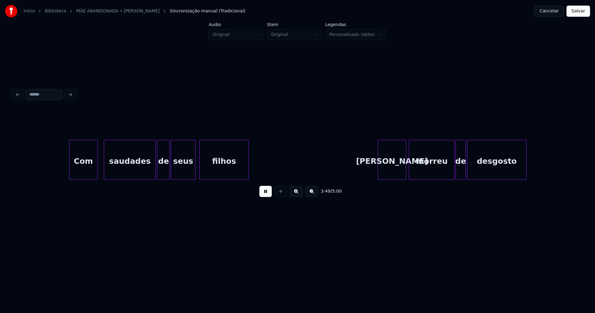
scroll to position [0, 14209]
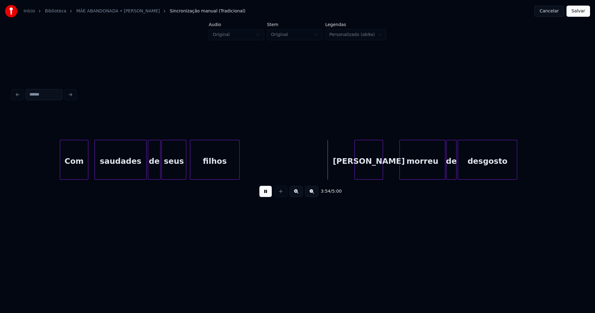
click at [371, 173] on div "[PERSON_NAME]" at bounding box center [369, 161] width 28 height 42
click at [350, 171] on div at bounding box center [350, 159] width 2 height 39
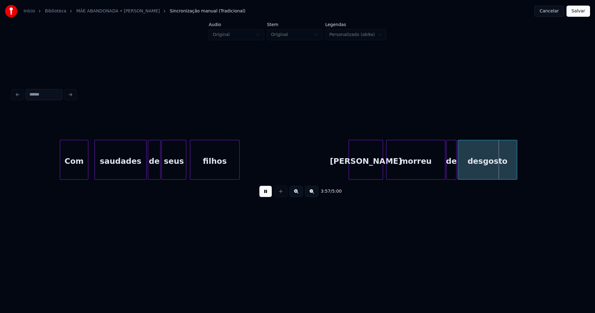
click at [387, 174] on div at bounding box center [387, 159] width 2 height 39
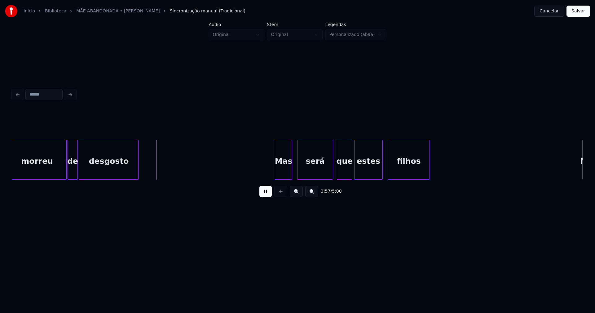
scroll to position [0, 14691]
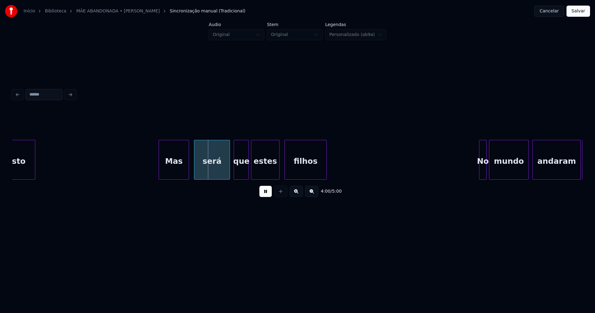
click at [160, 172] on div at bounding box center [160, 159] width 2 height 39
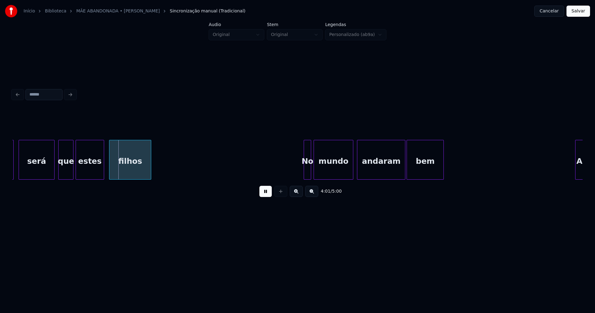
scroll to position [0, 14949]
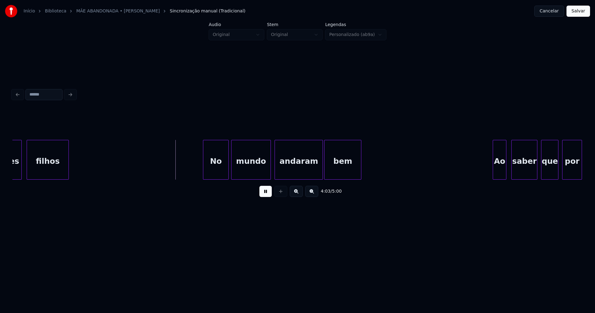
click at [204, 175] on div at bounding box center [204, 159] width 2 height 39
click at [264, 195] on button at bounding box center [265, 191] width 12 height 11
click at [304, 169] on div "andaram" at bounding box center [299, 161] width 48 height 42
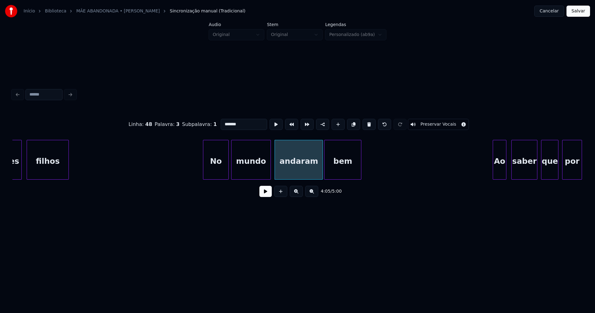
click at [239, 121] on input "*******" at bounding box center [244, 124] width 46 height 11
type input "*******"
click at [263, 196] on button at bounding box center [265, 191] width 12 height 11
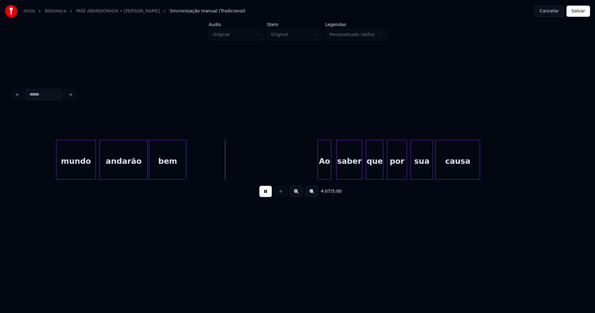
scroll to position [0, 15186]
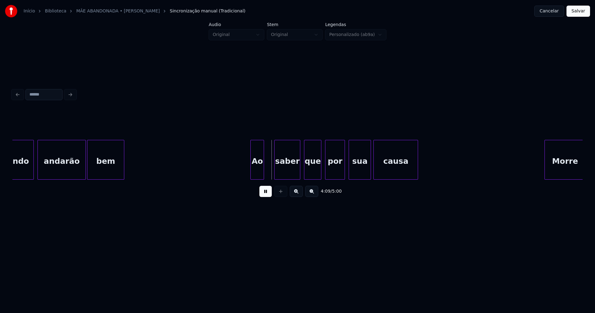
click at [257, 173] on div "Ao" at bounding box center [257, 161] width 13 height 42
click at [242, 172] on div at bounding box center [241, 159] width 2 height 39
click at [263, 196] on button at bounding box center [265, 191] width 12 height 11
click at [254, 174] on div "Ao" at bounding box center [251, 161] width 23 height 42
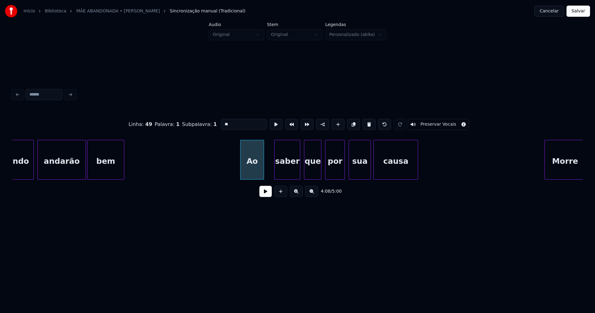
drag, startPoint x: 222, startPoint y: 124, endPoint x: 208, endPoint y: 124, distance: 14.6
click at [208, 124] on div "Linha : 49 [GEOGRAPHIC_DATA] : 1 Subpalavra : 1 ** Preservar Vocais" at bounding box center [297, 124] width 570 height 31
type input "***"
click at [266, 195] on button at bounding box center [265, 191] width 12 height 11
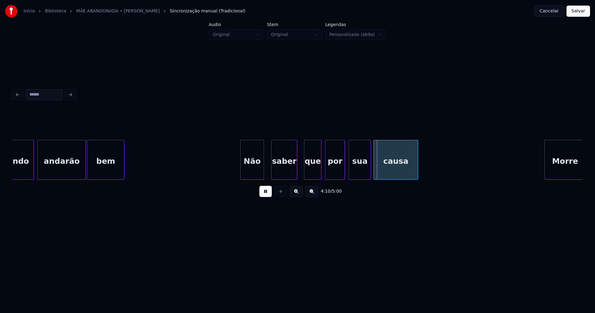
click at [286, 174] on div "saber" at bounding box center [283, 161] width 25 height 42
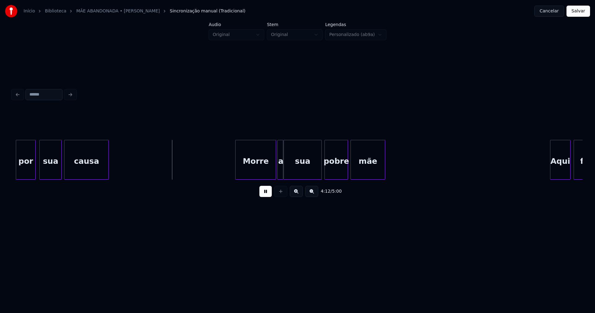
scroll to position [0, 15505]
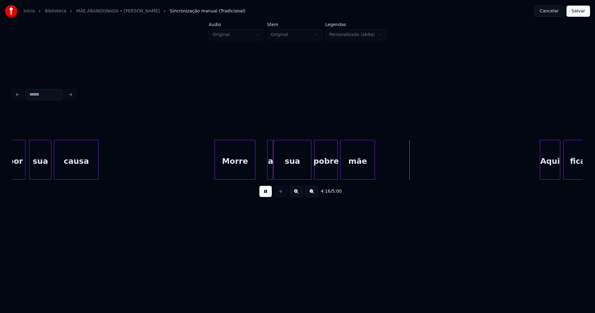
click at [235, 172] on div "Morre" at bounding box center [235, 161] width 40 height 42
click at [257, 170] on div at bounding box center [258, 159] width 2 height 39
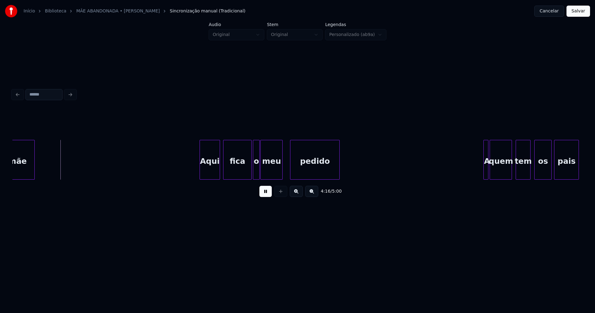
scroll to position [0, 15887]
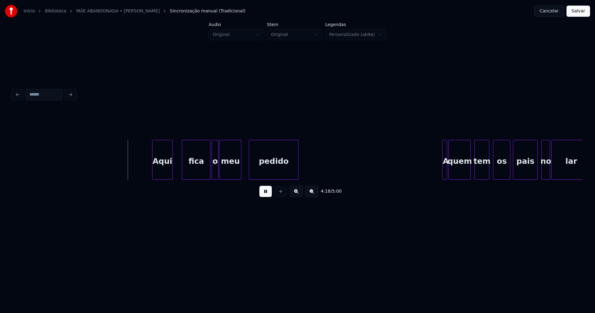
click at [156, 174] on div "Aqui" at bounding box center [162, 161] width 20 height 42
click at [144, 173] on div at bounding box center [145, 159] width 2 height 39
click at [248, 169] on div at bounding box center [248, 159] width 2 height 39
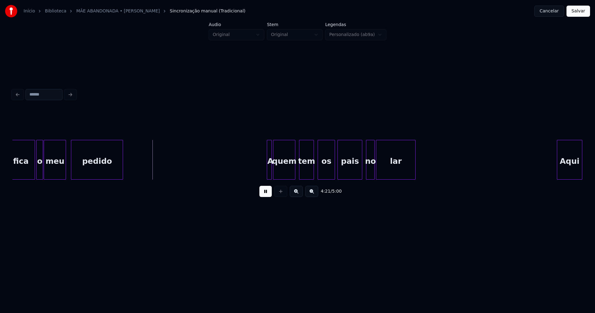
scroll to position [0, 16072]
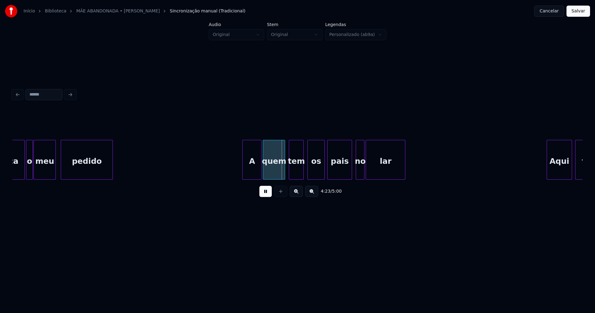
click at [243, 171] on div at bounding box center [244, 159] width 2 height 39
click at [253, 173] on div "A" at bounding box center [249, 161] width 19 height 42
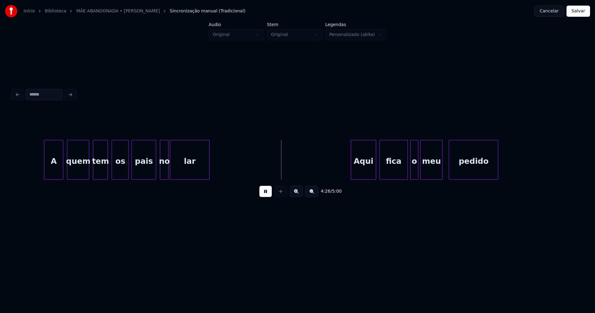
scroll to position [0, 16299]
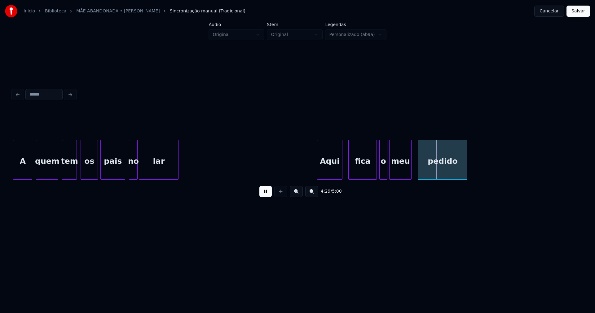
click at [331, 174] on div "Aqui" at bounding box center [329, 161] width 24 height 42
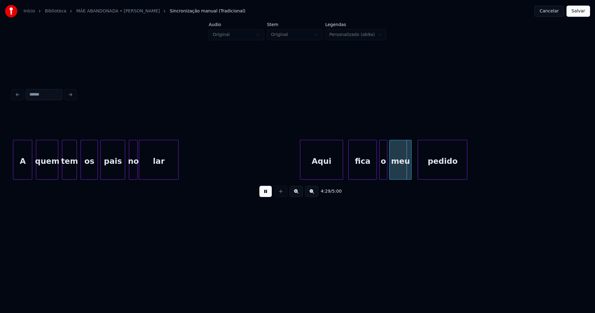
click at [301, 174] on div at bounding box center [301, 159] width 2 height 39
click at [368, 172] on div at bounding box center [367, 159] width 2 height 39
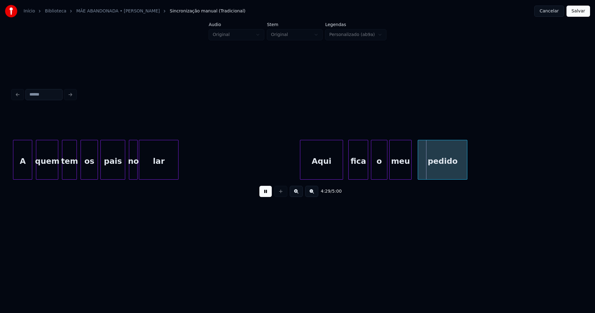
click at [372, 170] on div at bounding box center [372, 159] width 2 height 39
click at [418, 165] on div at bounding box center [417, 159] width 2 height 39
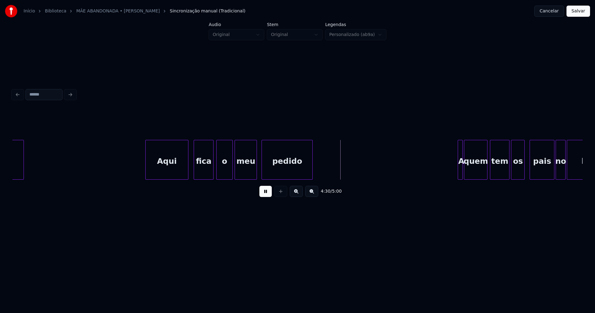
scroll to position [0, 16495]
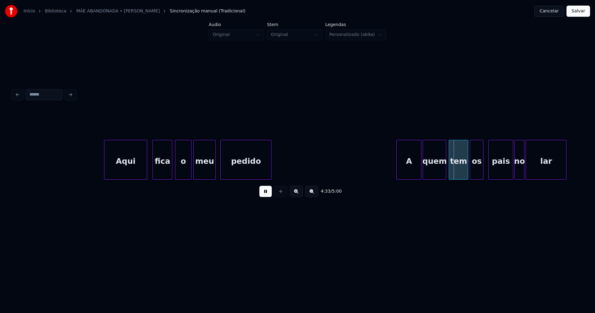
click at [396, 178] on div "Aqui fica o meu pedido A quem tem os pais no lar" at bounding box center [297, 160] width 570 height 40
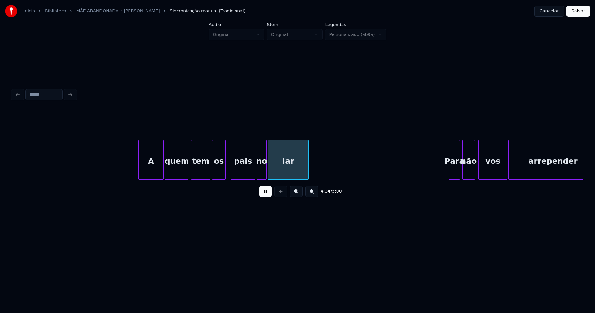
scroll to position [0, 16804]
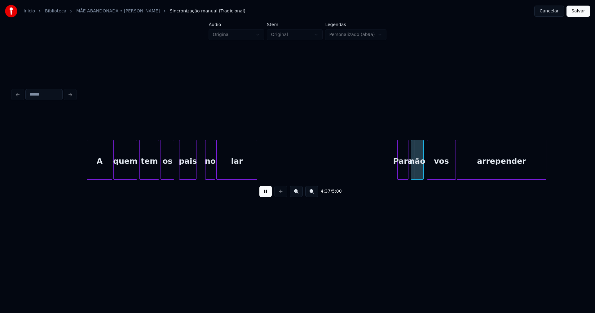
click at [195, 174] on div at bounding box center [195, 159] width 2 height 39
click at [200, 170] on div at bounding box center [200, 159] width 2 height 39
click at [394, 169] on div at bounding box center [395, 159] width 2 height 39
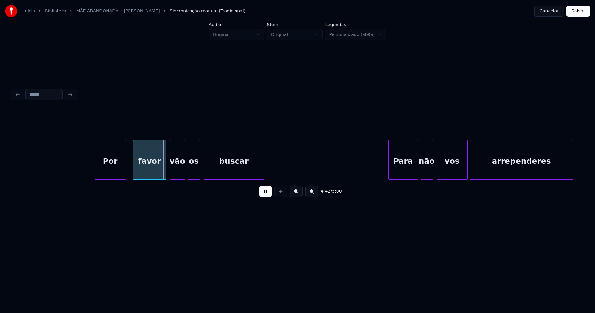
click at [111, 171] on div "Por" at bounding box center [110, 161] width 30 height 42
click at [147, 169] on div "favor" at bounding box center [147, 161] width 33 height 42
click at [404, 170] on div "Para" at bounding box center [400, 161] width 29 height 42
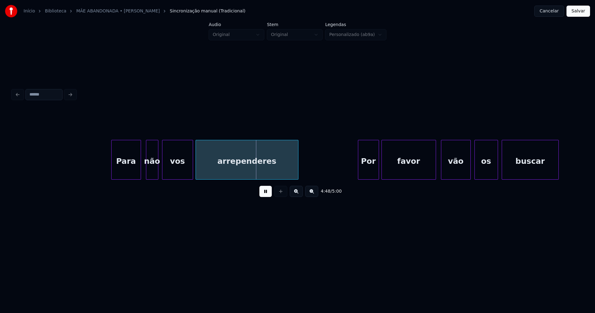
scroll to position [0, 17670]
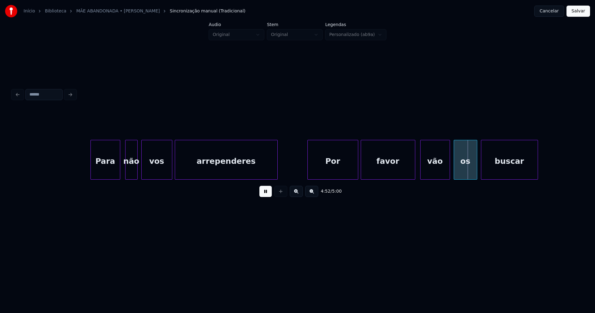
click at [308, 173] on div at bounding box center [309, 159] width 2 height 39
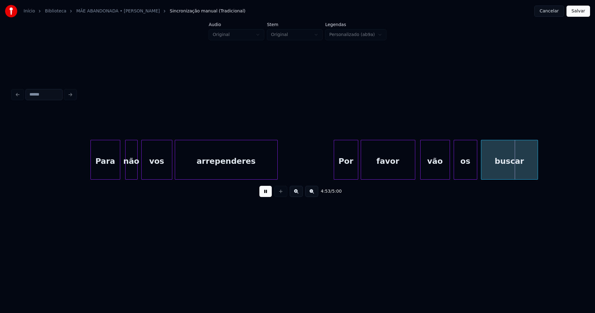
click at [334, 164] on div at bounding box center [335, 159] width 2 height 39
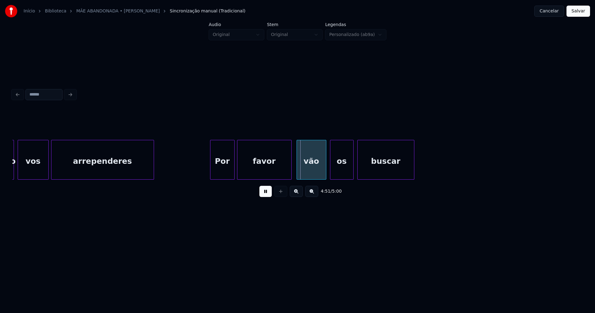
scroll to position [0, 17804]
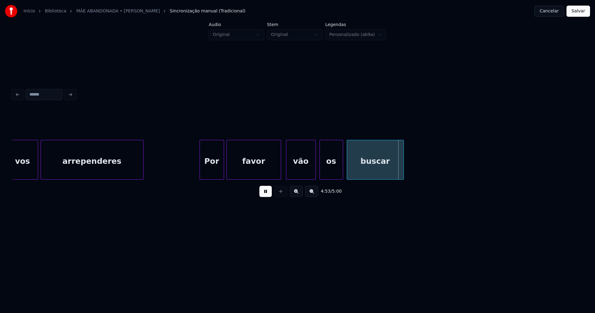
click at [578, 13] on button "Salvar" at bounding box center [578, 11] width 24 height 11
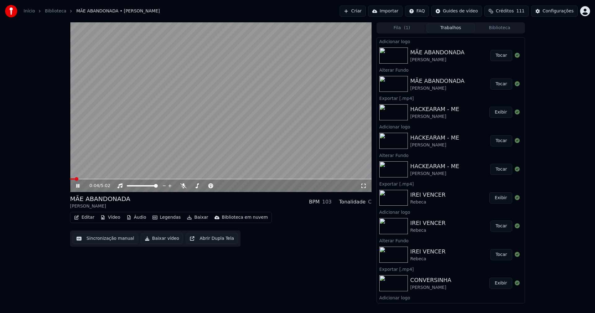
click at [363, 185] on icon at bounding box center [363, 185] width 6 height 5
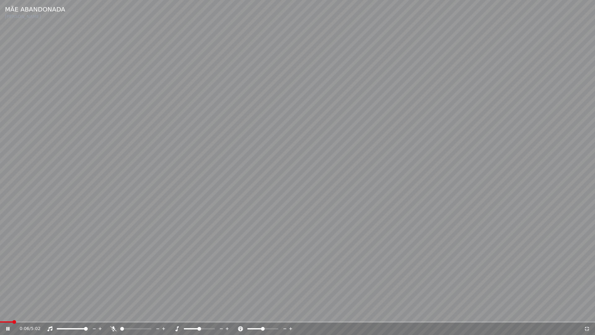
click at [142, 312] on span at bounding box center [297, 321] width 595 height 1
drag, startPoint x: 586, startPoint y: 327, endPoint x: 563, endPoint y: 310, distance: 28.6
click at [586, 312] on icon at bounding box center [587, 328] width 4 height 4
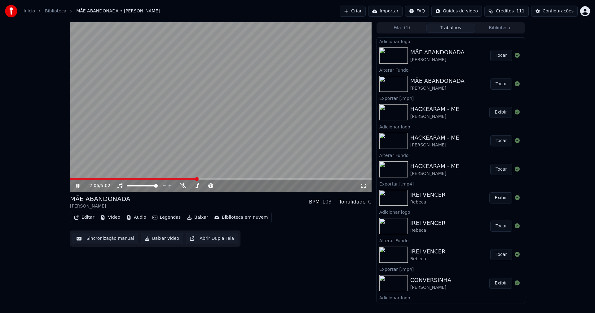
click at [77, 186] on icon at bounding box center [77, 186] width 3 height 4
click at [155, 240] on button "Baixar vídeo" at bounding box center [162, 238] width 42 height 11
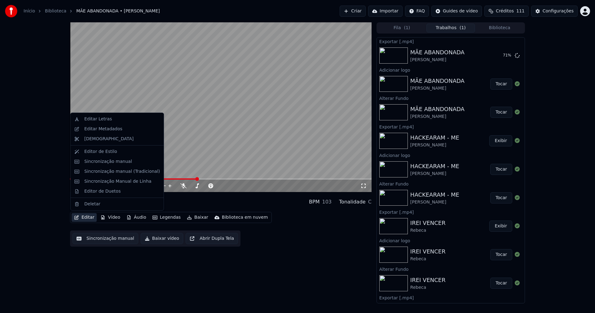
click at [84, 218] on button "Editar" at bounding box center [84, 217] width 25 height 9
click at [110, 130] on div "Editar Metadados" at bounding box center [103, 129] width 38 height 6
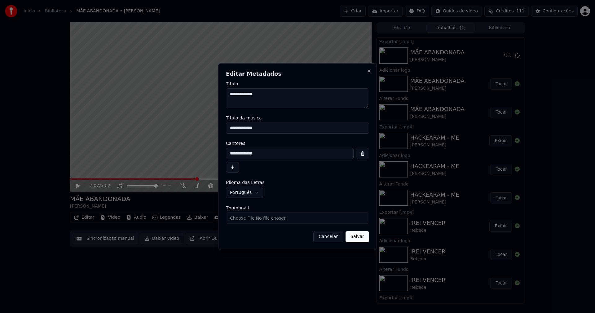
click at [247, 221] on input "Thumbnail" at bounding box center [297, 217] width 143 height 11
type input "**********"
click at [360, 237] on button "Salvar" at bounding box center [357, 236] width 24 height 11
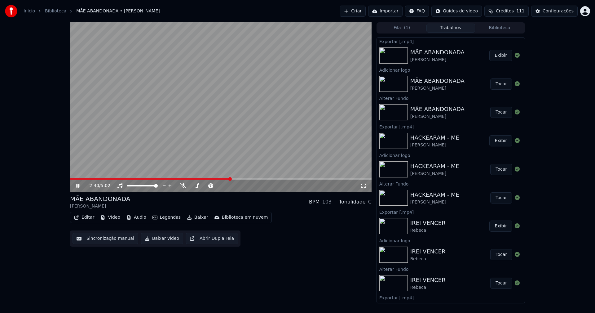
click at [81, 186] on icon at bounding box center [82, 185] width 15 height 5
click at [507, 26] on button "Biblioteca" at bounding box center [499, 28] width 49 height 9
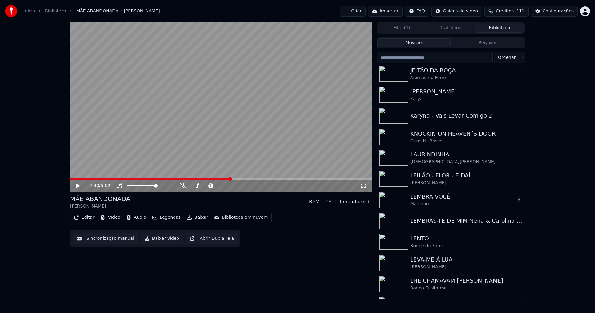
scroll to position [3572, 0]
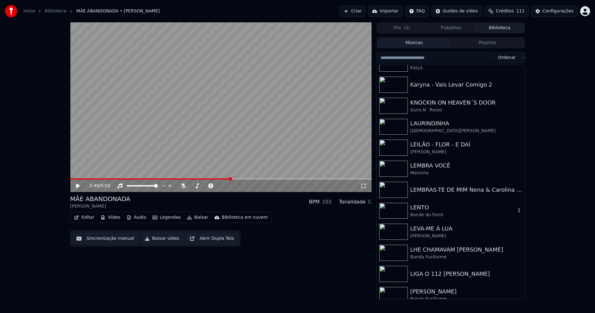
drag, startPoint x: 429, startPoint y: 210, endPoint x: 462, endPoint y: 212, distance: 33.5
click at [432, 210] on div "LENTO" at bounding box center [463, 207] width 106 height 9
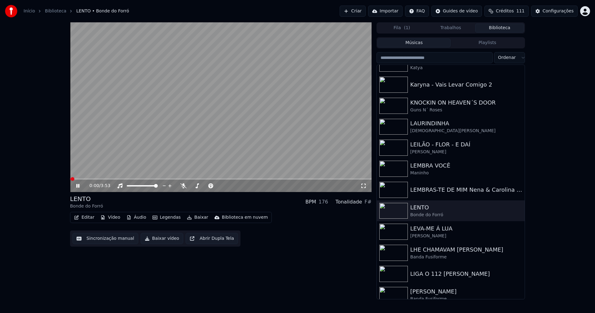
click at [80, 187] on icon at bounding box center [82, 185] width 15 height 5
click at [116, 216] on button "Vídeo" at bounding box center [110, 217] width 25 height 9
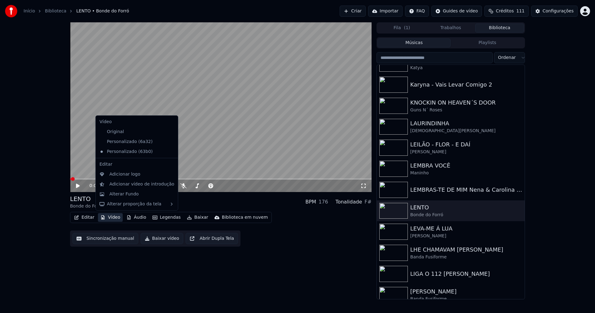
click at [170, 141] on icon at bounding box center [173, 141] width 7 height 5
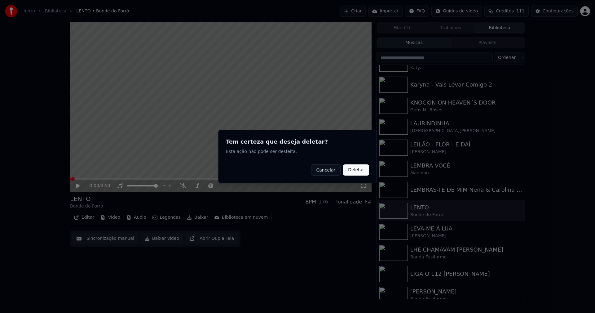
drag, startPoint x: 358, startPoint y: 170, endPoint x: 111, endPoint y: 188, distance: 247.3
click at [357, 170] on button "Deletar" at bounding box center [356, 169] width 26 height 11
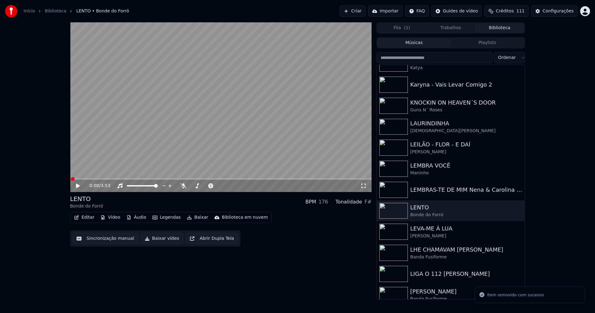
click at [110, 218] on button "Vídeo" at bounding box center [110, 217] width 25 height 9
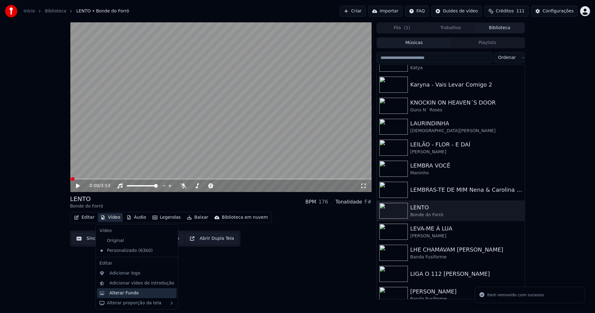
click at [132, 293] on div "Alterar Fundo" at bounding box center [123, 293] width 29 height 6
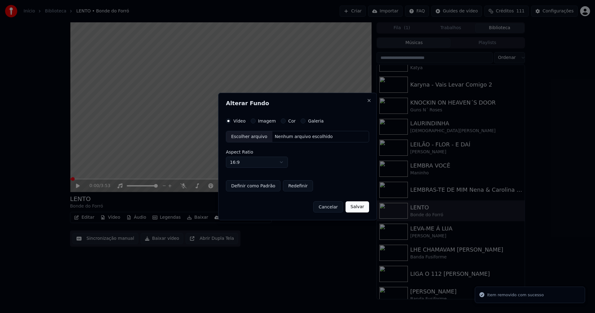
click at [251, 122] on button "Imagem" at bounding box center [253, 120] width 5 height 5
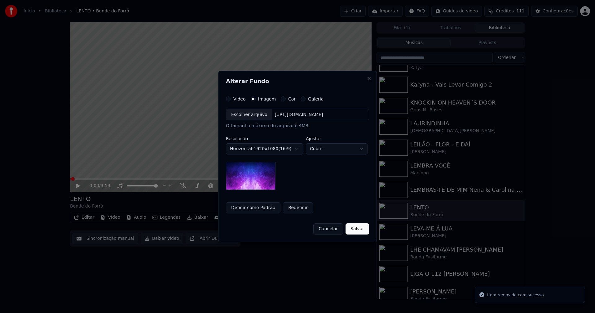
click at [249, 116] on div "Escolher arquivo" at bounding box center [249, 114] width 46 height 11
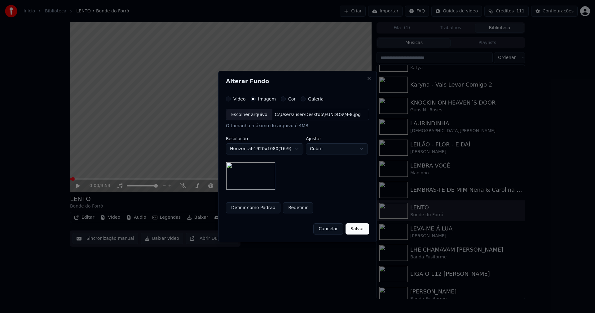
click at [361, 231] on button "Salvar" at bounding box center [357, 228] width 24 height 11
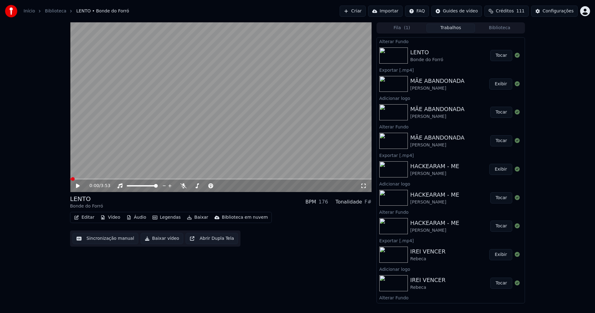
click at [496, 54] on button "Tocar" at bounding box center [501, 55] width 22 height 11
click at [90, 218] on button "Editar" at bounding box center [84, 217] width 25 height 9
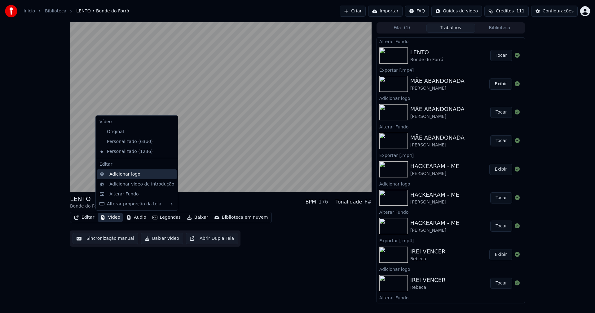
click at [121, 175] on div "Adicionar logo" at bounding box center [124, 174] width 31 height 6
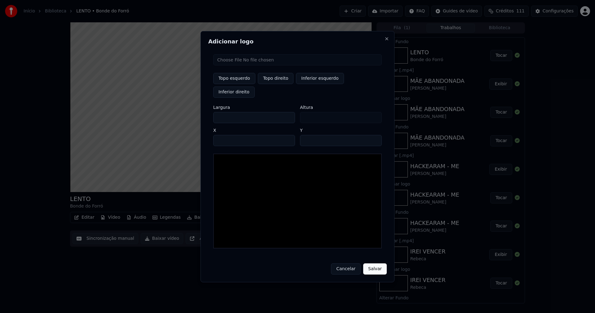
click at [241, 65] on input "file" at bounding box center [297, 59] width 169 height 11
type input "**********"
type input "***"
click at [278, 84] on button "Topo direito" at bounding box center [276, 78] width 36 height 11
type input "****"
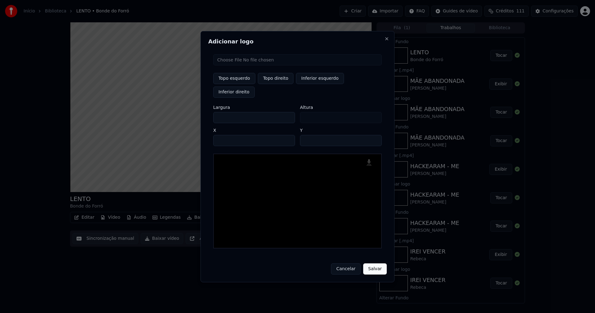
drag, startPoint x: 223, startPoint y: 109, endPoint x: 200, endPoint y: 115, distance: 23.5
click at [200, 115] on body "Início Biblioteca LENTO • Bonde do Forró Criar Importar FAQ Guides de vídeo Cré…" at bounding box center [297, 156] width 595 height 313
type input "**"
type input "***"
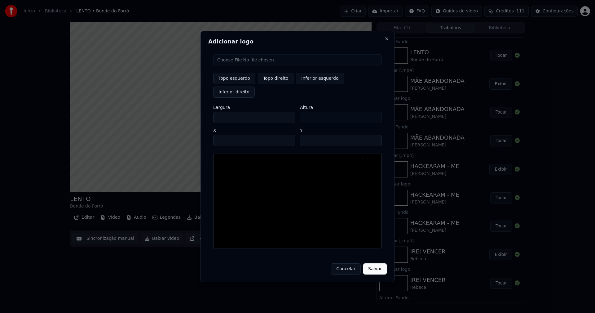
type input "***"
click at [227, 135] on input "****" at bounding box center [254, 140] width 82 height 11
type input "****"
click at [375, 135] on input "**" at bounding box center [341, 140] width 82 height 11
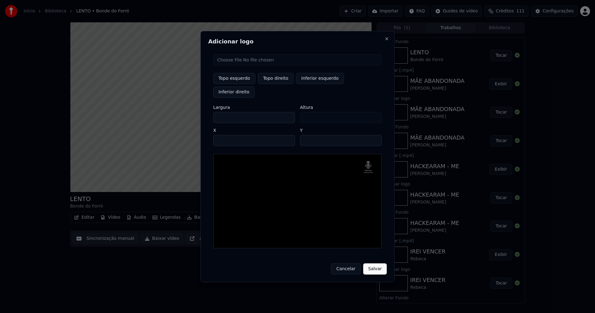
click at [375, 135] on input "**" at bounding box center [341, 140] width 82 height 11
type input "**"
click at [375, 135] on input "**" at bounding box center [341, 140] width 82 height 11
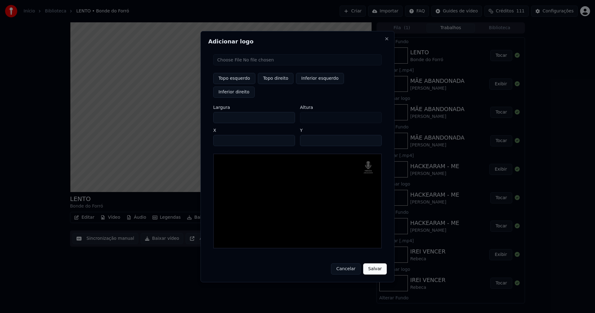
click at [372, 263] on button "Salvar" at bounding box center [375, 268] width 24 height 11
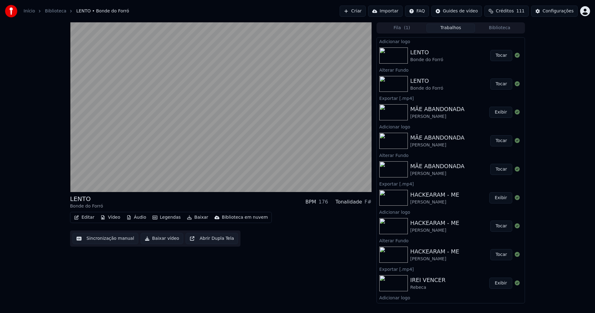
click at [496, 56] on button "Tocar" at bounding box center [501, 55] width 22 height 11
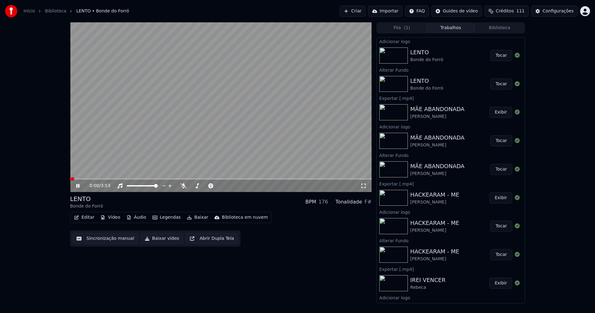
click at [86, 218] on button "Editar" at bounding box center [84, 217] width 25 height 9
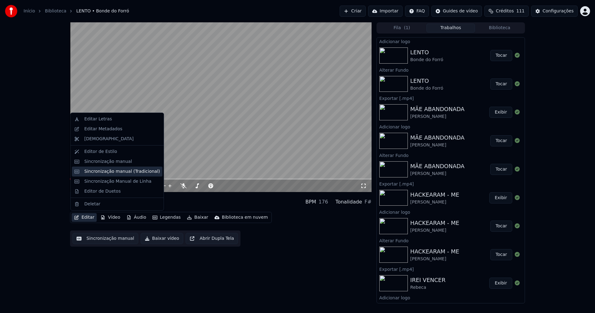
click at [101, 173] on div "Sincronização manual (Tradicional)" at bounding box center [122, 171] width 76 height 6
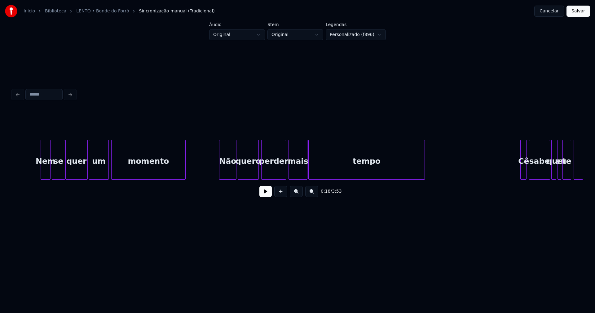
scroll to position [0, 1298]
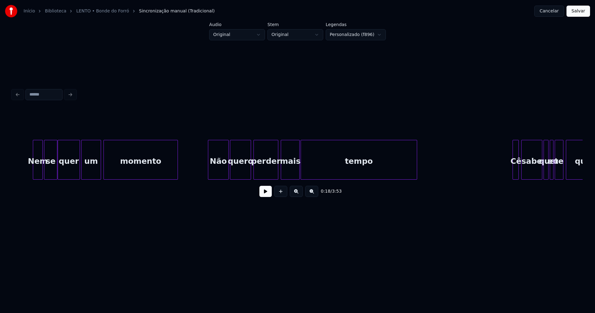
click at [208, 168] on div at bounding box center [209, 159] width 2 height 39
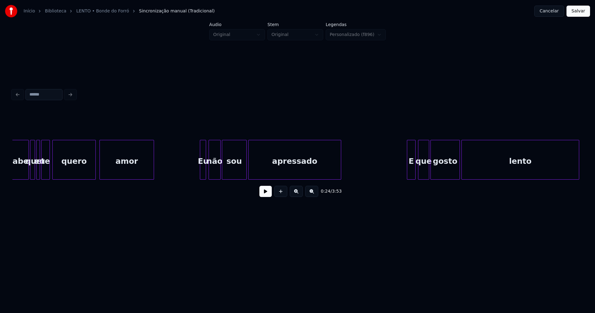
scroll to position [0, 1844]
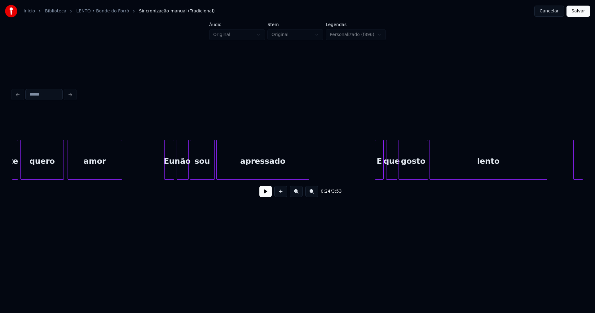
click at [165, 169] on div at bounding box center [166, 159] width 2 height 39
click at [362, 175] on div at bounding box center [362, 159] width 2 height 39
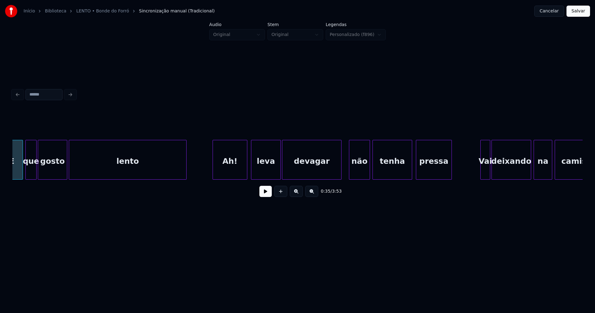
scroll to position [0, 2220]
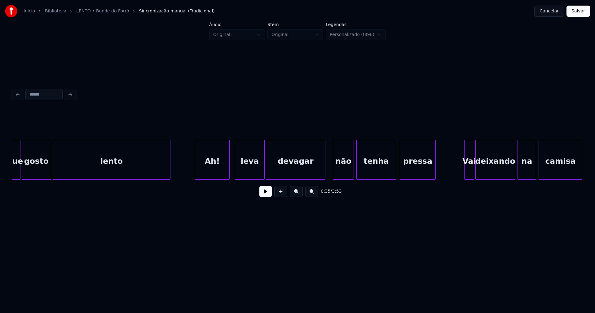
click at [213, 171] on div "Ah!" at bounding box center [212, 161] width 34 height 42
click at [248, 175] on div "leva" at bounding box center [245, 161] width 29 height 42
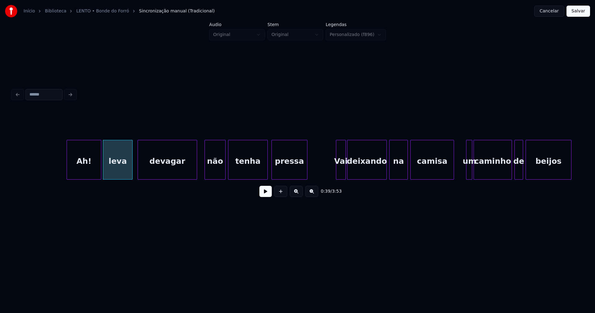
scroll to position [0, 2493]
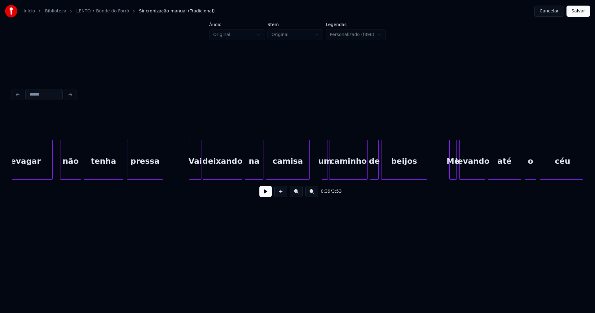
click at [190, 173] on div at bounding box center [190, 159] width 2 height 39
click at [318, 172] on div "um" at bounding box center [318, 161] width 6 height 42
click at [324, 170] on div at bounding box center [325, 159] width 2 height 39
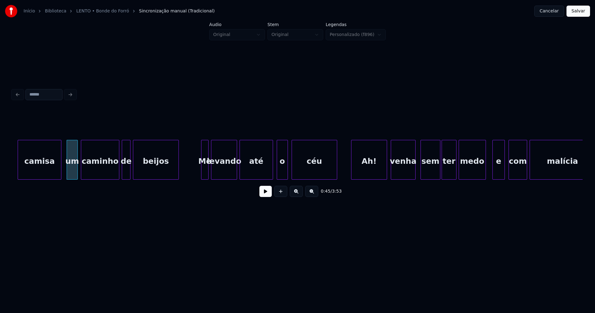
scroll to position [0, 2789]
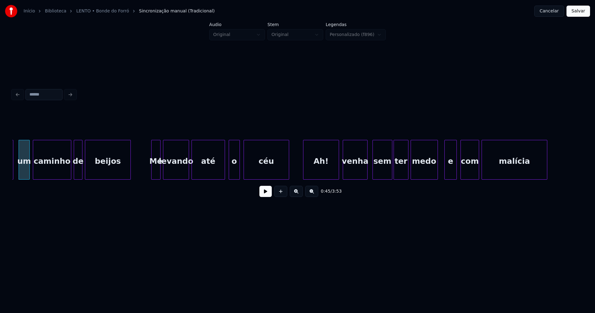
click at [152, 169] on div at bounding box center [153, 159] width 2 height 39
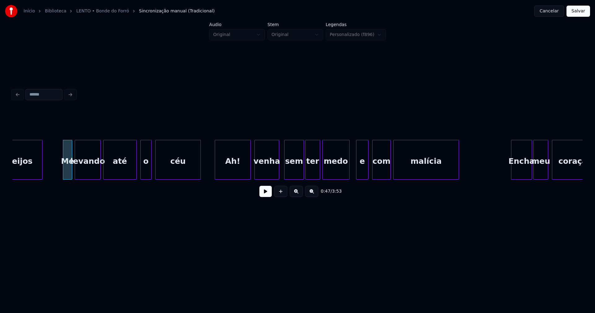
scroll to position [0, 2886]
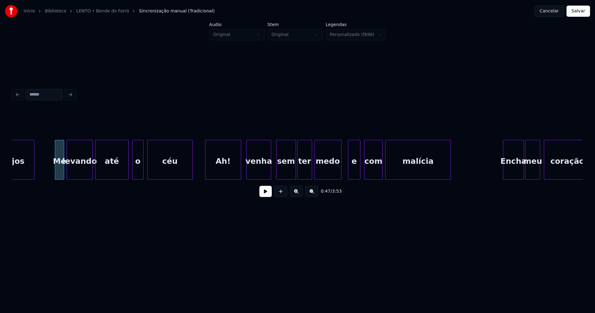
click at [229, 169] on div "Ah!" at bounding box center [222, 161] width 35 height 42
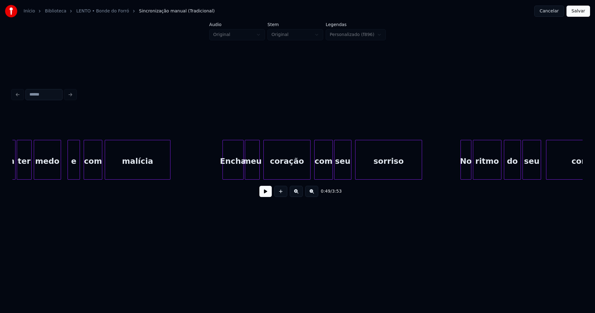
scroll to position [0, 3190]
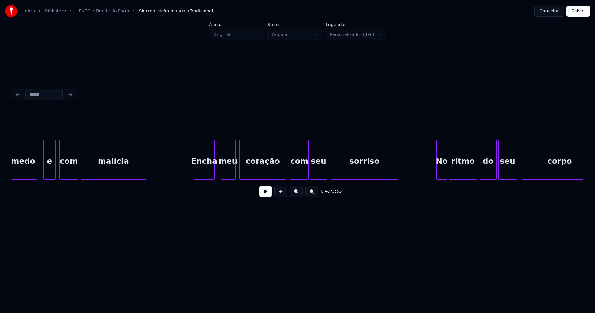
click at [206, 176] on div "Encha" at bounding box center [204, 161] width 20 height 42
click at [191, 173] on div at bounding box center [192, 159] width 2 height 39
click at [284, 170] on div at bounding box center [284, 159] width 2 height 39
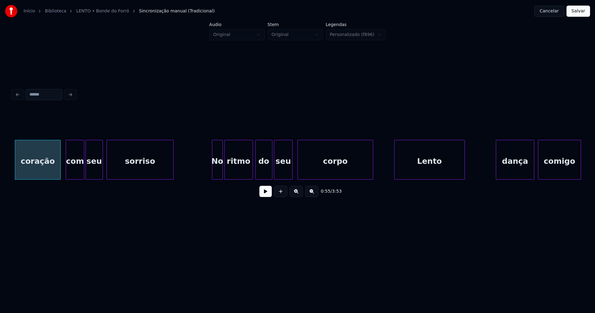
scroll to position [0, 3479]
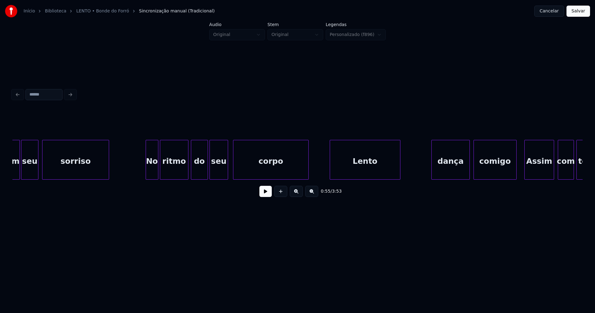
click at [147, 173] on div at bounding box center [147, 159] width 2 height 39
click at [268, 195] on button at bounding box center [265, 191] width 12 height 11
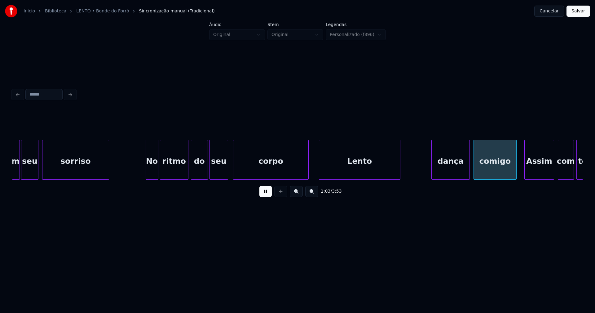
click at [319, 171] on div at bounding box center [320, 159] width 2 height 39
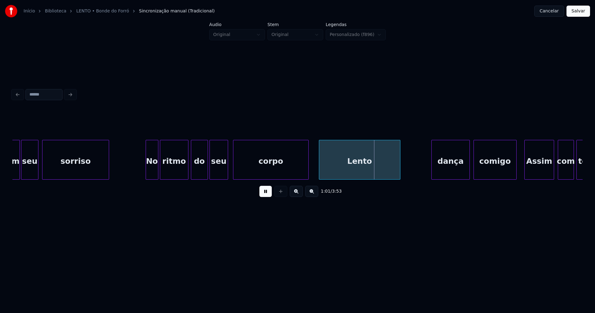
drag, startPoint x: 266, startPoint y: 194, endPoint x: 197, endPoint y: 184, distance: 70.5
click at [266, 194] on button at bounding box center [265, 191] width 12 height 11
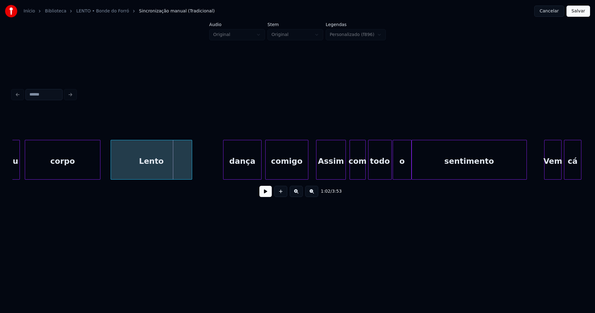
scroll to position [0, 3695]
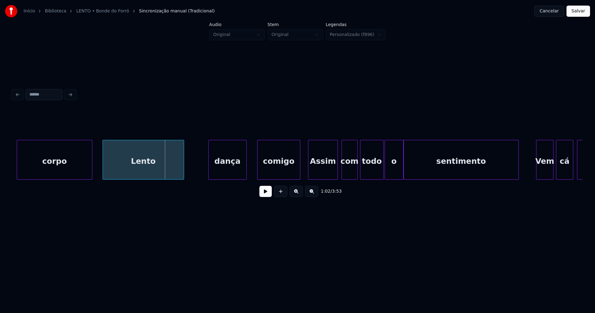
click at [233, 170] on div "dança" at bounding box center [228, 161] width 38 height 42
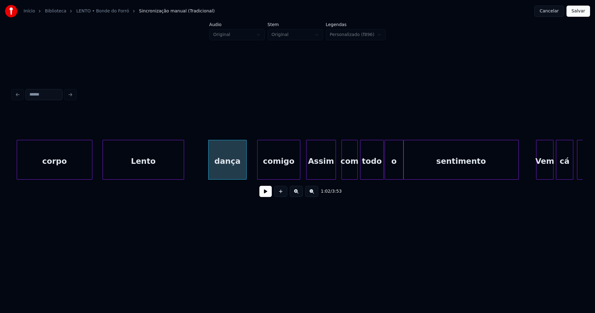
click at [324, 170] on div "Assim" at bounding box center [320, 161] width 29 height 42
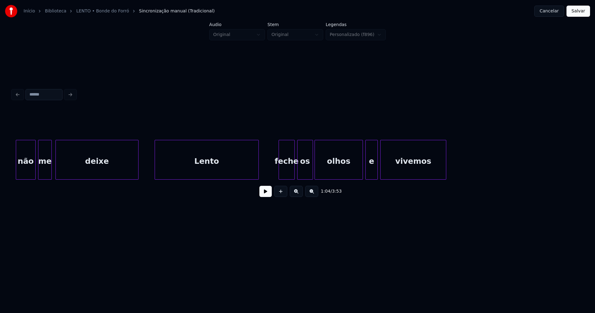
scroll to position [0, 4361]
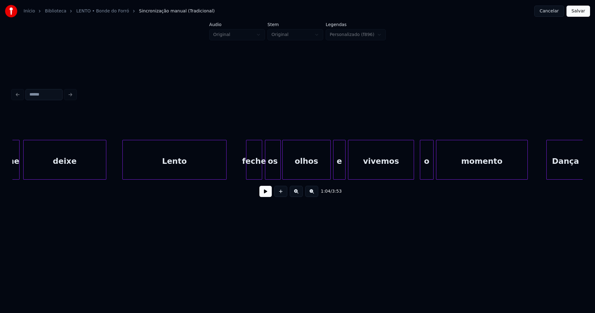
click at [256, 172] on div "feche" at bounding box center [253, 161] width 15 height 42
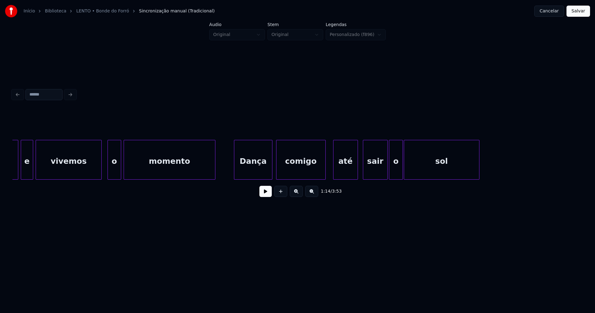
scroll to position [0, 4681]
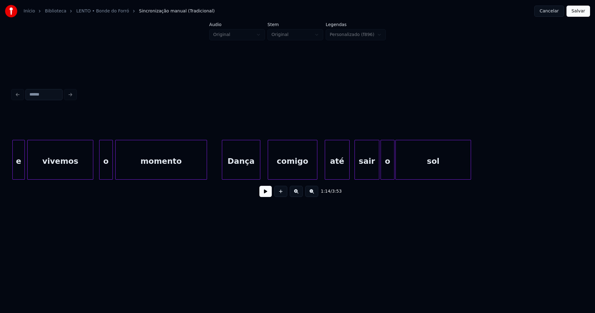
click at [248, 172] on div "Dança" at bounding box center [241, 161] width 38 height 42
click at [216, 169] on div at bounding box center [217, 159] width 2 height 39
click at [333, 169] on div "até" at bounding box center [334, 161] width 24 height 42
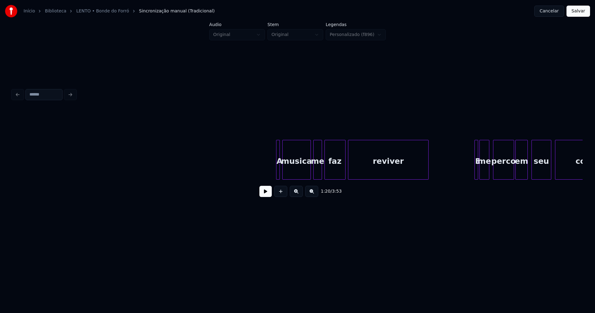
scroll to position [0, 5635]
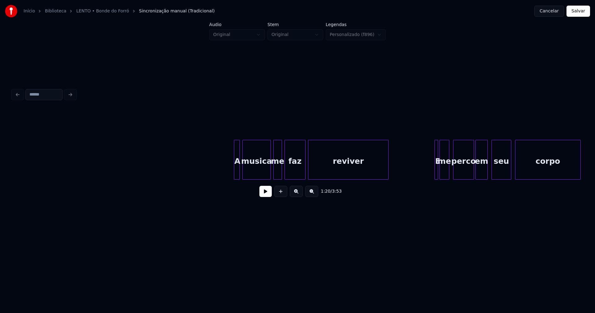
click at [235, 170] on div at bounding box center [235, 159] width 2 height 39
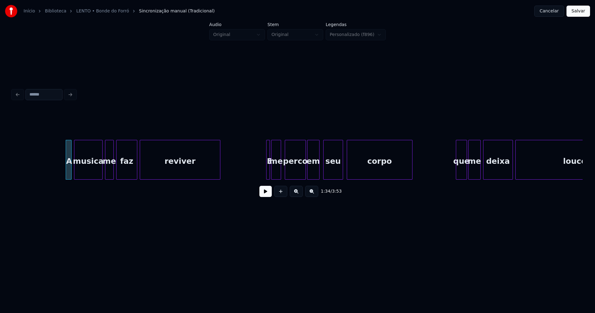
scroll to position [0, 5812]
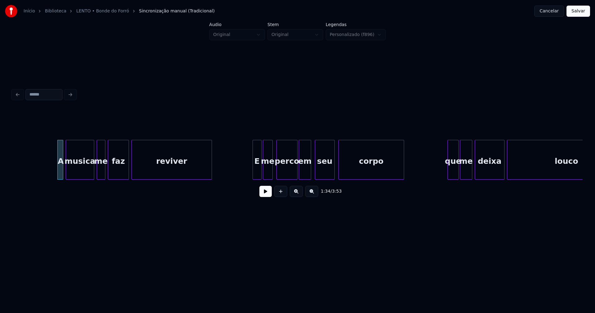
click at [253, 169] on div at bounding box center [254, 159] width 2 height 39
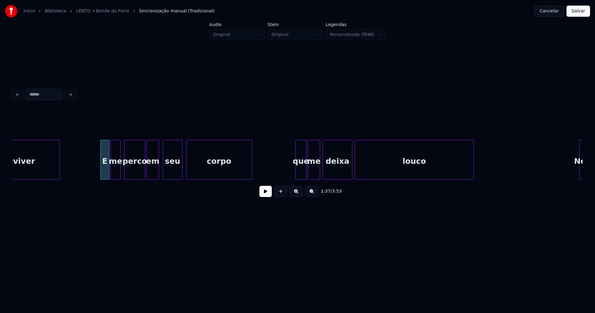
scroll to position [0, 5972]
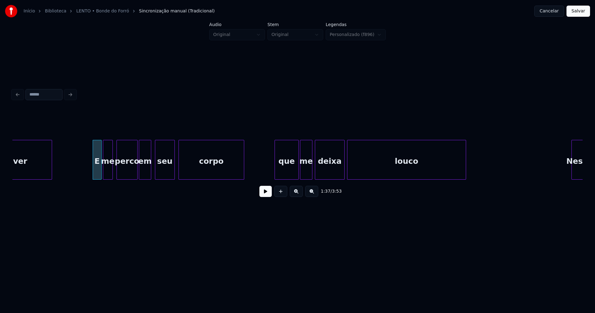
click at [275, 171] on div at bounding box center [276, 159] width 2 height 39
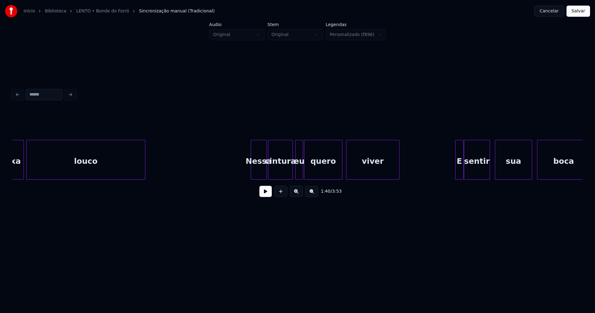
scroll to position [0, 6308]
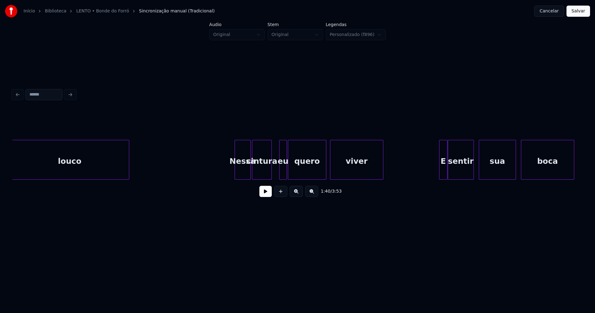
click at [270, 177] on div "louco Nessa cintura eu quero viver E sentir sua boca" at bounding box center [297, 160] width 570 height 40
click at [278, 175] on div "eu" at bounding box center [277, 161] width 7 height 42
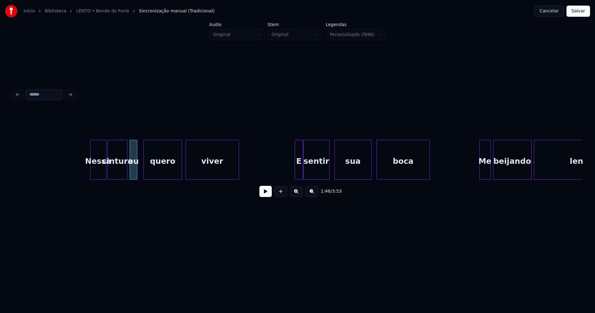
scroll to position [0, 6485]
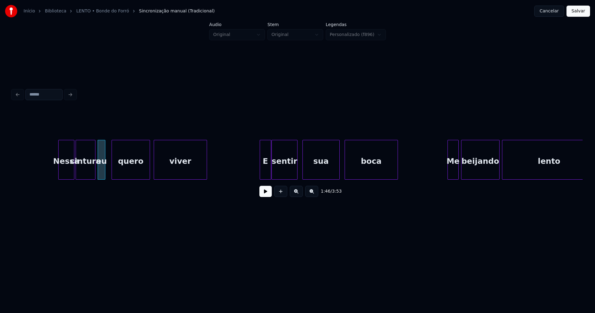
click at [261, 175] on div at bounding box center [261, 159] width 2 height 39
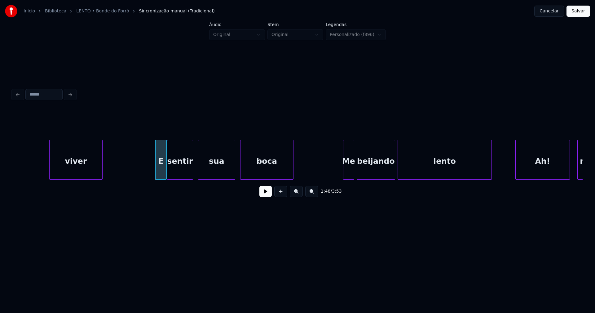
scroll to position [0, 6669]
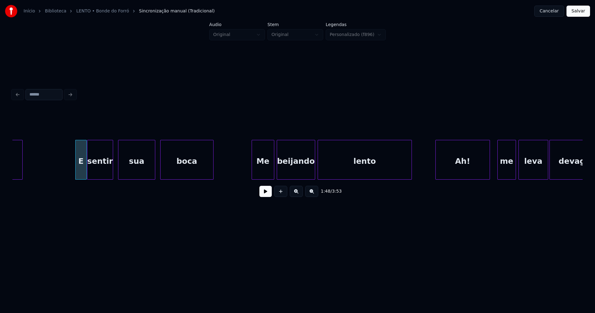
click at [253, 177] on div "viver E sentir sua boca Me beijando lento Ah! me leva devagar" at bounding box center [297, 160] width 570 height 40
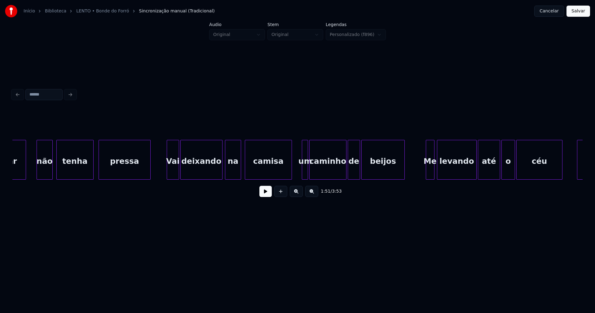
scroll to position [0, 7262]
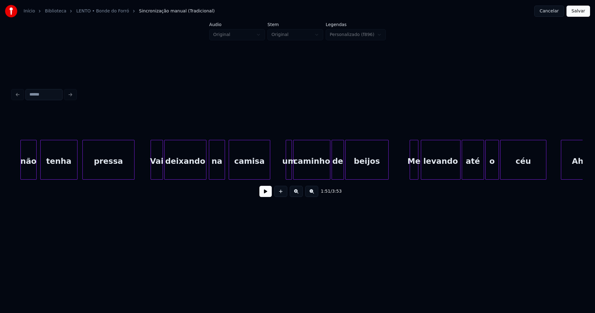
click at [269, 179] on div "não tenha pressa Vai deixando na camisa um caminho de beijos Me levando até o c…" at bounding box center [297, 160] width 570 height 40
click at [279, 176] on div at bounding box center [279, 159] width 2 height 39
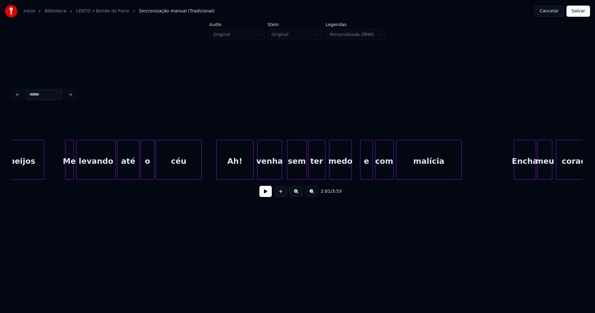
scroll to position [0, 7639]
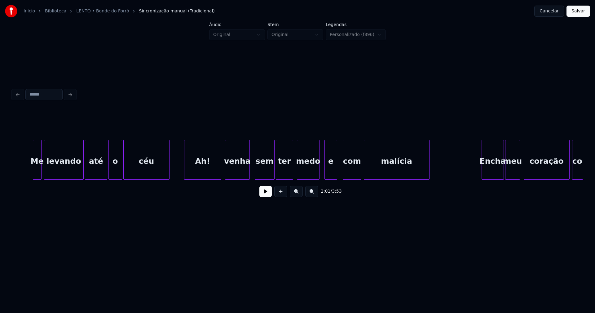
click at [332, 173] on div "e" at bounding box center [331, 161] width 12 height 42
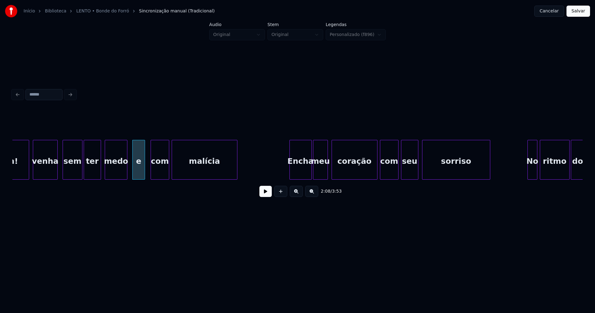
scroll to position [0, 7840]
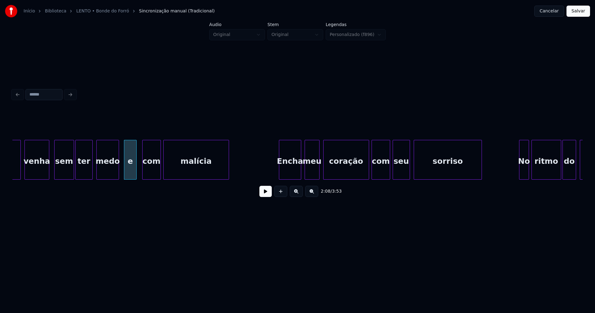
click at [291, 173] on div "Encha" at bounding box center [290, 161] width 22 height 42
click at [275, 170] on div at bounding box center [276, 159] width 2 height 39
click at [365, 173] on div at bounding box center [366, 159] width 2 height 39
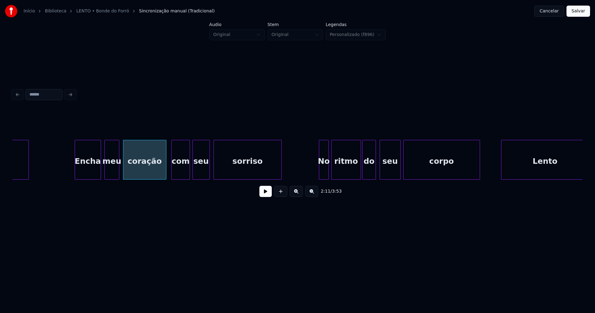
scroll to position [0, 8056]
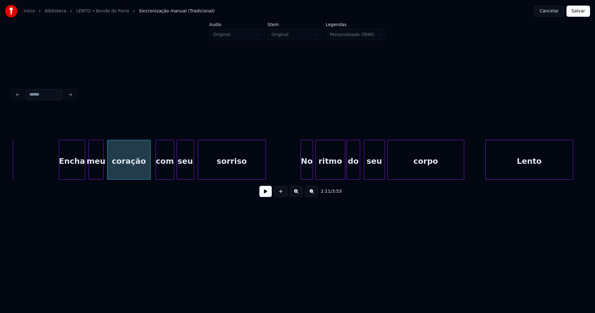
click at [301, 175] on div at bounding box center [302, 159] width 2 height 39
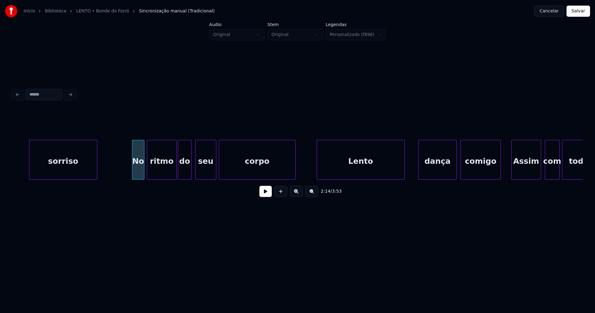
scroll to position [0, 8248]
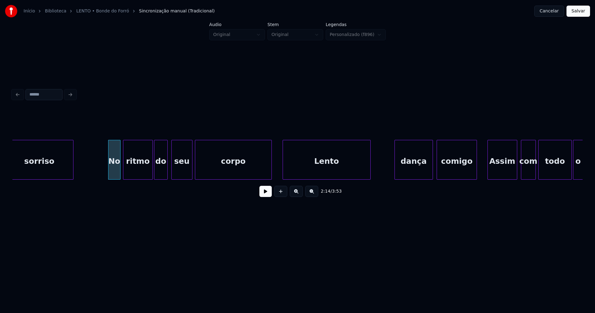
click at [334, 175] on div "Lento" at bounding box center [326, 161] width 87 height 42
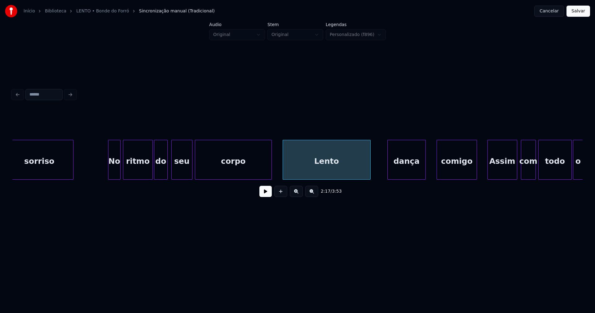
click at [404, 171] on div "dança" at bounding box center [407, 161] width 38 height 42
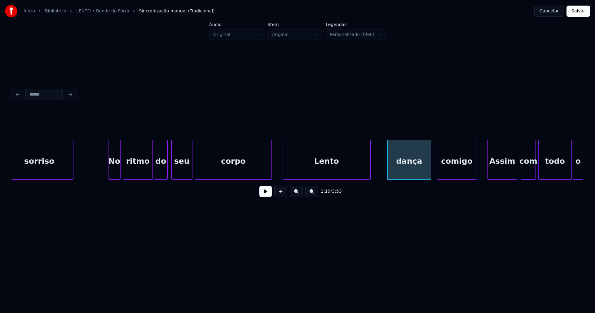
click at [429, 164] on div at bounding box center [430, 159] width 2 height 39
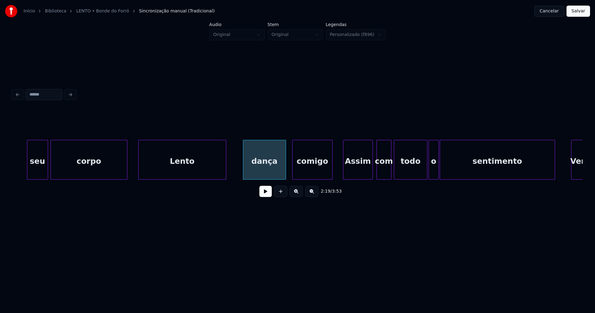
scroll to position [0, 8417]
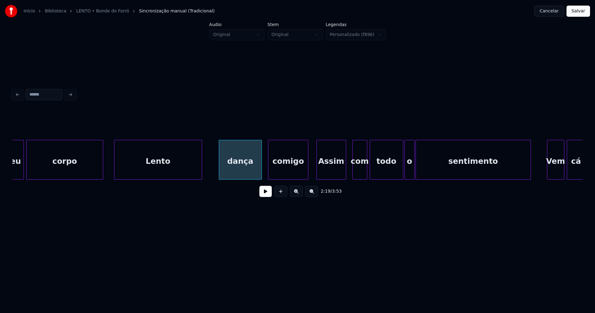
click at [332, 171] on div "Assim" at bounding box center [331, 161] width 29 height 42
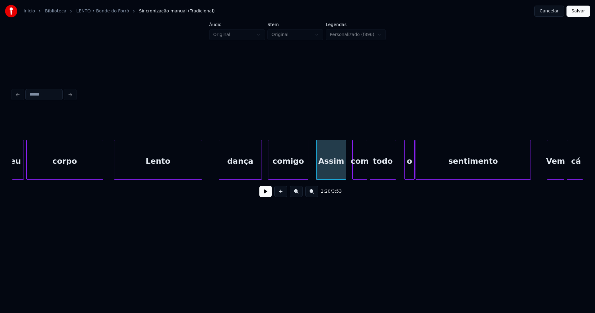
click at [394, 175] on div at bounding box center [395, 159] width 2 height 39
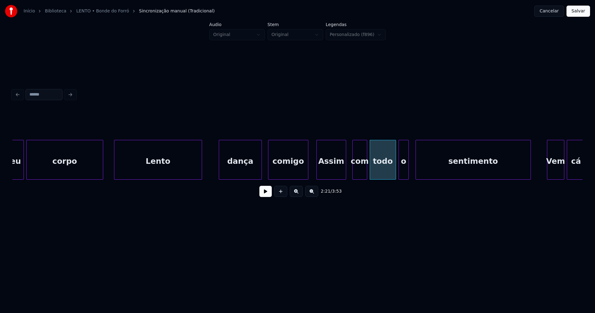
click at [404, 173] on div "o" at bounding box center [404, 161] width 10 height 42
click at [409, 170] on div at bounding box center [409, 159] width 2 height 39
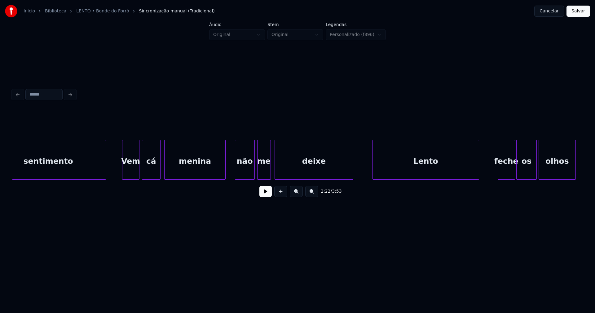
scroll to position [0, 8865]
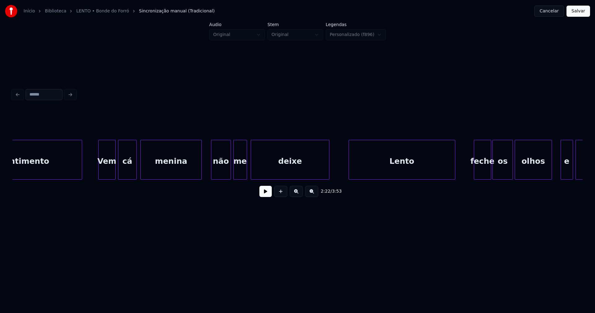
click at [388, 161] on div "Lento" at bounding box center [402, 161] width 106 height 42
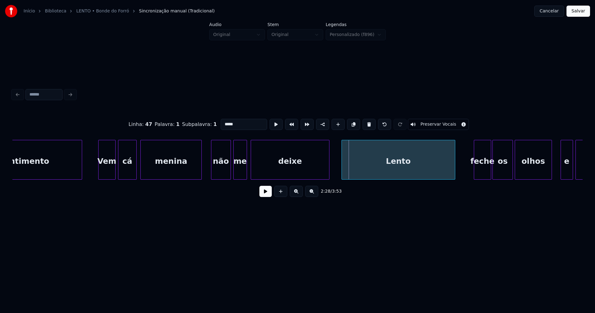
click at [343, 173] on div at bounding box center [343, 159] width 2 height 39
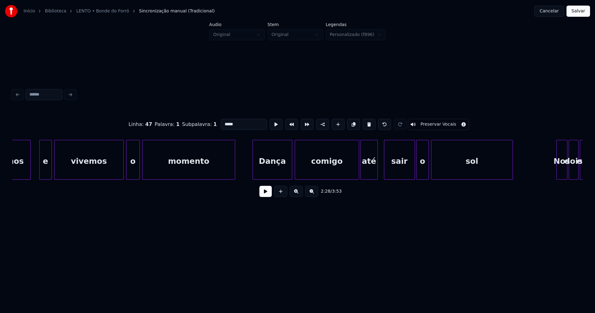
scroll to position [0, 9403]
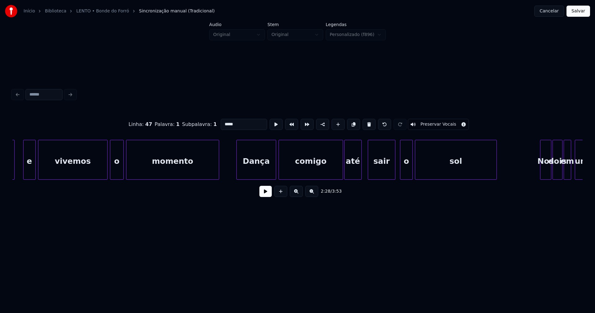
click at [394, 172] on div at bounding box center [394, 159] width 2 height 39
click at [404, 173] on div "o" at bounding box center [404, 161] width 12 height 42
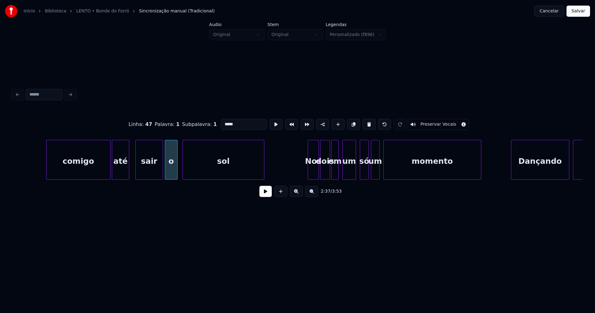
scroll to position [0, 9691]
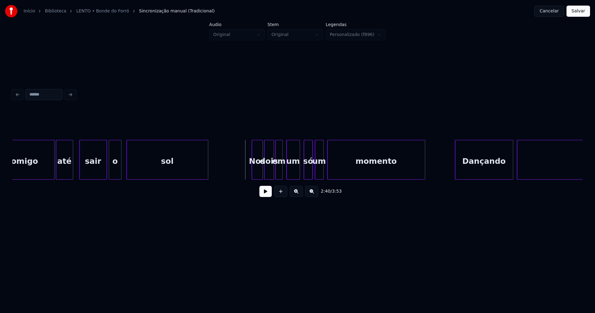
click at [268, 196] on button at bounding box center [265, 191] width 12 height 11
drag, startPoint x: 266, startPoint y: 195, endPoint x: 362, endPoint y: 180, distance: 96.6
click at [270, 194] on button at bounding box center [265, 191] width 12 height 11
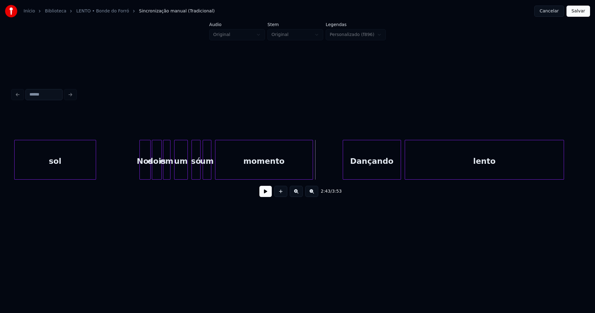
scroll to position [0, 9811]
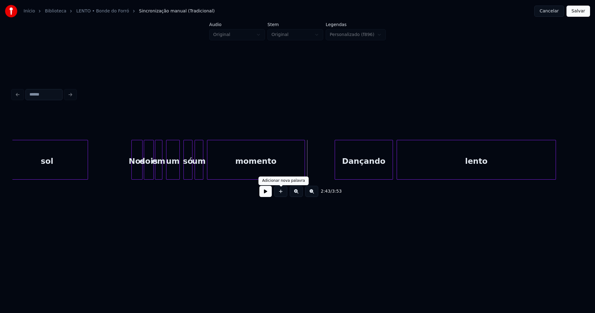
click at [269, 194] on button at bounding box center [265, 191] width 12 height 11
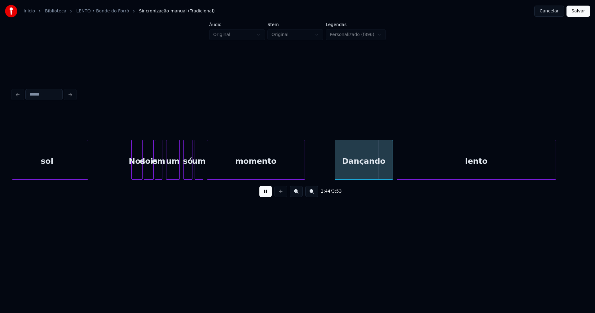
drag, startPoint x: 264, startPoint y: 194, endPoint x: 335, endPoint y: 174, distance: 73.7
click at [265, 194] on button at bounding box center [265, 191] width 12 height 11
click at [344, 173] on div "Dançando" at bounding box center [353, 161] width 58 height 42
click at [391, 168] on div at bounding box center [391, 159] width 2 height 39
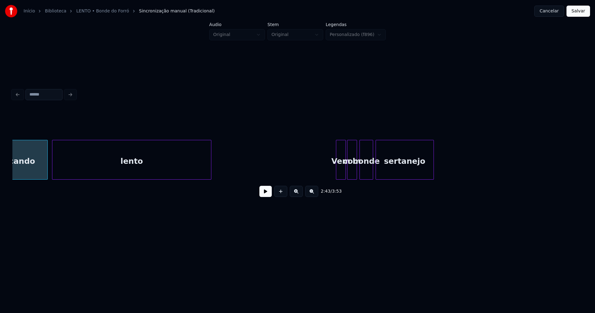
scroll to position [0, 10172]
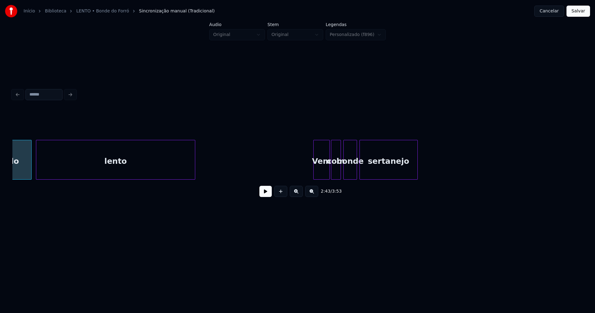
click at [315, 172] on div at bounding box center [315, 159] width 2 height 39
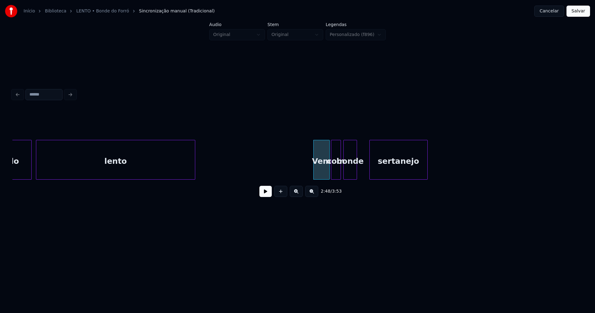
click at [393, 173] on div "sertanejo" at bounding box center [399, 161] width 58 height 42
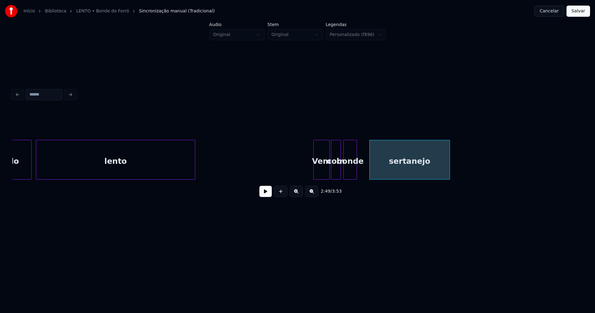
click at [448, 166] on div at bounding box center [449, 159] width 2 height 39
click at [367, 171] on div at bounding box center [367, 159] width 2 height 39
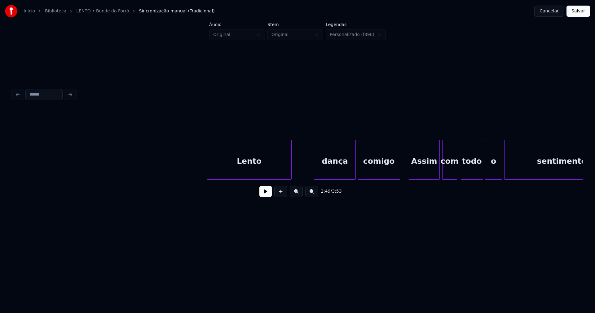
scroll to position [0, 10869]
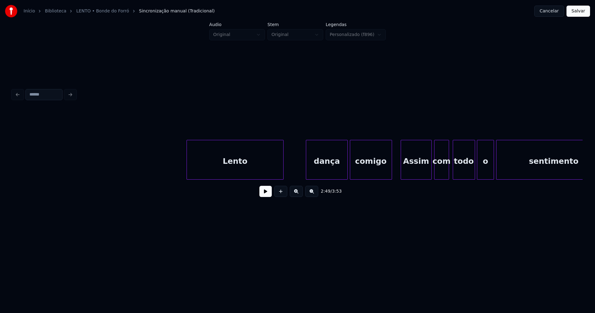
click at [187, 168] on div at bounding box center [188, 159] width 2 height 39
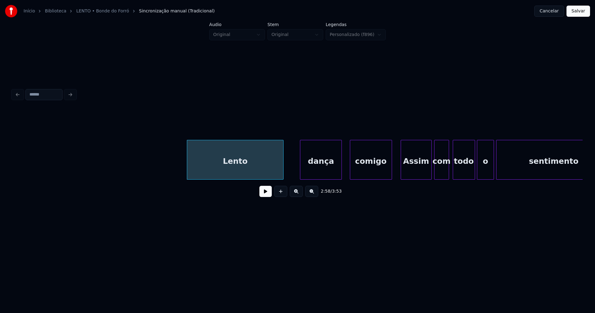
click at [328, 168] on div "dança" at bounding box center [320, 161] width 41 height 42
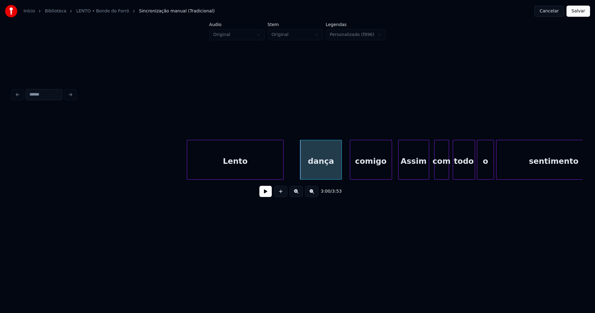
click at [412, 170] on div "Assim" at bounding box center [413, 161] width 30 height 42
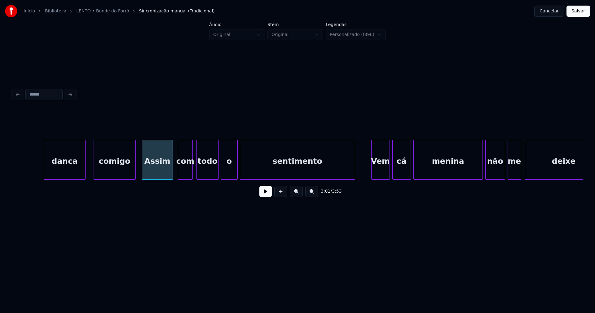
scroll to position [0, 11150]
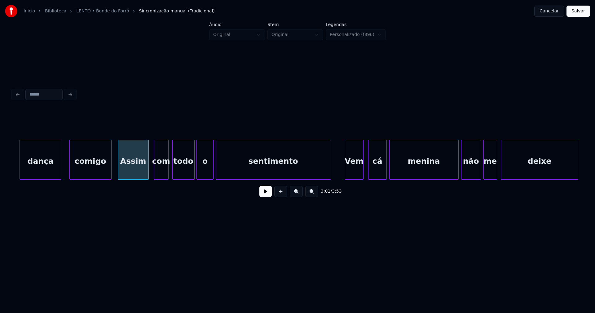
click at [356, 173] on div "Vem" at bounding box center [354, 161] width 18 height 42
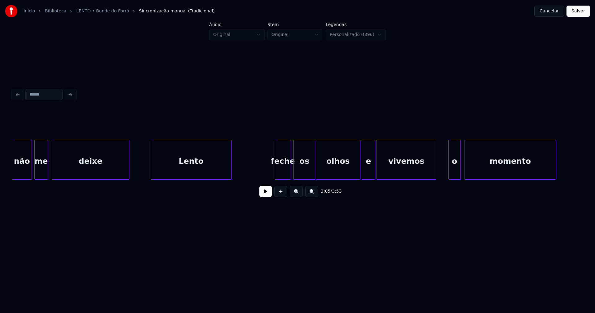
scroll to position [0, 11607]
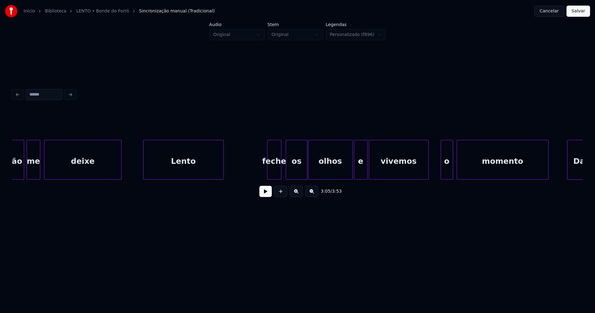
click at [279, 171] on div at bounding box center [280, 159] width 2 height 39
click at [292, 168] on div "os" at bounding box center [294, 161] width 21 height 42
click at [251, 171] on div at bounding box center [252, 159] width 2 height 39
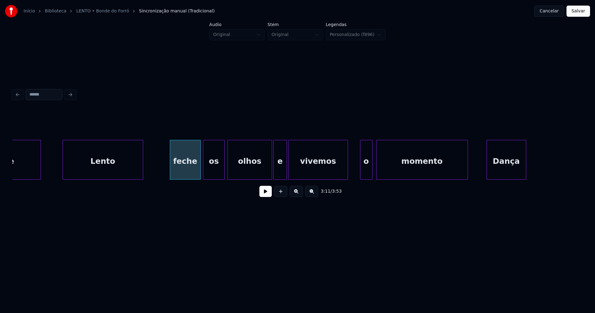
scroll to position [0, 11727]
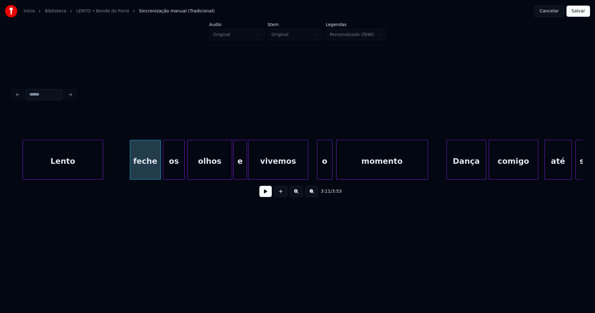
click at [317, 170] on div at bounding box center [318, 159] width 2 height 39
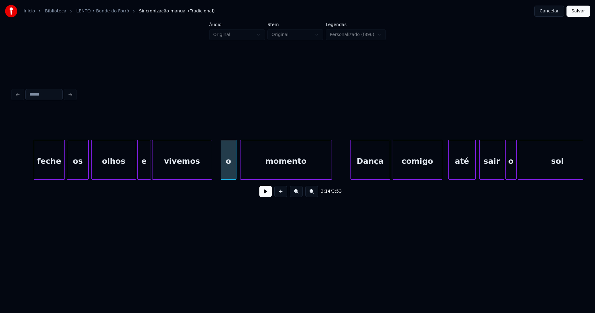
scroll to position [0, 11871]
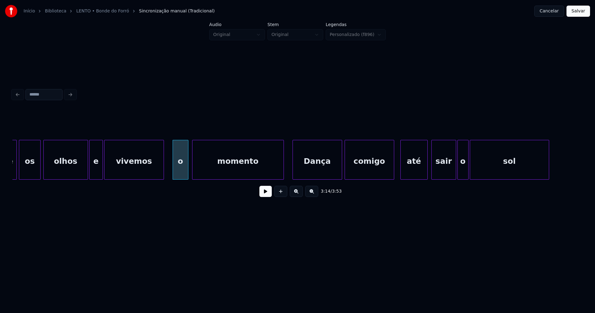
click at [294, 171] on div at bounding box center [294, 159] width 2 height 39
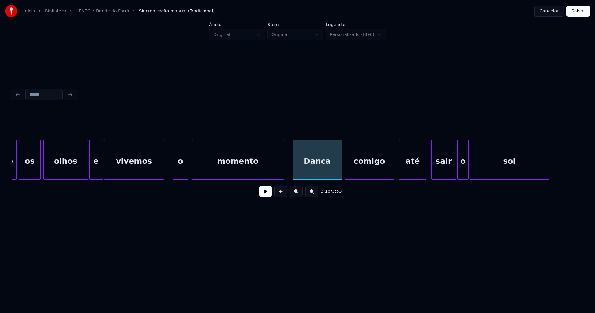
click at [413, 168] on div "até" at bounding box center [412, 161] width 27 height 42
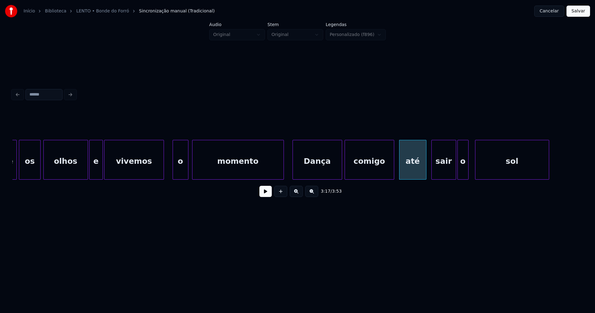
click at [476, 168] on div at bounding box center [476, 159] width 2 height 39
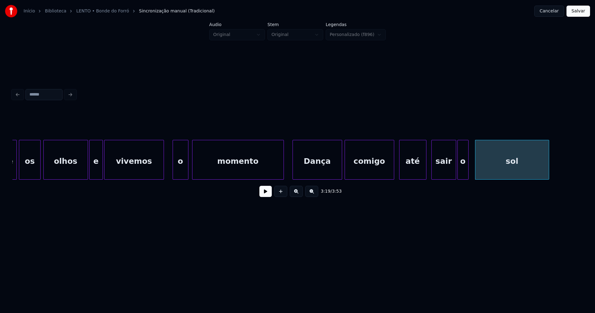
click at [467, 170] on div "o" at bounding box center [462, 160] width 11 height 40
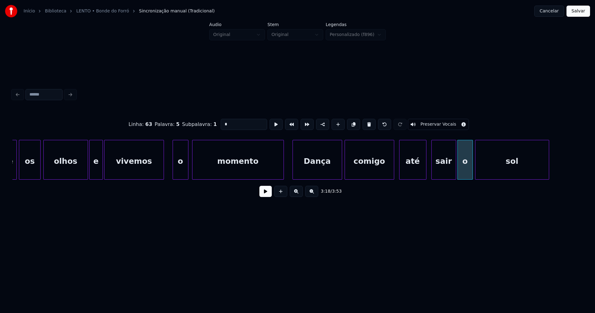
click at [471, 169] on div at bounding box center [472, 159] width 2 height 39
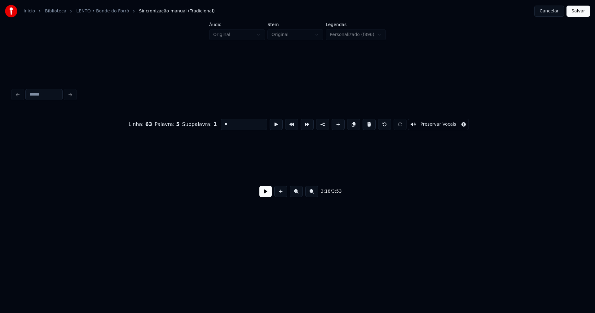
scroll to position [0, 12889]
click at [580, 15] on button "Salvar" at bounding box center [578, 11] width 24 height 11
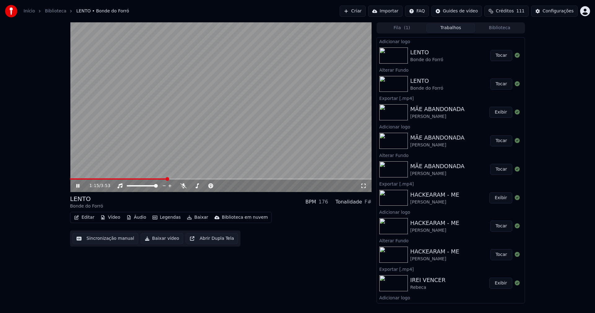
click at [167, 179] on span at bounding box center [220, 178] width 301 height 1
click at [81, 186] on icon at bounding box center [82, 185] width 15 height 5
click at [162, 242] on button "Baixar vídeo" at bounding box center [162, 238] width 42 height 11
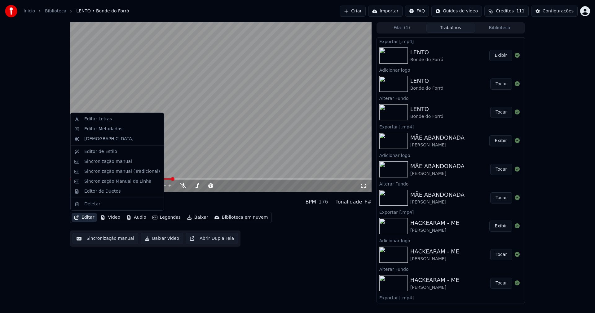
click at [86, 219] on button "Editar" at bounding box center [84, 217] width 25 height 9
click at [94, 131] on div "Editar Metadados" at bounding box center [103, 129] width 38 height 6
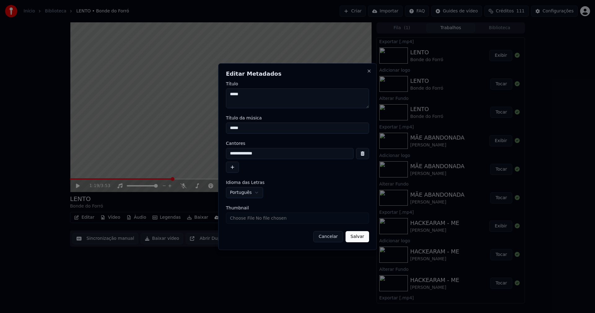
click at [245, 217] on input "Thumbnail" at bounding box center [297, 217] width 143 height 11
type input "**********"
click at [355, 237] on button "Salvar" at bounding box center [357, 236] width 24 height 11
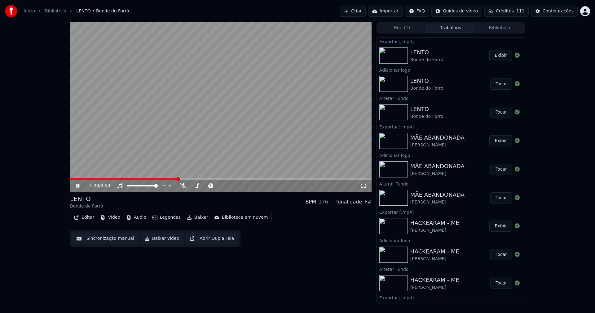
click at [159, 238] on button "Baixar vídeo" at bounding box center [162, 238] width 42 height 11
click at [77, 185] on icon at bounding box center [77, 186] width 3 height 4
click at [515, 57] on icon at bounding box center [517, 55] width 5 height 5
click at [500, 32] on button "Biblioteca" at bounding box center [499, 28] width 49 height 9
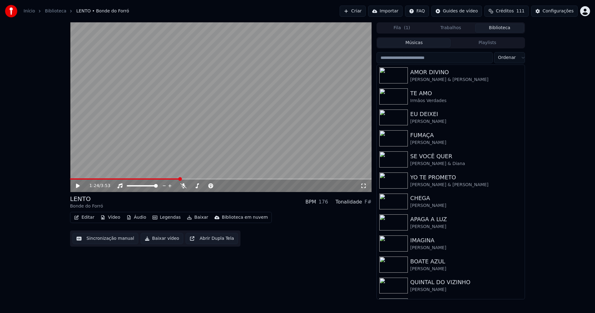
click at [415, 58] on input "search" at bounding box center [434, 57] width 116 height 11
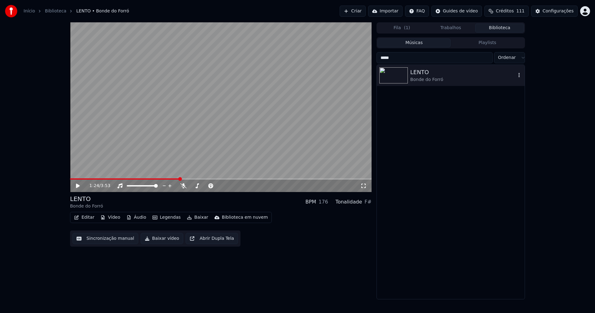
type input "*****"
click at [427, 78] on div "Bonde do Forró" at bounding box center [463, 80] width 106 height 6
click at [425, 76] on div "LENTO" at bounding box center [463, 72] width 106 height 9
click at [115, 218] on button "Vídeo" at bounding box center [110, 217] width 25 height 9
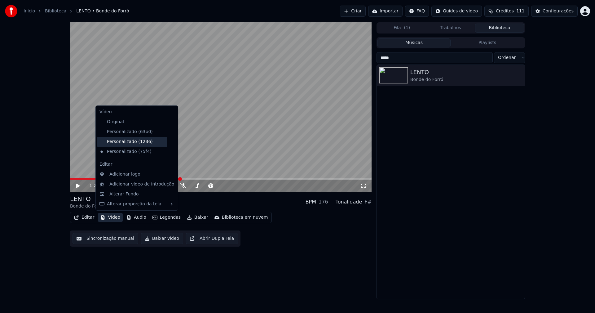
click at [133, 143] on div "Personalizado (1236)" at bounding box center [132, 142] width 70 height 10
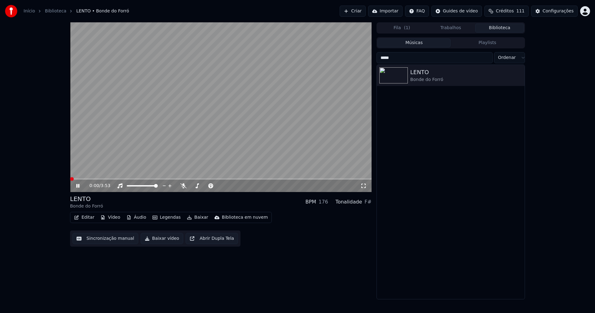
click at [112, 217] on button "Vídeo" at bounding box center [110, 217] width 25 height 9
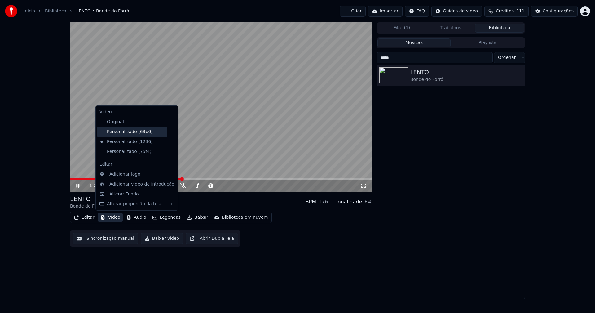
click at [120, 131] on div "Personalizado (63b0)" at bounding box center [132, 132] width 70 height 10
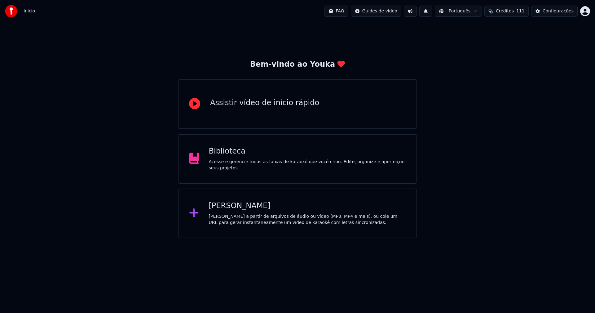
click at [228, 156] on div "Biblioteca" at bounding box center [307, 151] width 197 height 10
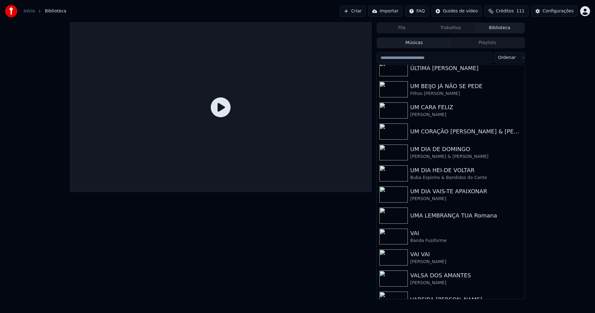
scroll to position [7371, 0]
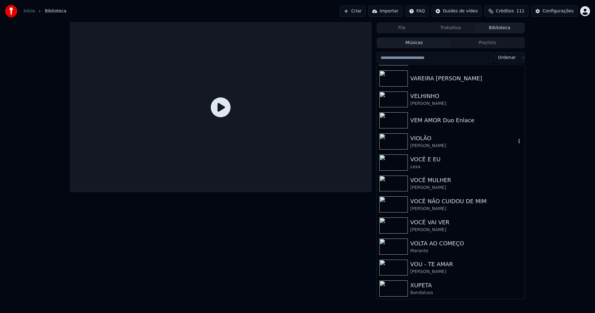
click at [421, 144] on div "[PERSON_NAME]" at bounding box center [463, 146] width 106 height 6
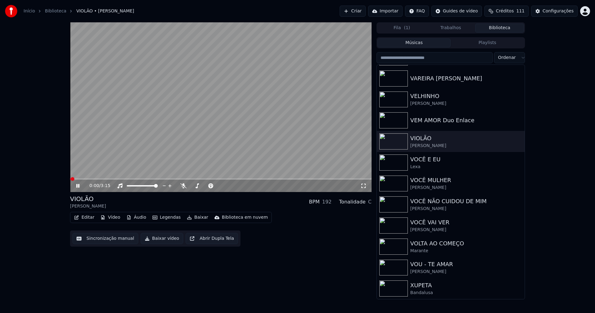
click at [77, 187] on icon at bounding box center [77, 186] width 3 height 4
click at [106, 217] on button "Vídeo" at bounding box center [110, 217] width 25 height 9
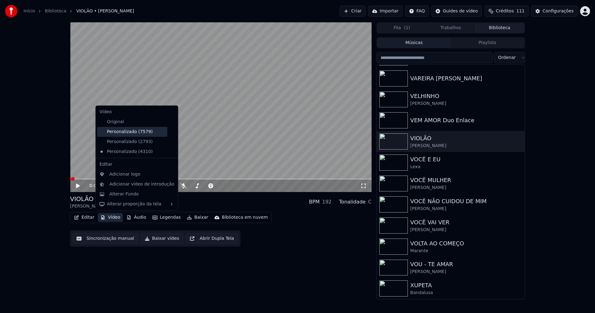
click at [129, 134] on div "Personalizado (7579)" at bounding box center [132, 132] width 70 height 10
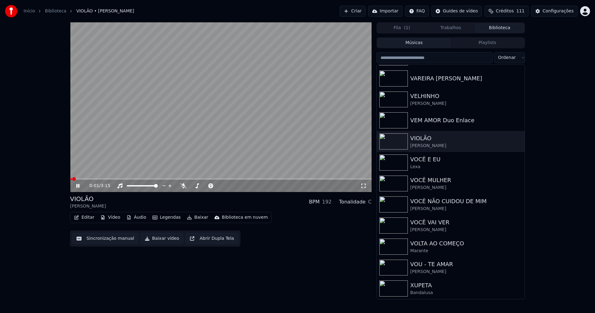
click at [80, 187] on icon at bounding box center [82, 185] width 15 height 5
click at [113, 216] on button "Vídeo" at bounding box center [110, 217] width 25 height 9
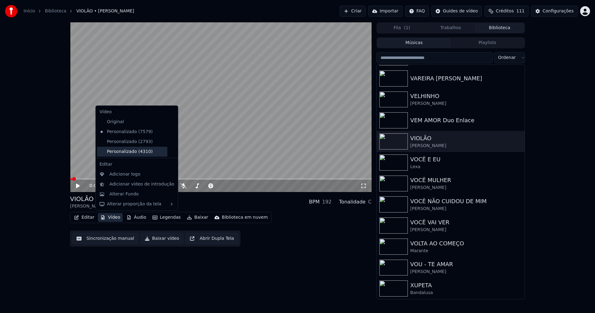
click at [125, 153] on div "Personalizado (4310)" at bounding box center [132, 152] width 70 height 10
click at [112, 218] on button "Vídeo" at bounding box center [110, 217] width 25 height 9
click at [170, 143] on icon at bounding box center [172, 141] width 4 height 5
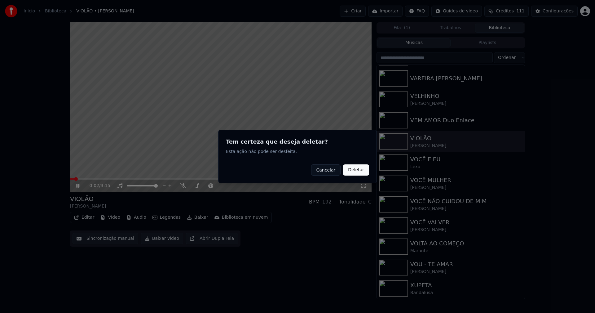
drag, startPoint x: 350, startPoint y: 168, endPoint x: 316, endPoint y: 168, distance: 34.1
click at [350, 168] on button "Deletar" at bounding box center [356, 169] width 26 height 11
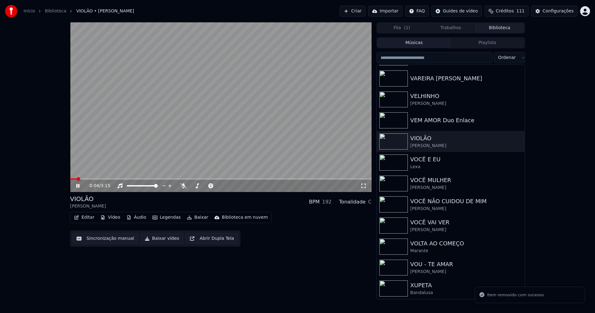
click at [107, 216] on button "Vídeo" at bounding box center [110, 217] width 25 height 9
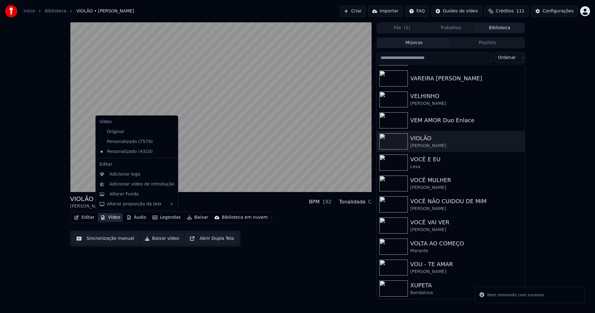
click at [170, 142] on icon at bounding box center [173, 141] width 7 height 5
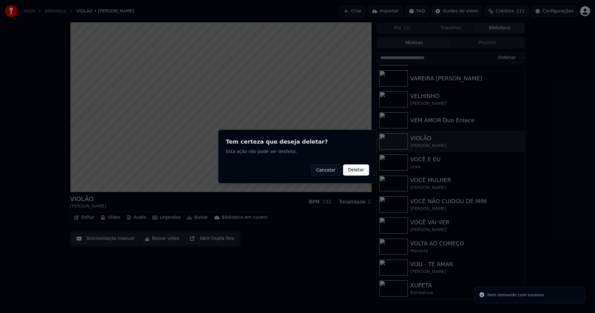
click at [356, 170] on button "Deletar" at bounding box center [356, 169] width 26 height 11
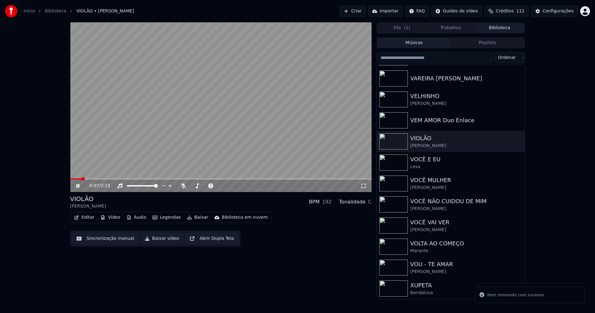
drag, startPoint x: 78, startPoint y: 186, endPoint x: 91, endPoint y: 195, distance: 15.6
click at [78, 186] on icon at bounding box center [82, 185] width 15 height 5
click at [111, 217] on button "Vídeo" at bounding box center [110, 217] width 25 height 9
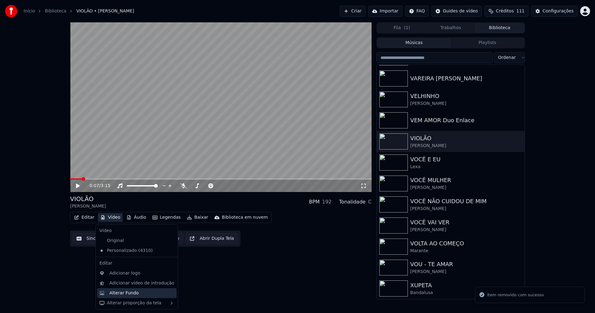
click at [127, 295] on div "Alterar Fundo" at bounding box center [123, 293] width 29 height 6
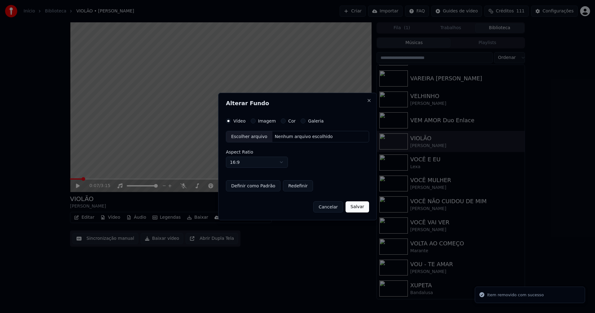
click at [252, 121] on button "Imagem" at bounding box center [253, 120] width 5 height 5
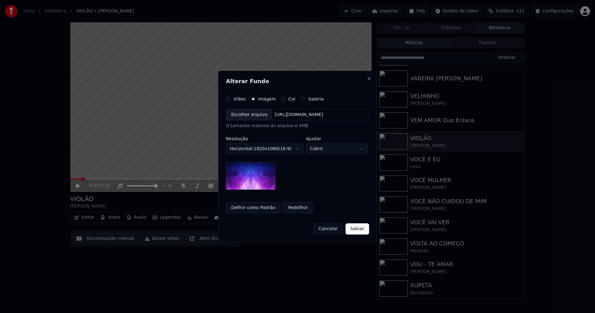
click at [247, 115] on div "Escolher arquivo" at bounding box center [249, 114] width 46 height 11
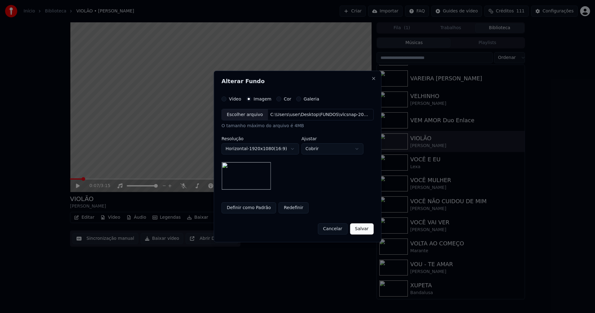
click at [359, 230] on button "Salvar" at bounding box center [362, 228] width 24 height 11
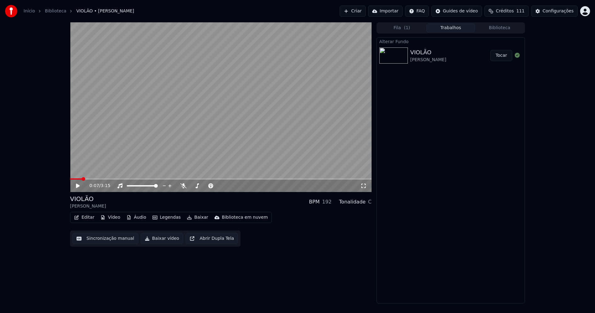
click at [498, 55] on button "Tocar" at bounding box center [501, 55] width 22 height 11
click at [115, 217] on button "Vídeo" at bounding box center [110, 217] width 25 height 9
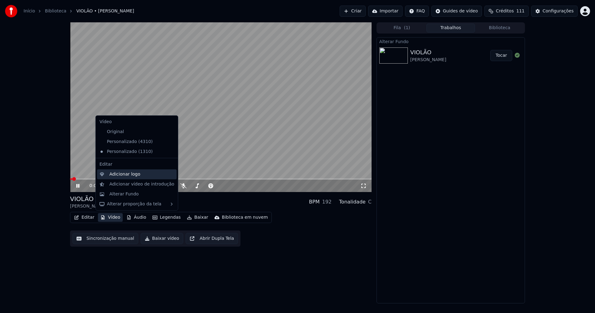
click at [124, 173] on div "Adicionar logo" at bounding box center [124, 174] width 31 height 6
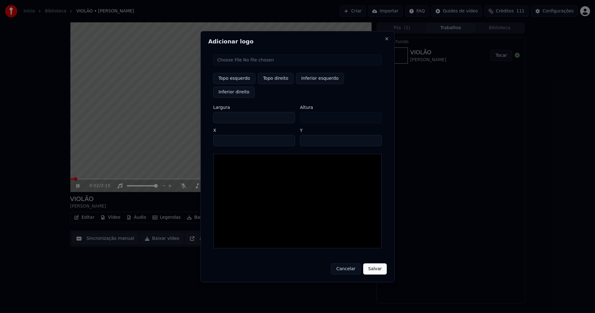
click at [240, 65] on input "file" at bounding box center [297, 59] width 169 height 11
type input "**********"
type input "***"
click at [275, 84] on button "Topo direito" at bounding box center [276, 78] width 36 height 11
type input "****"
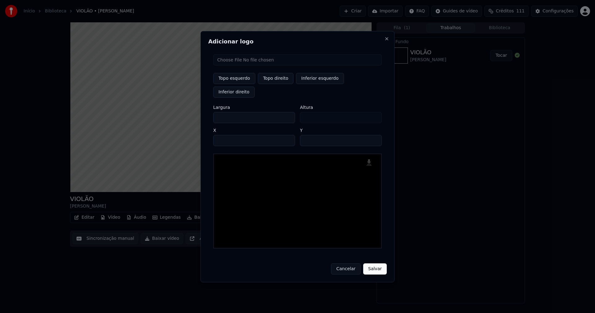
drag, startPoint x: 224, startPoint y: 111, endPoint x: 170, endPoint y: 111, distance: 53.6
click at [175, 111] on body "Início Biblioteca VIOLÃO • Luan Santana Criar Importar FAQ Guides de vídeo Créd…" at bounding box center [297, 156] width 595 height 313
type input "**"
type input "***"
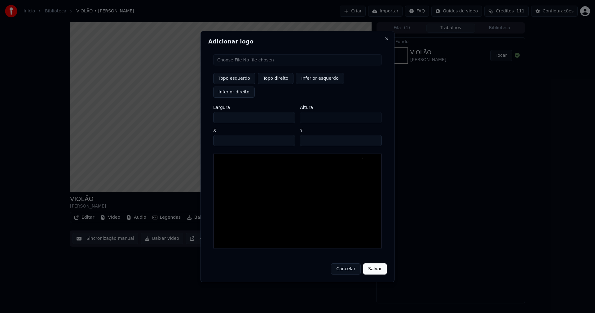
type input "***"
click at [226, 135] on input "****" at bounding box center [254, 140] width 82 height 11
type input "****"
click at [375, 135] on input "**" at bounding box center [341, 140] width 82 height 11
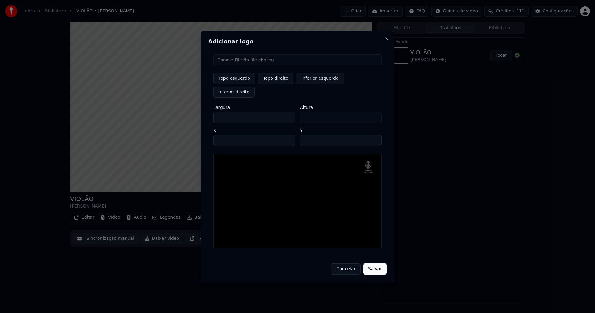
click at [375, 135] on input "**" at bounding box center [341, 140] width 82 height 11
type input "**"
click at [375, 135] on input "**" at bounding box center [341, 140] width 82 height 11
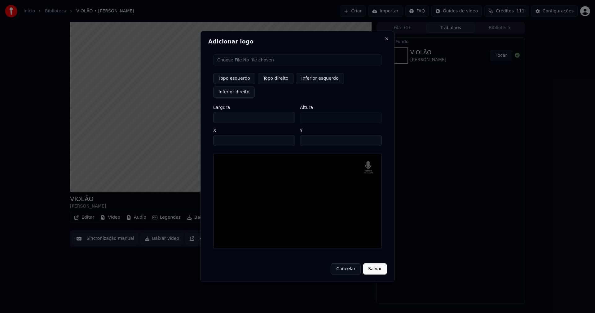
click at [375, 263] on button "Salvar" at bounding box center [375, 268] width 24 height 11
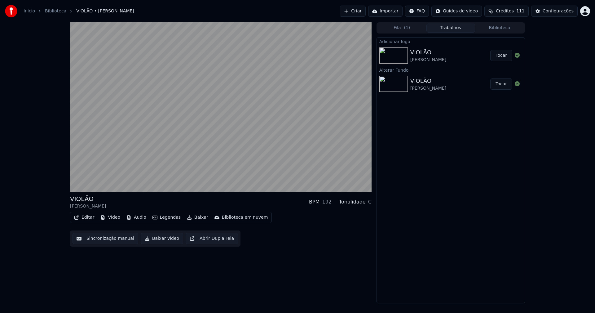
click at [503, 57] on button "Tocar" at bounding box center [501, 55] width 22 height 11
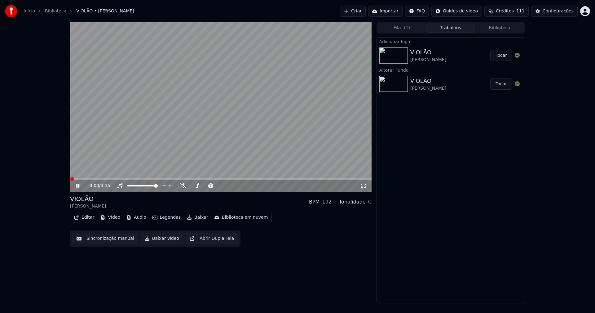
click at [87, 216] on button "Editar" at bounding box center [84, 217] width 25 height 9
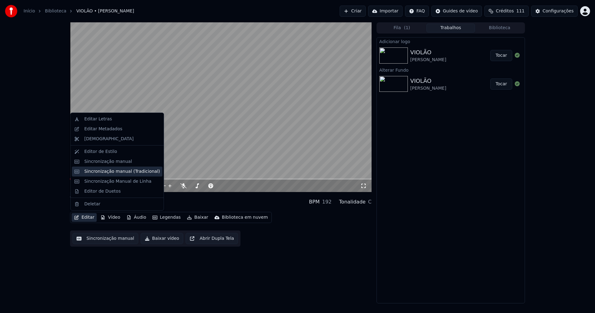
click at [106, 171] on div "Sincronização manual (Tradicional)" at bounding box center [122, 171] width 76 height 6
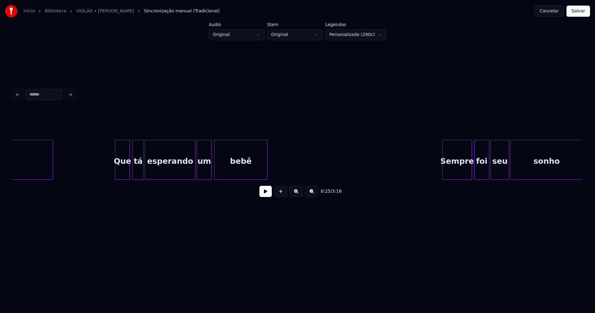
scroll to position [0, 1783]
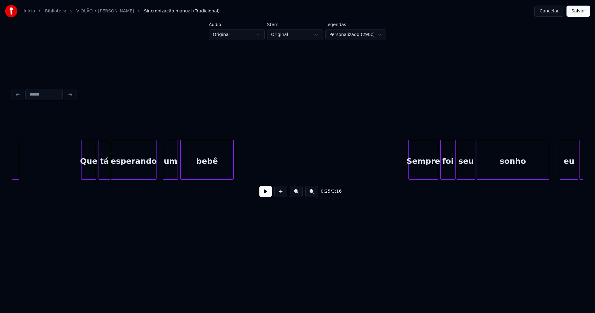
click at [155, 179] on div "sabendo Que tá esperando um bebê Sempre foi seu sonho eu lembro" at bounding box center [297, 160] width 570 height 40
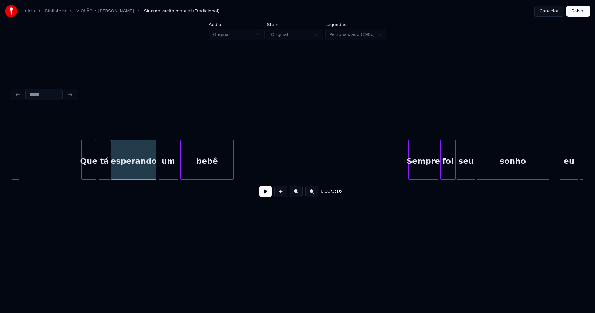
click at [160, 173] on div at bounding box center [160, 159] width 2 height 39
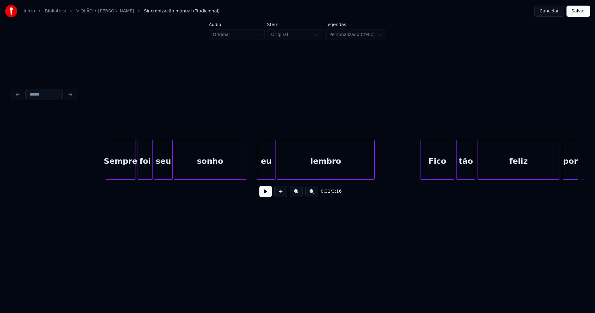
scroll to position [0, 2099]
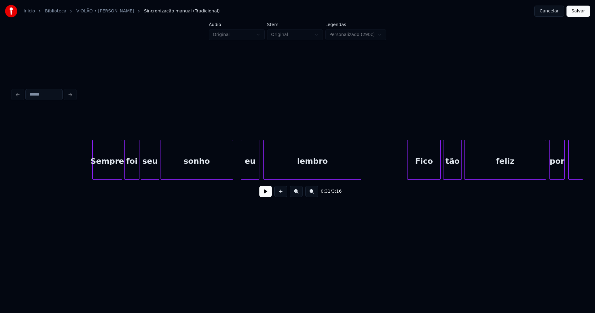
click at [251, 171] on div "eu" at bounding box center [250, 161] width 18 height 42
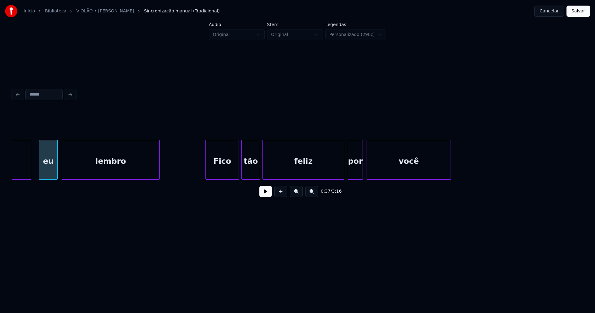
scroll to position [0, 2307]
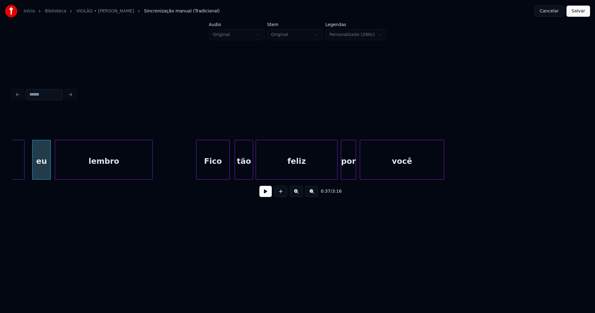
click at [216, 173] on div "Fico" at bounding box center [212, 161] width 33 height 42
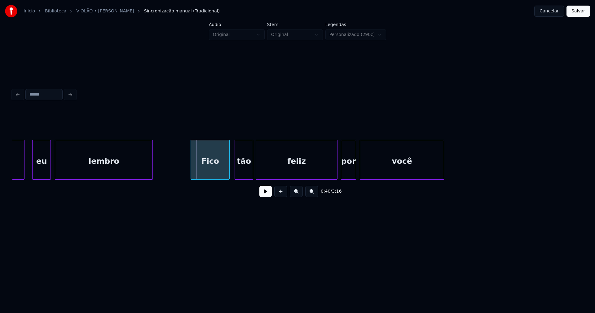
click at [193, 171] on div at bounding box center [192, 159] width 2 height 39
click at [343, 172] on div at bounding box center [343, 159] width 2 height 39
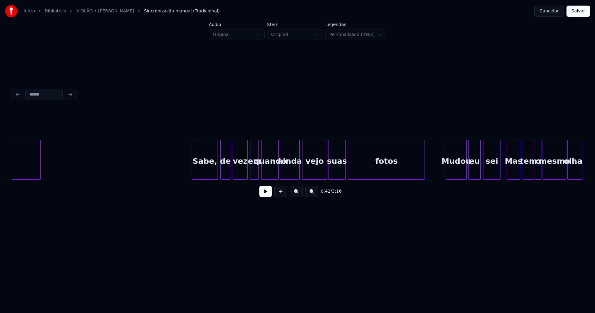
scroll to position [0, 2718]
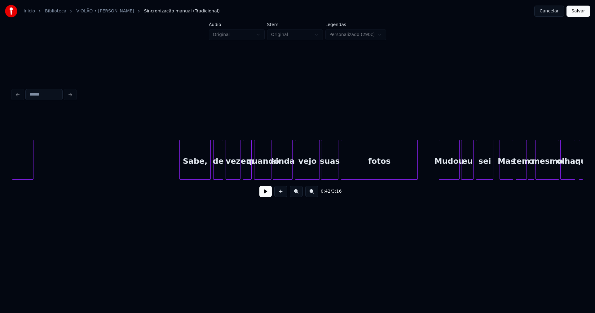
click at [180, 171] on div at bounding box center [181, 159] width 2 height 39
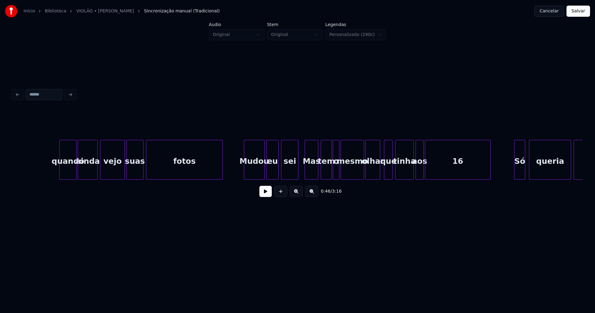
scroll to position [0, 2980]
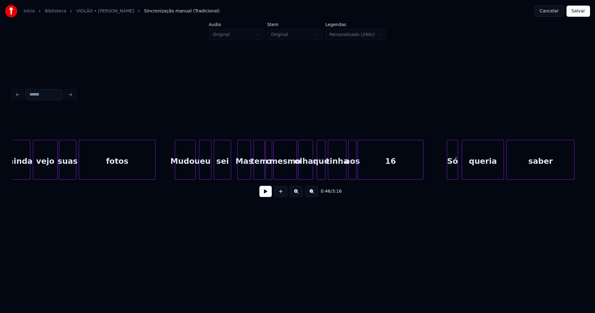
click at [188, 171] on div "Mudou" at bounding box center [185, 161] width 20 height 42
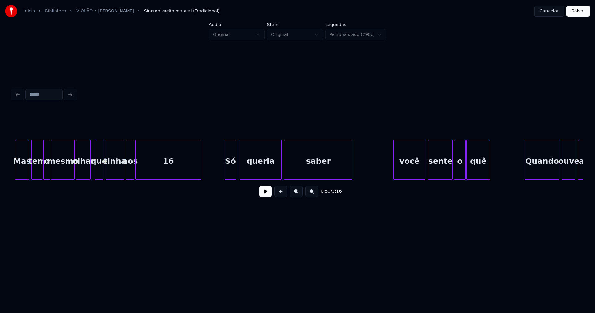
scroll to position [0, 3209]
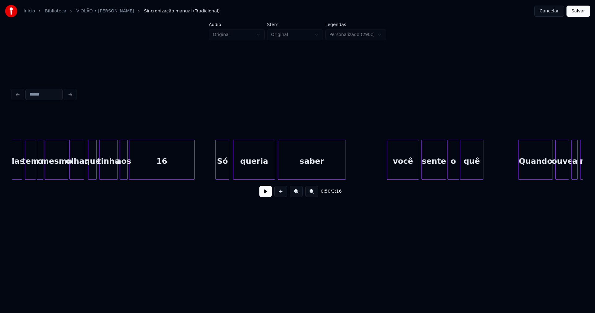
click at [216, 170] on div at bounding box center [217, 159] width 2 height 39
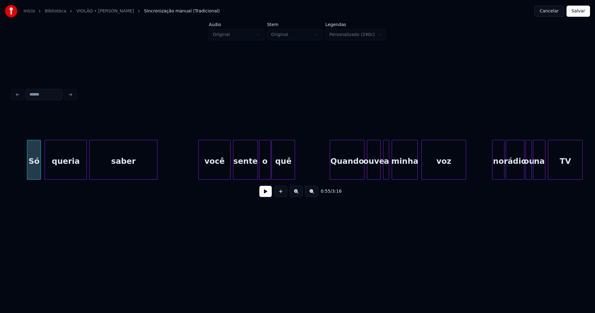
scroll to position [0, 3404]
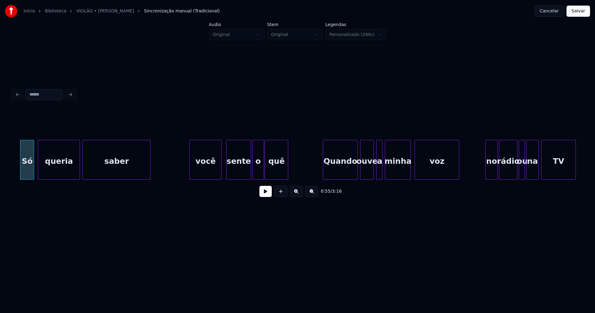
click at [215, 166] on div "você" at bounding box center [206, 161] width 32 height 42
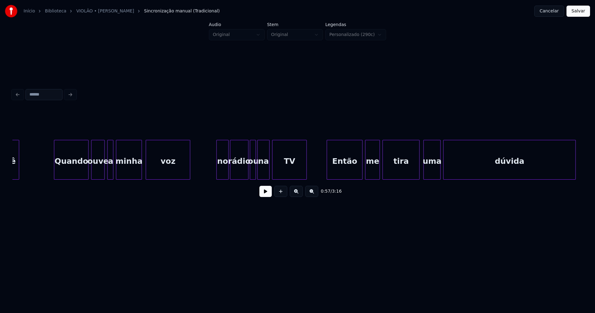
scroll to position [0, 3680]
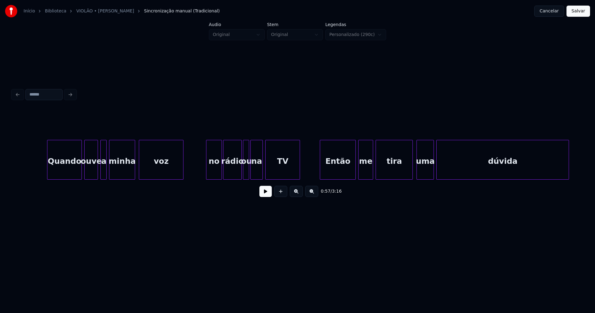
click at [206, 174] on div at bounding box center [207, 159] width 2 height 39
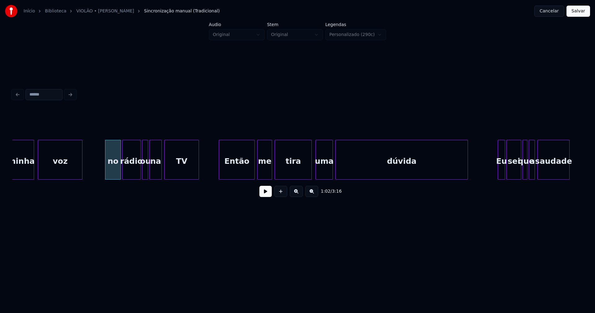
scroll to position [0, 3787]
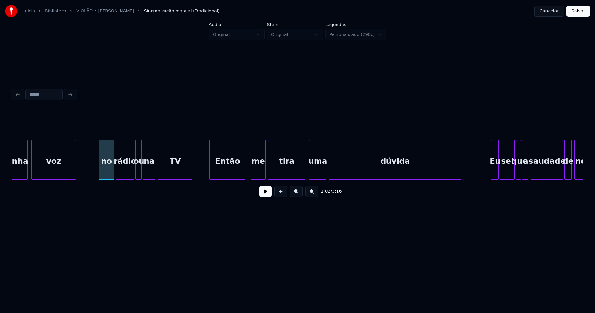
click at [227, 169] on div "Então" at bounding box center [227, 161] width 35 height 42
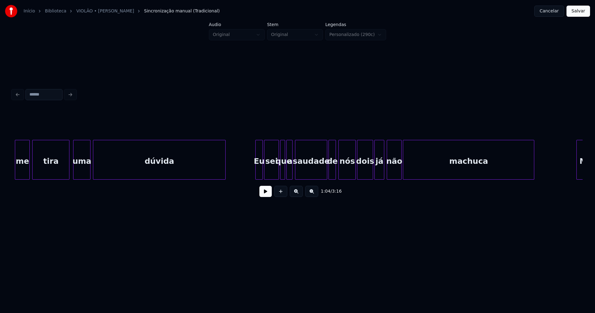
scroll to position [0, 4057]
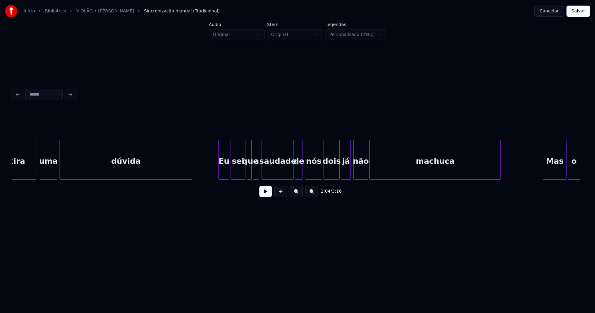
click at [219, 174] on div at bounding box center [220, 159] width 2 height 39
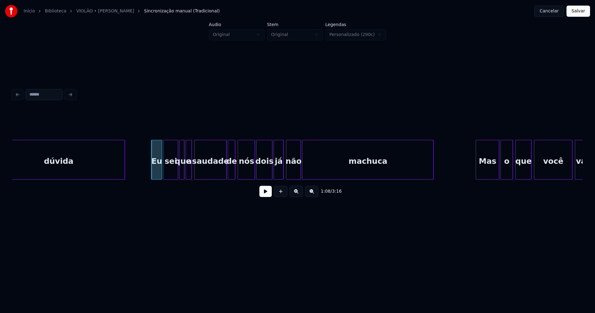
scroll to position [0, 4137]
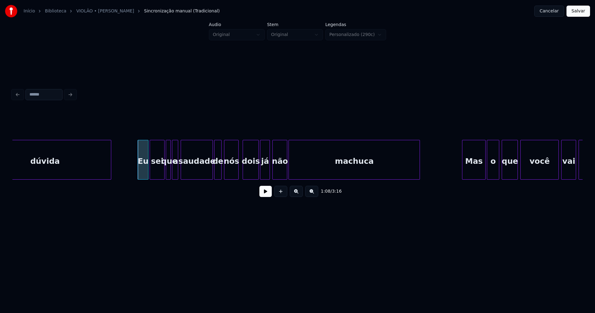
click at [237, 169] on div at bounding box center [237, 159] width 2 height 39
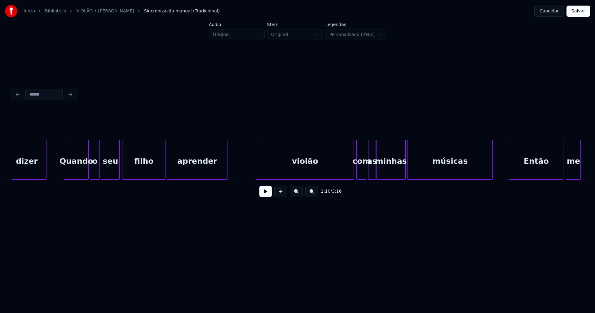
scroll to position [0, 4729]
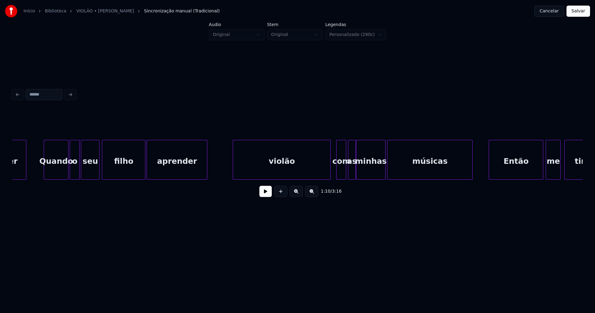
click at [285, 175] on div "violão" at bounding box center [281, 161] width 97 height 42
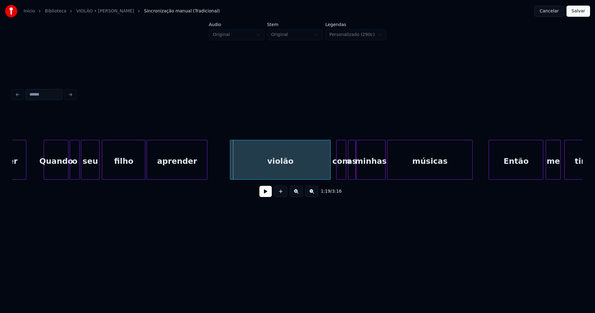
click at [231, 169] on div at bounding box center [231, 159] width 2 height 39
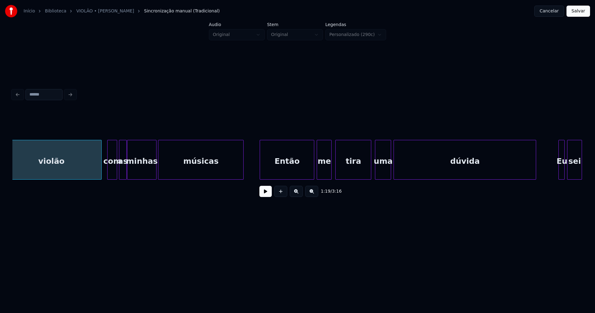
scroll to position [0, 4985]
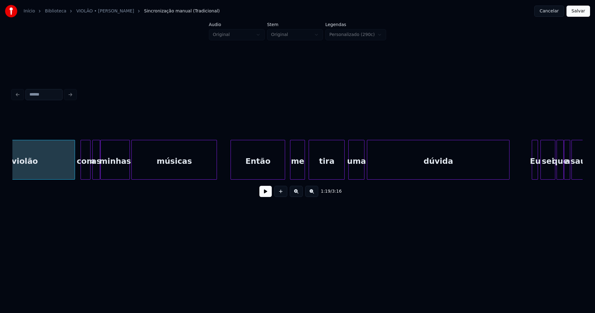
click at [253, 170] on div "Então" at bounding box center [258, 161] width 54 height 42
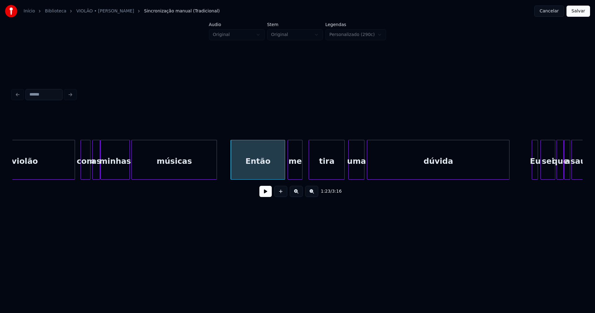
click at [292, 172] on div "me" at bounding box center [295, 161] width 14 height 42
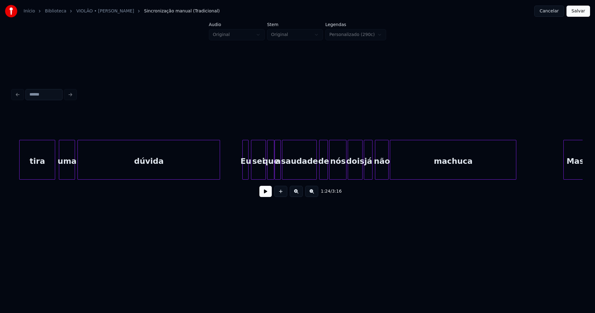
scroll to position [0, 5288]
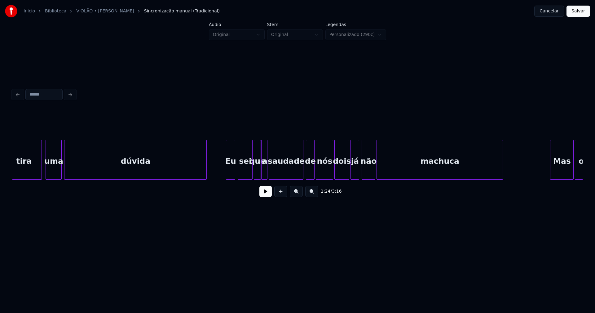
click at [227, 175] on div at bounding box center [227, 159] width 2 height 39
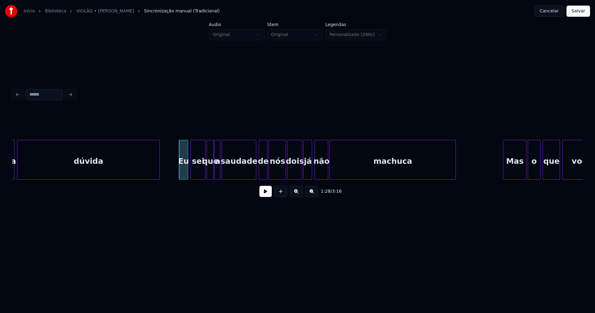
scroll to position [0, 5355]
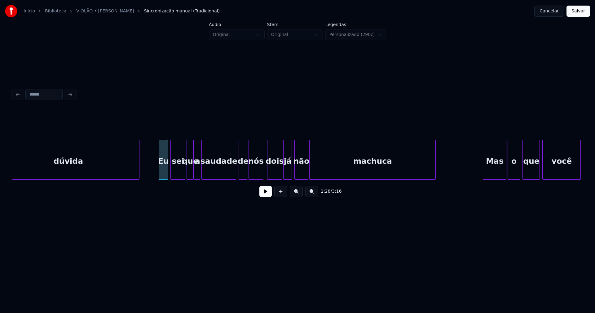
click at [262, 175] on div at bounding box center [262, 159] width 2 height 39
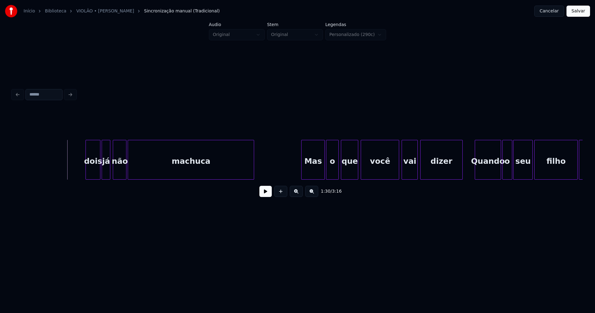
scroll to position [0, 5631]
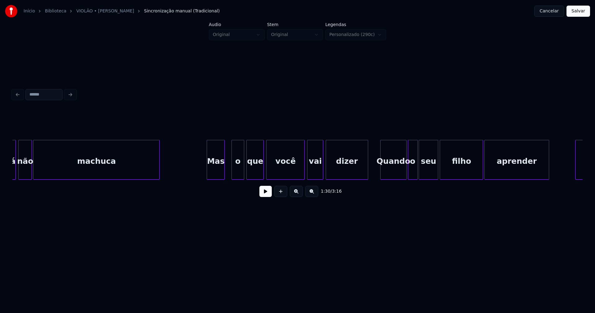
click at [224, 178] on div "já não machuca Mas o que você vai dizer Quando o seu filho aprender violão" at bounding box center [297, 160] width 570 height 40
click at [234, 175] on div "o" at bounding box center [233, 161] width 12 height 42
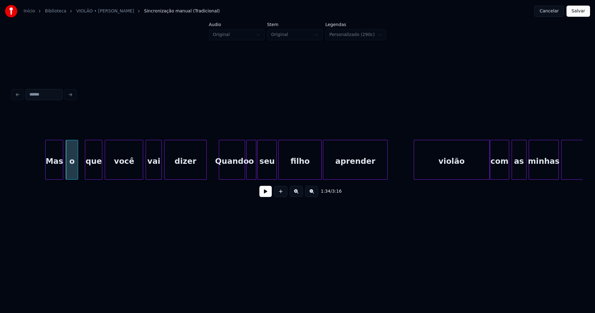
scroll to position [0, 5799]
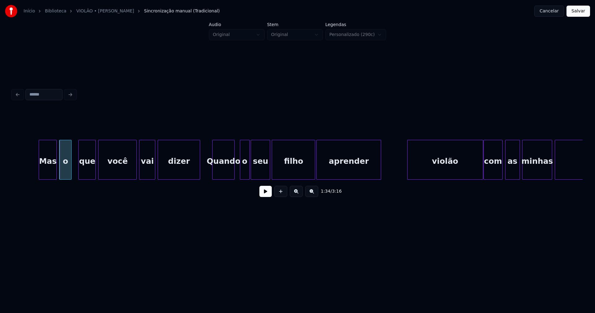
click at [233, 175] on div at bounding box center [233, 159] width 2 height 39
click at [243, 176] on div "o" at bounding box center [241, 161] width 9 height 42
click at [248, 170] on div at bounding box center [248, 159] width 2 height 39
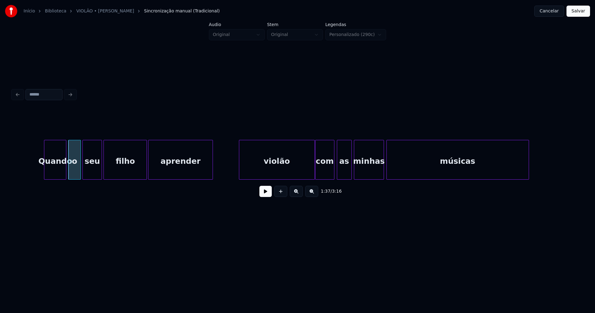
scroll to position [0, 6007]
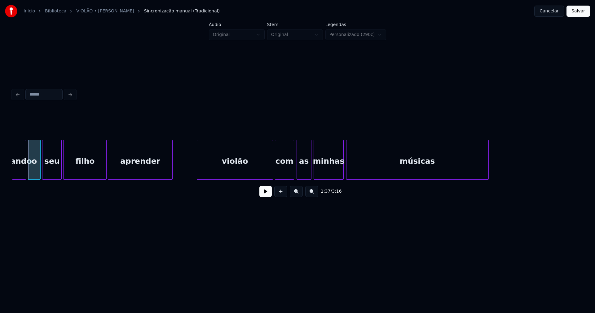
click at [261, 173] on div "violão" at bounding box center [234, 161] width 75 height 42
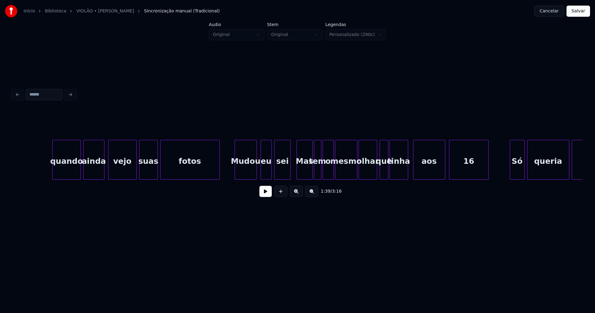
scroll to position [0, 7952]
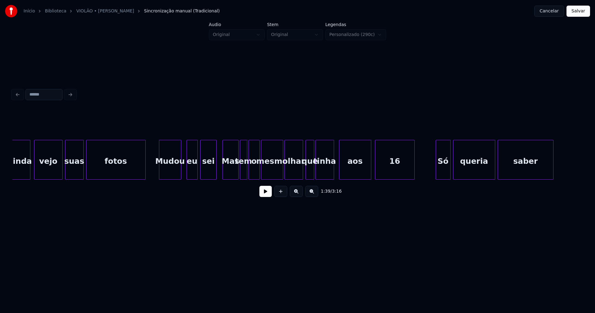
click at [173, 171] on div "Mudou" at bounding box center [170, 161] width 22 height 42
click at [227, 175] on div "Mas" at bounding box center [228, 161] width 15 height 42
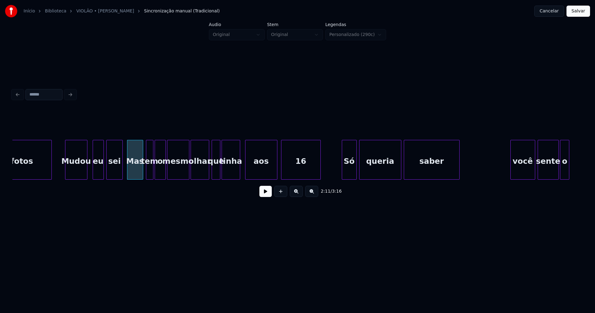
scroll to position [0, 8059]
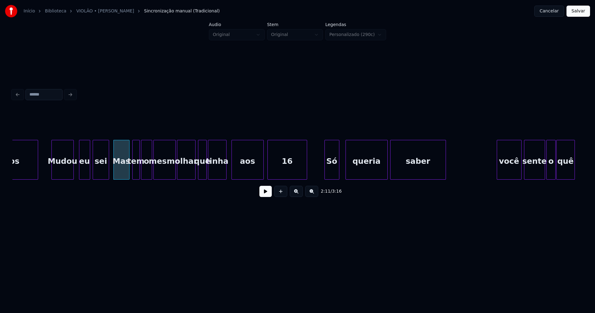
click at [333, 178] on div "fotos Mudou eu sei Mas tem o mesmo olhar que tinha aos 16 Só queria saber você …" at bounding box center [297, 160] width 570 height 40
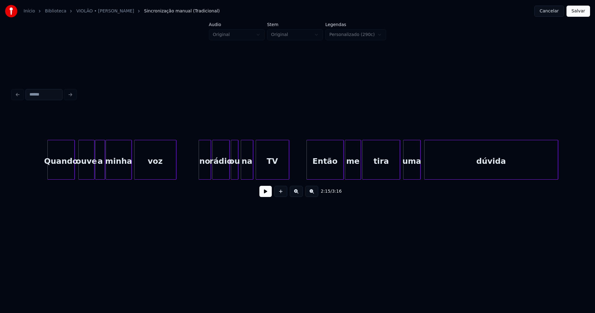
scroll to position [0, 8658]
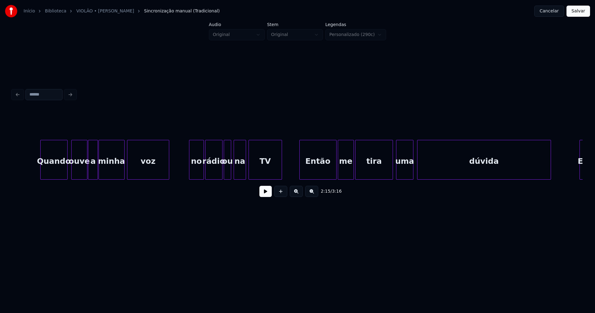
click at [191, 169] on div at bounding box center [190, 159] width 2 height 39
click at [319, 169] on div "Então" at bounding box center [314, 161] width 37 height 42
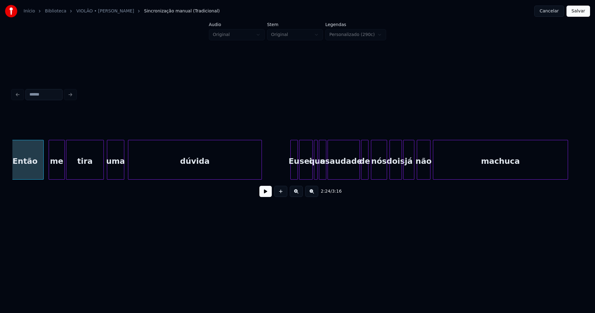
scroll to position [0, 8954]
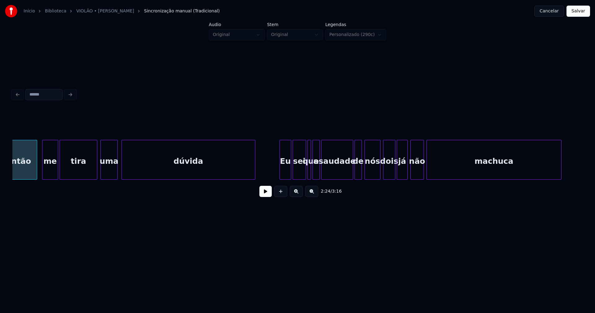
click at [281, 173] on div at bounding box center [281, 159] width 2 height 39
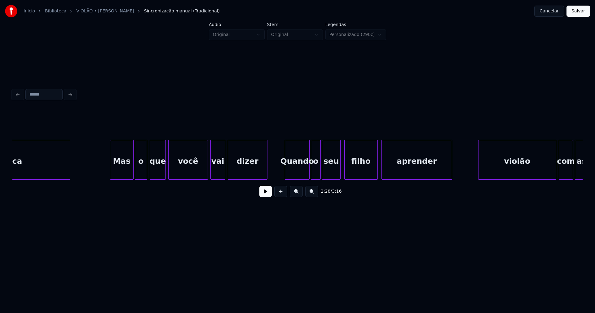
scroll to position [0, 9452]
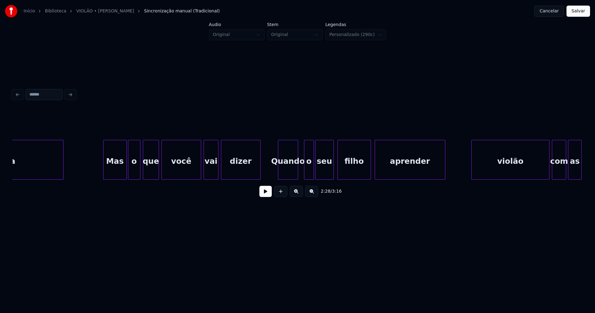
click at [297, 177] on div "Quando" at bounding box center [288, 160] width 20 height 40
click at [300, 174] on div at bounding box center [301, 159] width 2 height 39
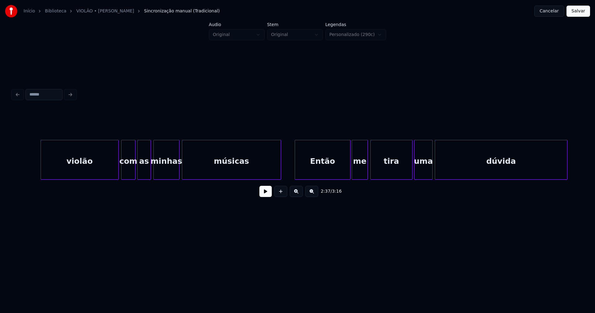
scroll to position [0, 9936]
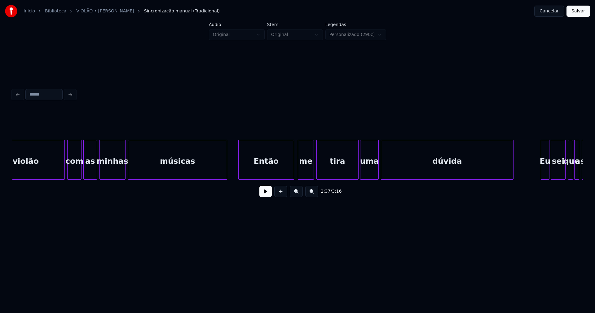
click at [277, 173] on div "Então" at bounding box center [266, 161] width 55 height 42
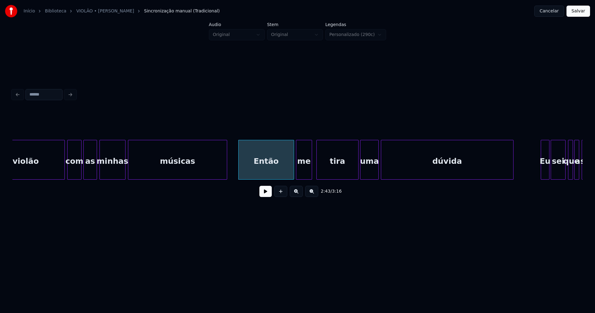
click at [306, 173] on div "me" at bounding box center [303, 161] width 15 height 42
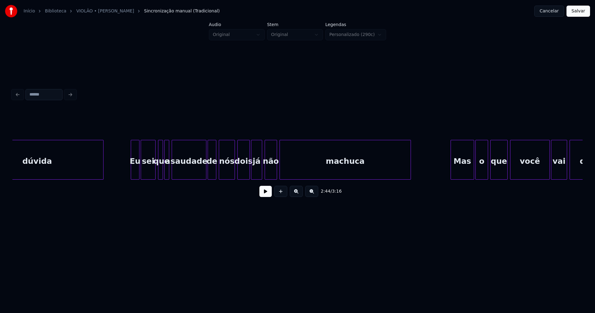
scroll to position [0, 10353]
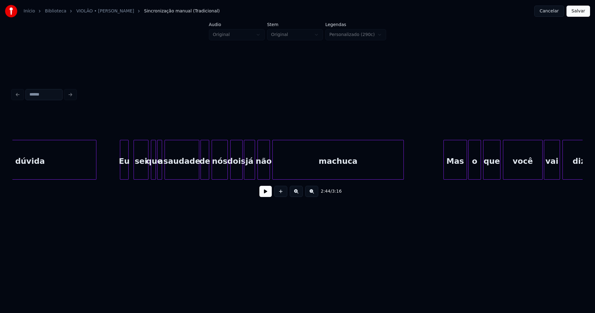
click at [125, 175] on div "Eu" at bounding box center [124, 161] width 8 height 42
click at [140, 170] on div "sei" at bounding box center [139, 161] width 14 height 42
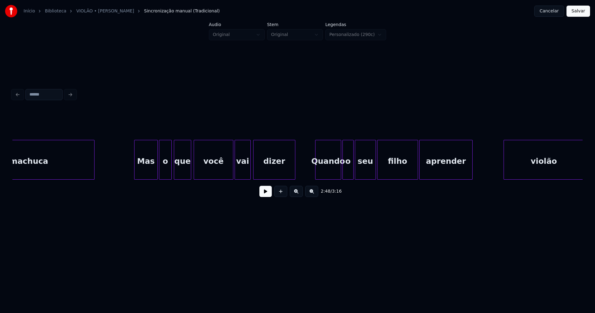
scroll to position [0, 10670]
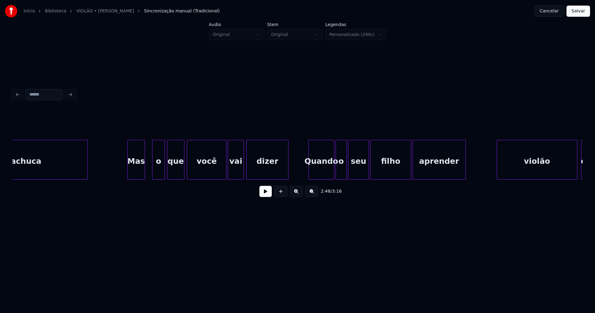
click at [143, 179] on div "machuca Mas o que você vai dizer Quando o seu filho aprender violão com" at bounding box center [297, 160] width 570 height 40
click at [153, 175] on div "o" at bounding box center [154, 161] width 12 height 42
click at [174, 170] on div "que" at bounding box center [174, 161] width 17 height 42
click at [314, 177] on div "Quando" at bounding box center [314, 161] width 25 height 42
click at [336, 172] on div "o" at bounding box center [337, 161] width 11 height 42
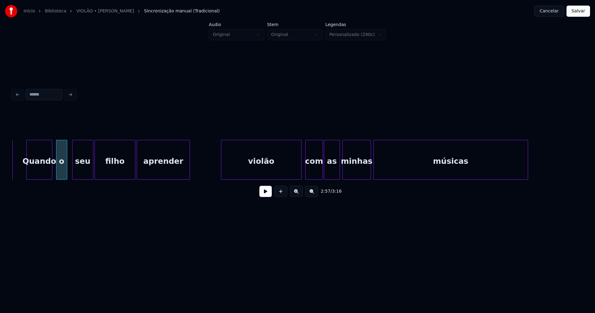
scroll to position [0, 10986]
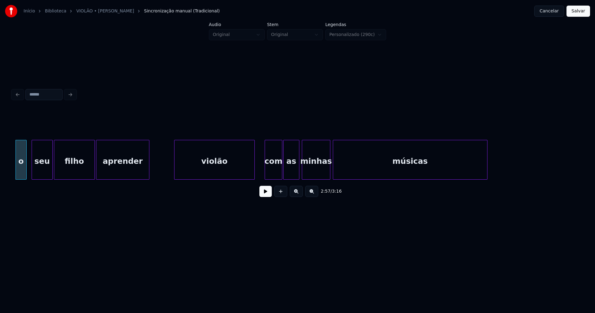
click at [227, 172] on div "violão" at bounding box center [214, 161] width 80 height 42
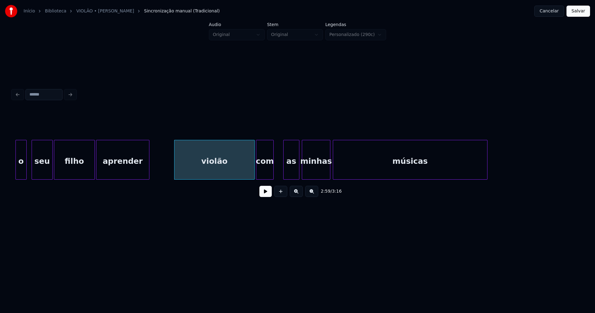
click at [265, 177] on div "o seu filho aprender violão com as minhas músicas" at bounding box center [297, 160] width 570 height 40
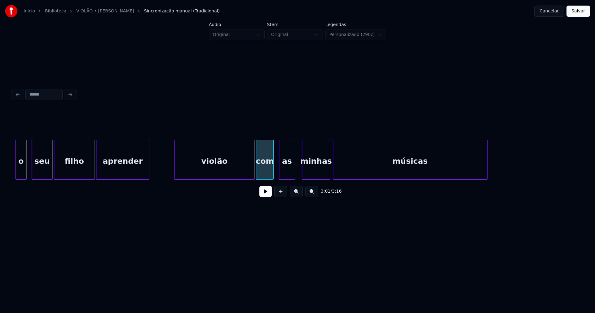
click at [286, 176] on div "as" at bounding box center [286, 161] width 15 height 42
click at [313, 172] on div "minhas" at bounding box center [312, 161] width 28 height 42
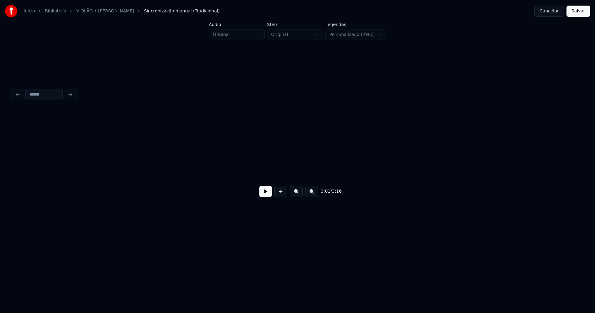
scroll to position [0, 11578]
click at [574, 11] on button "Salvar" at bounding box center [578, 11] width 24 height 11
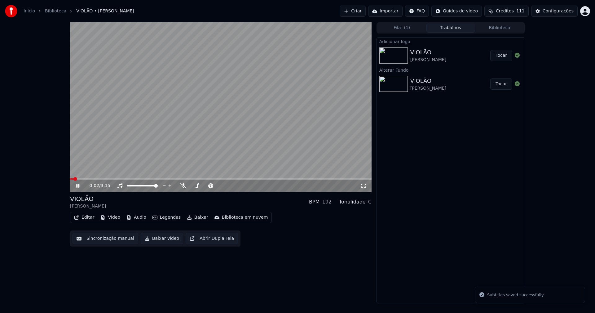
click at [74, 185] on div "0:02 / 3:15" at bounding box center [221, 186] width 297 height 6
click at [116, 179] on span at bounding box center [220, 178] width 301 height 1
click at [78, 187] on icon at bounding box center [77, 186] width 3 height 4
click at [158, 238] on button "Baixar vídeo" at bounding box center [162, 238] width 42 height 11
click at [86, 218] on button "Editar" at bounding box center [84, 217] width 25 height 9
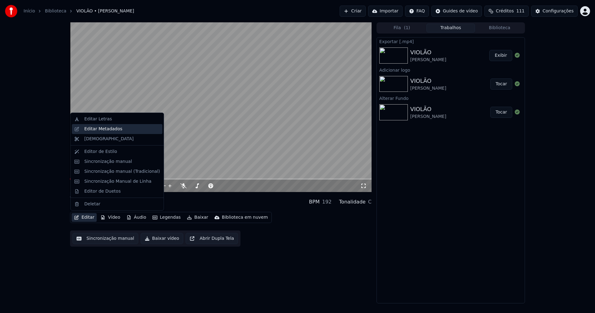
click at [101, 130] on div "Editar Metadados" at bounding box center [103, 129] width 38 height 6
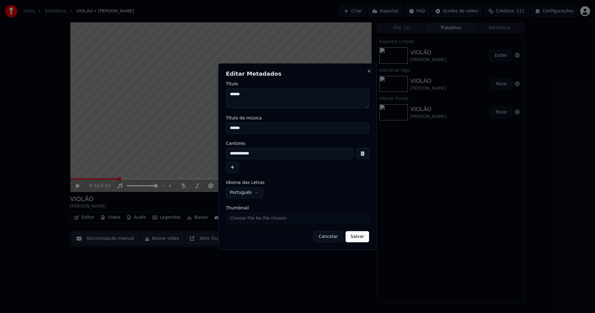
click at [244, 218] on input "Thumbnail" at bounding box center [297, 217] width 143 height 11
type input "**********"
click at [358, 236] on button "Salvar" at bounding box center [357, 236] width 24 height 11
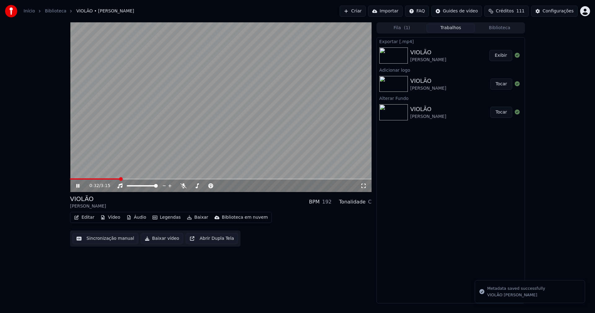
click at [77, 188] on icon at bounding box center [82, 185] width 15 height 5
click at [507, 29] on button "Biblioteca" at bounding box center [499, 28] width 49 height 9
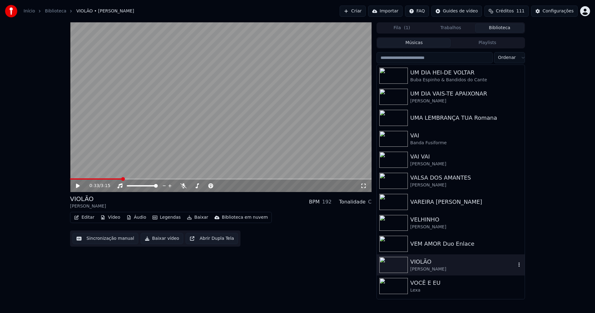
scroll to position [7217, 0]
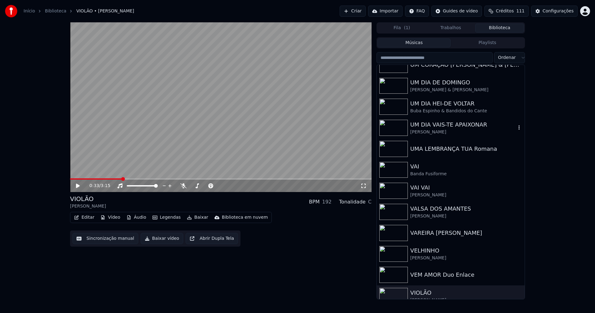
click at [422, 126] on div "UM DIA VAIS-TE APAIXONAR" at bounding box center [463, 124] width 106 height 9
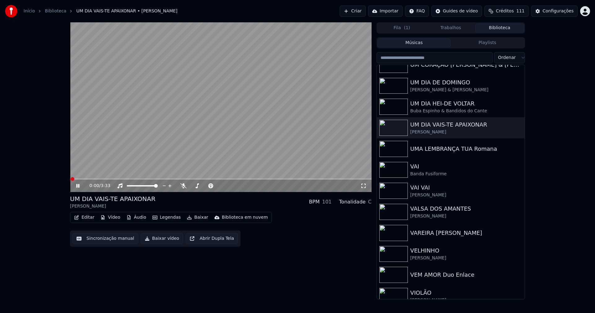
drag, startPoint x: 77, startPoint y: 187, endPoint x: 82, endPoint y: 191, distance: 7.5
click at [77, 186] on icon at bounding box center [77, 186] width 3 height 4
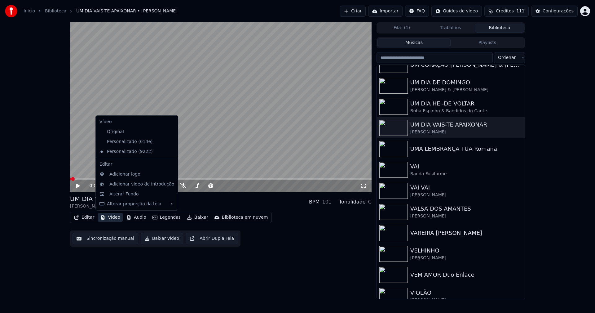
click at [111, 218] on button "Vídeo" at bounding box center [110, 217] width 25 height 9
click at [170, 143] on icon at bounding box center [172, 141] width 4 height 5
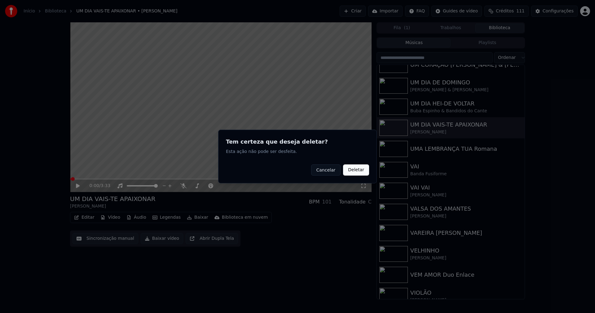
click at [353, 170] on button "Deletar" at bounding box center [356, 169] width 26 height 11
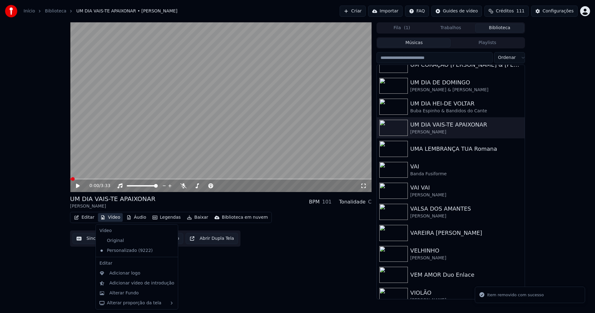
click at [114, 218] on button "Vídeo" at bounding box center [110, 217] width 25 height 9
click at [128, 292] on div "Alterar Fundo" at bounding box center [123, 293] width 29 height 6
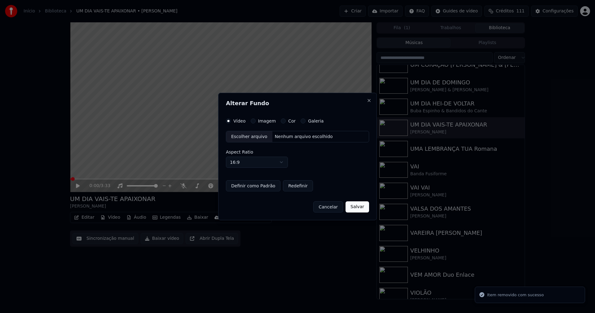
click at [253, 121] on button "Imagem" at bounding box center [253, 120] width 5 height 5
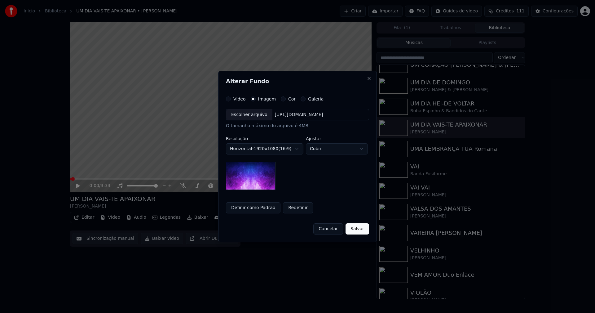
click at [249, 117] on div "Escolher arquivo" at bounding box center [249, 114] width 46 height 11
click at [361, 230] on button "Salvar" at bounding box center [357, 228] width 24 height 11
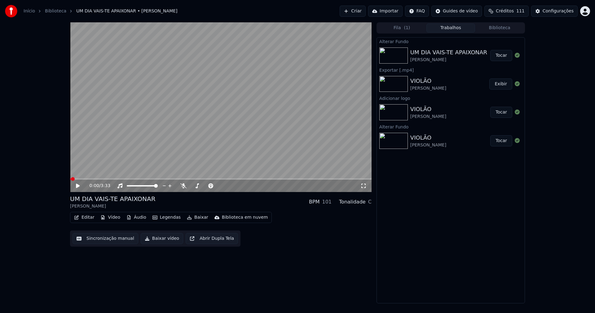
drag, startPoint x: 501, startPoint y: 54, endPoint x: 486, endPoint y: 56, distance: 16.0
click at [501, 54] on button "Tocar" at bounding box center [501, 55] width 22 height 11
click at [78, 186] on icon at bounding box center [82, 185] width 15 height 5
click at [111, 219] on button "Vídeo" at bounding box center [110, 217] width 25 height 9
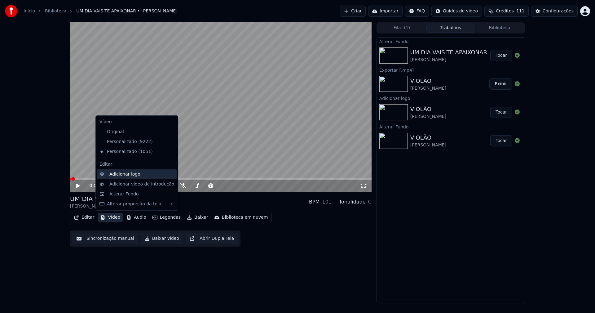
click at [120, 177] on div "Adicionar logo" at bounding box center [124, 174] width 31 height 6
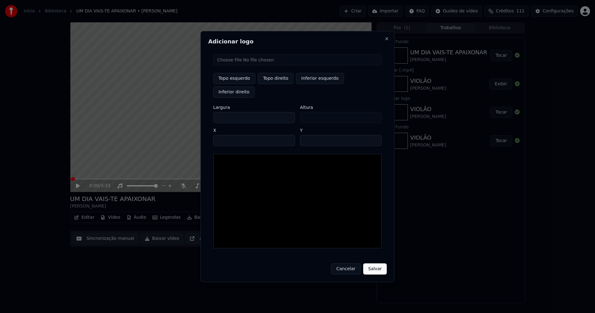
click at [238, 65] on input "file" at bounding box center [297, 59] width 169 height 11
type input "**********"
type input "***"
click at [276, 84] on button "Topo direito" at bounding box center [276, 78] width 36 height 11
type input "****"
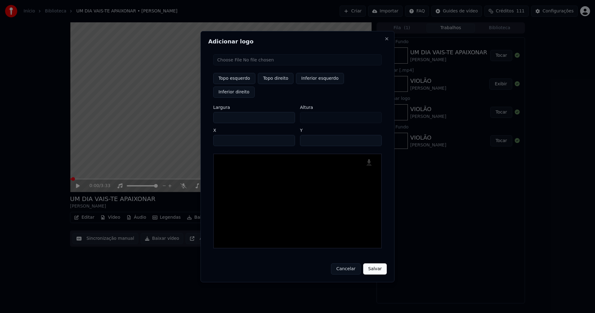
drag, startPoint x: 223, startPoint y: 111, endPoint x: 176, endPoint y: 115, distance: 47.6
click at [176, 115] on body "Início Biblioteca UM DIA VAIS-TE APAIXONAR • Pedro Miguel Criar Importar FAQ Gu…" at bounding box center [297, 156] width 595 height 313
type input "**"
type input "***"
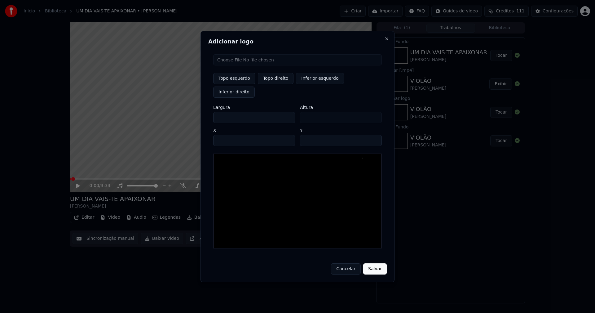
type input "***"
click at [226, 135] on input "****" at bounding box center [254, 140] width 82 height 11
type input "****"
click at [373, 135] on input "**" at bounding box center [341, 140] width 82 height 11
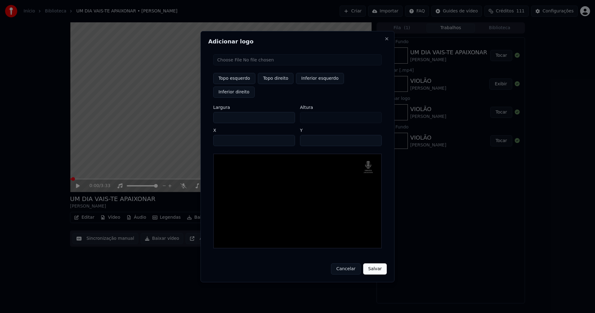
click at [373, 135] on input "**" at bounding box center [341, 140] width 82 height 11
type input "**"
click at [373, 135] on input "**" at bounding box center [341, 140] width 82 height 11
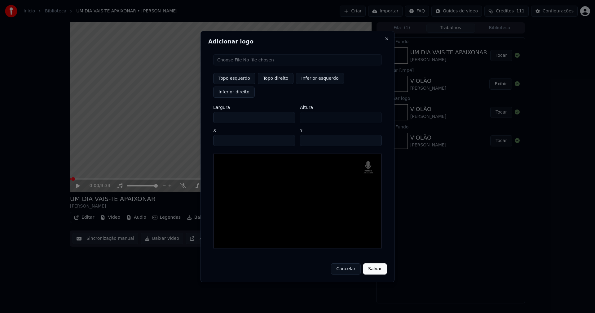
click at [376, 263] on button "Salvar" at bounding box center [375, 268] width 24 height 11
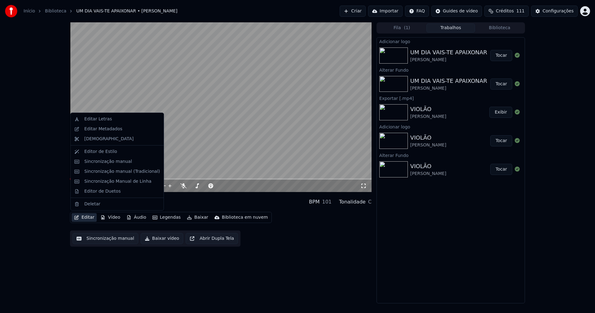
click at [86, 217] on button "Editar" at bounding box center [84, 217] width 25 height 9
click at [99, 129] on div "Editar Metadados" at bounding box center [103, 129] width 38 height 6
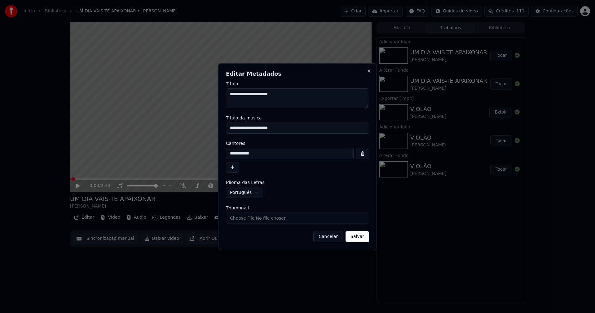
click at [257, 219] on input "Thumbnail" at bounding box center [297, 217] width 143 height 11
type input "**********"
click at [359, 237] on button "Salvar" at bounding box center [357, 236] width 24 height 11
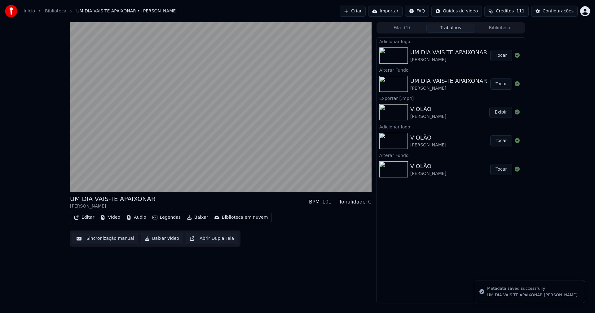
click at [500, 54] on button "Tocar" at bounding box center [501, 55] width 22 height 11
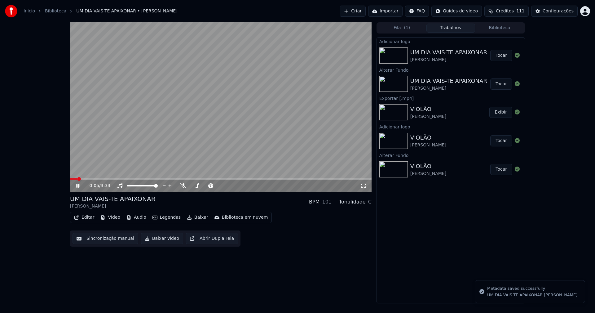
click at [86, 218] on button "Editar" at bounding box center [84, 217] width 25 height 9
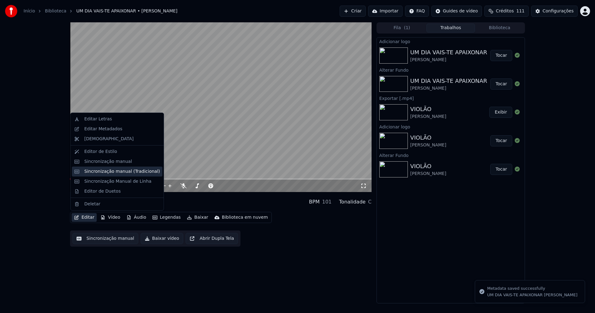
click at [111, 171] on div "Sincronização manual (Tradicional)" at bounding box center [122, 171] width 76 height 6
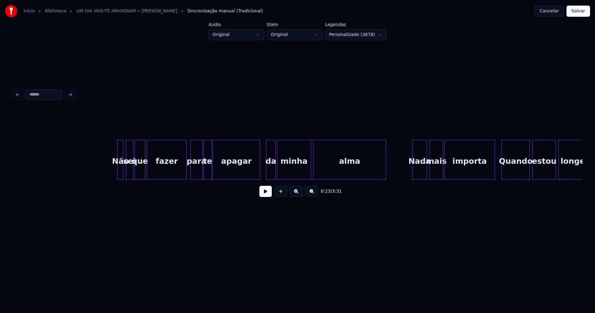
scroll to position [0, 1327]
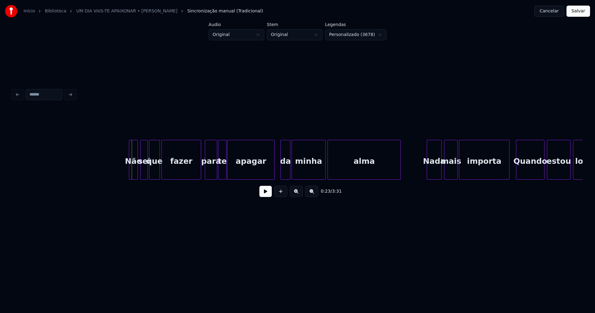
click at [130, 169] on div at bounding box center [130, 159] width 2 height 39
click at [197, 172] on div at bounding box center [198, 159] width 2 height 39
click at [209, 171] on div "para" at bounding box center [210, 161] width 12 height 42
click at [265, 195] on button at bounding box center [265, 191] width 12 height 11
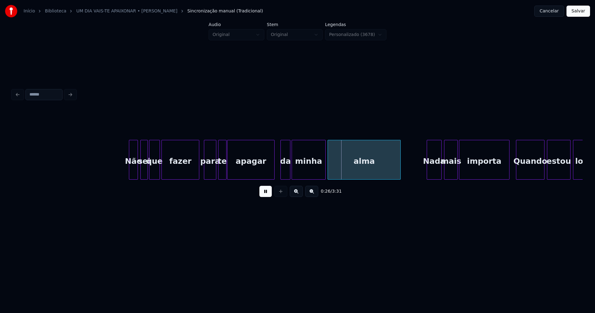
drag, startPoint x: 265, startPoint y: 195, endPoint x: 122, endPoint y: 178, distance: 144.1
click at [263, 194] on button at bounding box center [265, 191] width 12 height 11
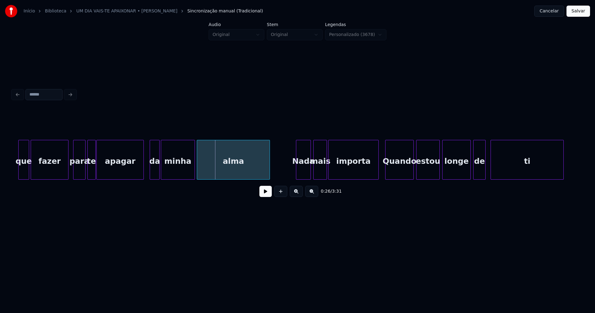
scroll to position [0, 1567]
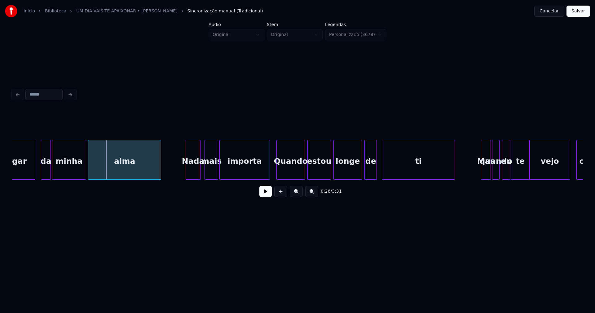
click at [195, 172] on div "Nada" at bounding box center [193, 161] width 14 height 42
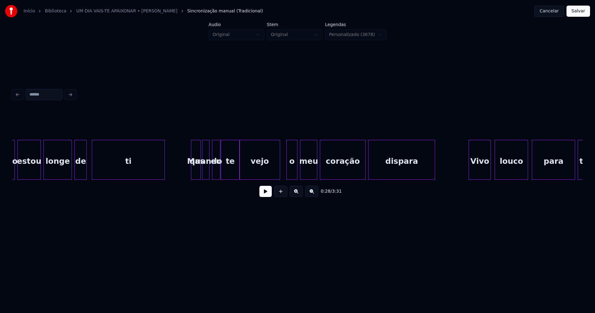
scroll to position [0, 1878]
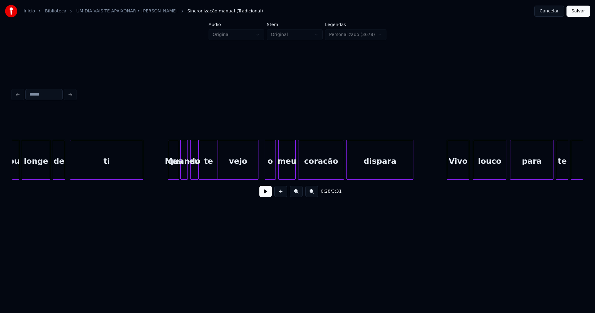
click at [169, 174] on div at bounding box center [169, 159] width 2 height 39
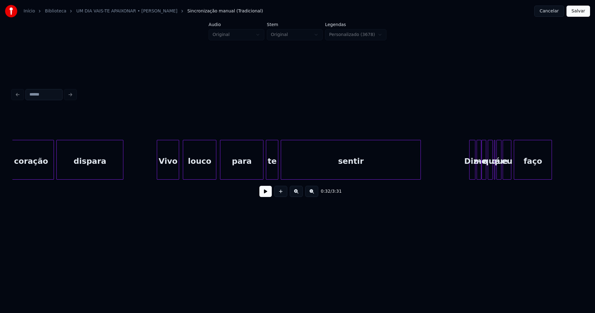
scroll to position [0, 2190]
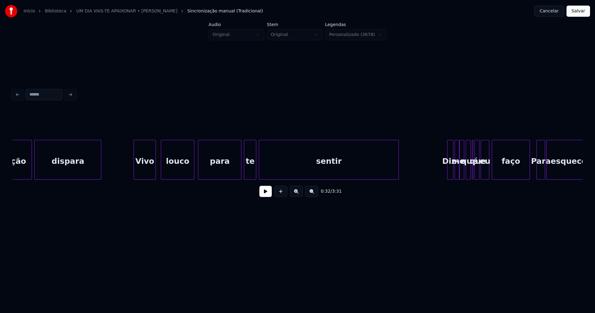
click at [150, 169] on div "Vivo" at bounding box center [145, 161] width 22 height 42
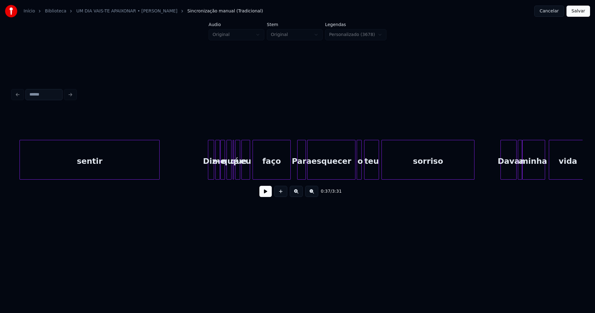
scroll to position [0, 2473]
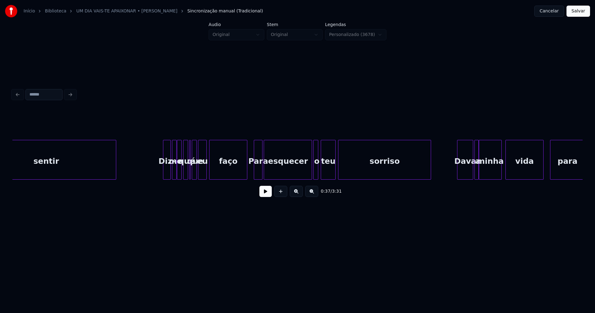
click at [164, 174] on div at bounding box center [164, 159] width 2 height 39
click at [308, 176] on div at bounding box center [308, 159] width 2 height 39
click at [311, 176] on div at bounding box center [311, 159] width 2 height 39
click at [272, 171] on div at bounding box center [273, 159] width 2 height 39
click at [269, 168] on div at bounding box center [268, 159] width 2 height 39
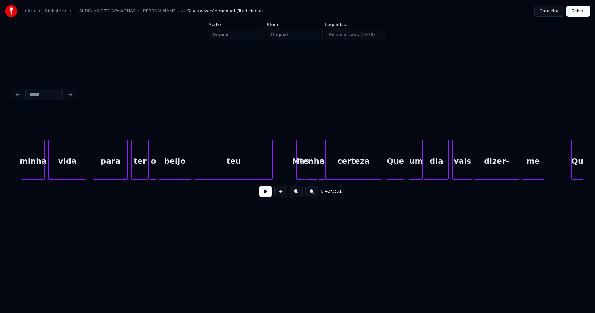
scroll to position [0, 3024]
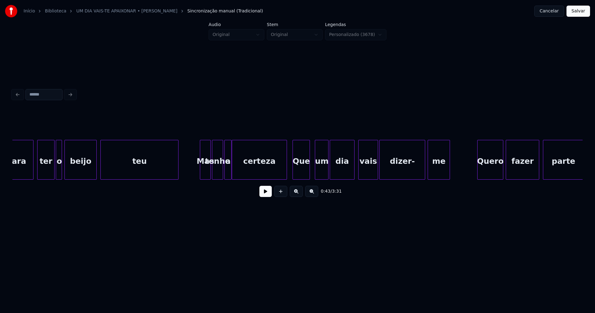
click at [200, 171] on div at bounding box center [201, 159] width 2 height 39
click at [248, 171] on div at bounding box center [249, 159] width 2 height 39
click at [237, 172] on div "a" at bounding box center [237, 161] width 7 height 42
click at [230, 169] on div at bounding box center [230, 159] width 2 height 39
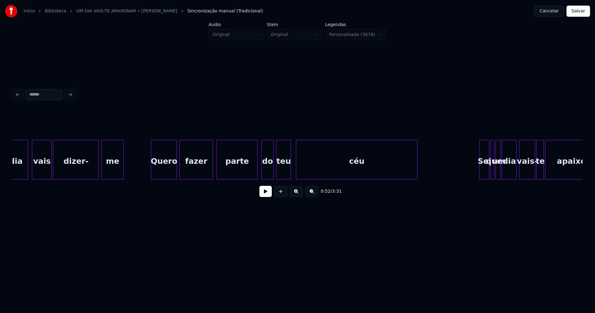
scroll to position [0, 3365]
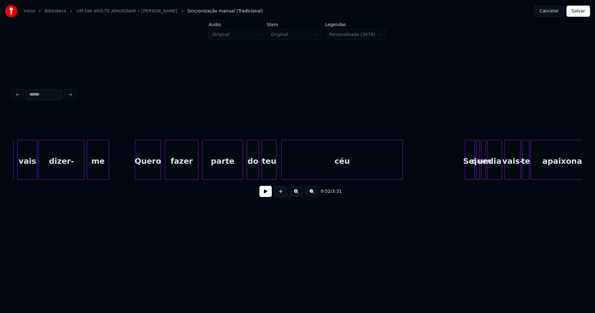
click at [153, 171] on div "Quero" at bounding box center [147, 161] width 25 height 42
click at [153, 169] on div "Quero" at bounding box center [146, 161] width 25 height 42
click at [178, 169] on div "fazer" at bounding box center [180, 161] width 33 height 42
click at [250, 177] on div "do" at bounding box center [251, 161] width 12 height 42
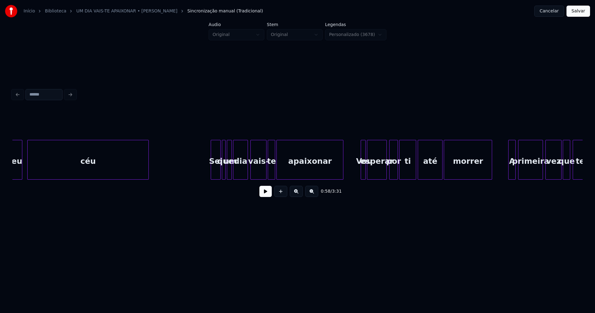
scroll to position [0, 3677]
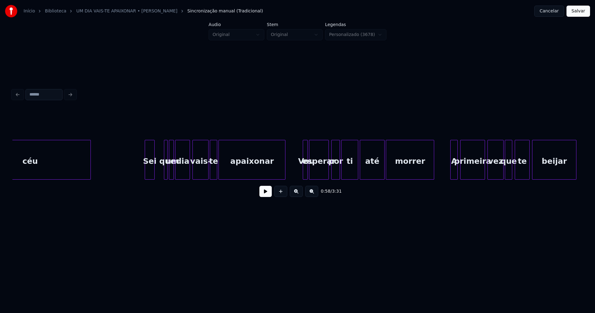
click at [151, 174] on div "Sei" at bounding box center [149, 161] width 9 height 42
click at [151, 170] on div at bounding box center [151, 159] width 2 height 39
click at [154, 171] on div at bounding box center [154, 159] width 2 height 39
click at [164, 173] on div at bounding box center [165, 159] width 2 height 39
click at [167, 171] on div at bounding box center [168, 159] width 2 height 39
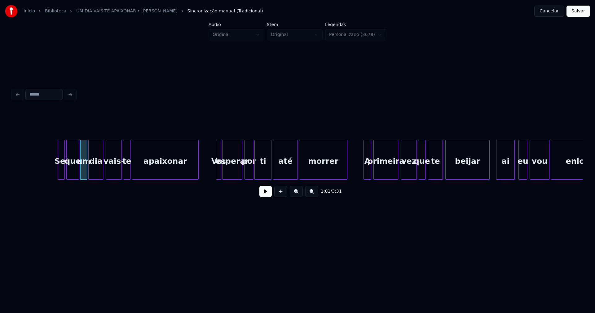
scroll to position [0, 3800]
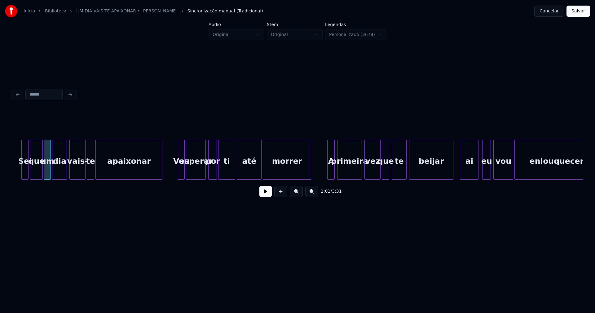
click at [178, 172] on div at bounding box center [179, 159] width 2 height 39
click at [191, 170] on div at bounding box center [190, 159] width 2 height 39
click at [187, 169] on div at bounding box center [187, 159] width 2 height 39
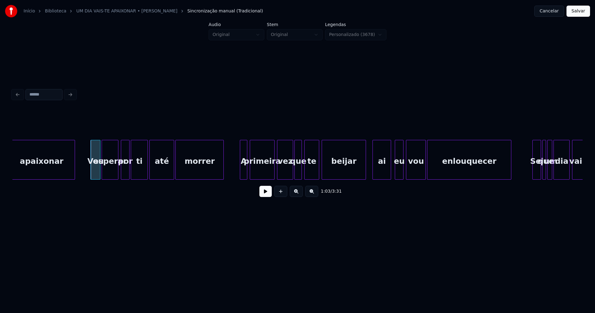
scroll to position [0, 3895]
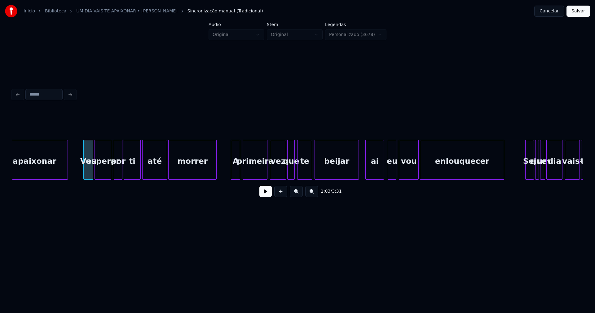
click at [232, 168] on div at bounding box center [232, 159] width 2 height 39
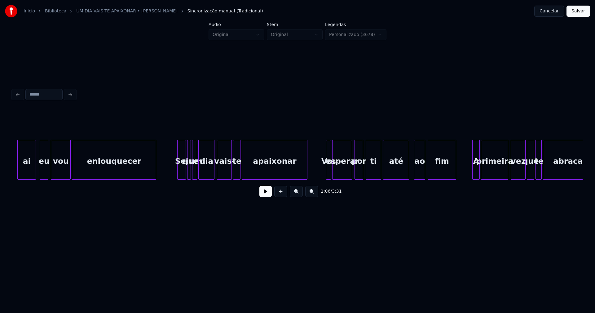
scroll to position [0, 4250]
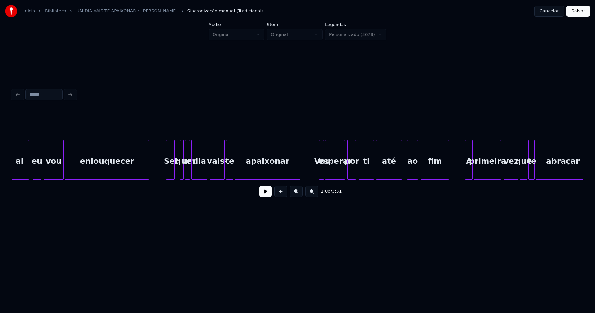
click at [171, 178] on div "ai eu vou enlouquecer Sei que um dia vais- te apaixonar Vou esperar por ti até …" at bounding box center [297, 160] width 570 height 40
click at [178, 175] on div at bounding box center [178, 159] width 2 height 39
click at [318, 172] on div at bounding box center [318, 159] width 2 height 39
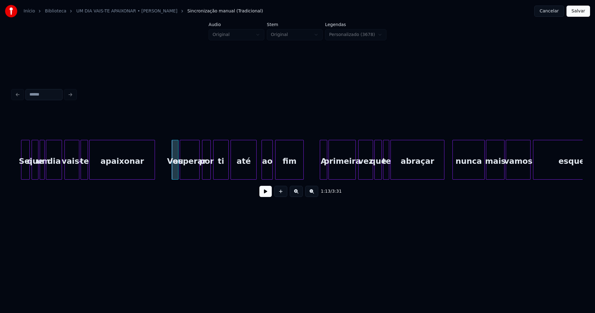
scroll to position [0, 4409]
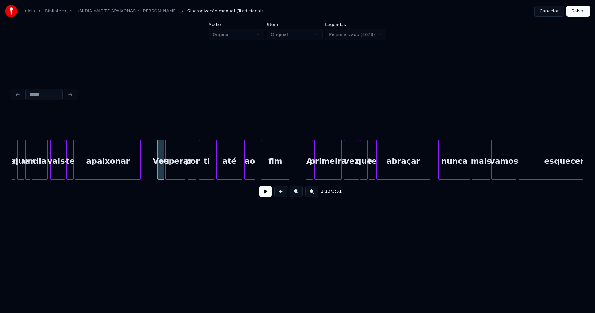
click at [253, 173] on div "ao" at bounding box center [249, 161] width 11 height 42
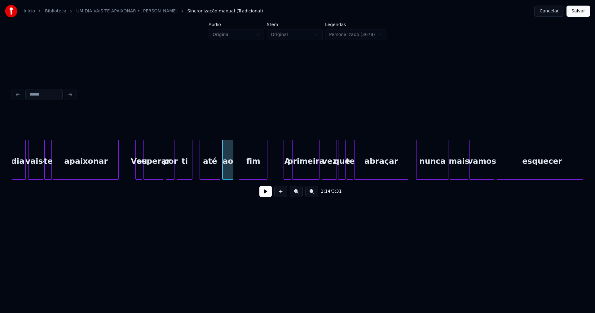
click at [202, 170] on div at bounding box center [201, 159] width 2 height 39
click at [196, 169] on div at bounding box center [196, 159] width 2 height 39
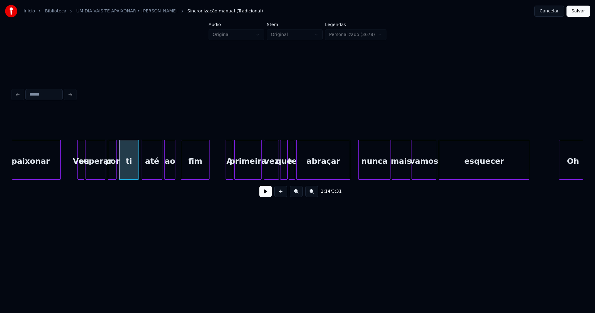
scroll to position [0, 4518]
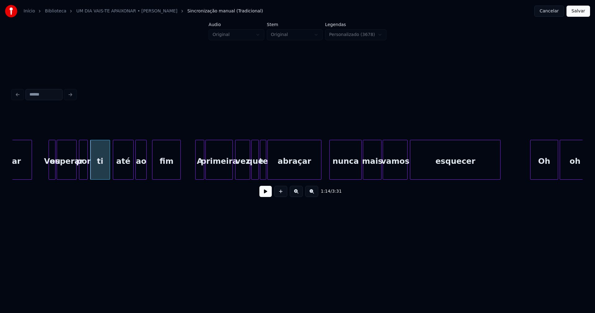
click at [196, 173] on div at bounding box center [197, 159] width 2 height 39
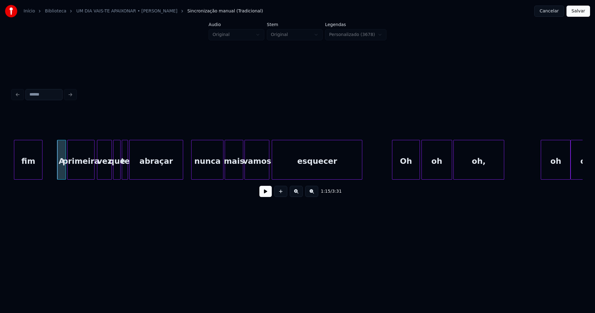
scroll to position [0, 4663]
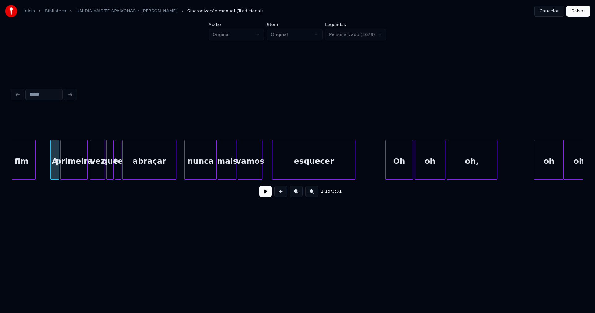
click at [273, 166] on div at bounding box center [273, 159] width 2 height 39
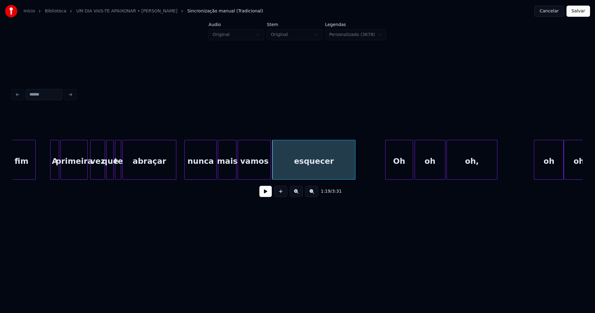
click at [269, 166] on div at bounding box center [270, 159] width 2 height 39
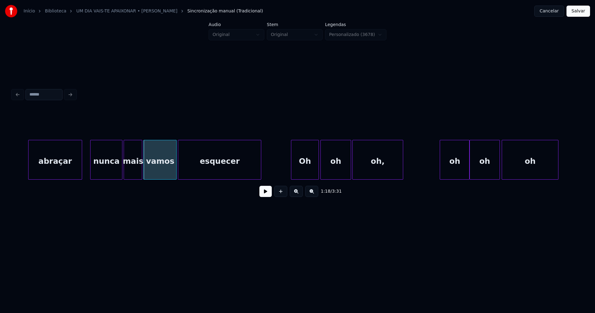
scroll to position [0, 4837]
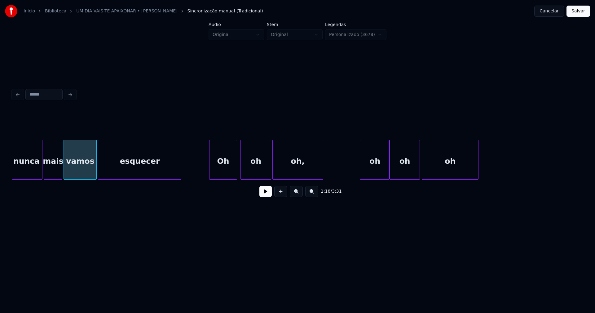
click at [222, 169] on div "Oh" at bounding box center [222, 161] width 27 height 42
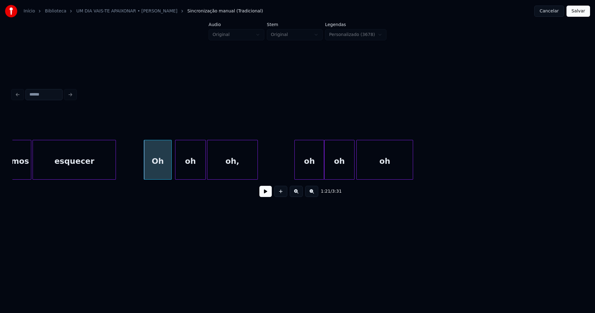
scroll to position [0, 4953]
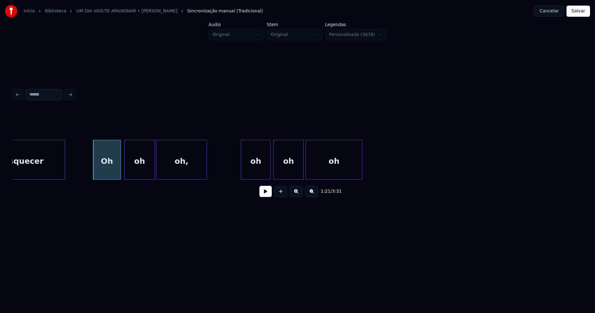
click at [254, 168] on div "oh" at bounding box center [255, 161] width 29 height 42
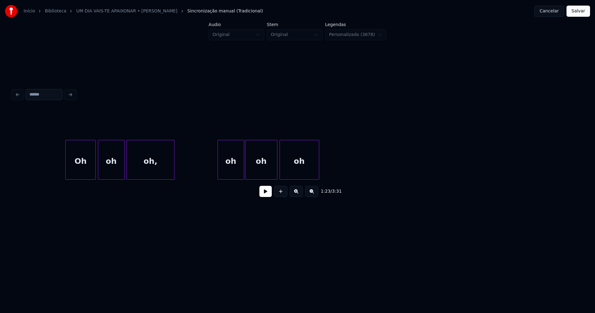
scroll to position [0, 5613]
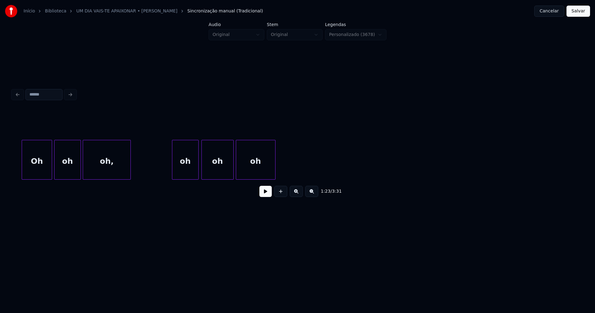
click at [189, 171] on div "oh" at bounding box center [185, 161] width 26 height 42
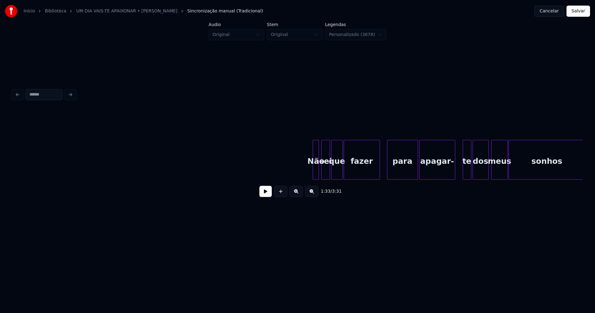
scroll to position [0, 6150]
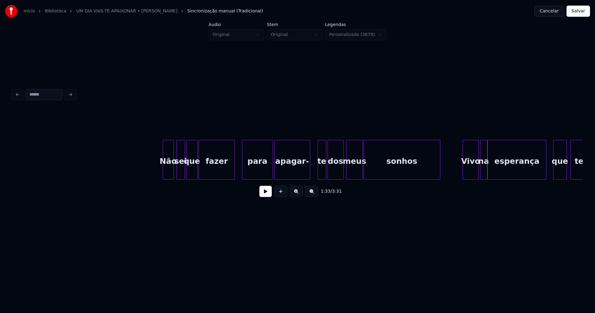
click at [164, 173] on div at bounding box center [164, 159] width 2 height 39
click at [311, 166] on div at bounding box center [311, 159] width 2 height 39
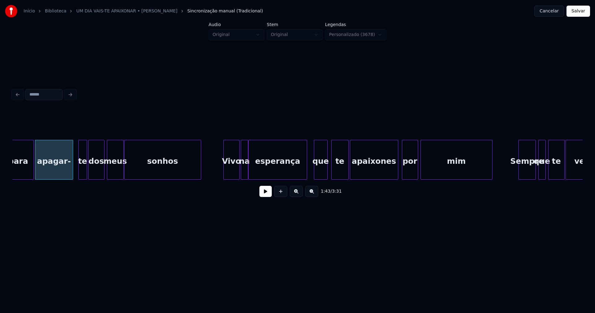
scroll to position [0, 6396]
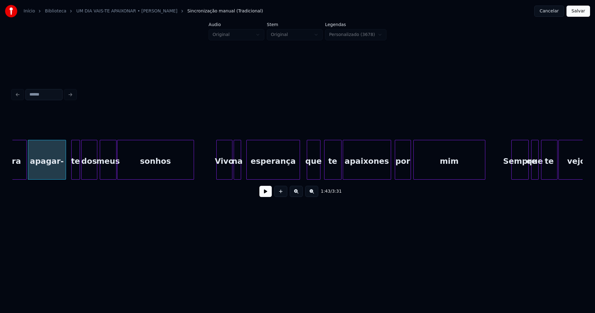
click at [248, 170] on div at bounding box center [248, 159] width 2 height 39
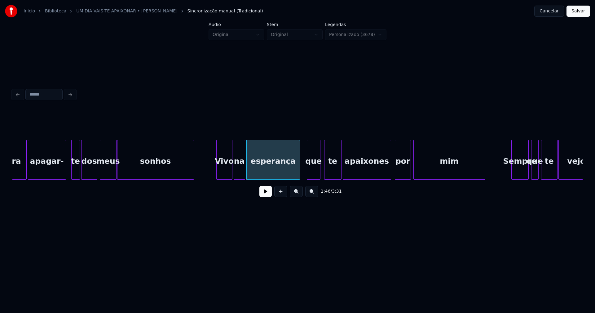
click at [243, 168] on div at bounding box center [244, 159] width 2 height 39
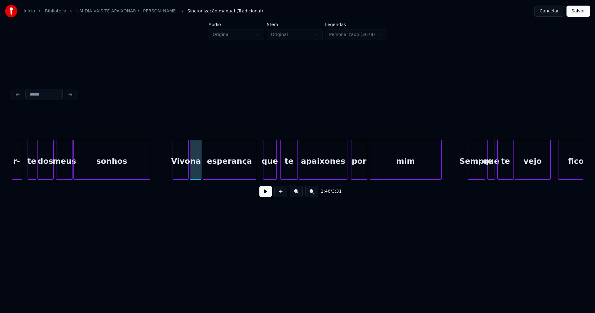
scroll to position [0, 6447]
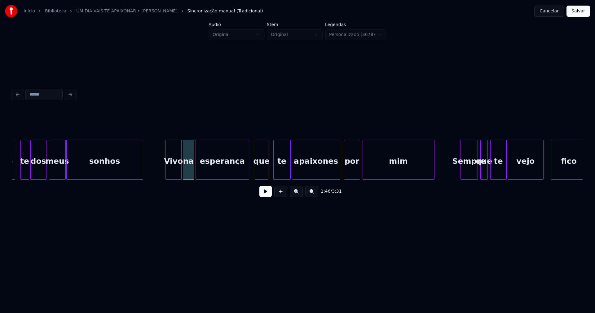
click at [262, 173] on div "que" at bounding box center [261, 161] width 13 height 42
click at [282, 171] on div "te" at bounding box center [280, 161] width 17 height 42
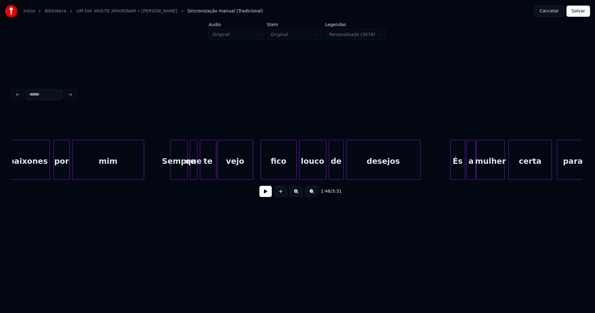
scroll to position [0, 6745]
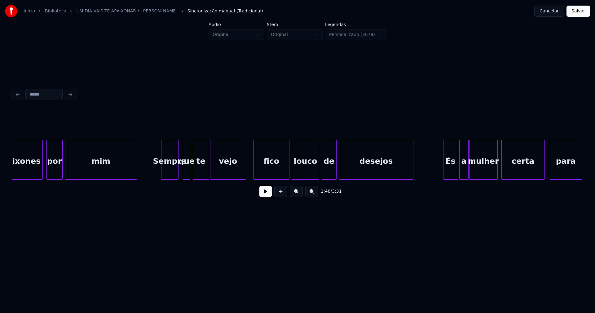
click at [170, 174] on div "Sempre" at bounding box center [169, 161] width 17 height 42
click at [158, 175] on div at bounding box center [158, 159] width 2 height 39
click at [181, 175] on div at bounding box center [181, 159] width 2 height 39
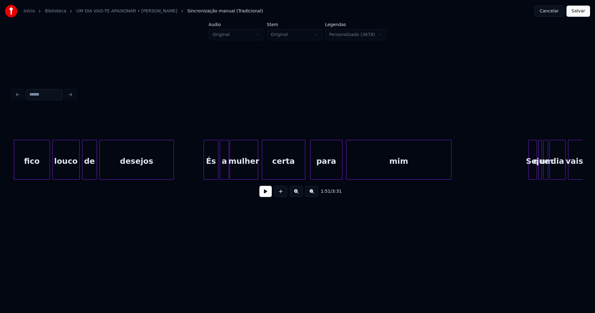
scroll to position [0, 6991]
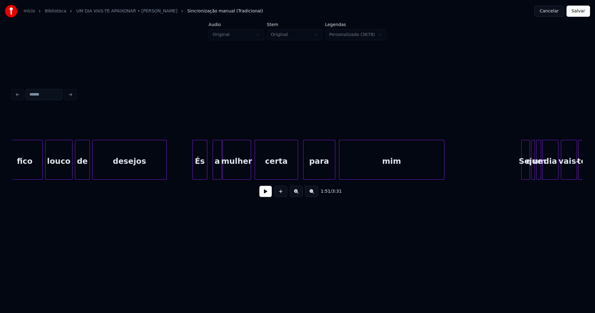
click at [200, 174] on div "És" at bounding box center [200, 161] width 14 height 42
click at [215, 174] on div "a" at bounding box center [214, 161] width 9 height 42
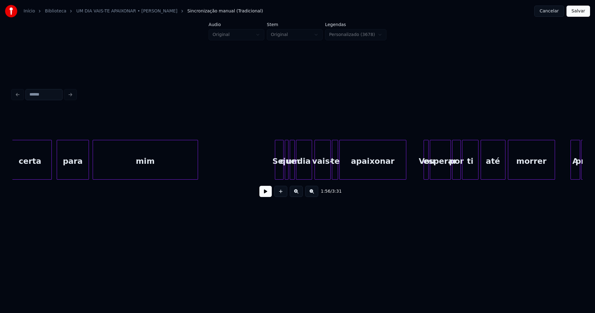
scroll to position [0, 7259]
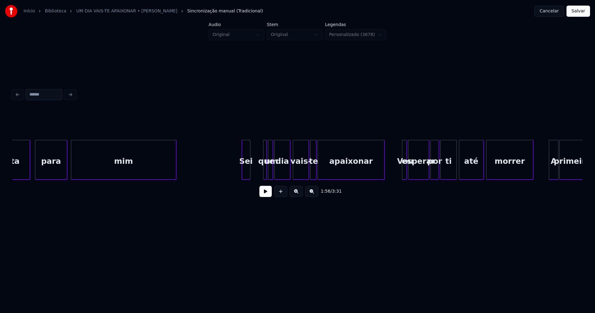
click at [245, 175] on div "Sei" at bounding box center [246, 161] width 8 height 42
click at [259, 169] on div at bounding box center [259, 159] width 2 height 39
click at [255, 173] on div "que" at bounding box center [256, 161] width 8 height 42
click at [263, 175] on div at bounding box center [263, 159] width 2 height 39
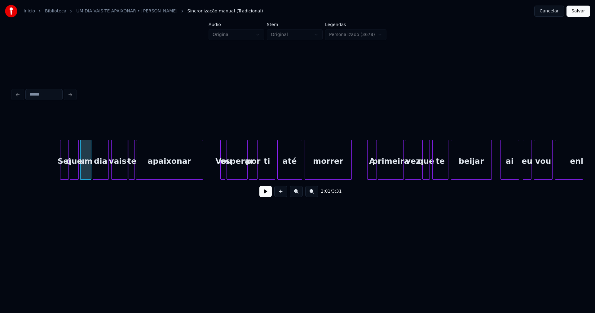
scroll to position [0, 7448]
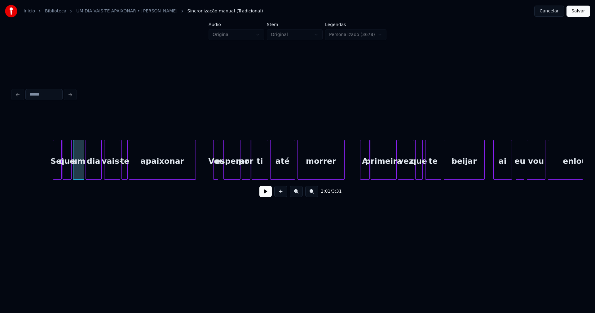
click at [224, 171] on div at bounding box center [225, 159] width 2 height 39
click at [221, 170] on div at bounding box center [221, 159] width 2 height 39
click at [212, 174] on div at bounding box center [212, 159] width 2 height 39
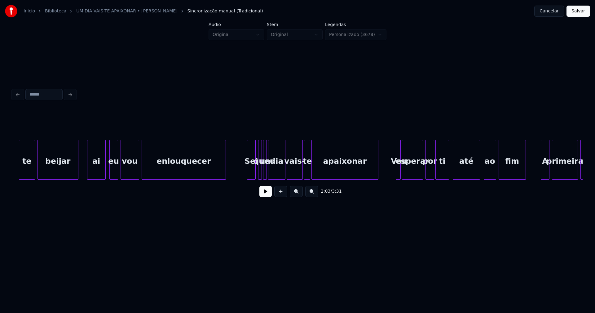
scroll to position [0, 7862]
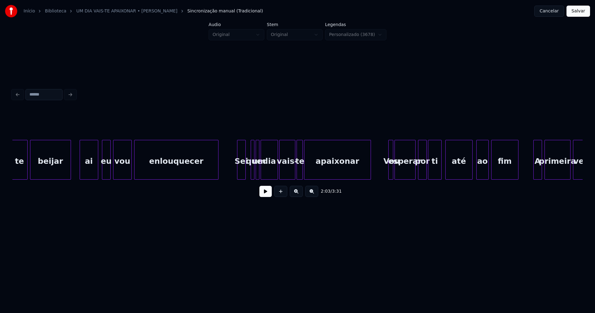
click at [243, 171] on div "Sei" at bounding box center [241, 161] width 8 height 42
click at [248, 172] on div at bounding box center [248, 159] width 2 height 39
click at [237, 173] on div at bounding box center [237, 159] width 2 height 39
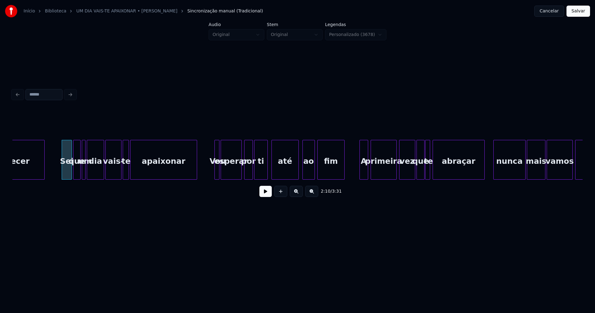
scroll to position [0, 8108]
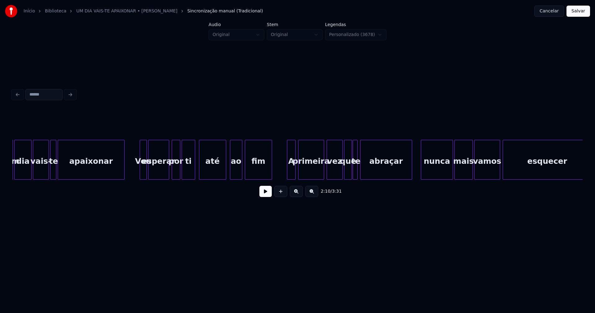
click at [140, 170] on div at bounding box center [141, 159] width 2 height 39
click at [205, 168] on div at bounding box center [206, 159] width 2 height 39
click at [200, 168] on div at bounding box center [200, 159] width 2 height 39
click at [235, 175] on div "ao" at bounding box center [234, 161] width 12 height 42
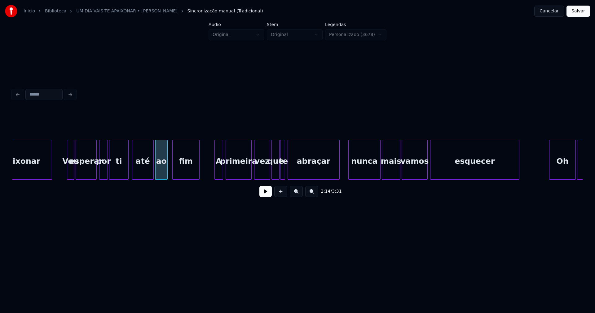
scroll to position [0, 8202]
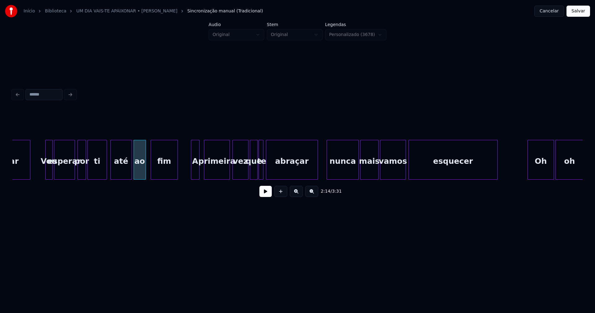
click at [193, 170] on div "A" at bounding box center [195, 161] width 8 height 42
click at [275, 170] on div at bounding box center [276, 159] width 2 height 39
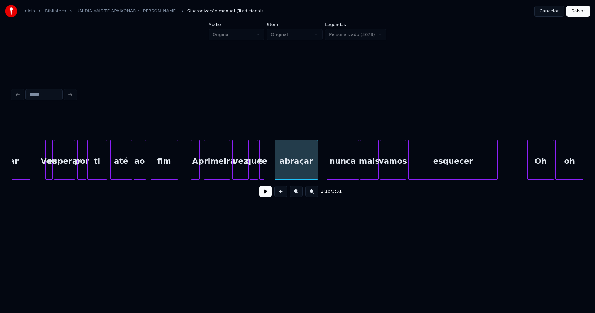
click at [265, 173] on div "te" at bounding box center [263, 161] width 6 height 42
click at [244, 171] on div at bounding box center [244, 159] width 2 height 39
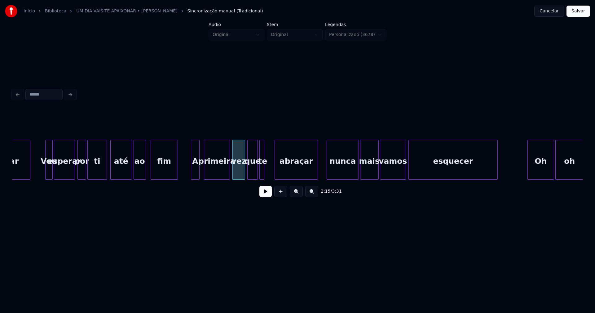
click at [248, 171] on div at bounding box center [249, 159] width 2 height 39
click at [270, 168] on div at bounding box center [270, 159] width 2 height 39
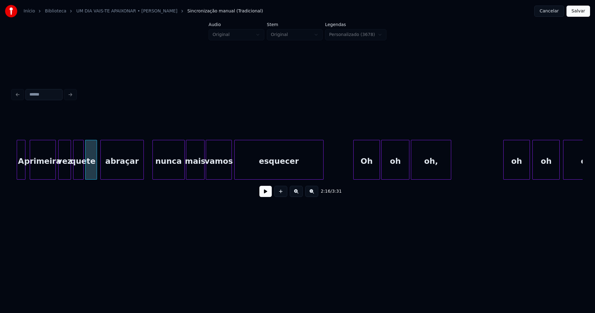
scroll to position [0, 8384]
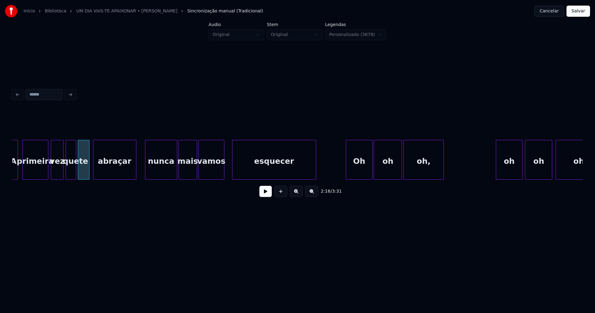
click at [233, 169] on div at bounding box center [233, 159] width 2 height 39
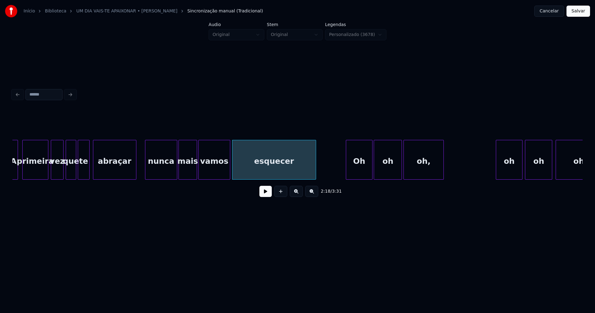
click at [230, 168] on div at bounding box center [229, 159] width 2 height 39
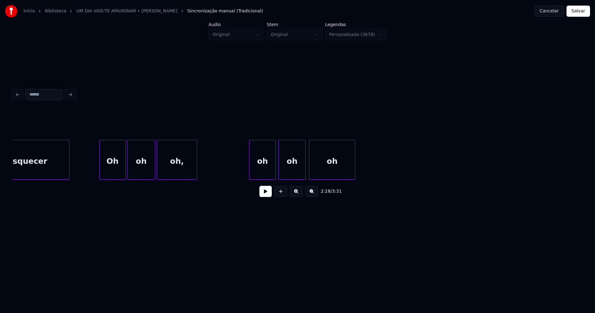
scroll to position [0, 8652]
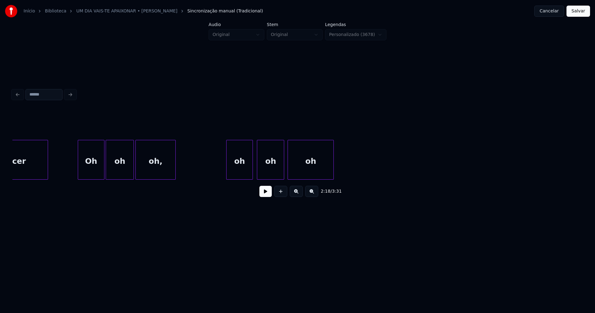
click at [246, 169] on div "oh" at bounding box center [240, 161] width 26 height 42
click at [90, 169] on div "Oh" at bounding box center [90, 161] width 26 height 42
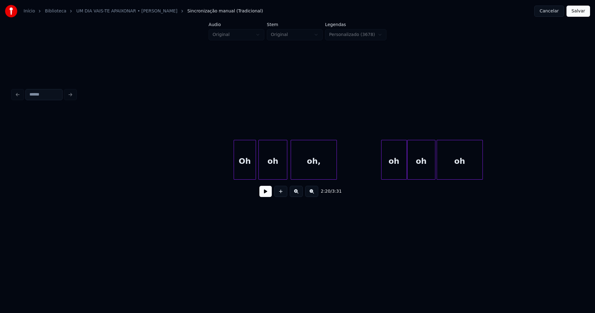
scroll to position [0, 9109]
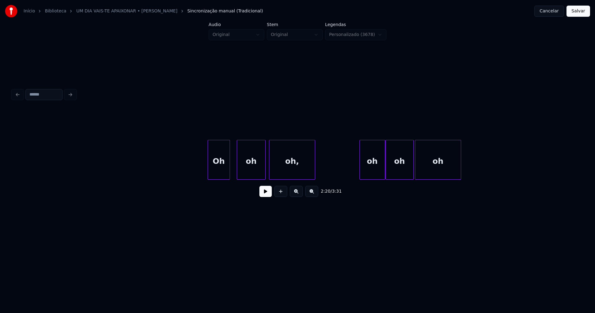
click at [220, 175] on div "Oh" at bounding box center [219, 161] width 22 height 42
click at [371, 168] on div "oh" at bounding box center [371, 161] width 25 height 42
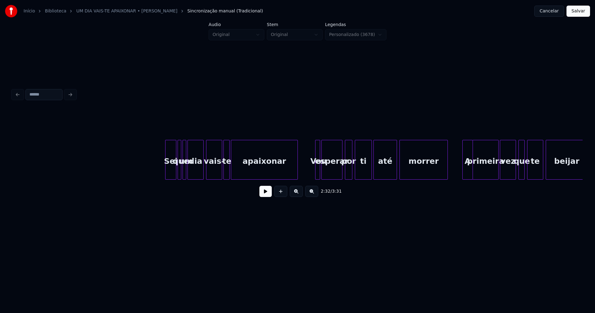
scroll to position [0, 10298]
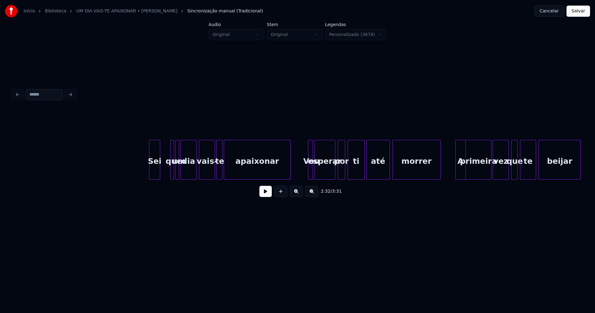
click at [155, 178] on div "Sei que um dia vais- te apaixonar Vou esperar por ti até morrer A primeira vez …" at bounding box center [297, 160] width 570 height 40
click at [162, 172] on div at bounding box center [163, 159] width 2 height 39
click at [211, 175] on div at bounding box center [211, 159] width 2 height 39
click at [215, 175] on div at bounding box center [215, 159] width 2 height 39
click at [319, 168] on div at bounding box center [319, 159] width 2 height 39
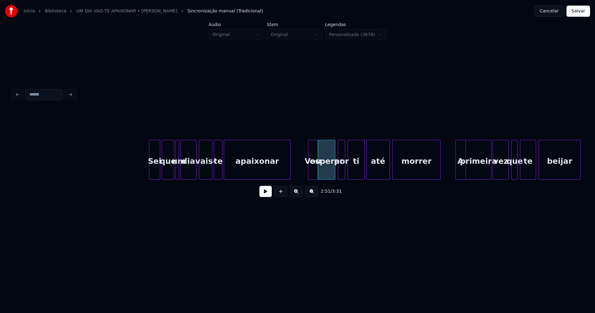
click at [316, 169] on div at bounding box center [316, 159] width 2 height 39
click at [308, 173] on div at bounding box center [307, 159] width 2 height 39
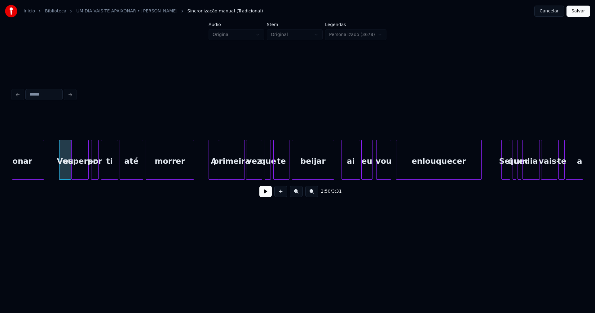
scroll to position [0, 10552]
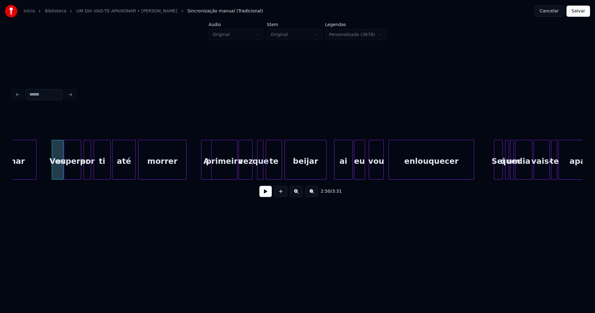
click at [251, 176] on div at bounding box center [251, 159] width 2 height 39
click at [256, 173] on div at bounding box center [255, 159] width 2 height 39
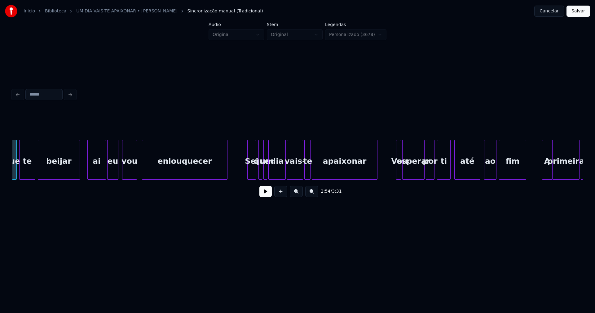
scroll to position [0, 10806]
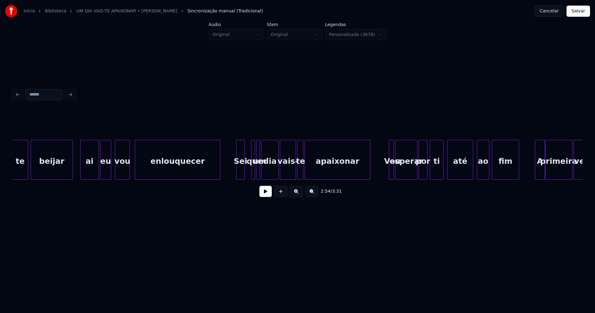
click at [241, 177] on div "Sei" at bounding box center [240, 161] width 8 height 42
click at [247, 173] on div at bounding box center [248, 159] width 2 height 39
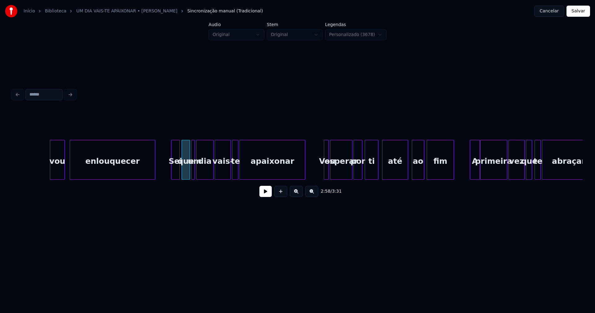
scroll to position [0, 10987]
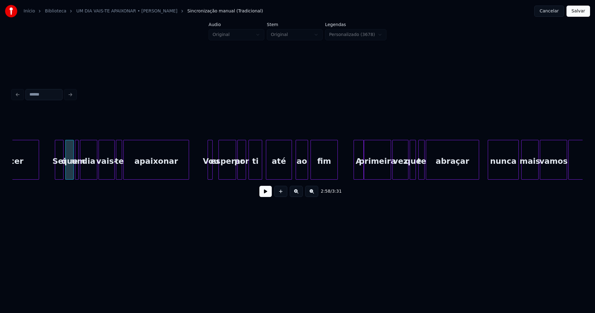
click at [219, 171] on div at bounding box center [220, 159] width 2 height 39
click at [216, 168] on div at bounding box center [216, 159] width 2 height 39
click at [208, 170] on div at bounding box center [207, 159] width 2 height 39
click at [272, 168] on div at bounding box center [273, 159] width 2 height 39
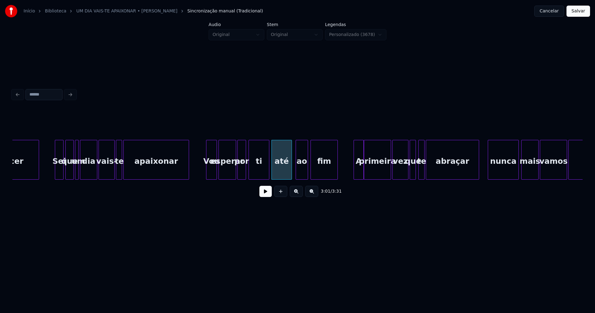
click at [268, 167] on div at bounding box center [268, 159] width 2 height 39
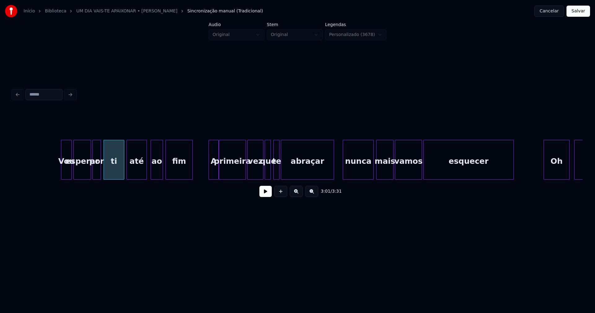
scroll to position [0, 11270]
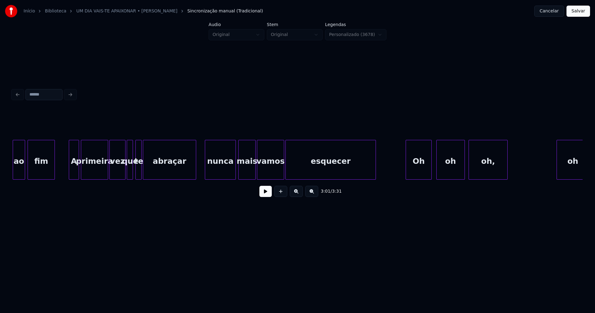
click at [75, 175] on div "A" at bounding box center [74, 161] width 10 height 42
click at [143, 171] on div "abraçar" at bounding box center [169, 160] width 53 height 40
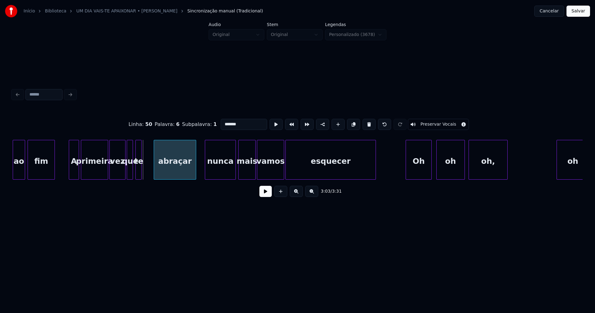
click at [155, 167] on div at bounding box center [155, 159] width 2 height 39
click at [151, 165] on div at bounding box center [150, 159] width 2 height 39
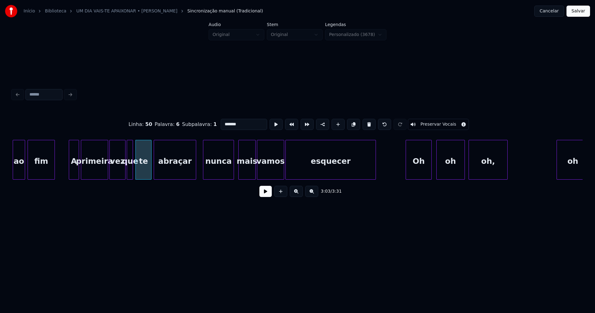
click at [221, 171] on div "nunca" at bounding box center [218, 161] width 30 height 42
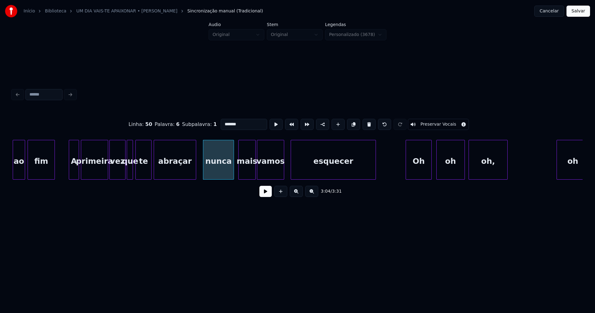
click at [292, 171] on div at bounding box center [292, 159] width 2 height 39
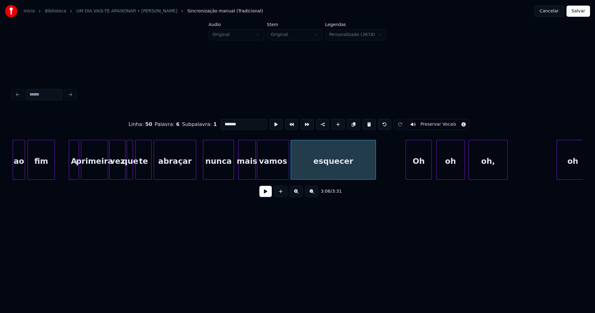
click at [288, 170] on div at bounding box center [288, 159] width 2 height 39
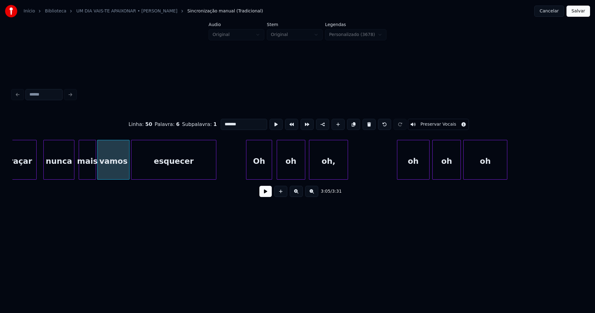
scroll to position [0, 11488]
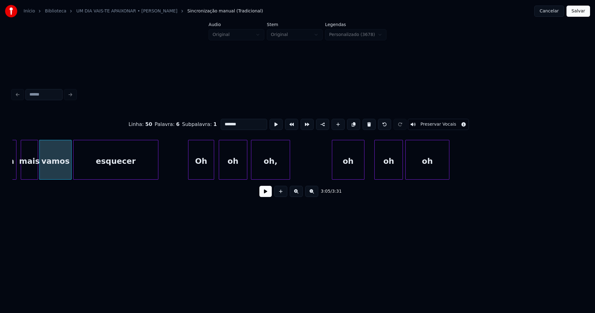
click at [352, 169] on div "oh" at bounding box center [348, 161] width 32 height 42
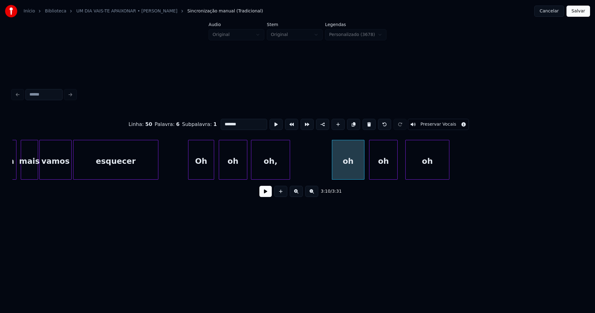
click at [382, 165] on div "oh" at bounding box center [383, 161] width 28 height 42
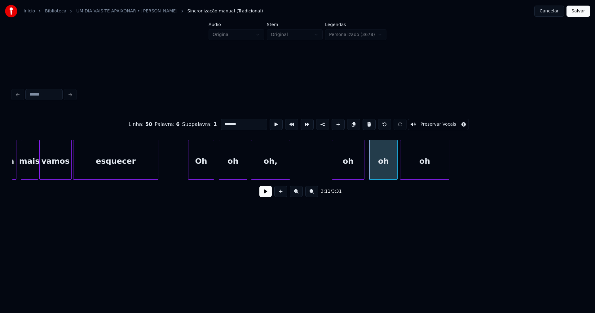
click at [402, 167] on div at bounding box center [401, 159] width 2 height 39
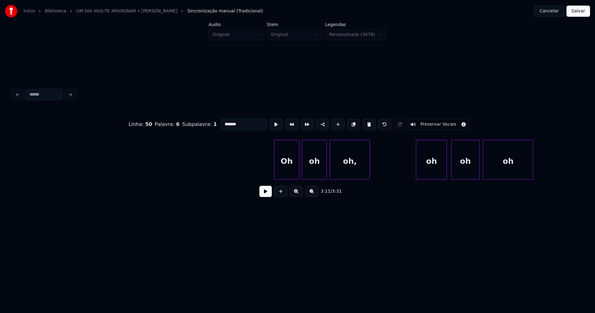
scroll to position [0, 12227]
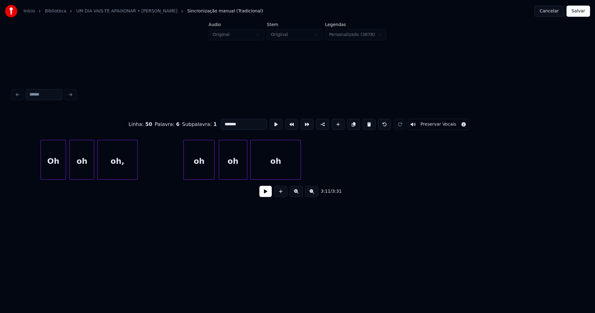
click at [53, 170] on div "Oh" at bounding box center [53, 161] width 25 height 42
click at [36, 169] on div at bounding box center [35, 159] width 2 height 39
click at [201, 171] on div "oh" at bounding box center [197, 161] width 30 height 42
click at [227, 170] on div "oh" at bounding box center [232, 161] width 28 height 42
click at [577, 14] on button "Salvar" at bounding box center [578, 11] width 24 height 11
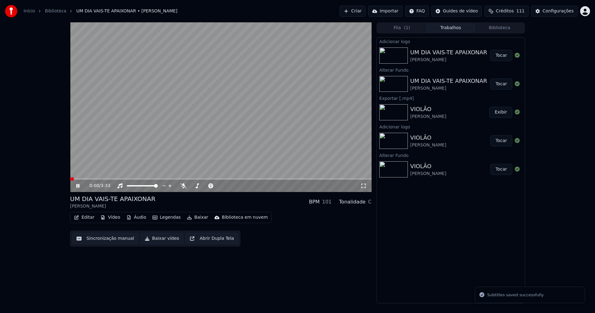
click at [579, 153] on div "0:00 / 3:33 UM DIA VAIS-TE APAIXONAR Pedro Miguel BPM 101 Tonalidade C Editar V…" at bounding box center [297, 162] width 595 height 281
click at [364, 186] on icon at bounding box center [363, 185] width 6 height 5
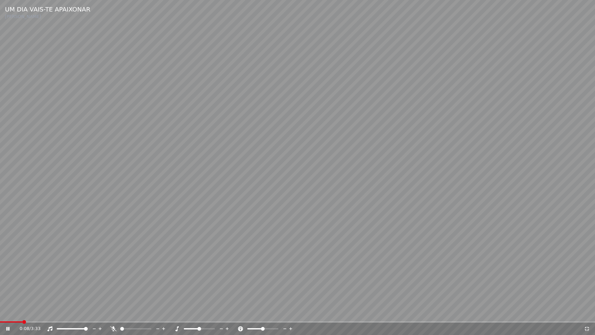
click at [66, 312] on span at bounding box center [297, 321] width 595 height 1
click at [587, 312] on icon at bounding box center [587, 328] width 6 height 5
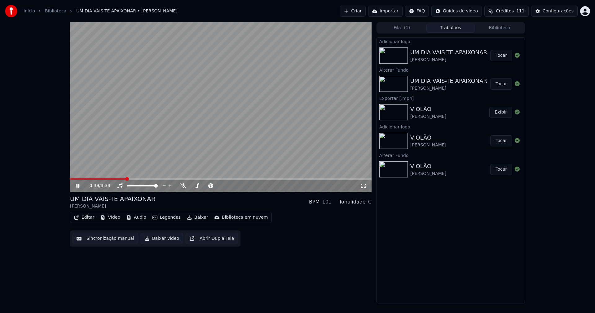
click at [79, 187] on icon at bounding box center [77, 186] width 3 height 4
click at [151, 239] on button "Baixar vídeo" at bounding box center [162, 238] width 42 height 11
